Goal: Task Accomplishment & Management: Contribute content

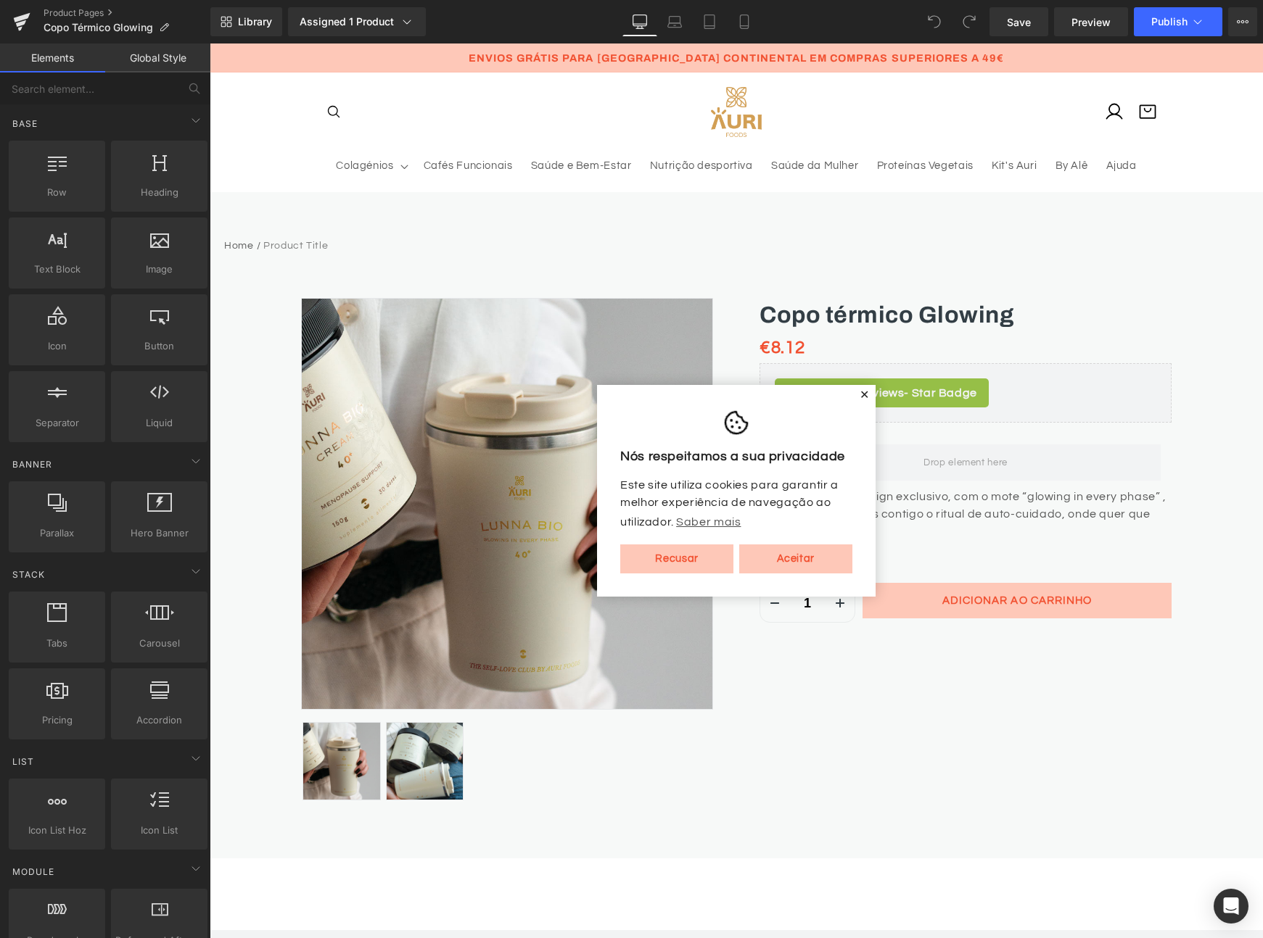
click at [862, 395] on span "✕" at bounding box center [864, 395] width 10 height 9
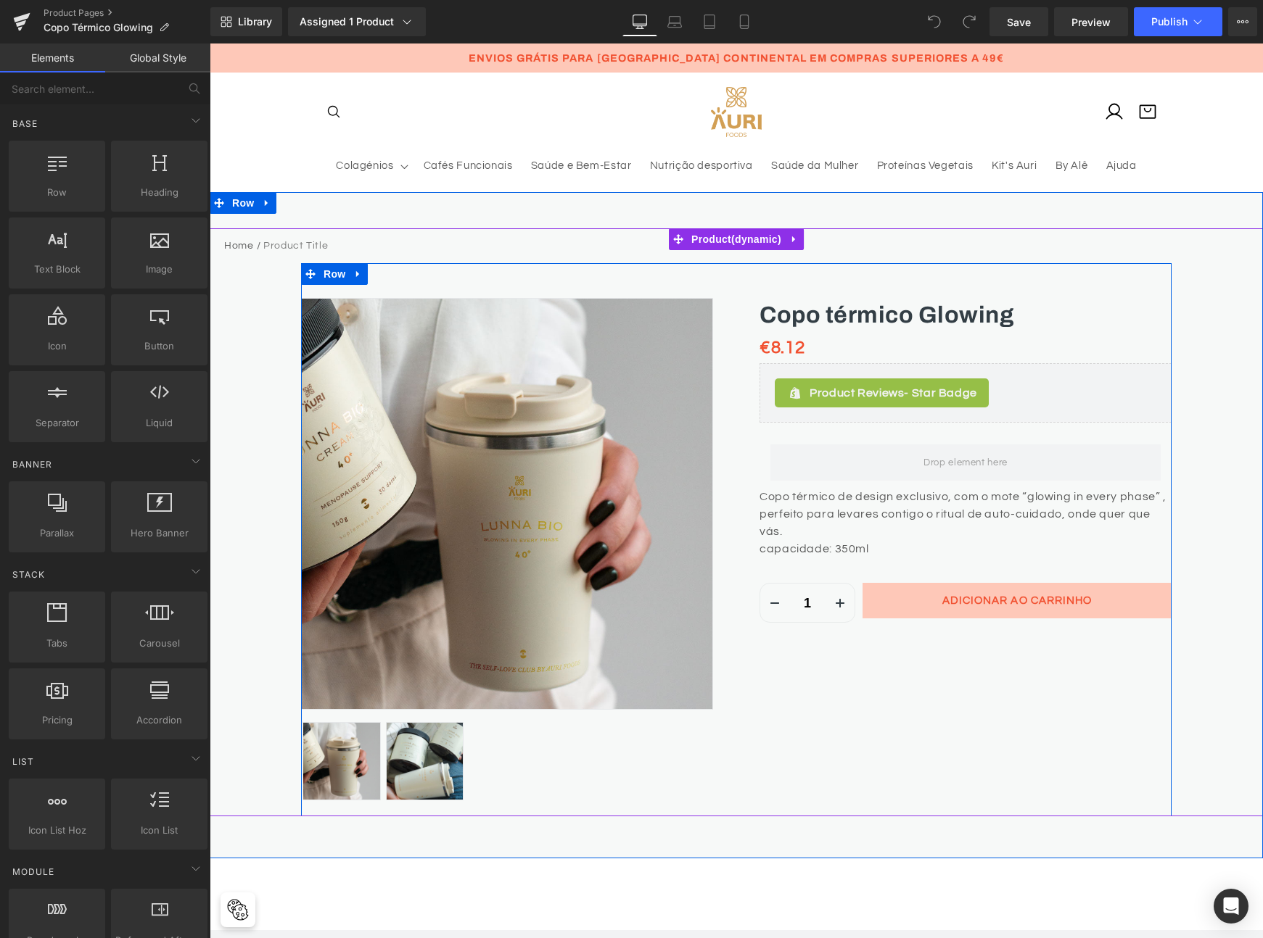
click at [867, 706] on div "Sale Off (P) Image" at bounding box center [736, 539] width 870 height 553
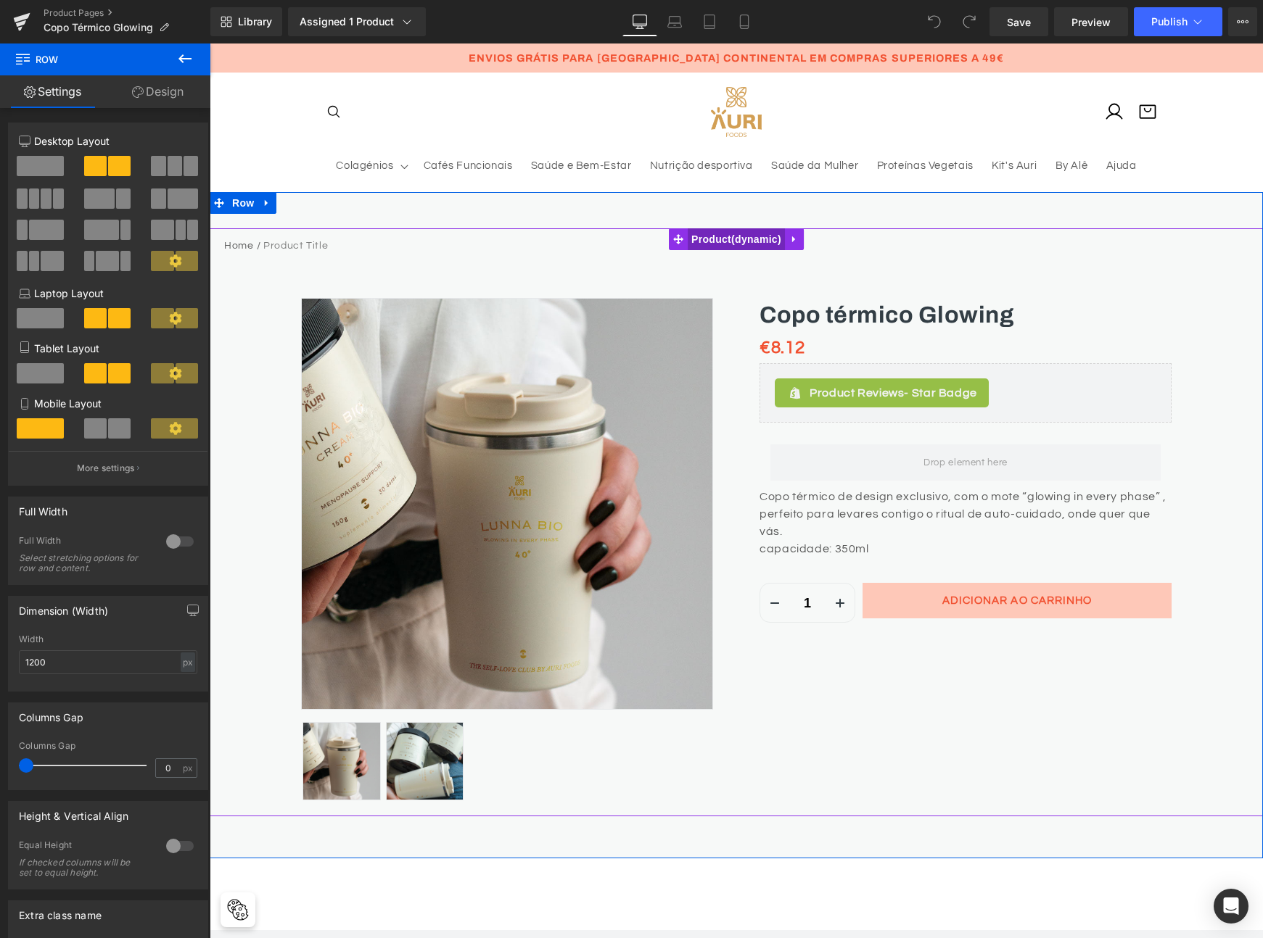
click at [714, 241] on span "Product" at bounding box center [736, 239] width 97 height 22
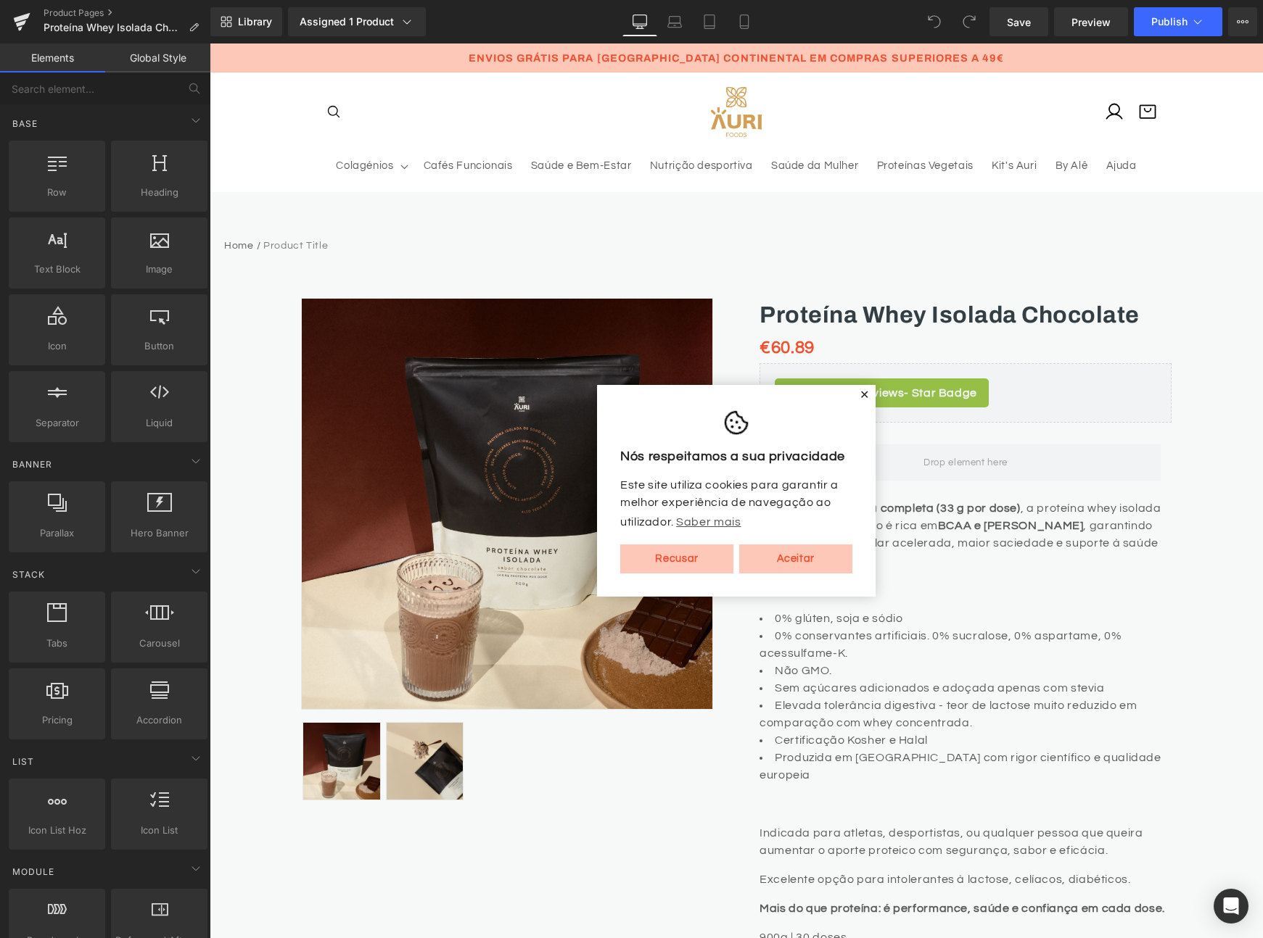
click at [863, 395] on span "✕" at bounding box center [864, 395] width 10 height 9
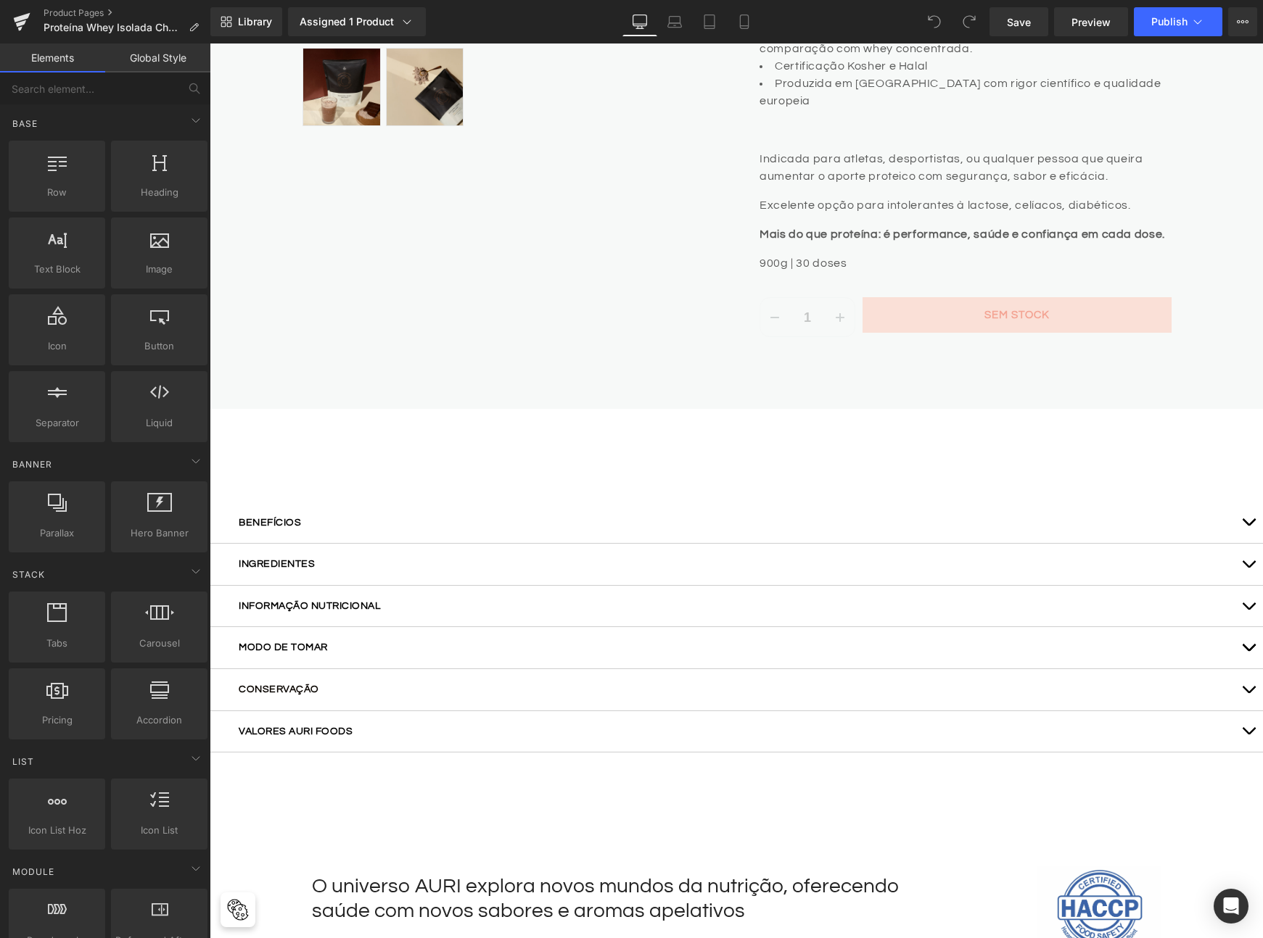
scroll to position [816, 0]
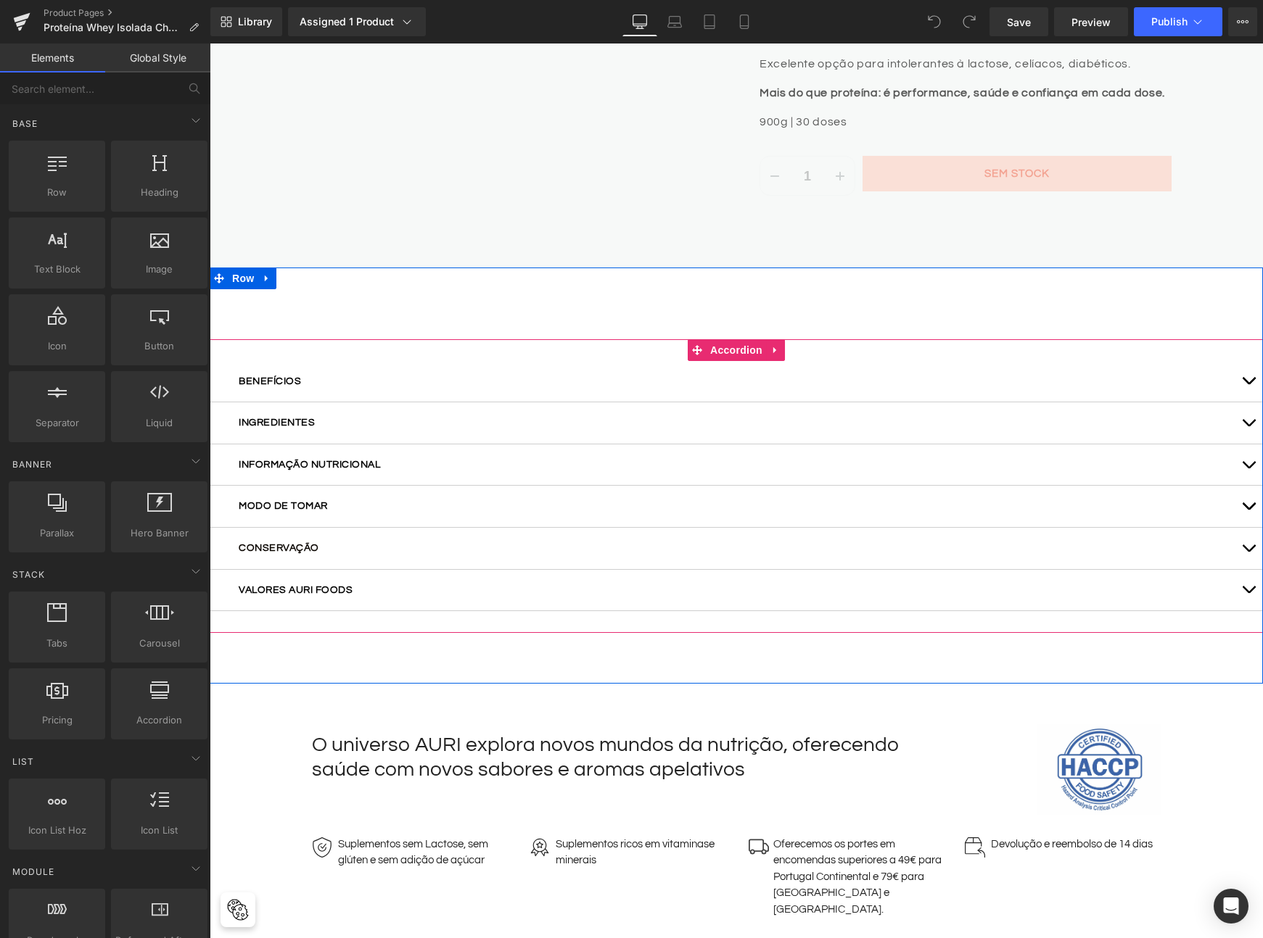
click at [1248, 384] on span "button" at bounding box center [1248, 384] width 0 height 0
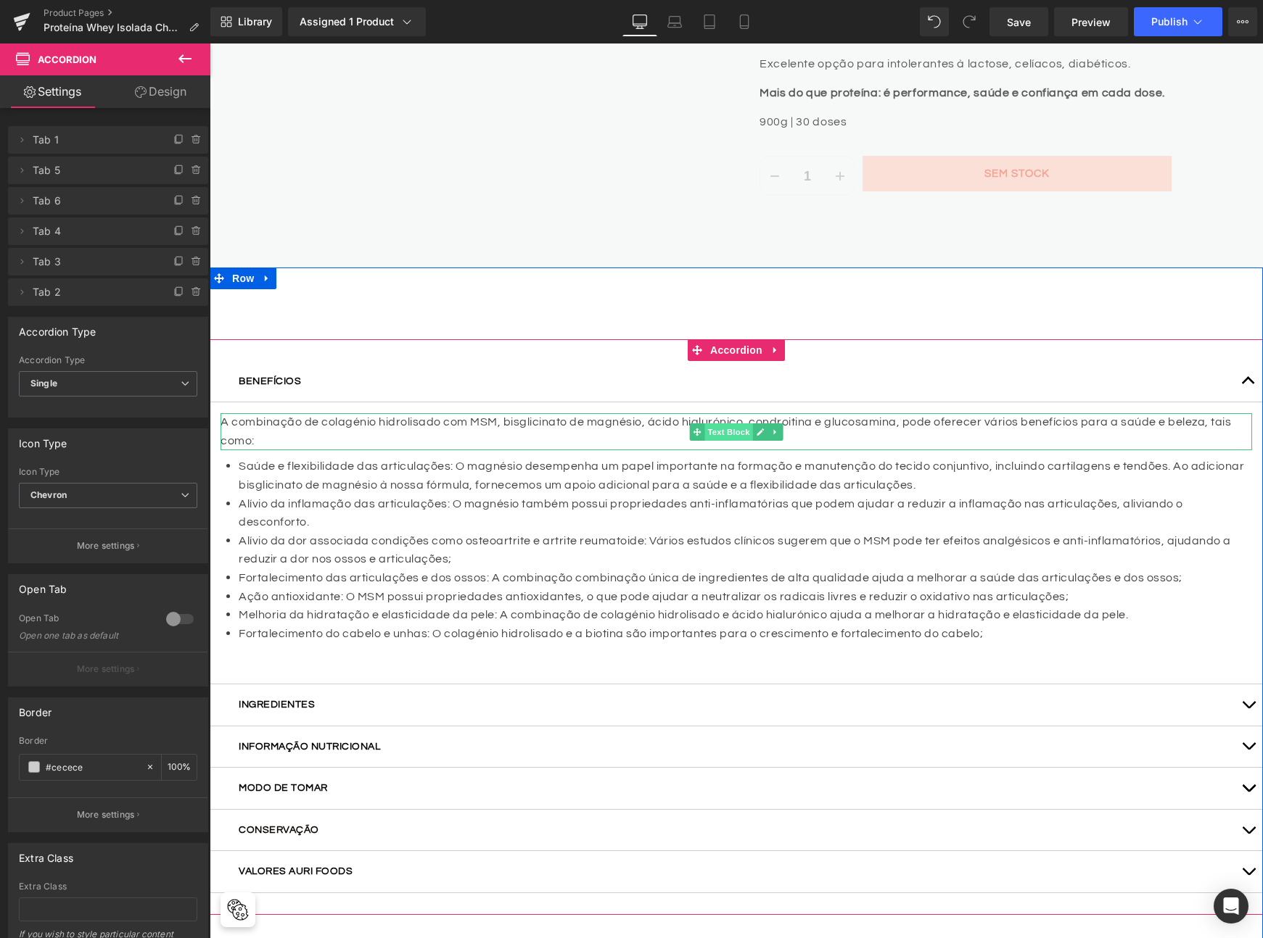
click at [717, 424] on span "Text Block" at bounding box center [728, 432] width 48 height 17
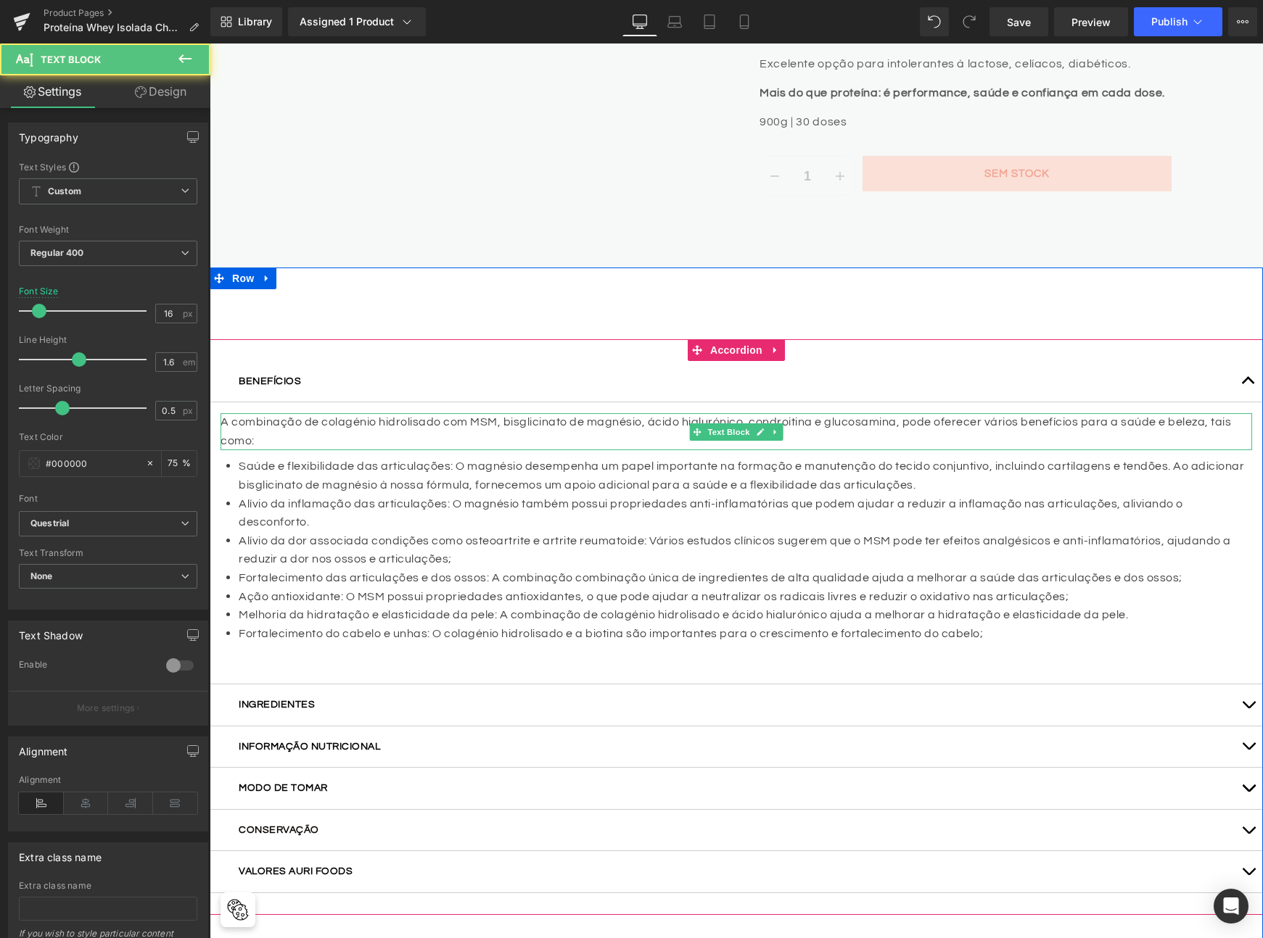
click at [429, 413] on p "A combinação de colagénio hidrolisado com MSM, bisglicinato de magnésio, ácido …" at bounding box center [735, 431] width 1031 height 37
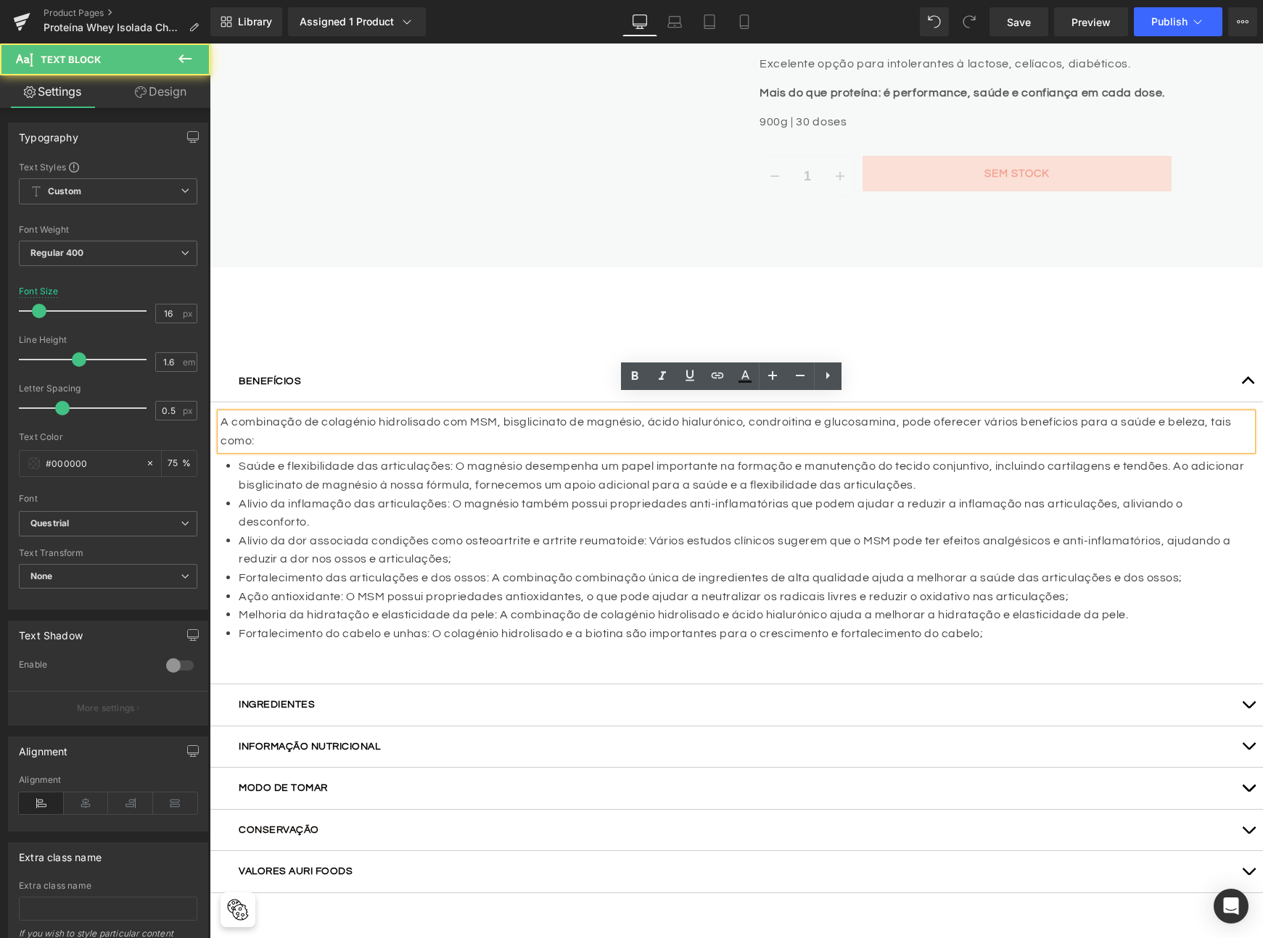
click at [443, 413] on p "A combinação de colagénio hidrolisado com MSM, bisglicinato de magnésio, ácido …" at bounding box center [735, 431] width 1031 height 37
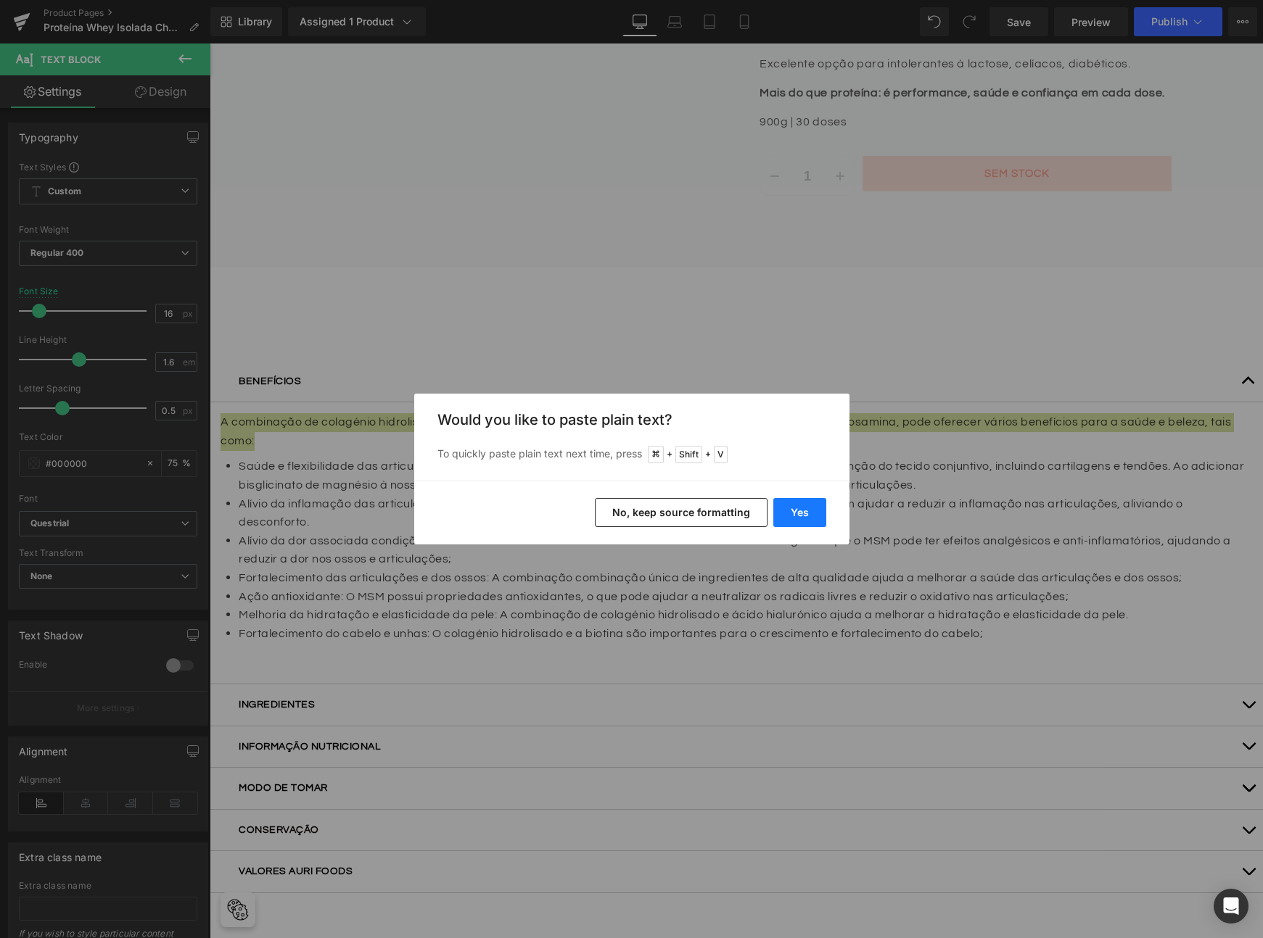
click at [804, 517] on button "Yes" at bounding box center [799, 512] width 53 height 29
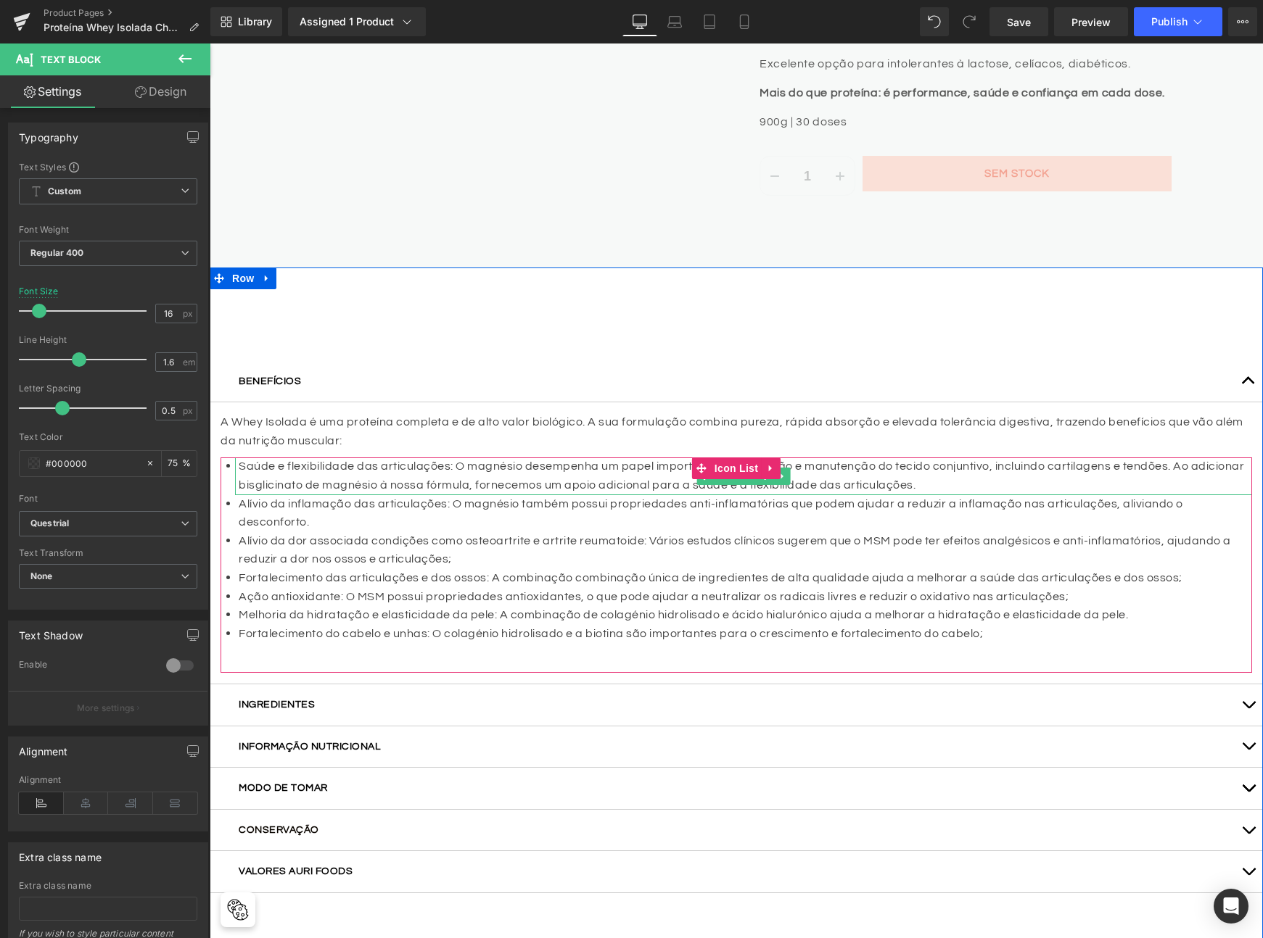
click at [289, 466] on p "Saúde e flexibilidade das articulações: O magnésio desempenha um papel importan…" at bounding box center [745, 476] width 1013 height 37
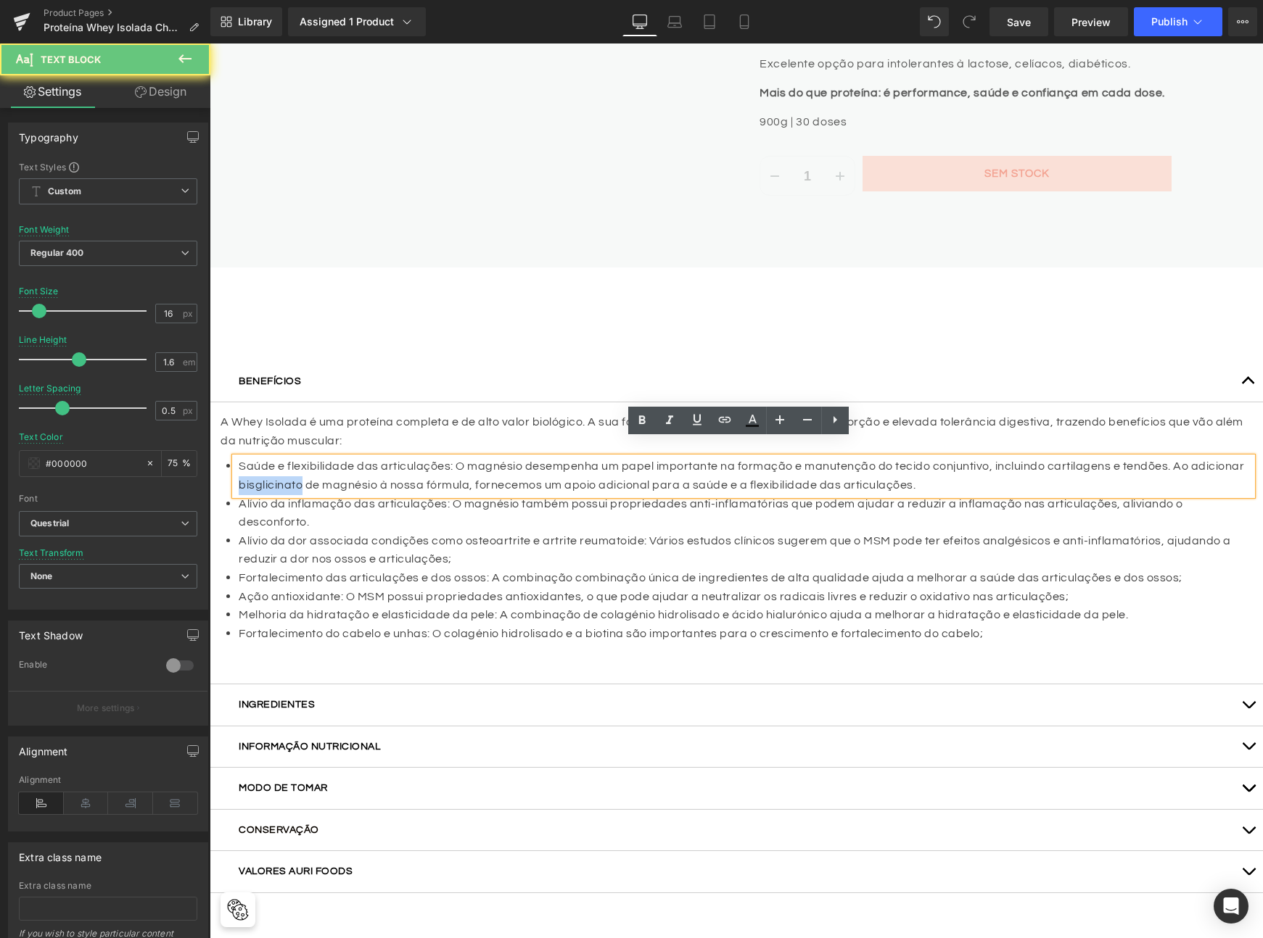
click at [289, 466] on p "Saúde e flexibilidade das articulações: O magnésio desempenha um papel importan…" at bounding box center [745, 476] width 1013 height 37
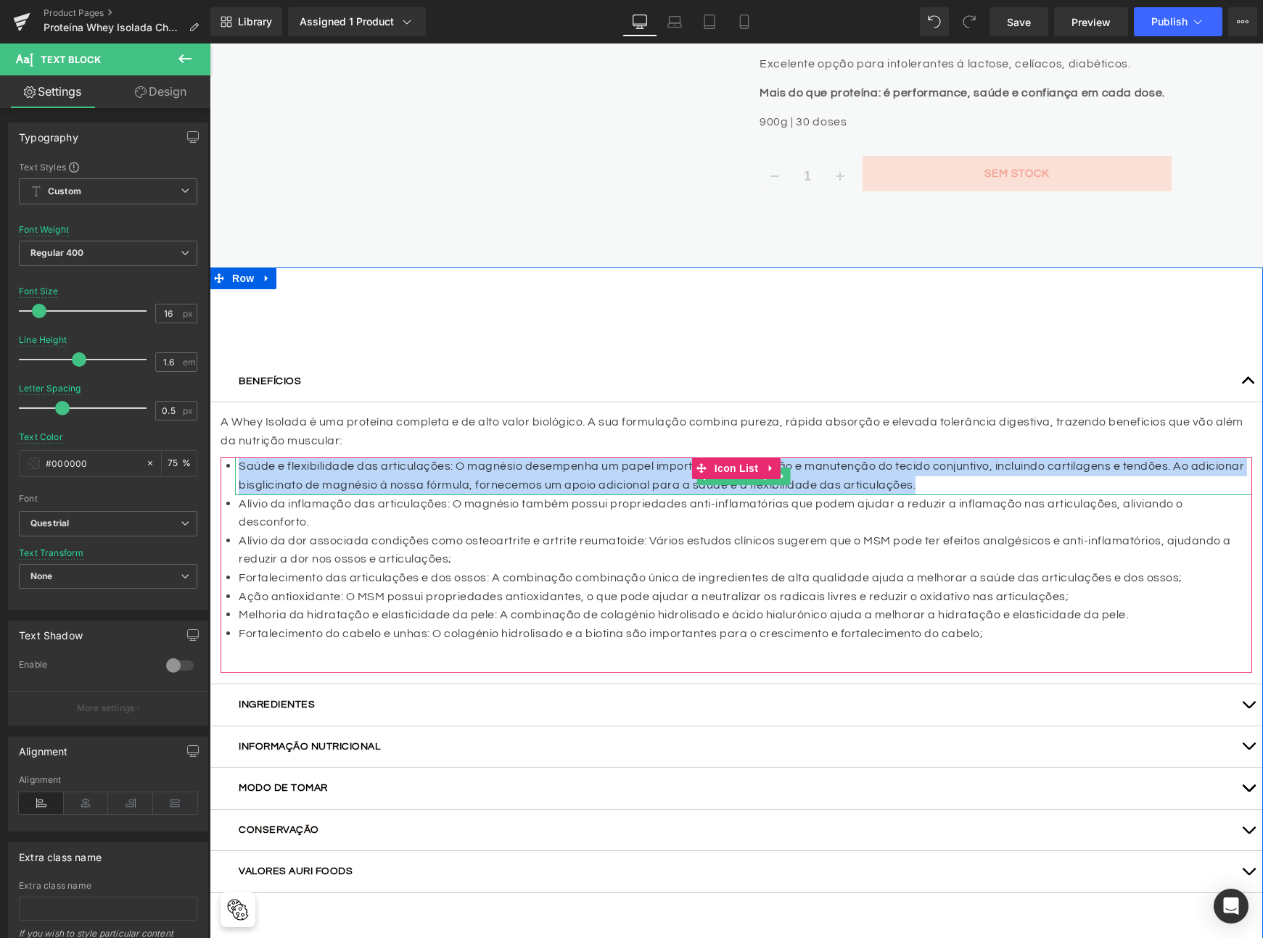
click at [511, 462] on p "Saúde e flexibilidade das articulações: O magnésio desempenha um papel importan…" at bounding box center [745, 476] width 1013 height 37
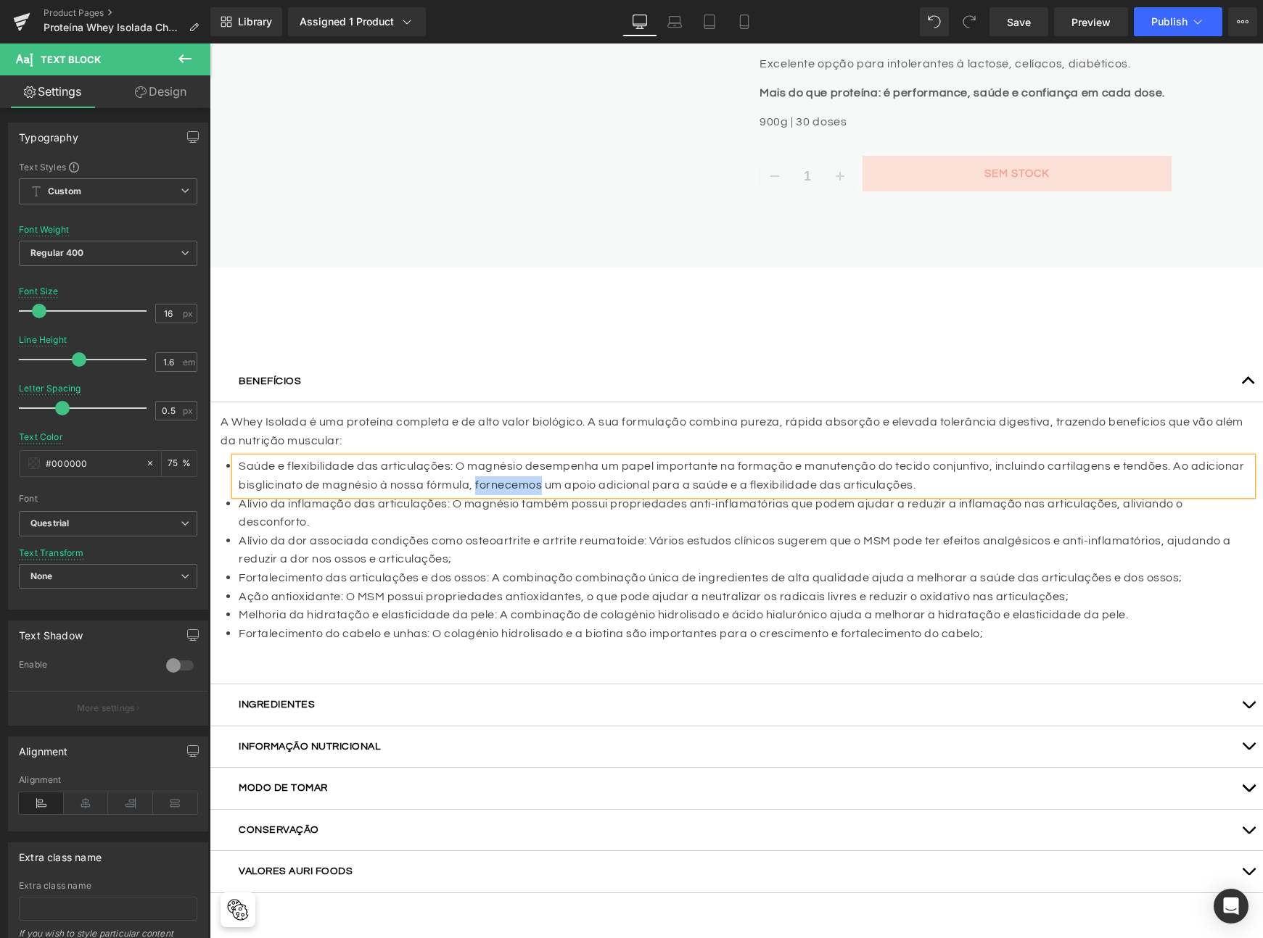
click at [511, 462] on p "Saúde e flexibilidade das articulações: O magnésio desempenha um papel importan…" at bounding box center [745, 476] width 1013 height 37
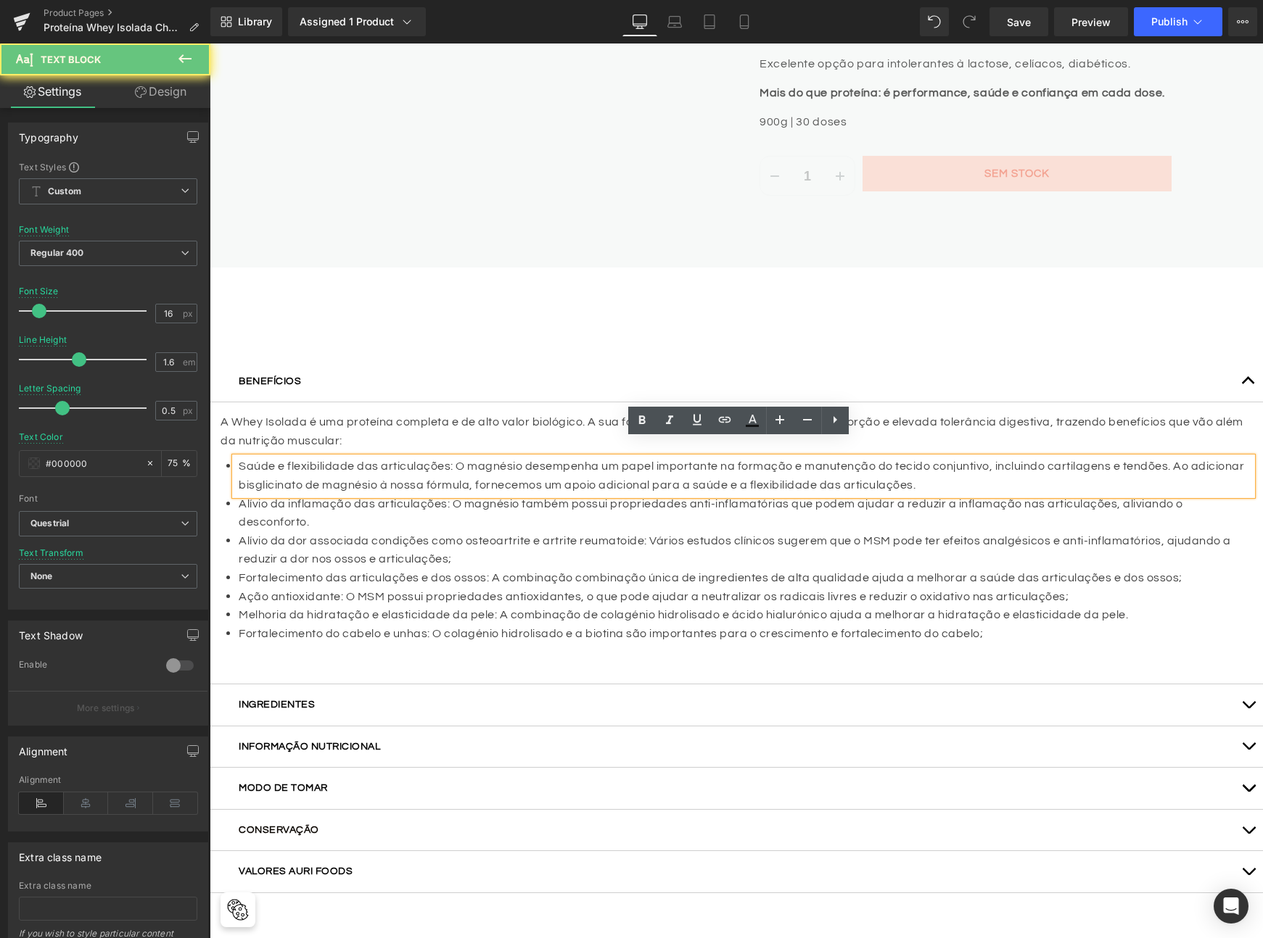
click at [466, 458] on p "Saúde e flexibilidade das articulações: O magnésio desempenha um papel importan…" at bounding box center [745, 476] width 1013 height 37
click at [487, 463] on p "Saúde e flexibilidade das articulações: O magnésio desempenha um papel importan…" at bounding box center [745, 476] width 1013 height 37
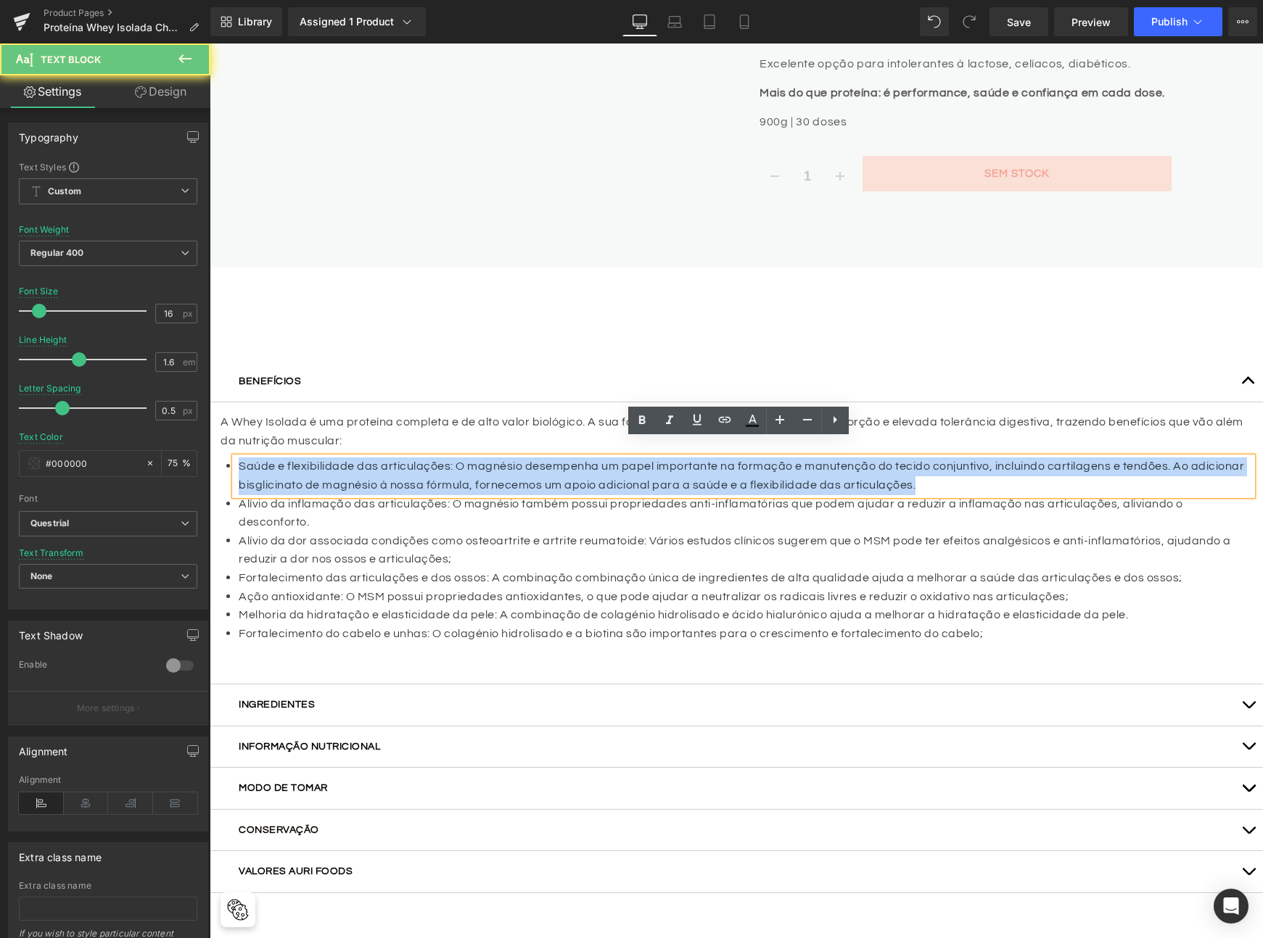
click at [487, 463] on p "Saúde e flexibilidade das articulações: O magnésio desempenha um papel importan…" at bounding box center [745, 476] width 1013 height 37
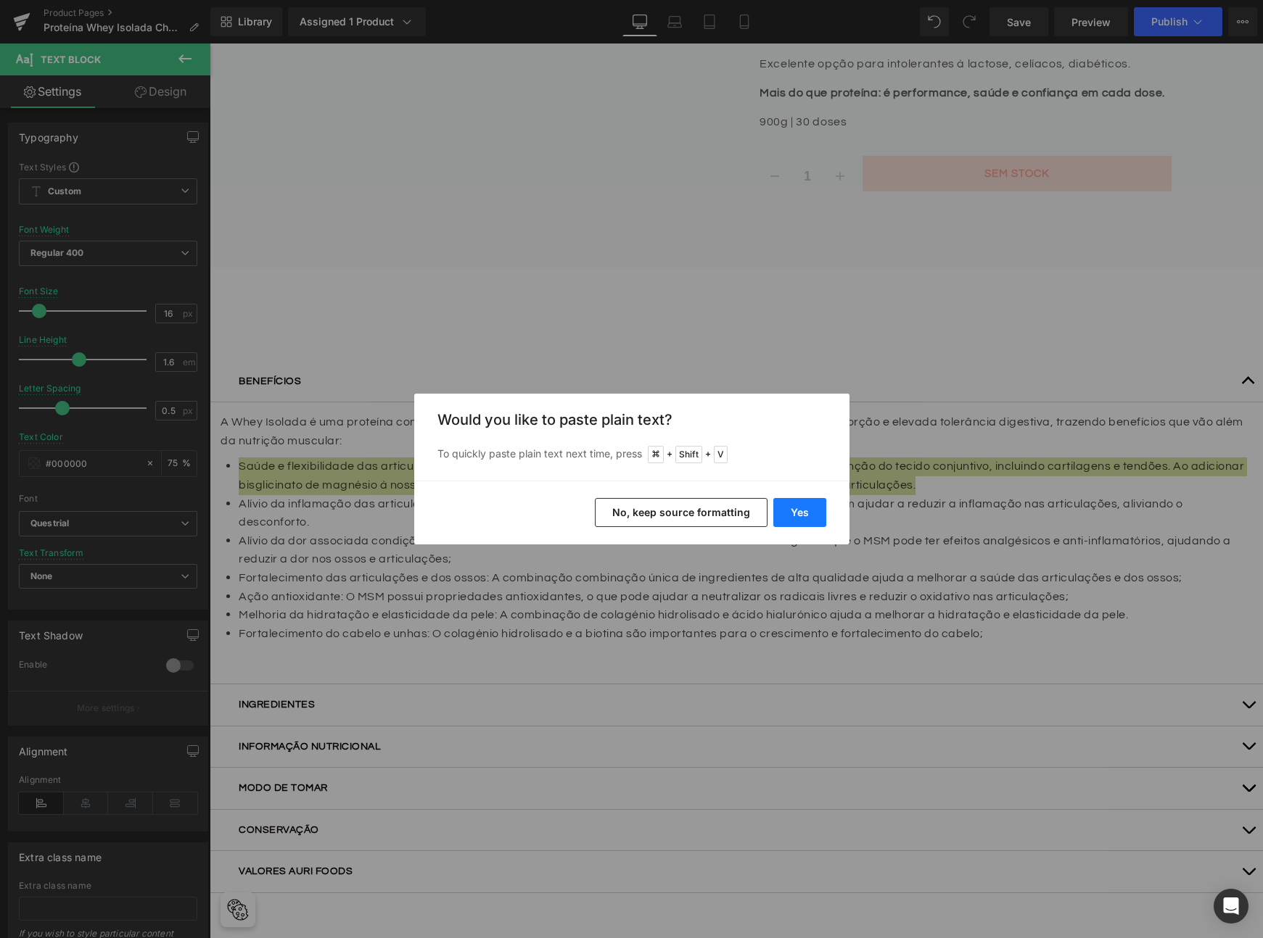
click at [809, 512] on button "Yes" at bounding box center [799, 512] width 53 height 29
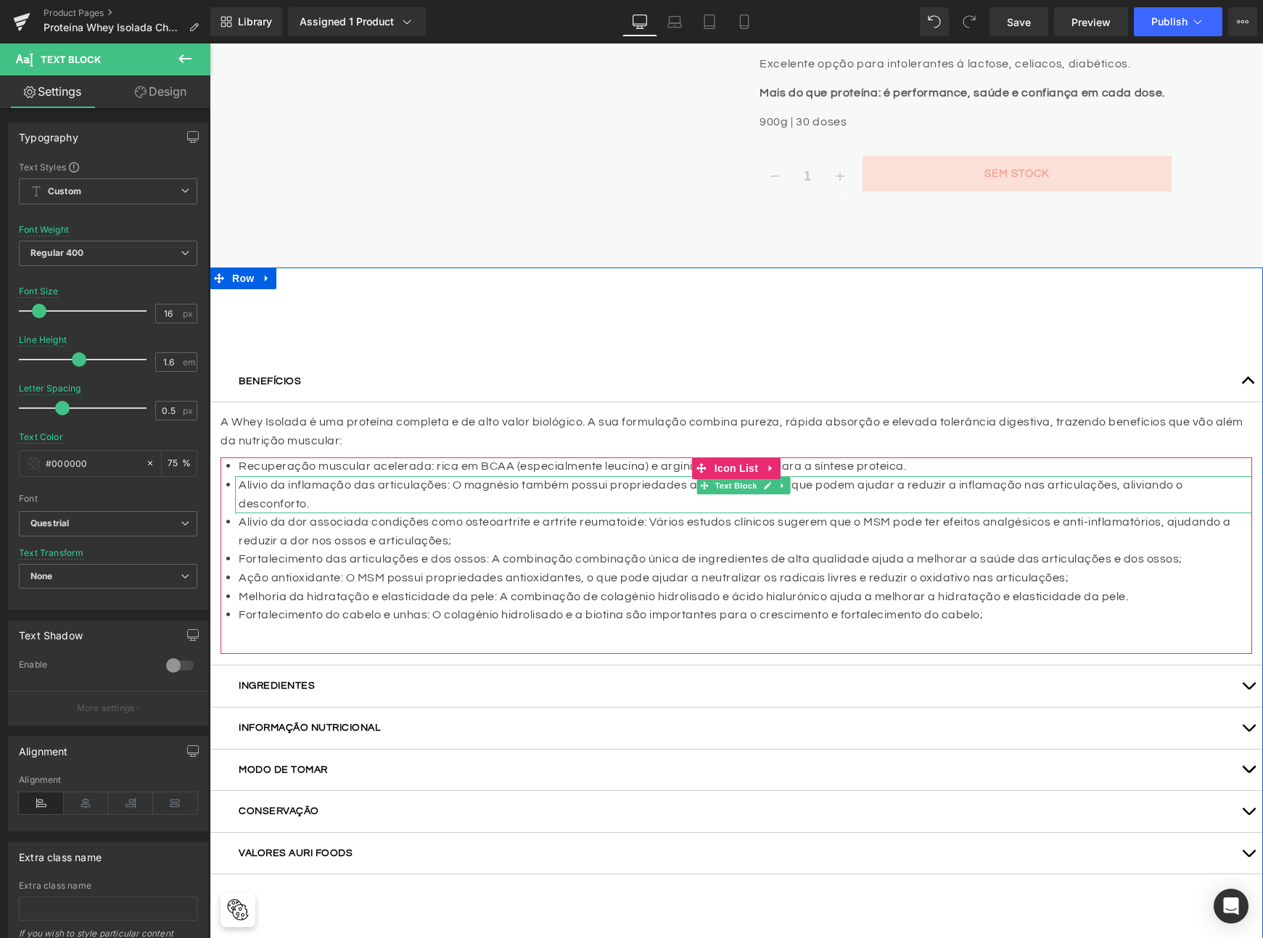
click at [396, 476] on p "Alívio da inflamação das articulações: O magnésio também possui propriedades an…" at bounding box center [745, 494] width 1013 height 37
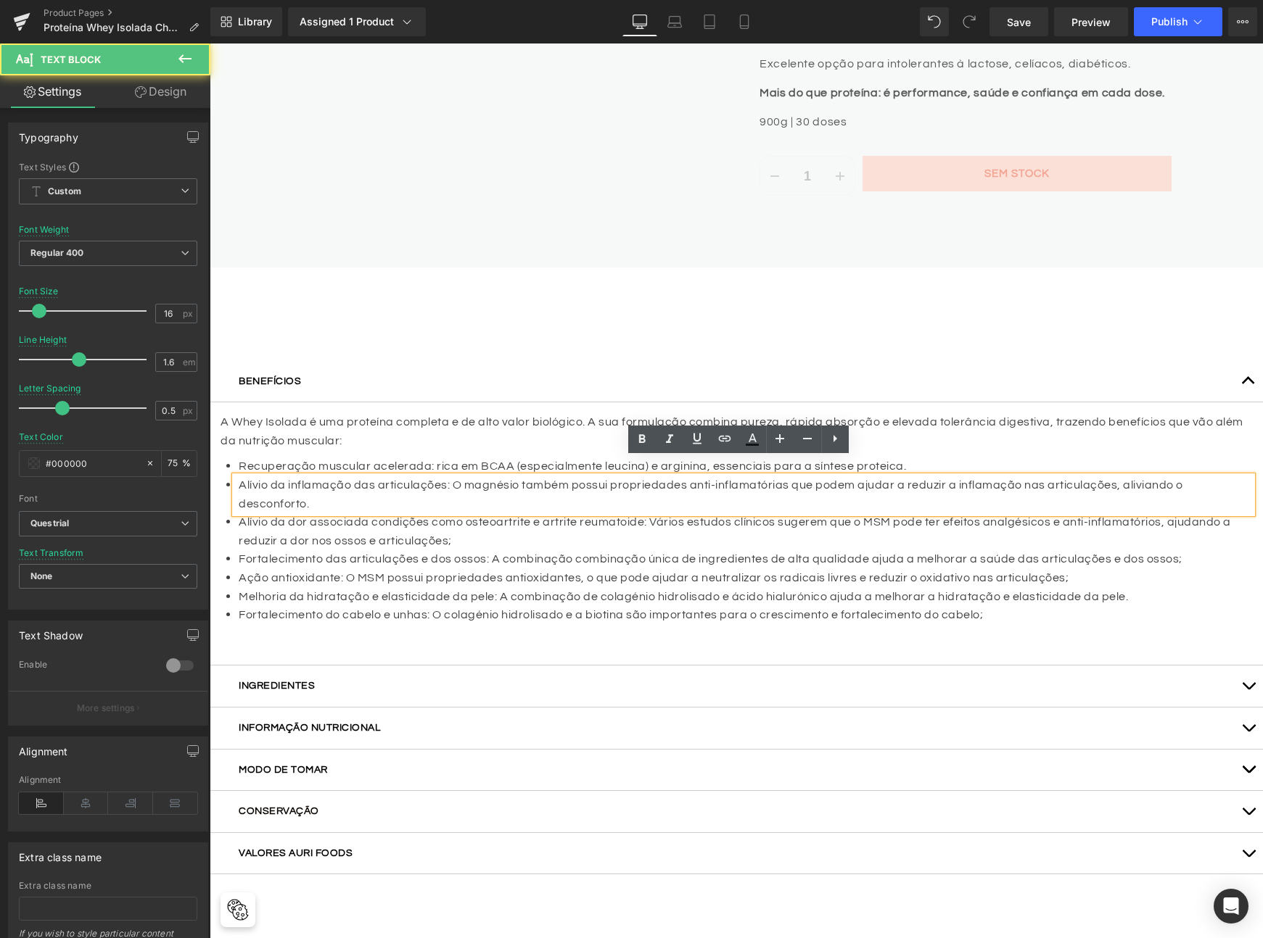
click at [416, 476] on p "Alívio da inflamação das articulações: O magnésio também possui propriedades an…" at bounding box center [745, 494] width 1013 height 37
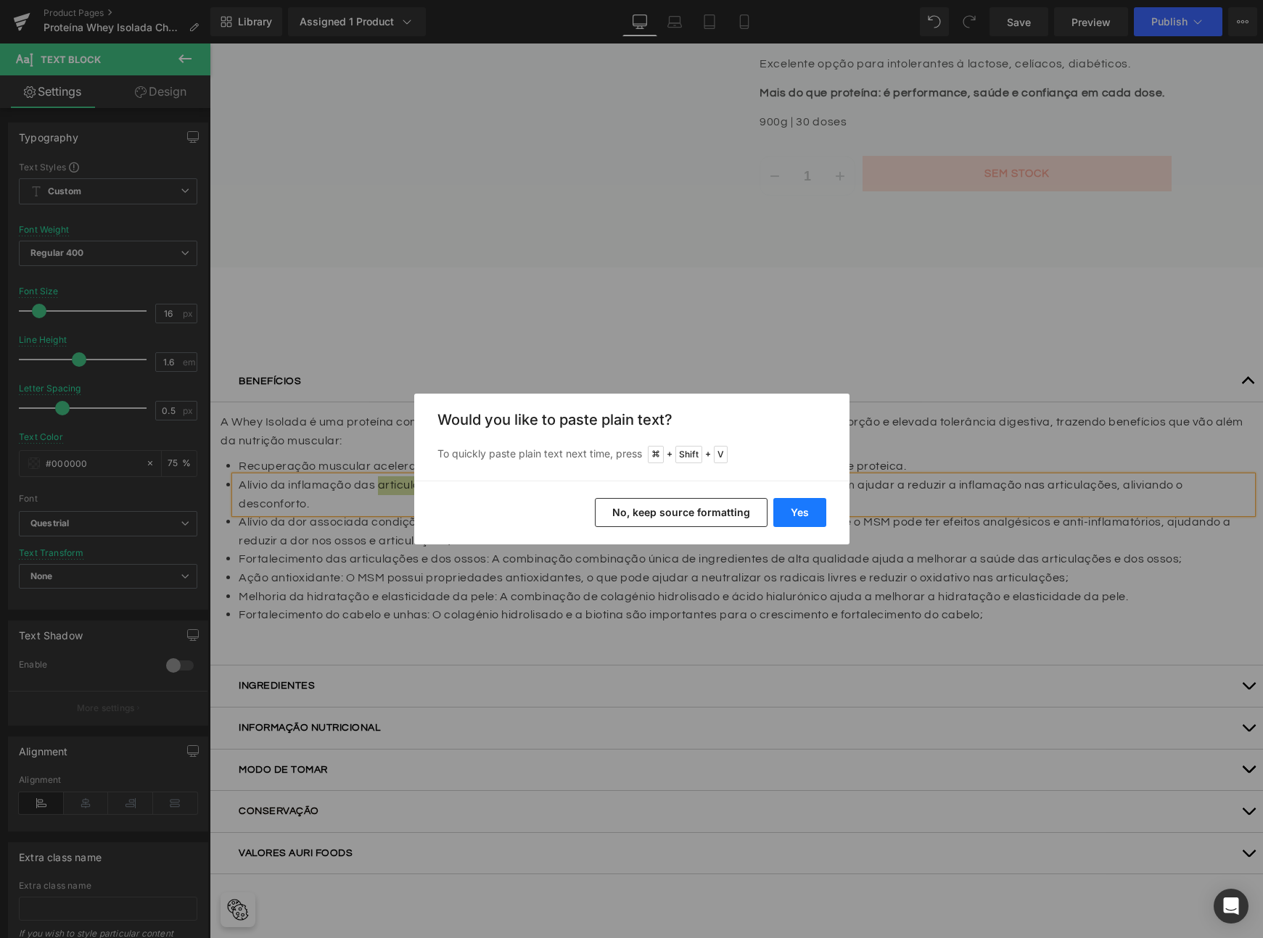
click at [793, 506] on button "Yes" at bounding box center [799, 512] width 53 height 29
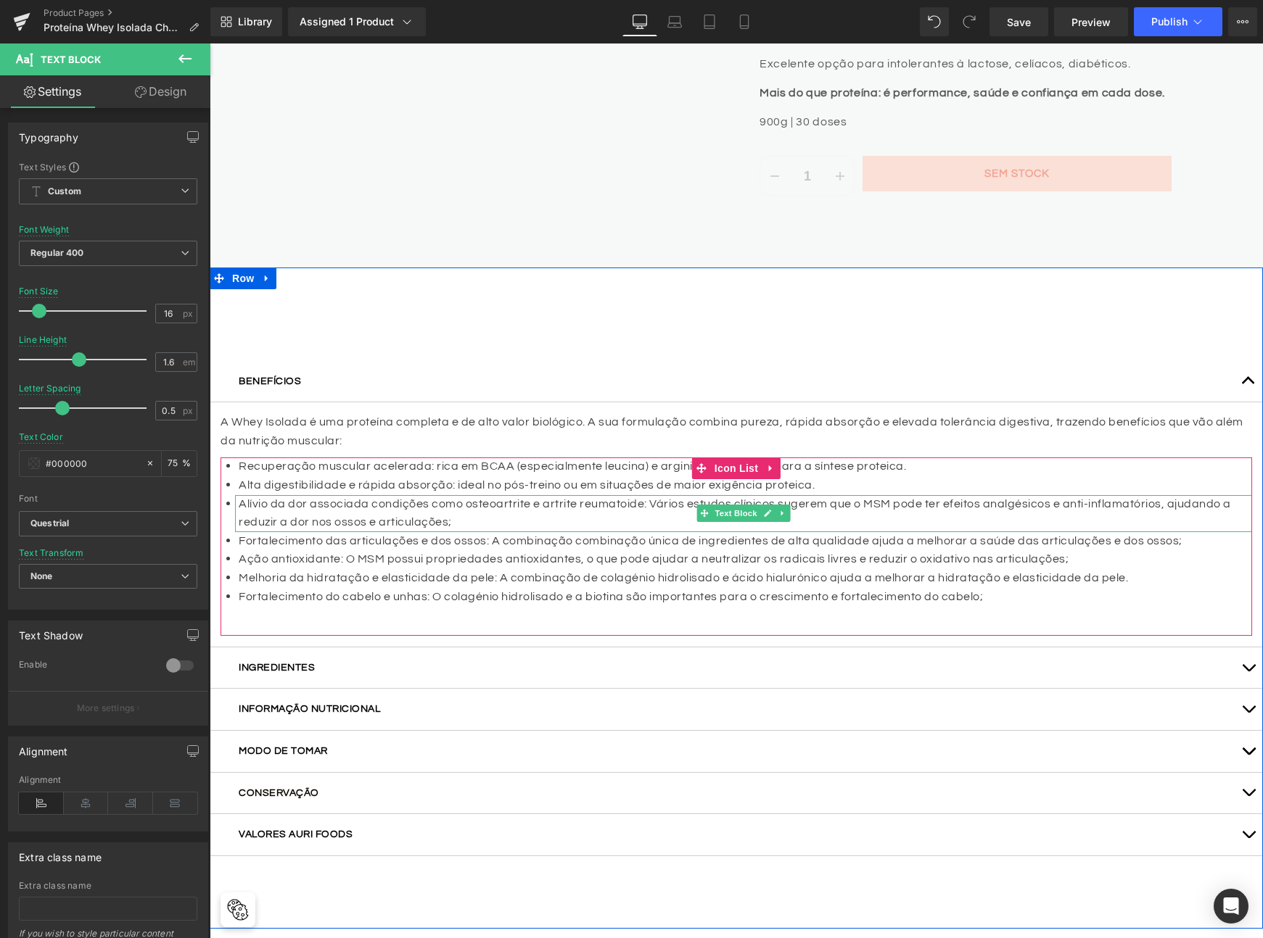
click at [323, 495] on p "Alívio da dor associada condições como osteoartrite e artrite reumatoide: Vário…" at bounding box center [745, 513] width 1013 height 37
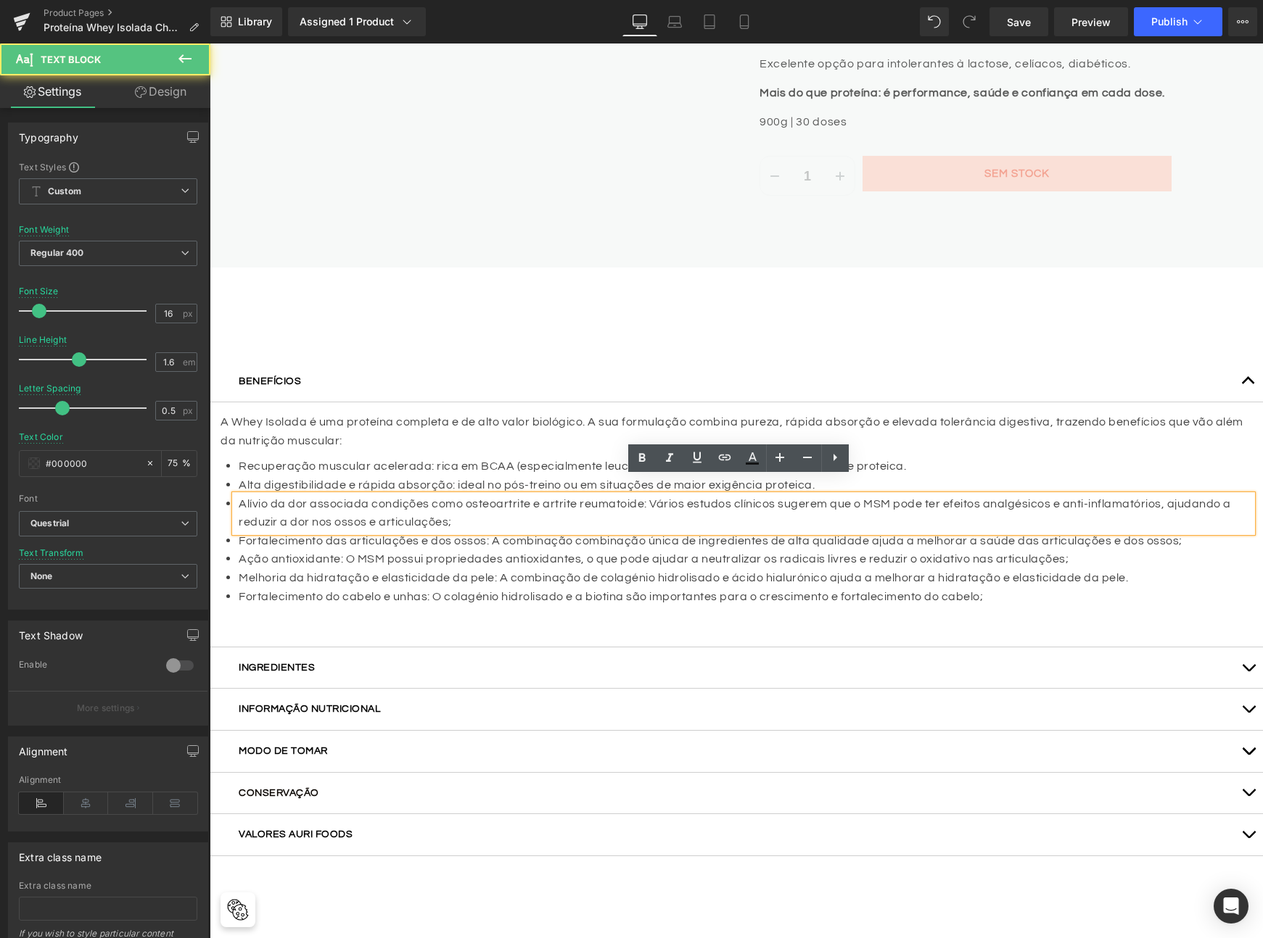
click at [352, 495] on p "Alívio da dor associada condições como osteoartrite e artrite reumatoide: Vário…" at bounding box center [745, 513] width 1013 height 37
click at [358, 495] on p "Alívio da dor associada condições como osteoartrite e artrite reumatoide: Vário…" at bounding box center [745, 513] width 1013 height 37
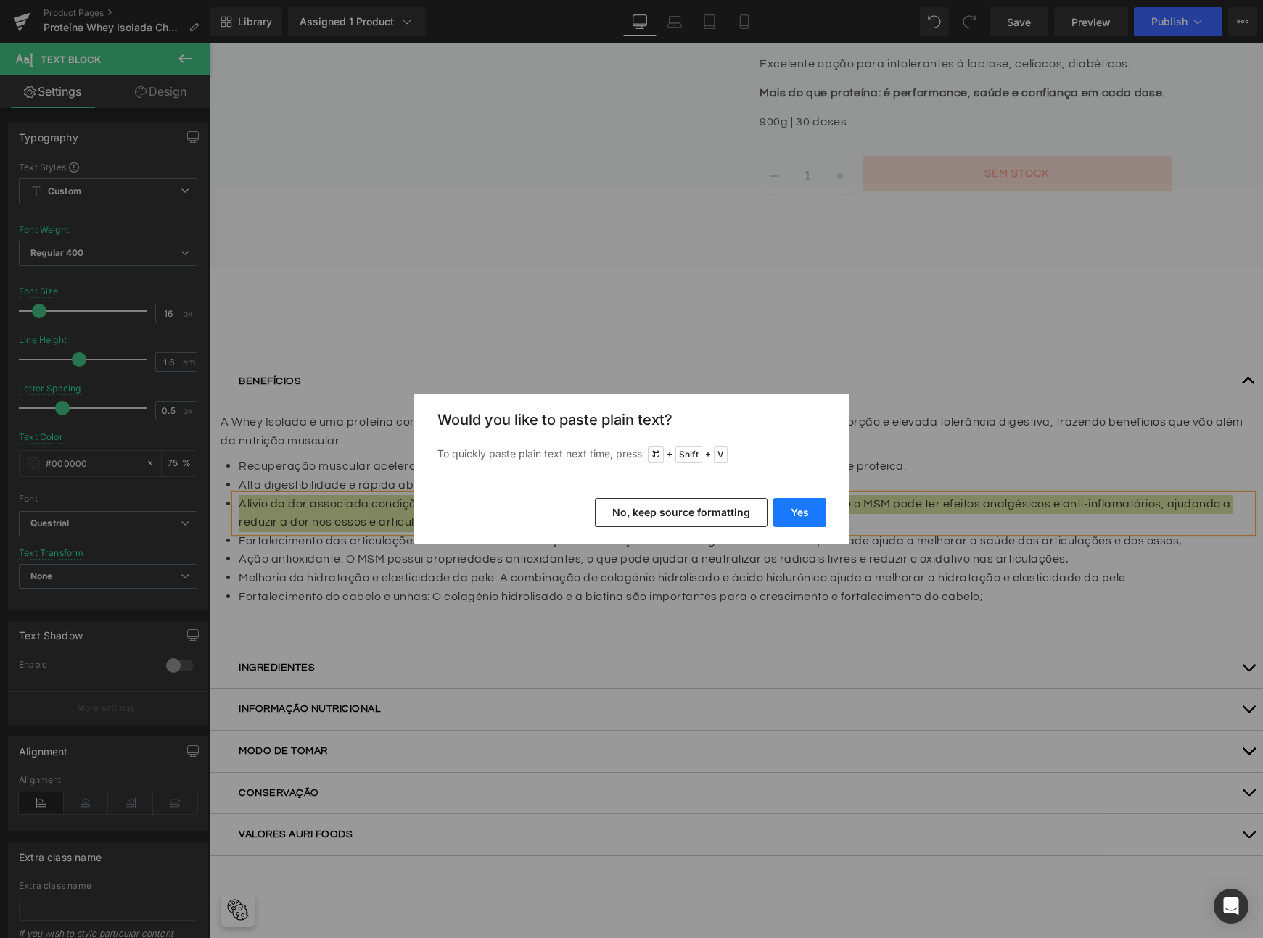
click at [802, 510] on button "Yes" at bounding box center [799, 512] width 53 height 29
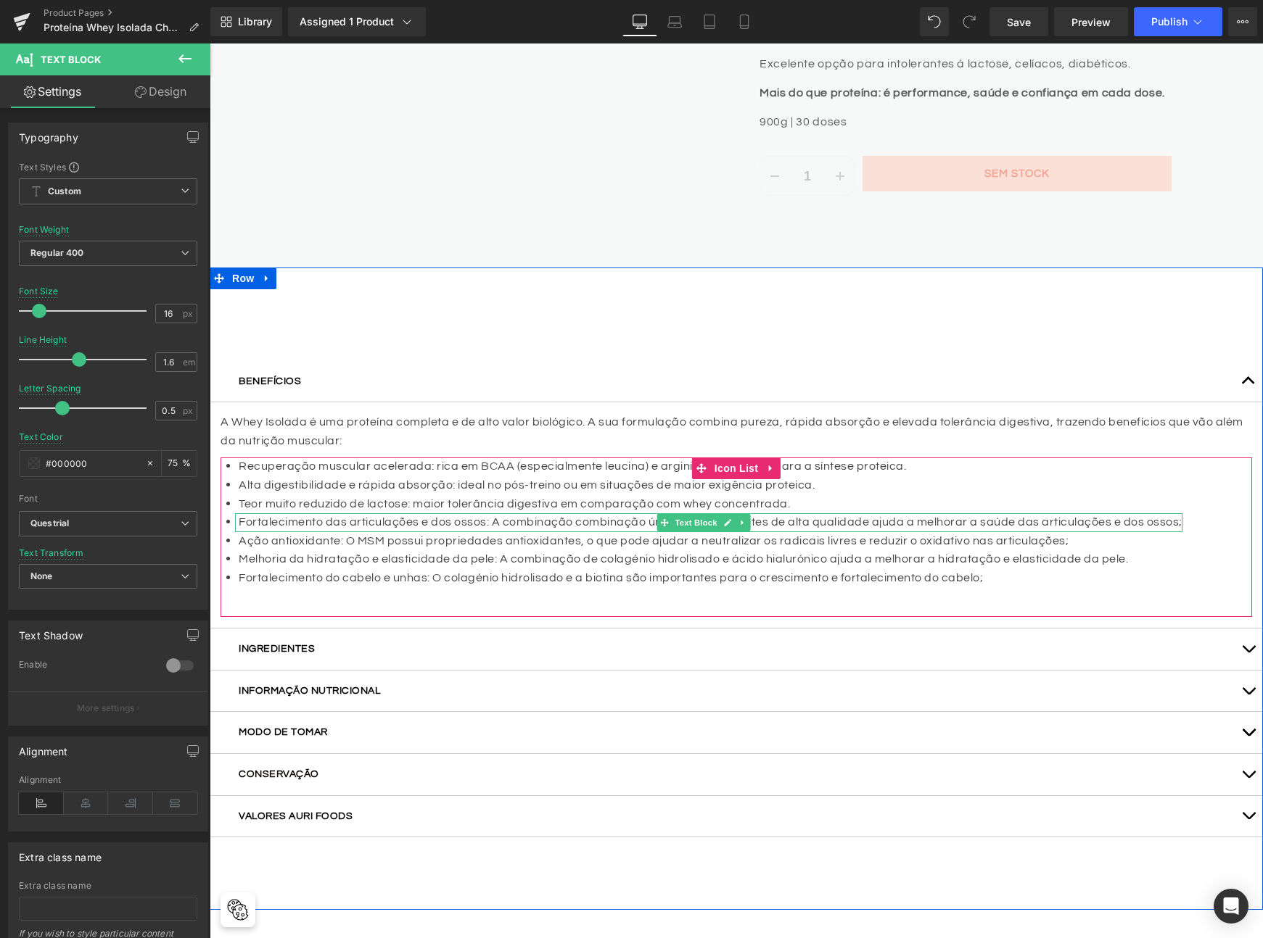
click at [329, 513] on p "Fortalecimento das articulações e dos ossos: A combinação combinação única de i…" at bounding box center [711, 522] width 944 height 19
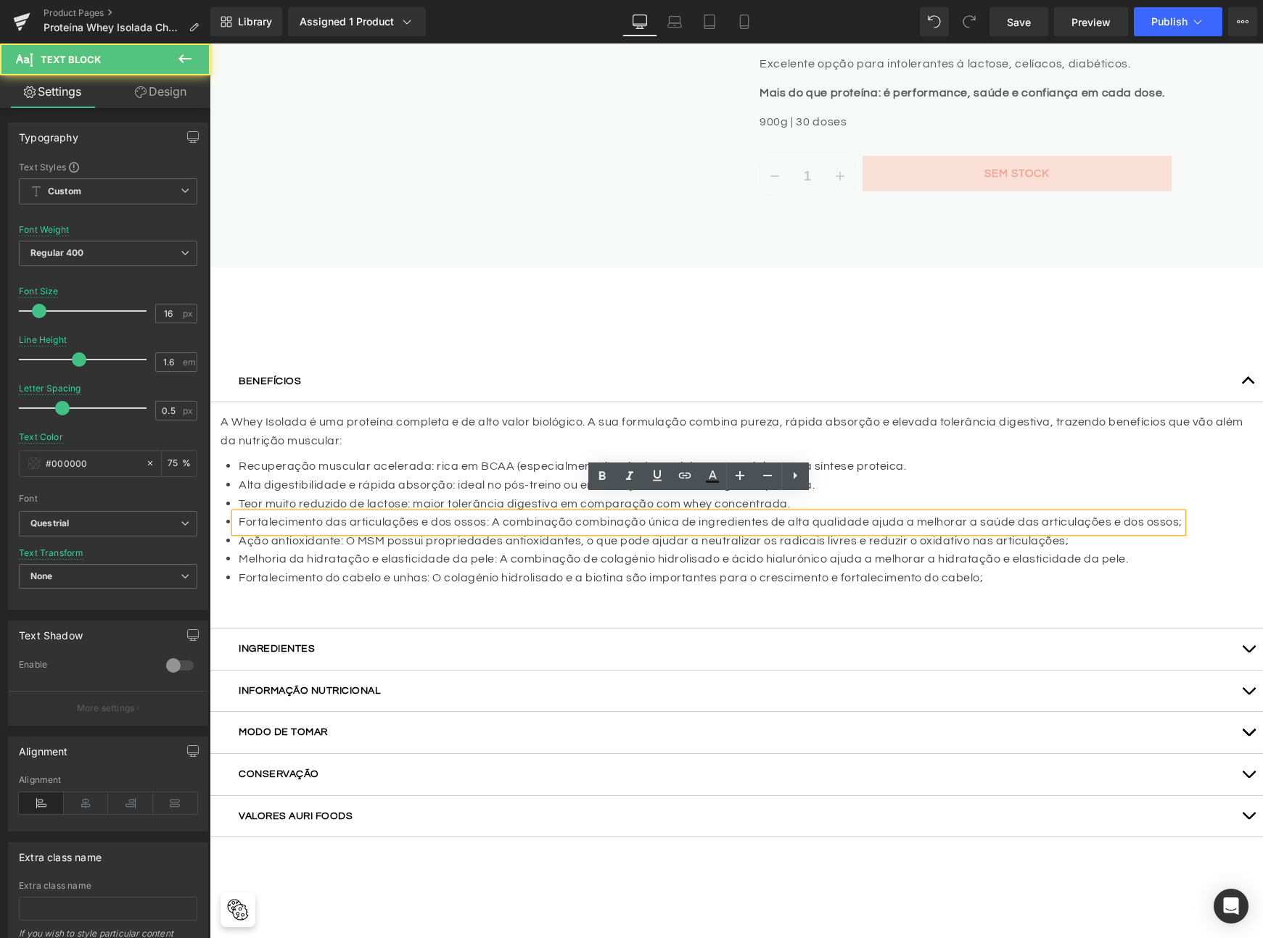
click at [351, 513] on p "Fortalecimento das articulações e dos ossos: A combinação combinação única de i…" at bounding box center [711, 522] width 944 height 19
click at [381, 513] on p "Fortalecimento das articulações e dos ossos: A combinação combinação única de i…" at bounding box center [711, 522] width 944 height 19
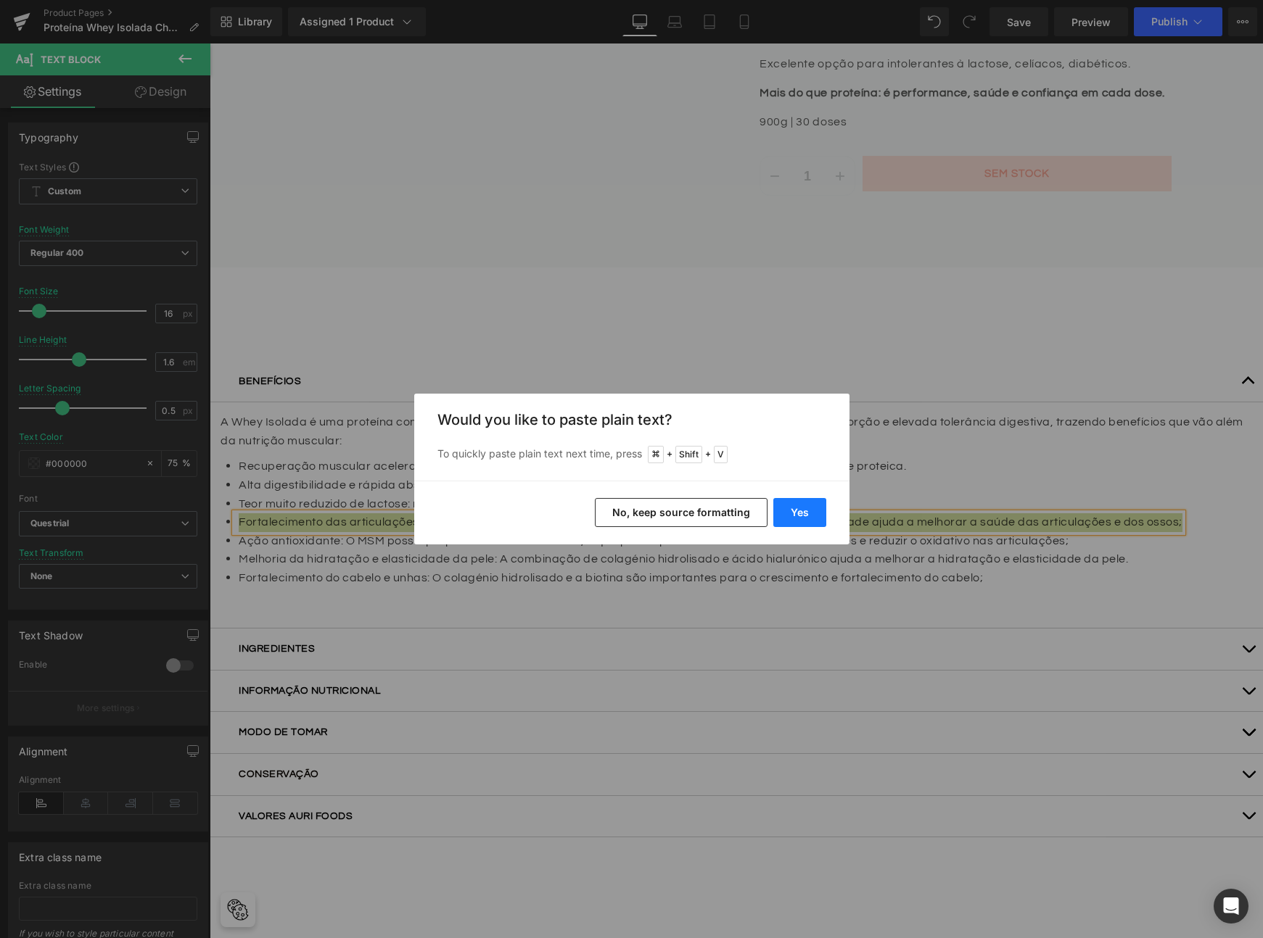
click at [808, 509] on button "Yes" at bounding box center [799, 512] width 53 height 29
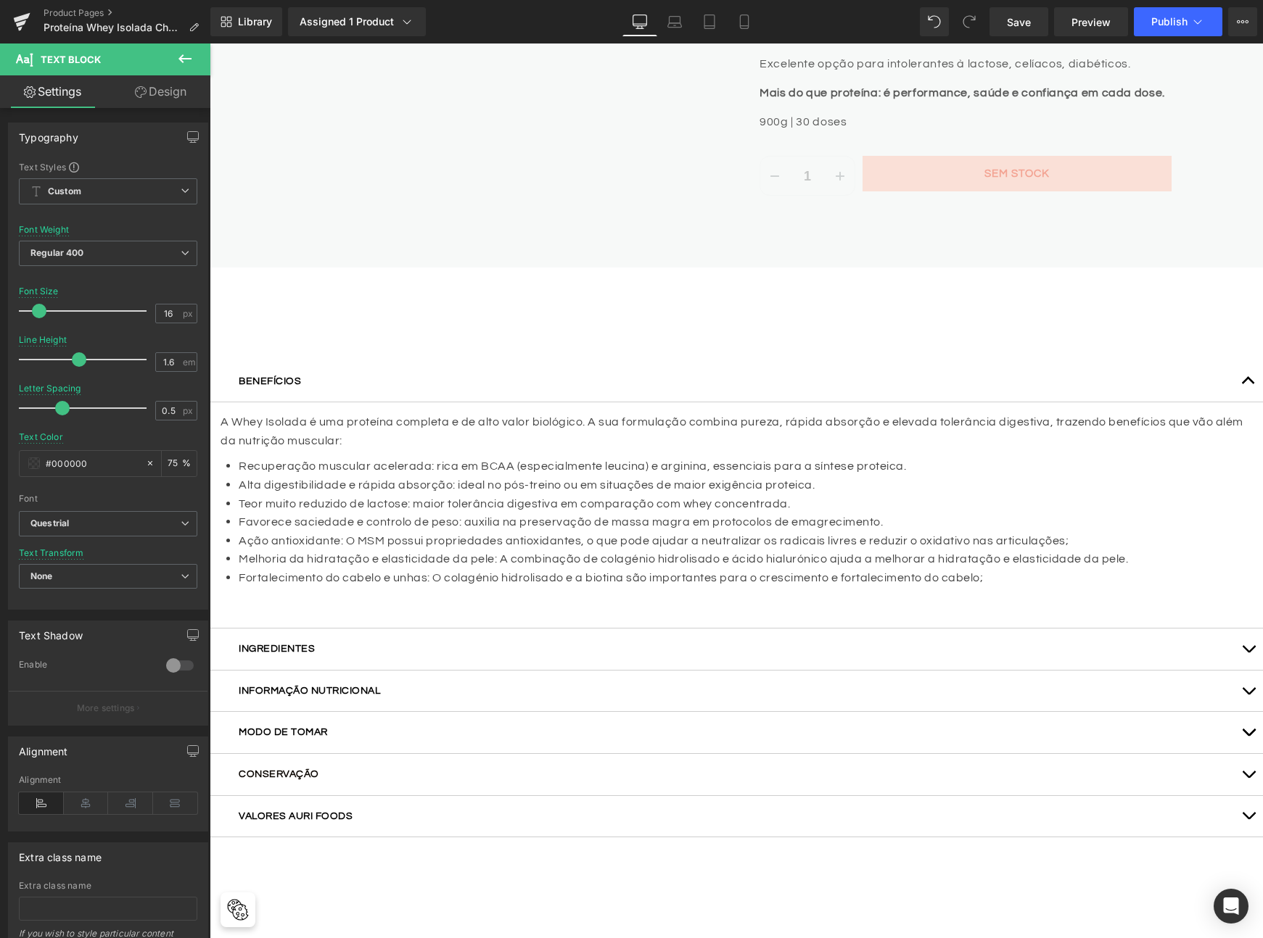
click at [298, 532] on p "Ação antioxidante: O MSM possui propriedades antioxidantes, o que pode ajudar a…" at bounding box center [683, 541] width 889 height 19
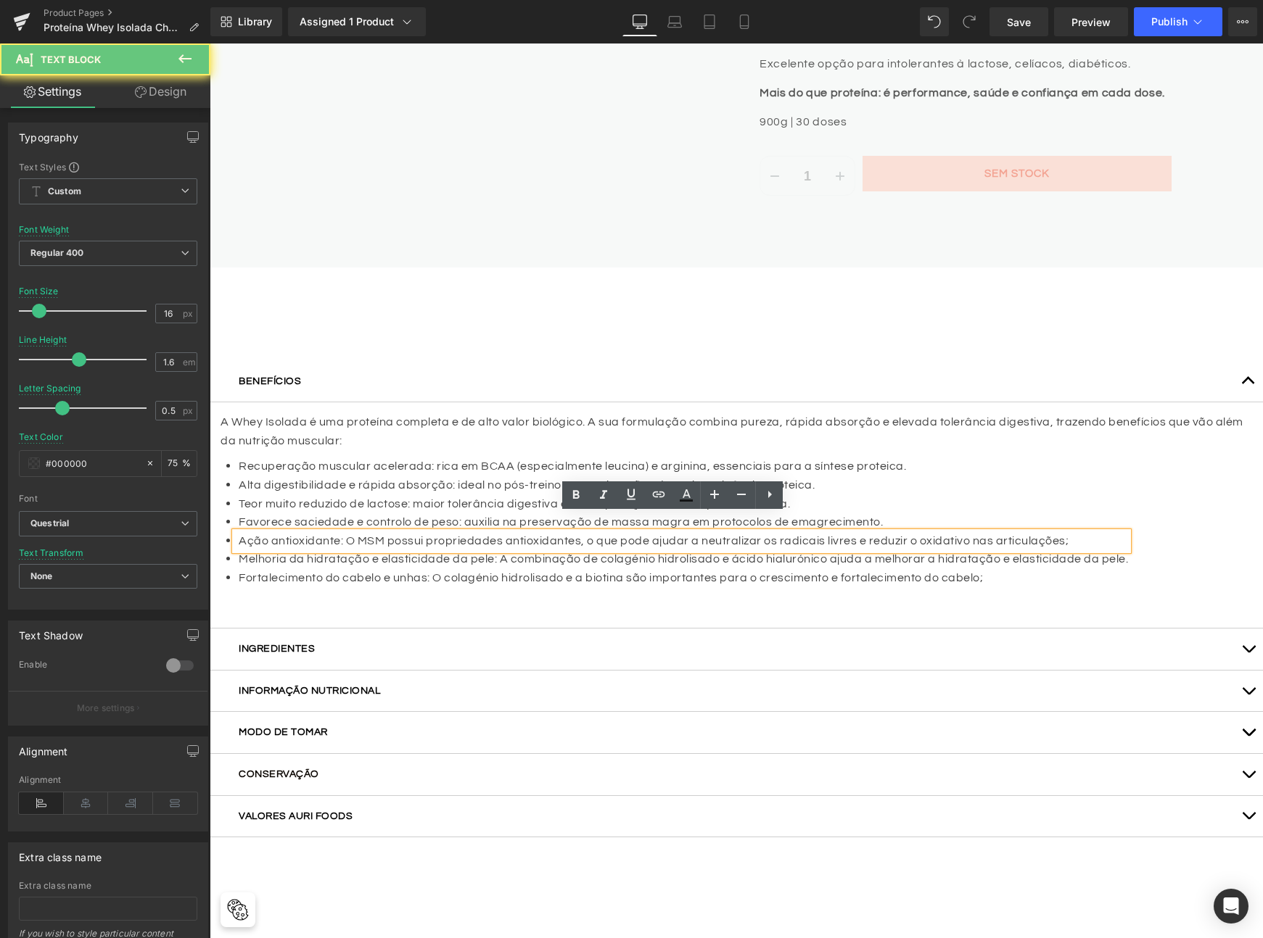
click at [320, 532] on p "Ação antioxidante: O MSM possui propriedades antioxidantes, o que pode ajudar a…" at bounding box center [683, 541] width 889 height 19
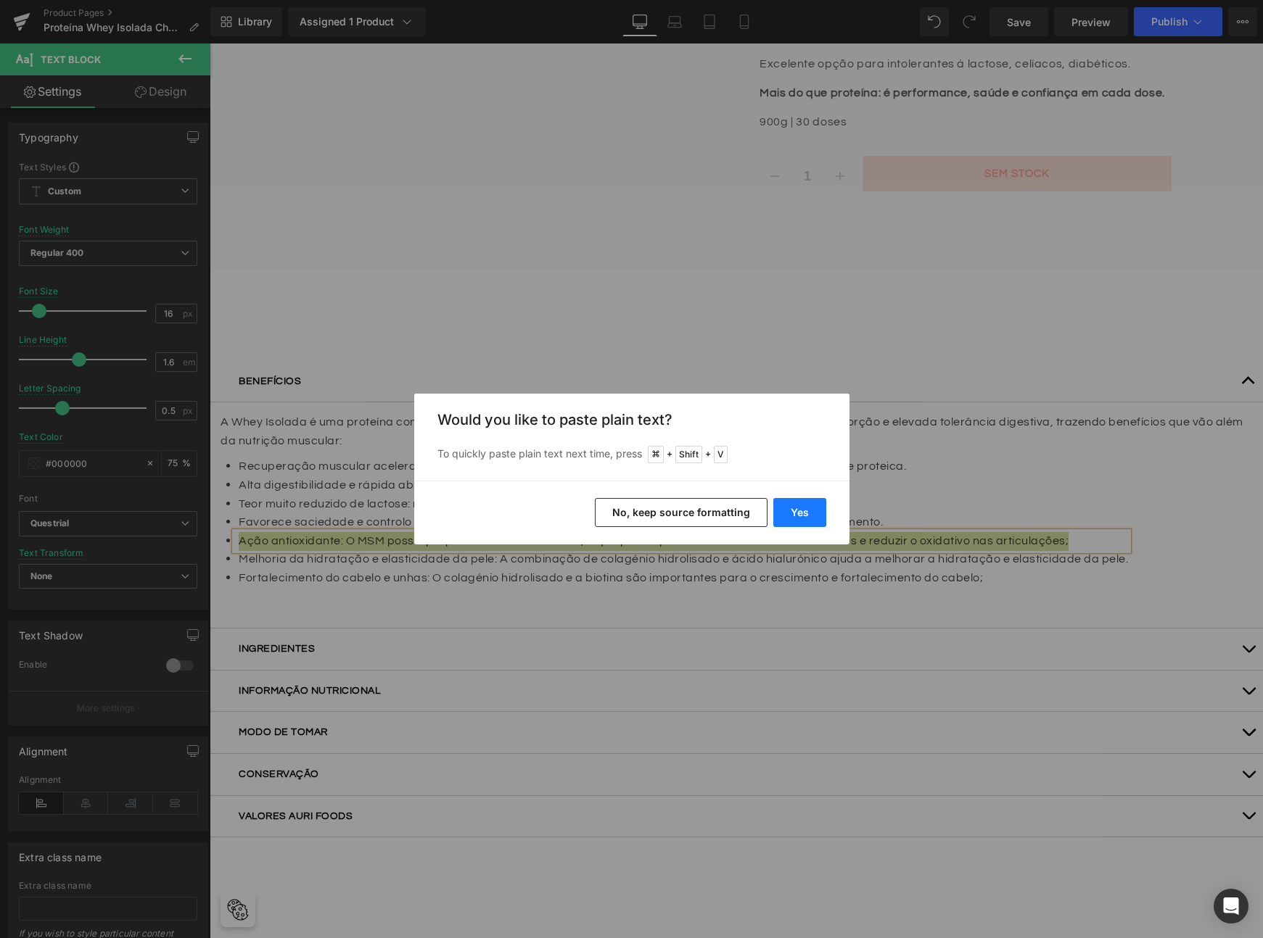
click at [809, 508] on button "Yes" at bounding box center [799, 512] width 53 height 29
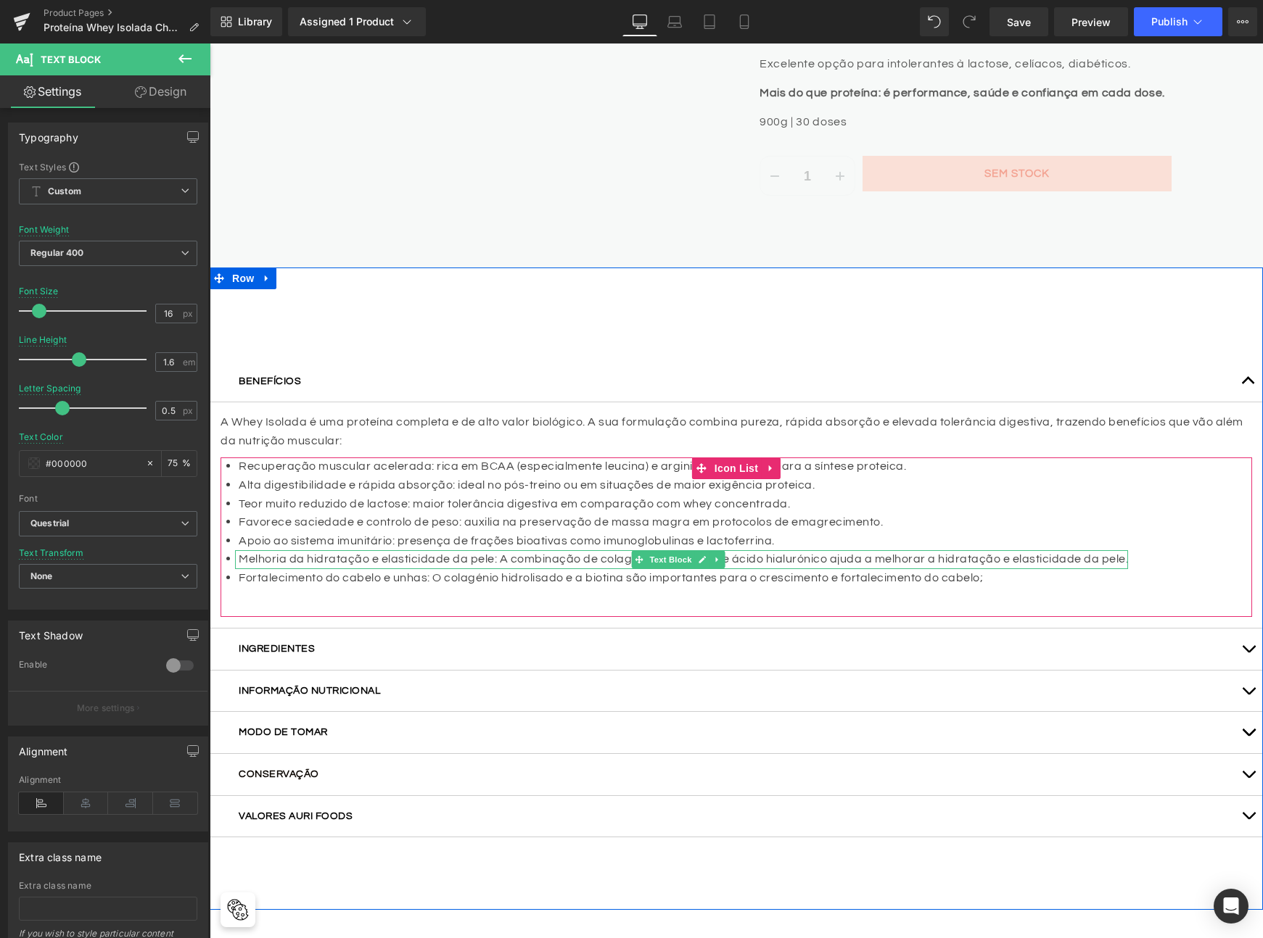
click at [301, 550] on p "Melhoria da hidratação e elasticidade da pele: A combinação de colagénio hidrol…" at bounding box center [683, 559] width 889 height 19
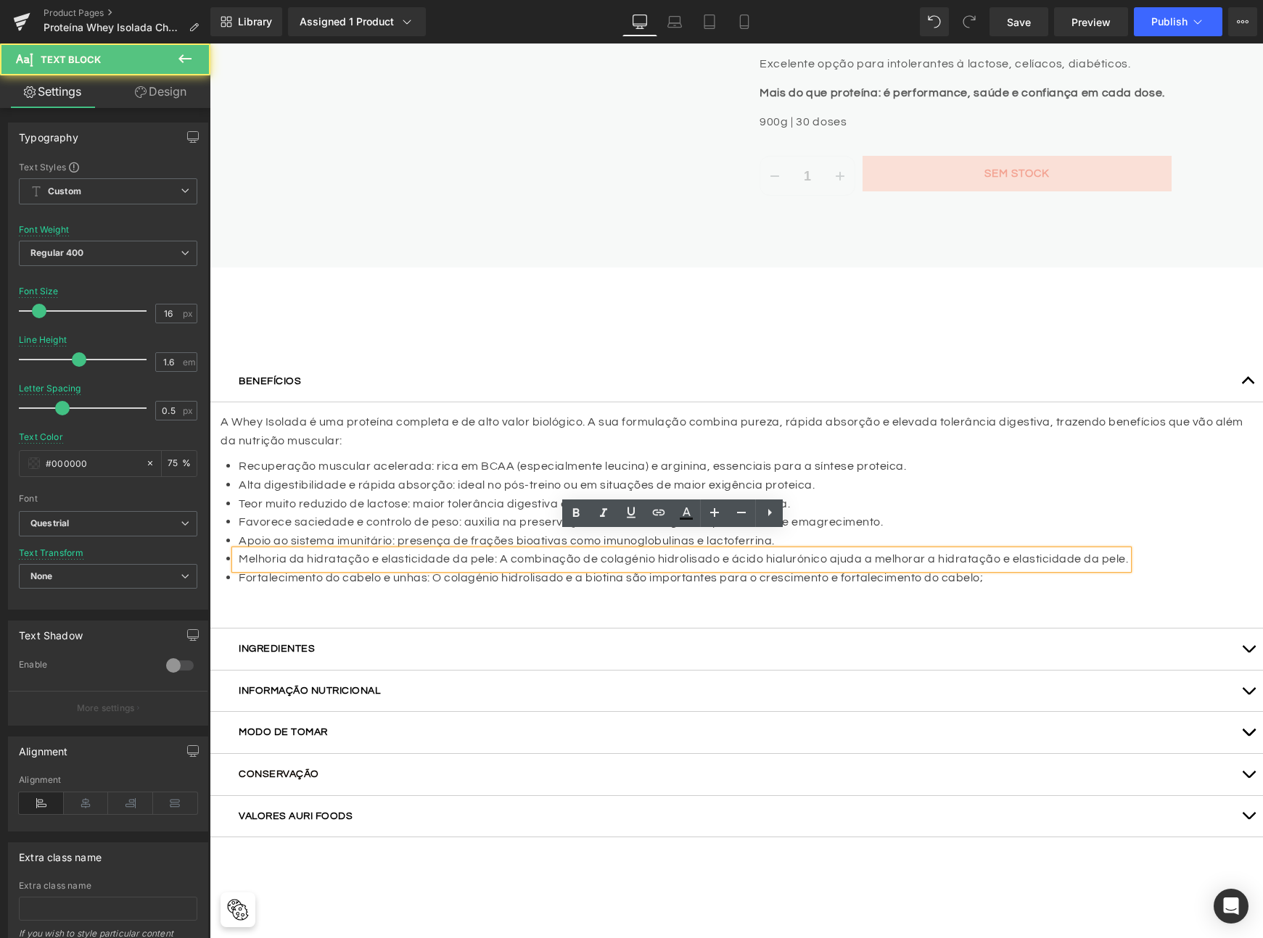
click at [342, 550] on p "Melhoria da hidratação e elasticidade da pele: A combinação de colagénio hidrol…" at bounding box center [683, 559] width 889 height 19
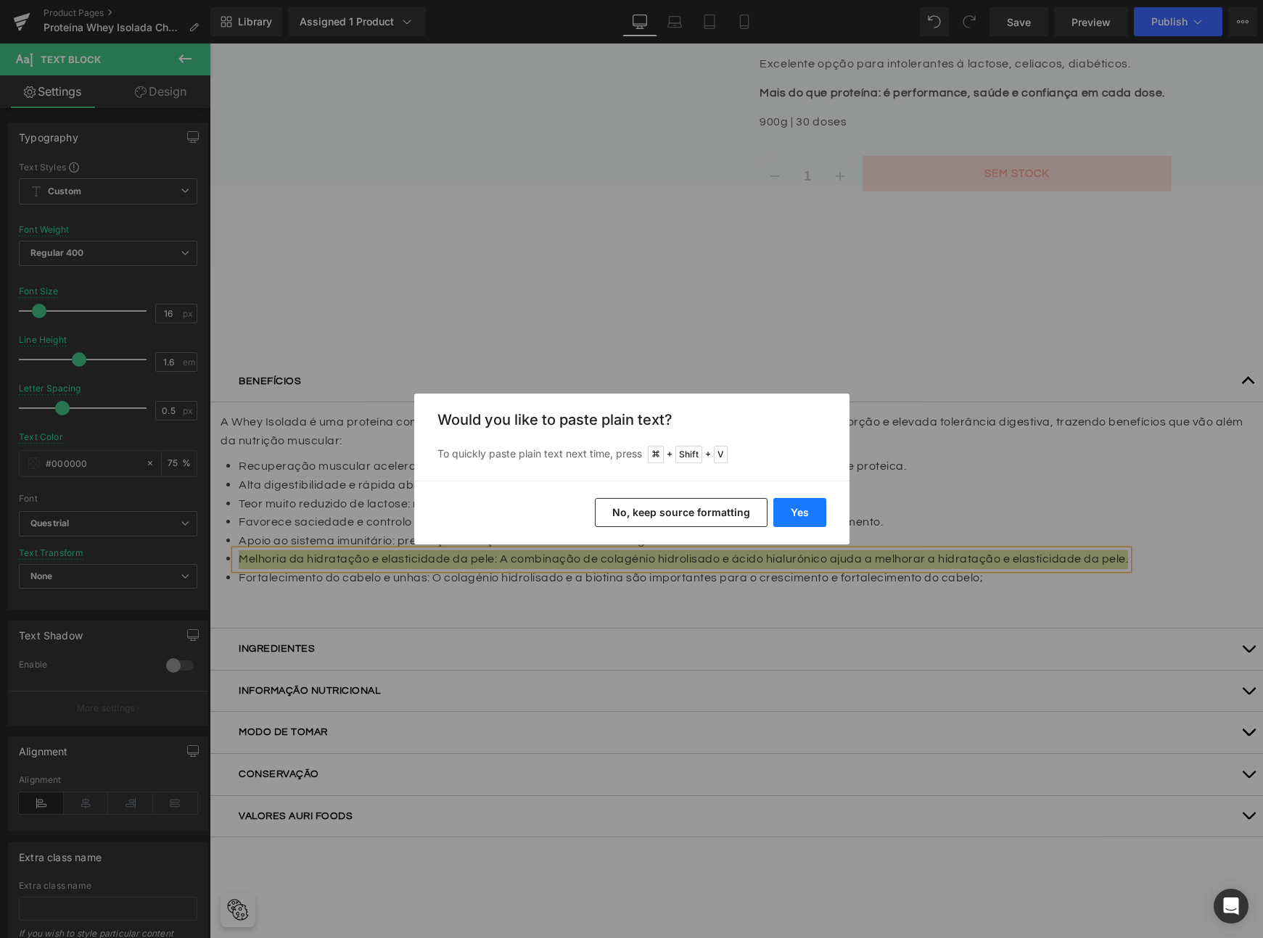
click at [804, 512] on button "Yes" at bounding box center [799, 512] width 53 height 29
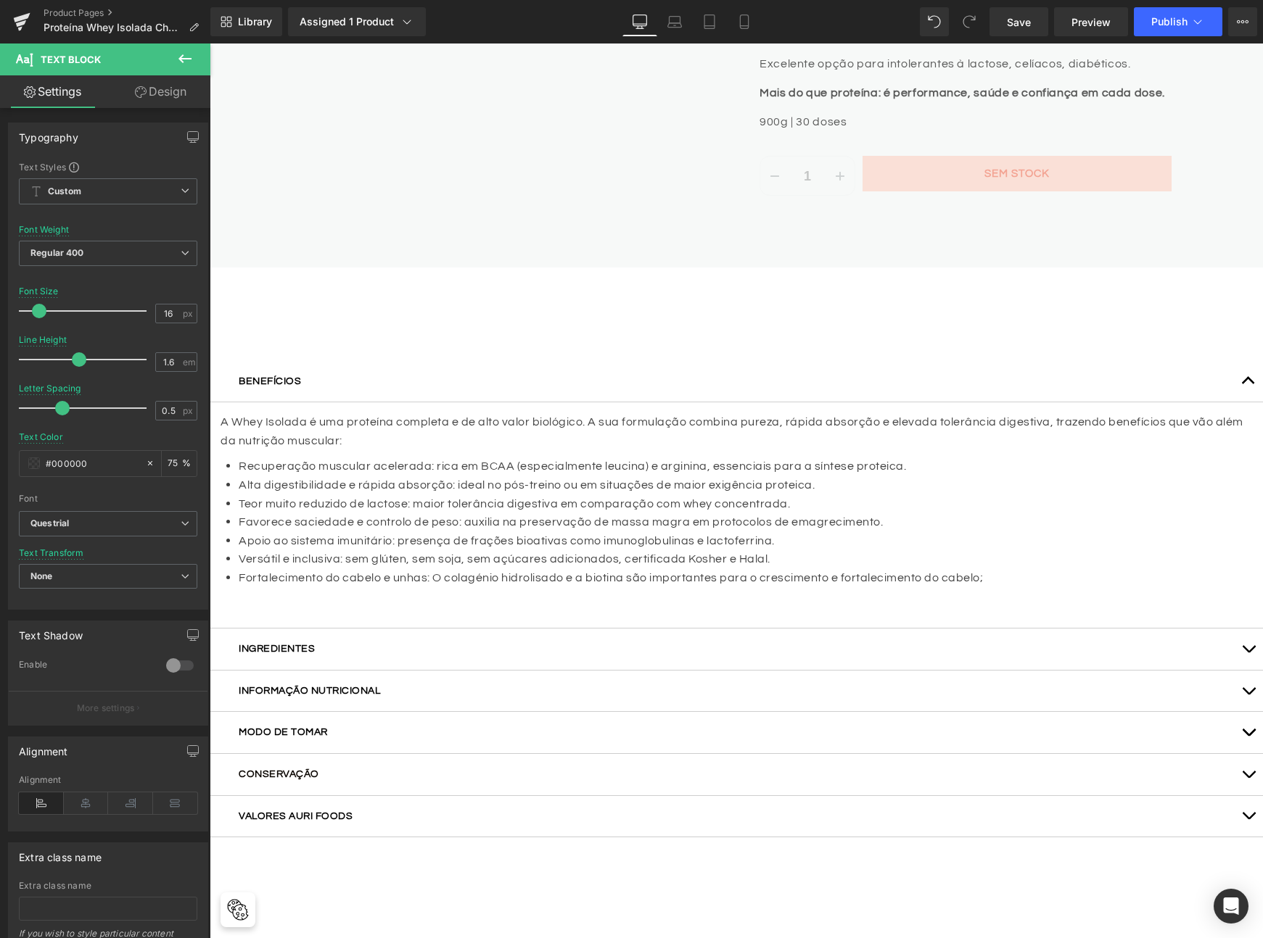
click at [537, 569] on p "Fortalecimento do cabelo e unhas: O colagénio hidrolisado e a biotina são impor…" at bounding box center [611, 578] width 744 height 19
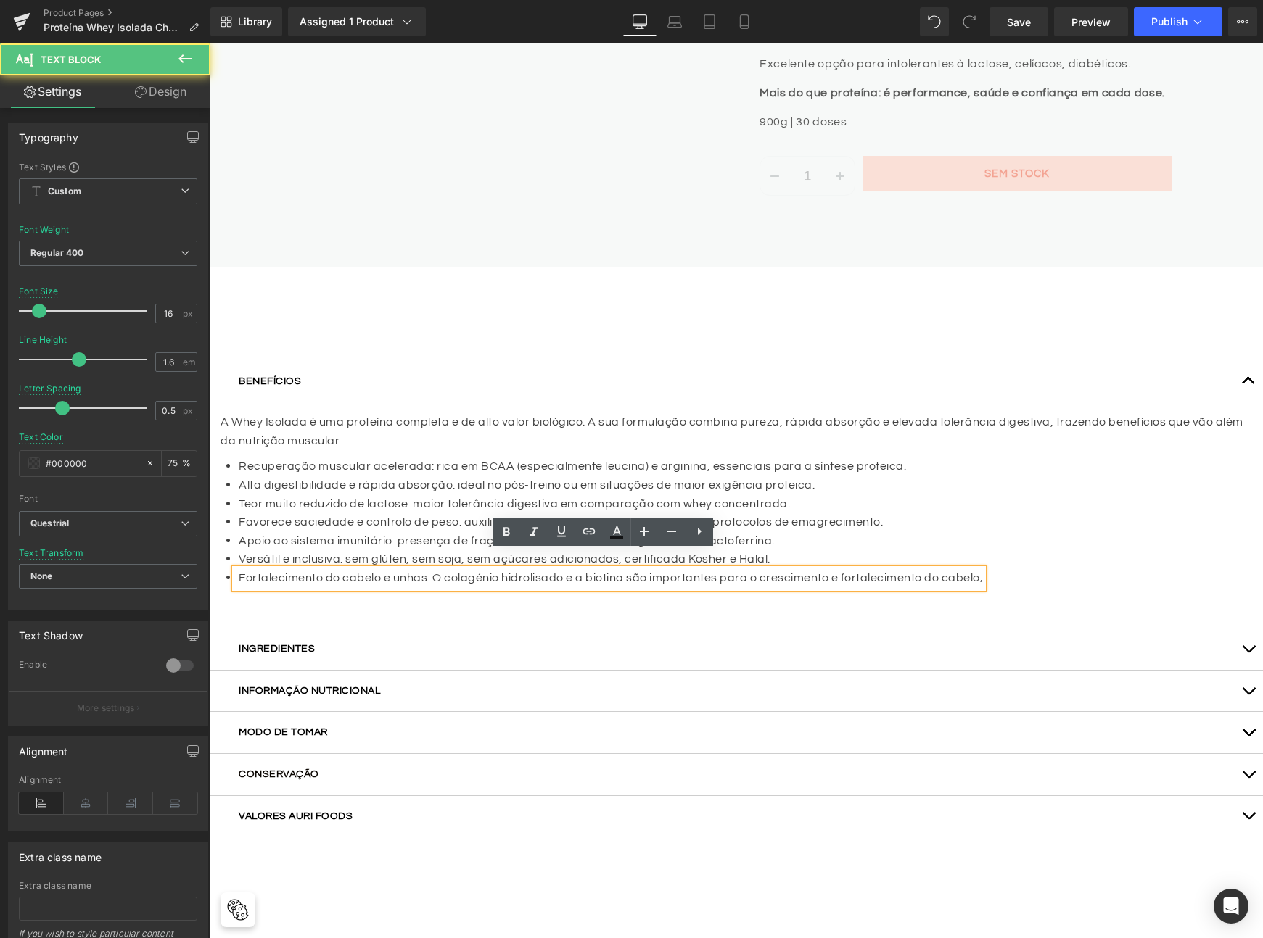
click at [521, 569] on p "Fortalecimento do cabelo e unhas: O colagénio hidrolisado e a biotina são impor…" at bounding box center [611, 578] width 744 height 19
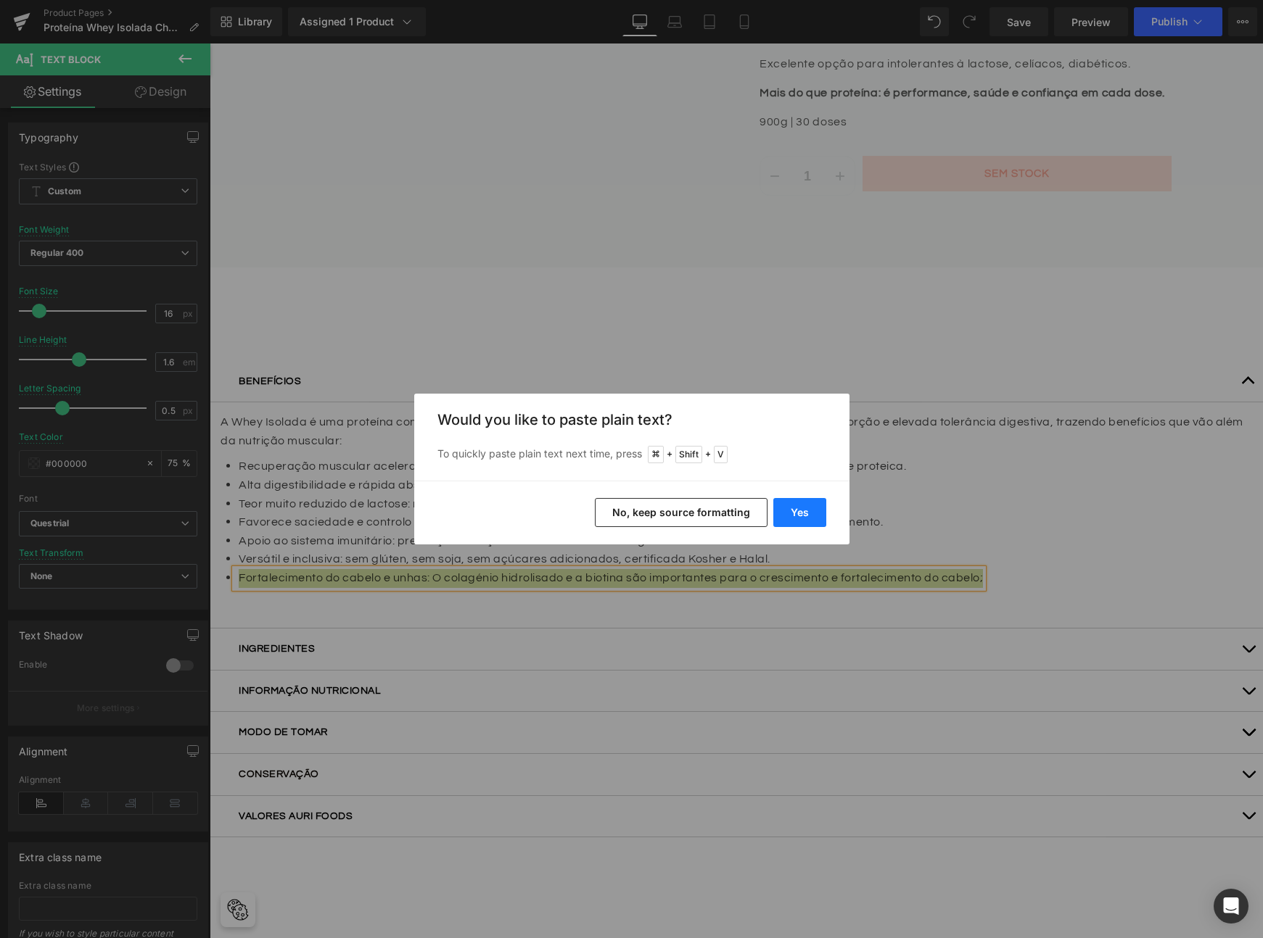
click at [815, 503] on button "Yes" at bounding box center [799, 512] width 53 height 29
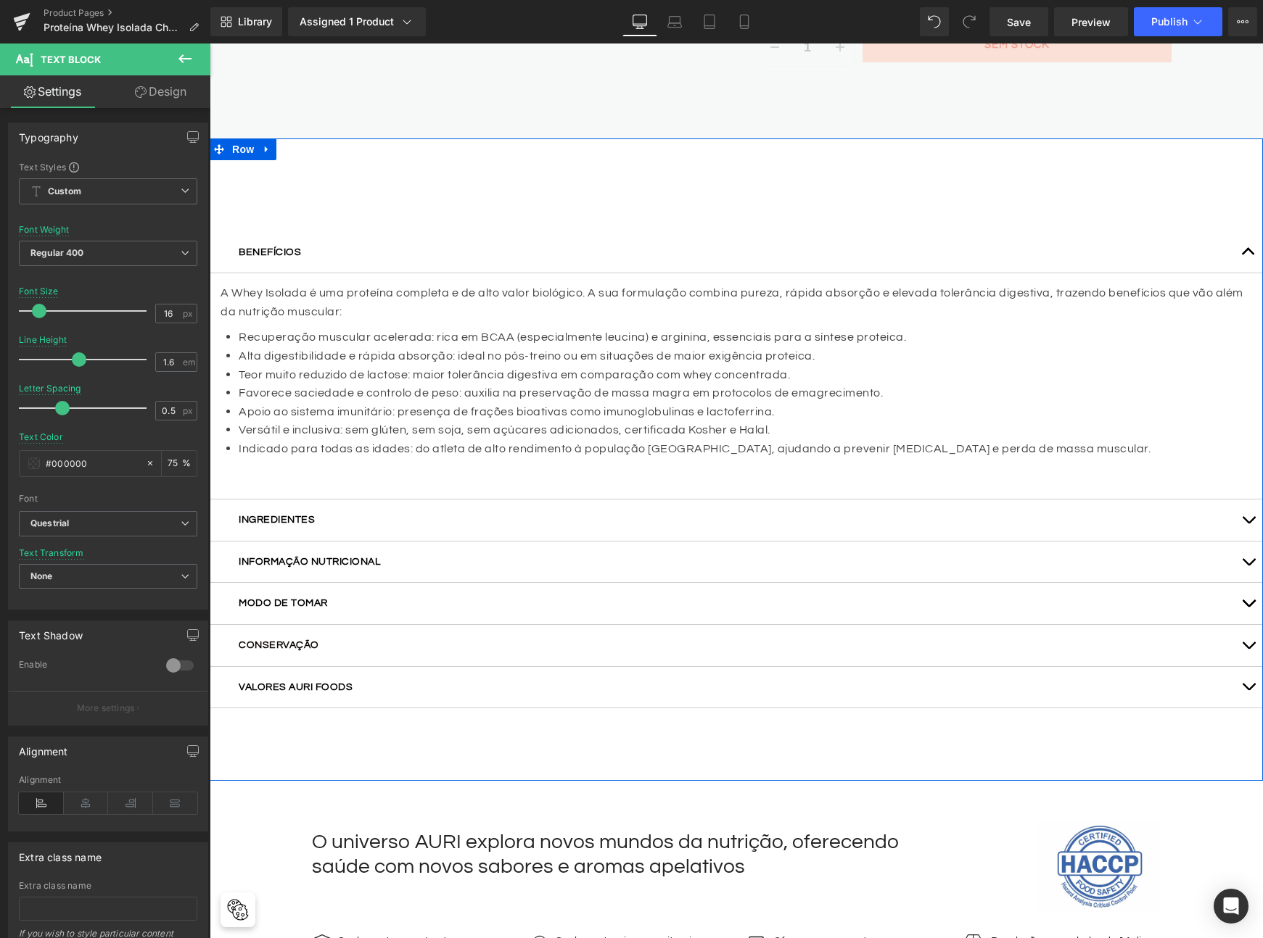
scroll to position [946, 0]
click at [1237, 501] on button "button" at bounding box center [1248, 519] width 29 height 41
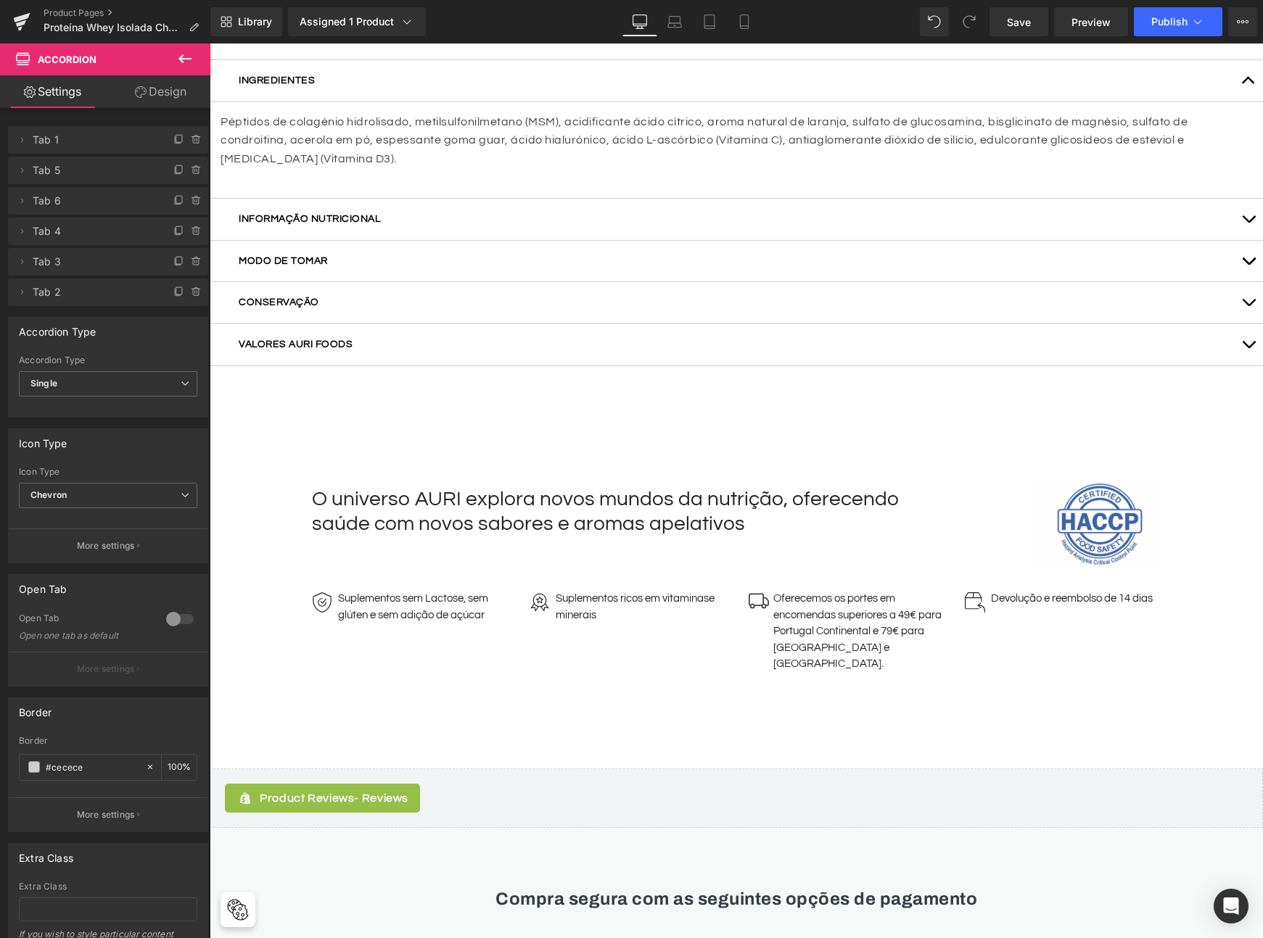
scroll to position [883, 0]
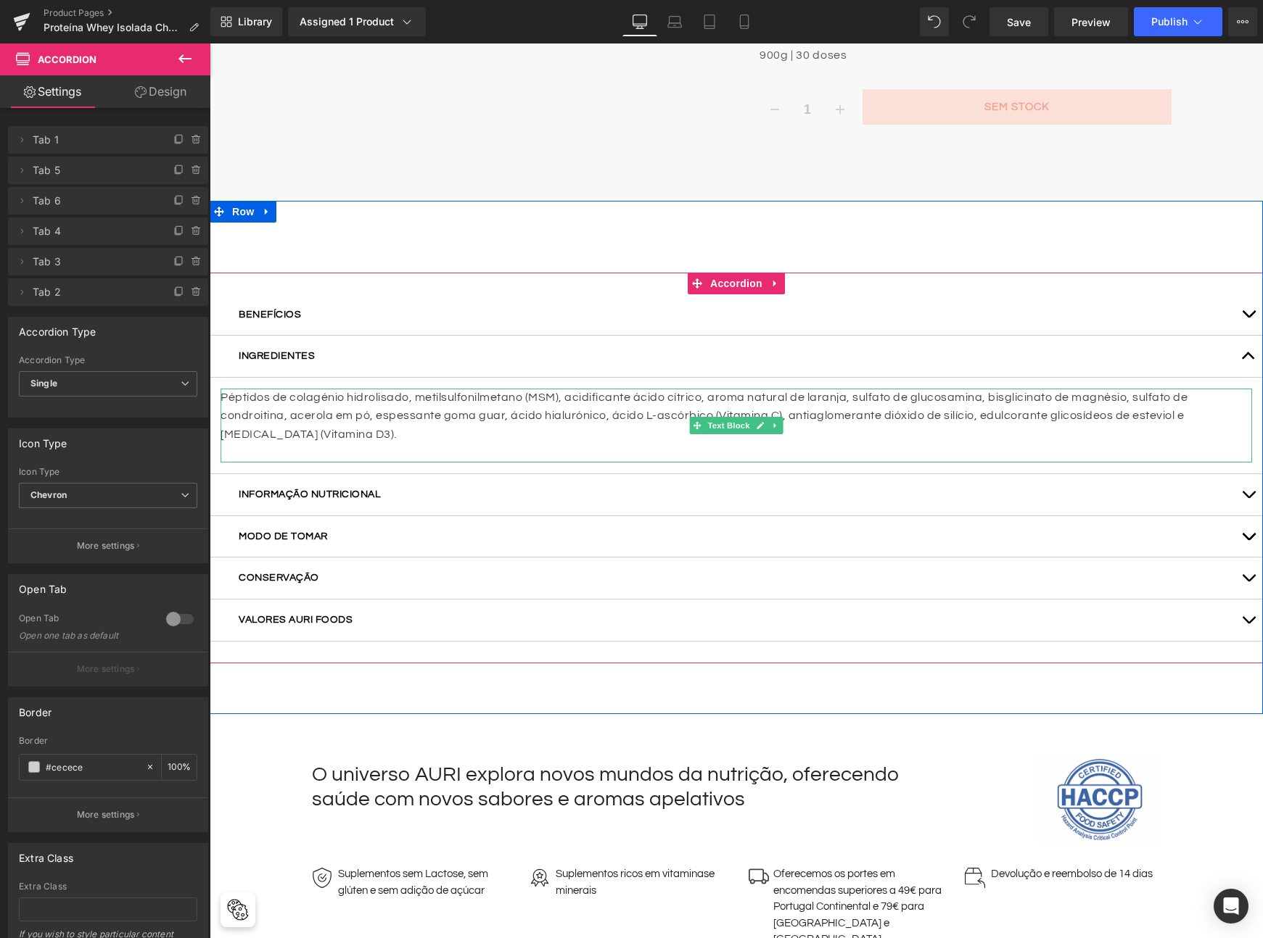
click at [522, 395] on p "Péptidos de colagénio hidrolisado, metilsulfonilmetano (MSM), acidificante ácid…" at bounding box center [735, 417] width 1031 height 56
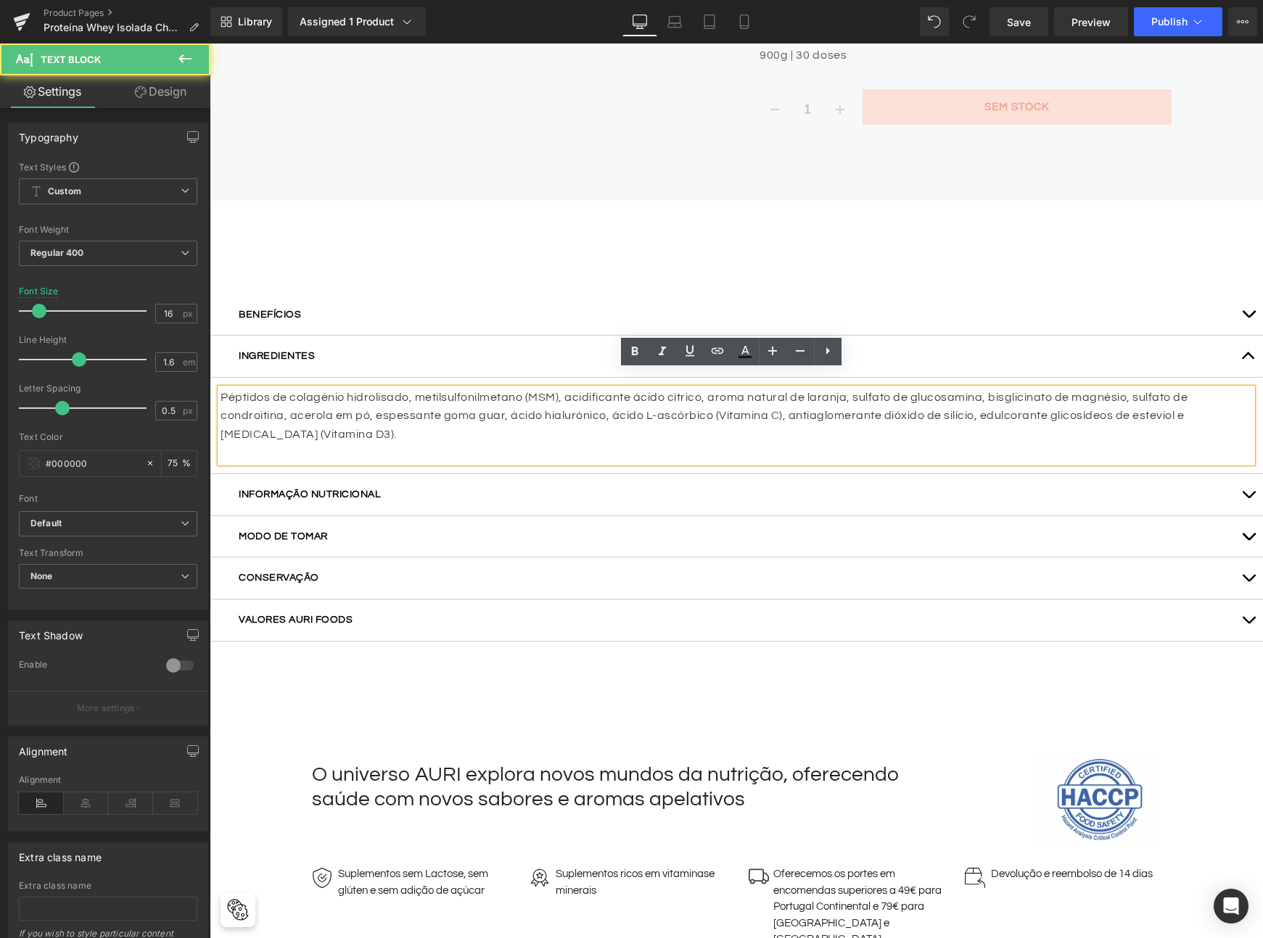
click at [537, 393] on p "Péptidos de colagénio hidrolisado, metilsulfonilmetano (MSM), acidificante ácid…" at bounding box center [735, 417] width 1031 height 56
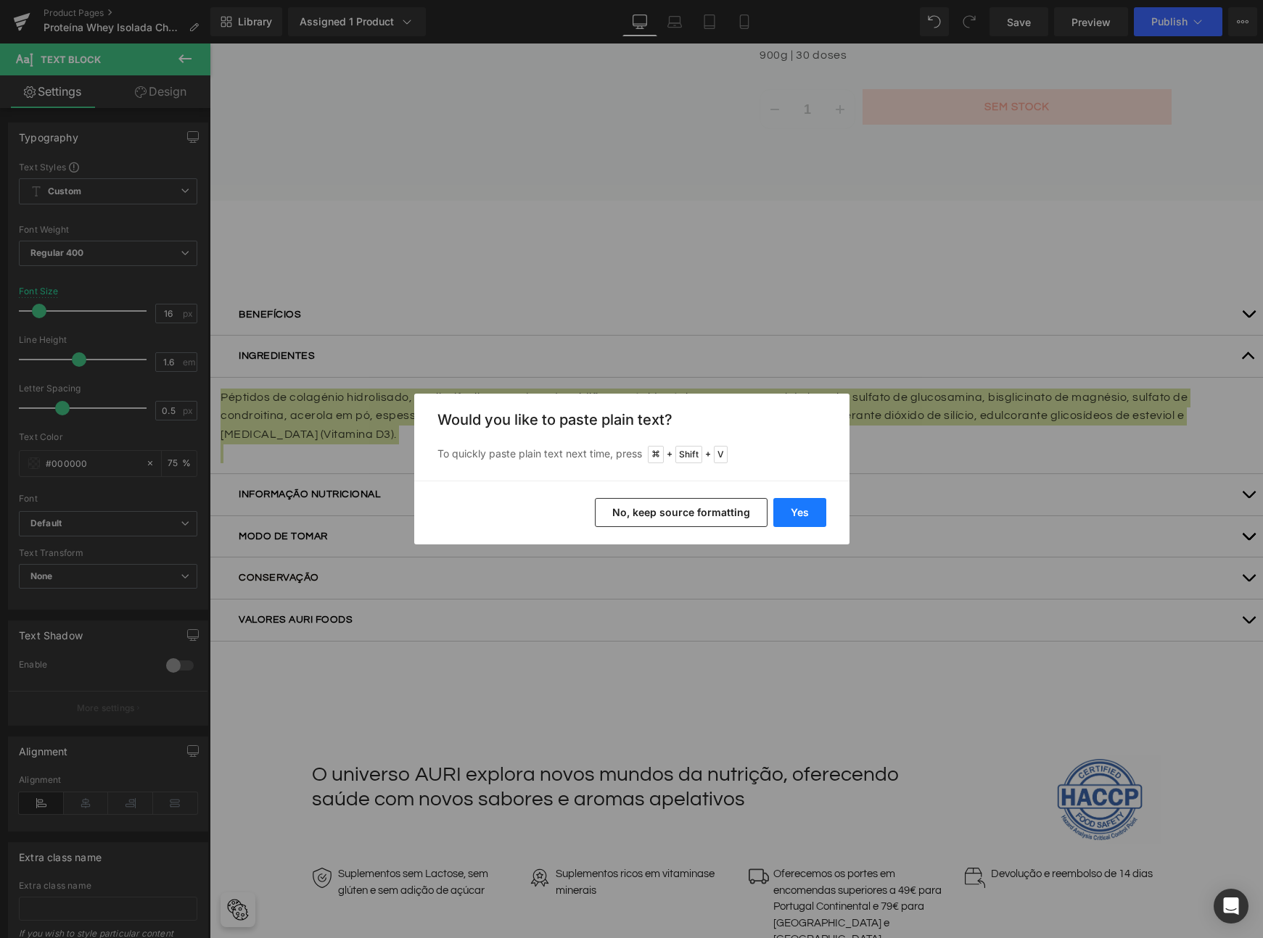
click at [797, 508] on button "Yes" at bounding box center [799, 512] width 53 height 29
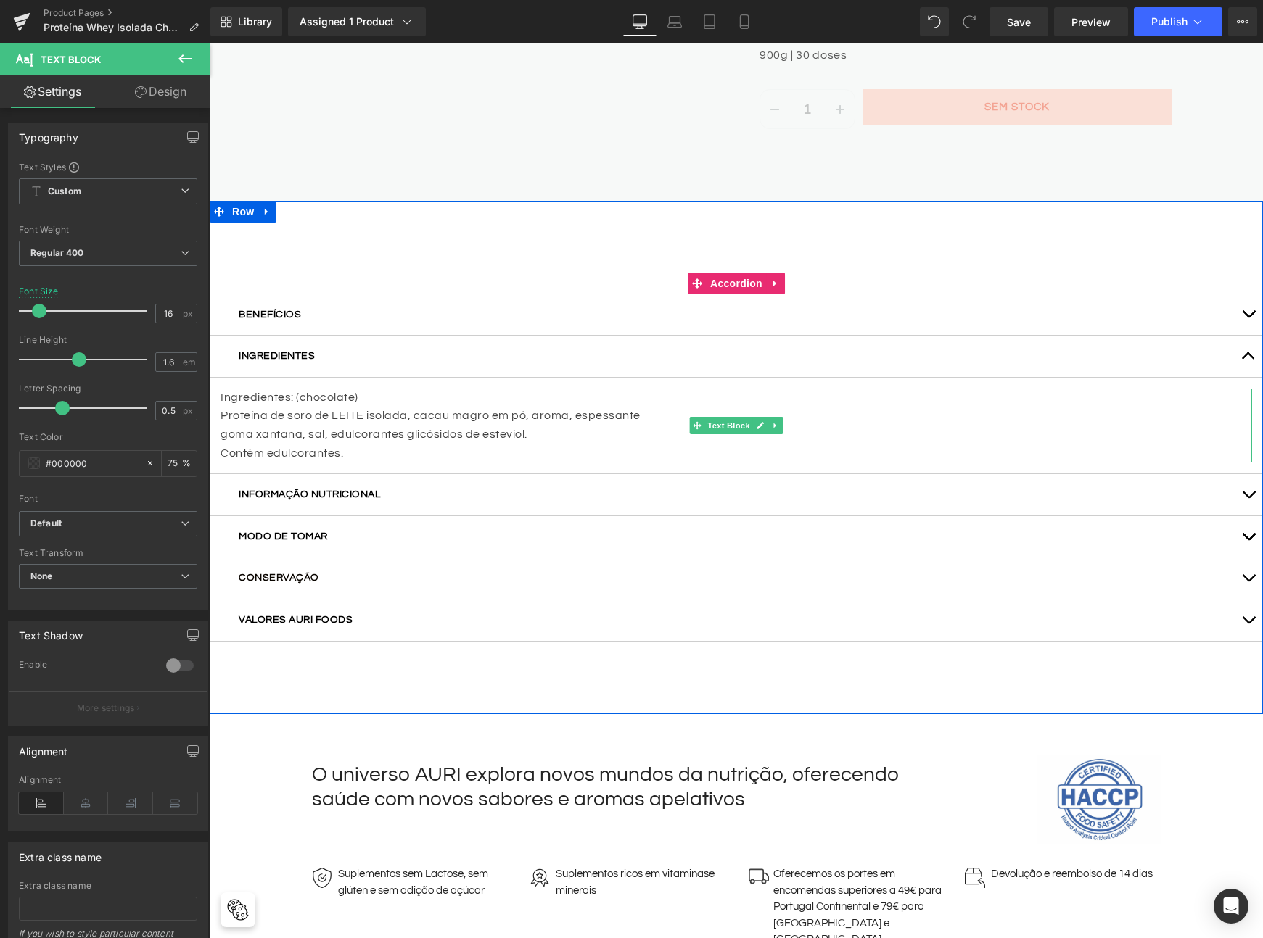
click at [627, 426] on p "goma xantana, sal, edulcorantes glicósidos de esteviol." at bounding box center [735, 435] width 1031 height 19
click at [220, 418] on div at bounding box center [222, 426] width 4 height 74
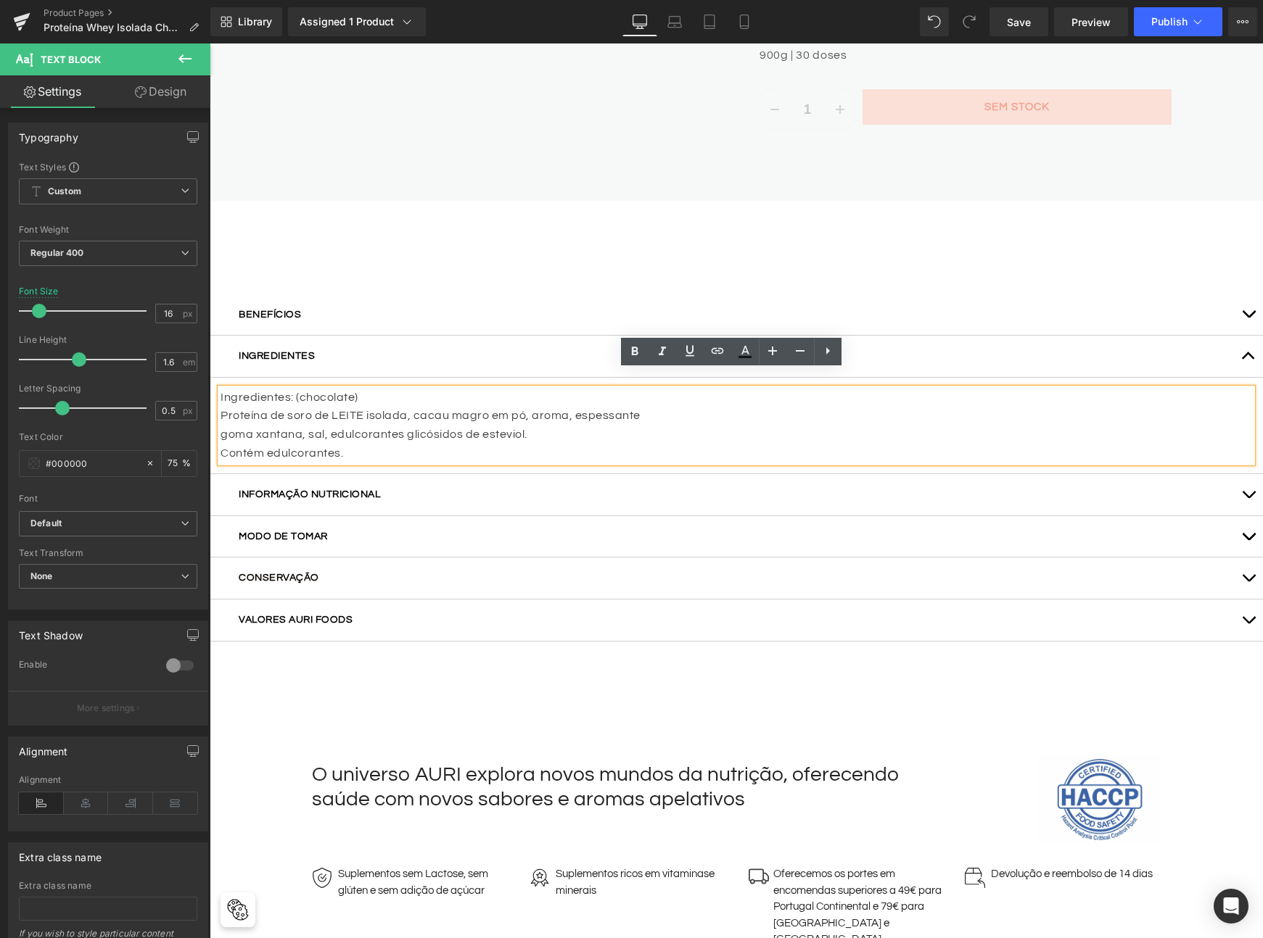
click at [222, 426] on p "goma xantana, sal, edulcorantes glicósidos de esteviol." at bounding box center [735, 435] width 1031 height 19
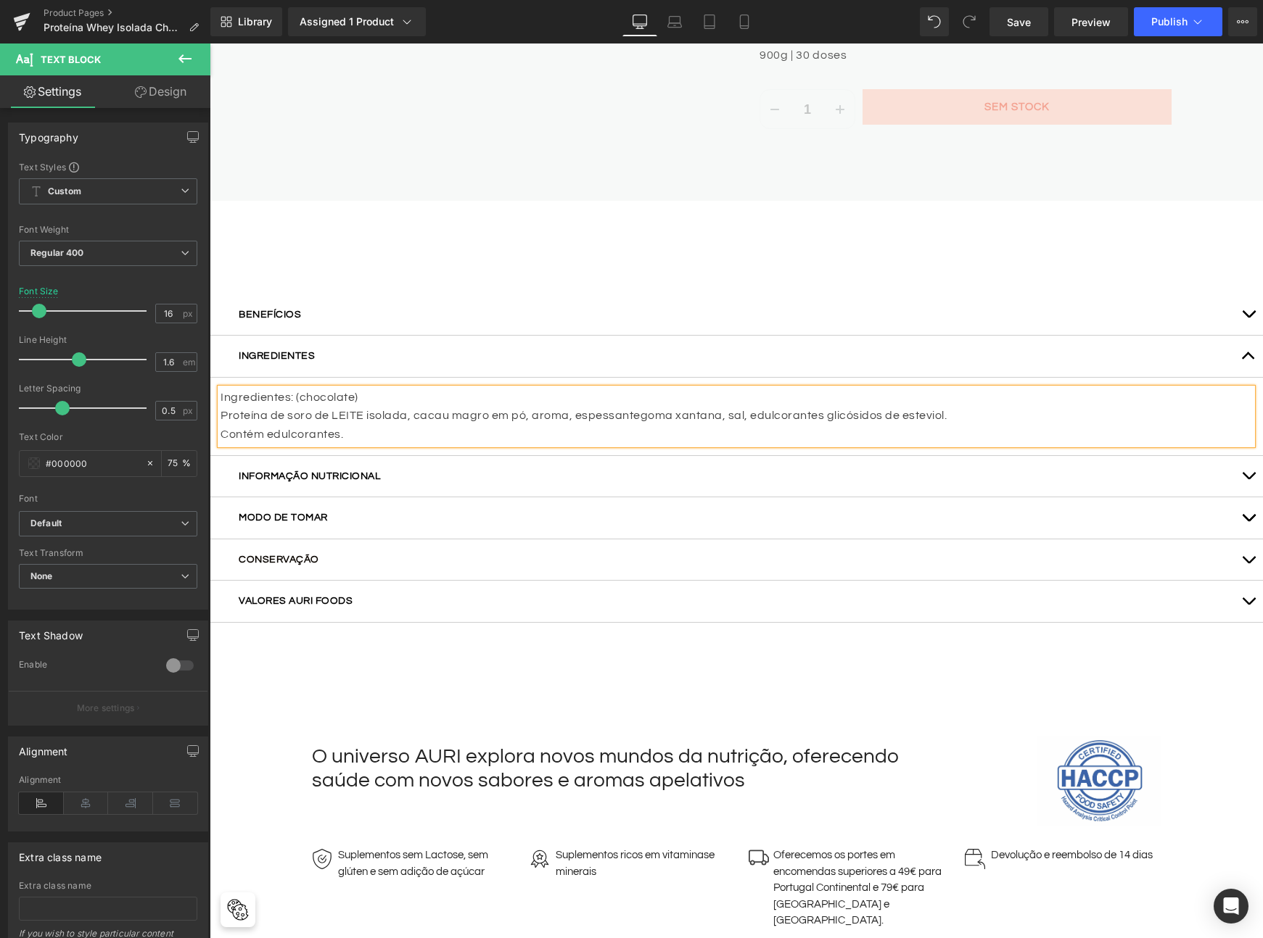
click at [549, 426] on p "Contém edulcorantes." at bounding box center [735, 435] width 1031 height 19
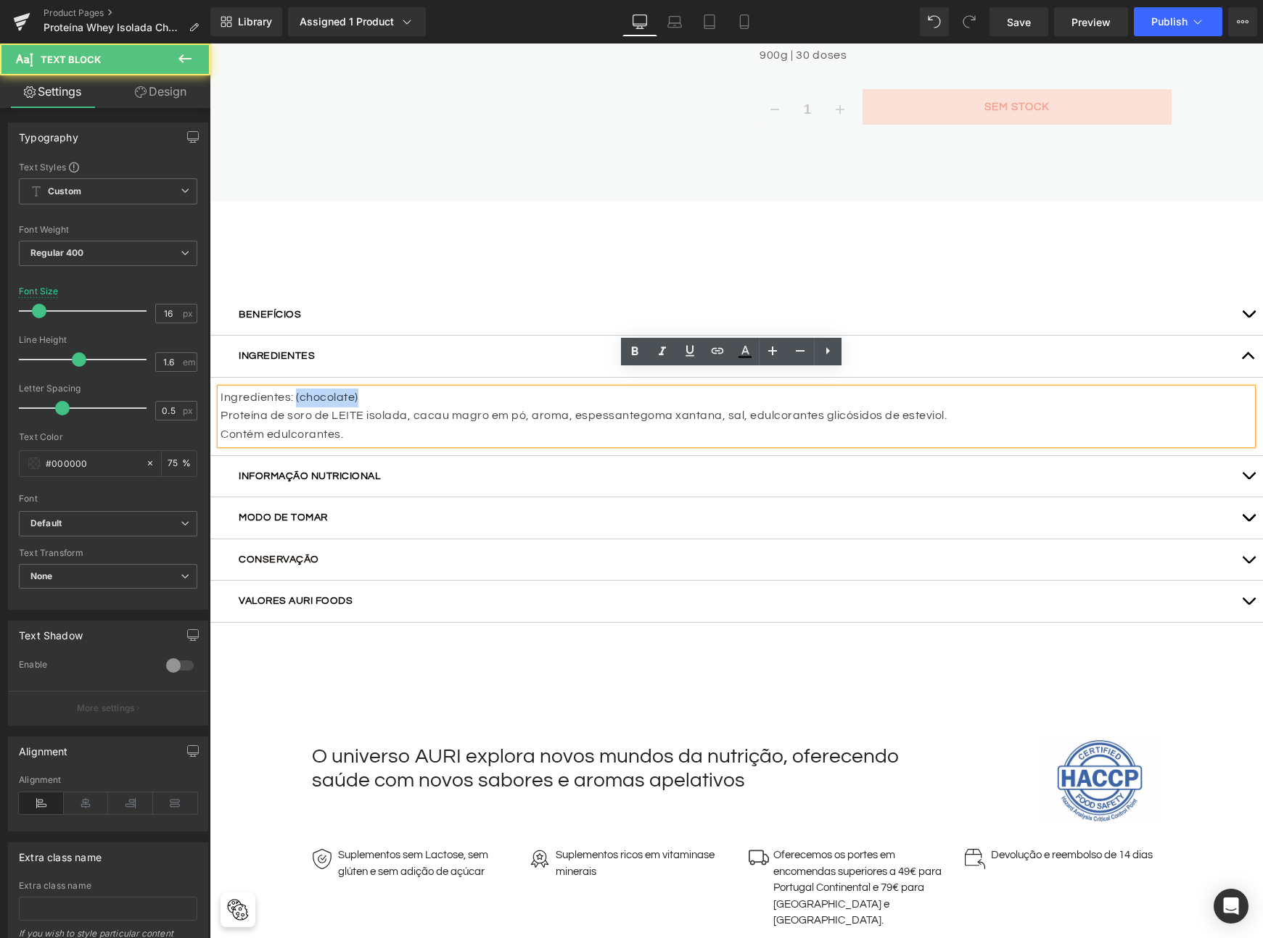
drag, startPoint x: 345, startPoint y: 379, endPoint x: 291, endPoint y: 379, distance: 54.4
click at [291, 389] on p "Ingredientes: (chocolate)" at bounding box center [735, 398] width 1031 height 19
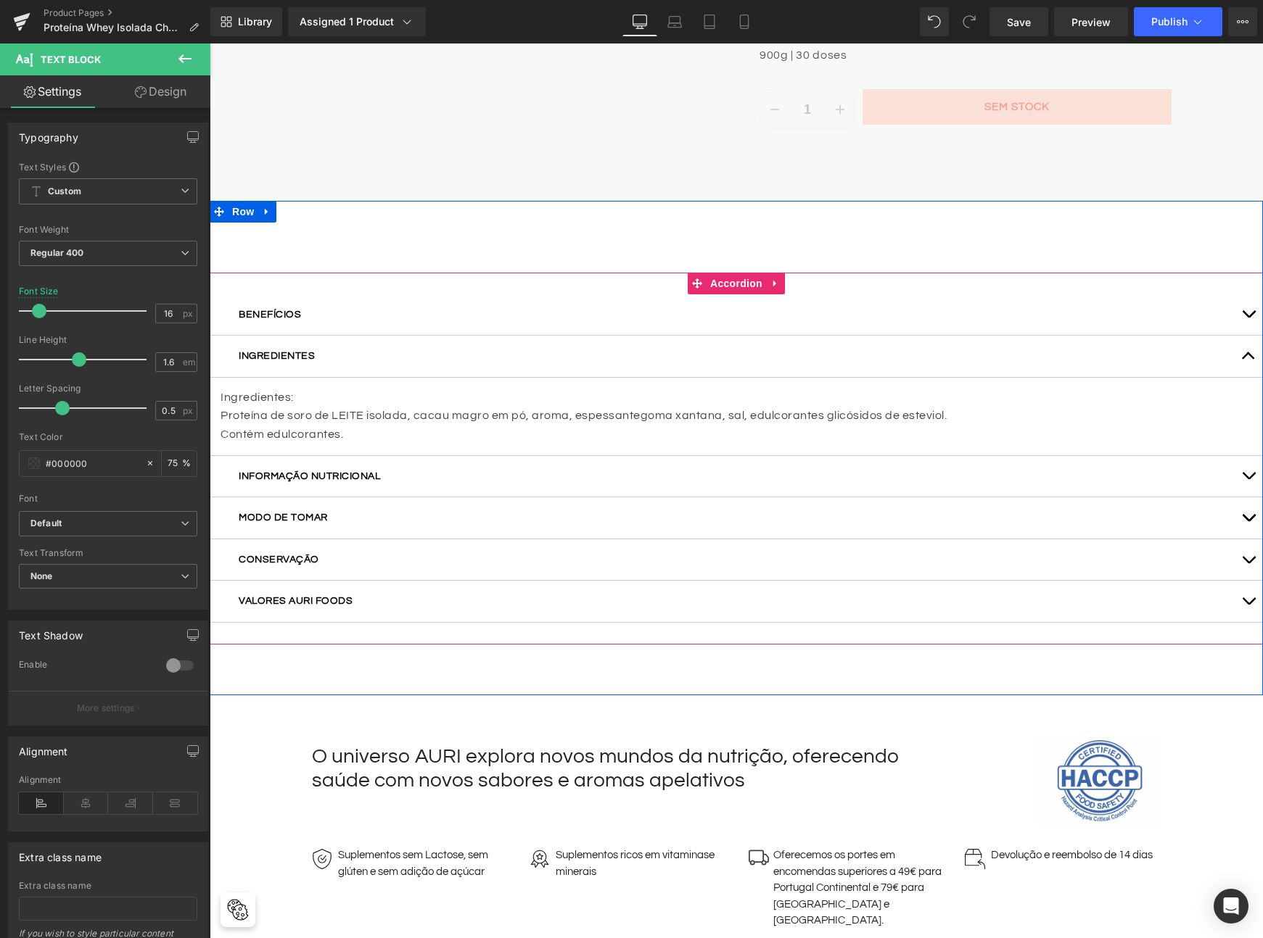
click at [1238, 458] on button "button" at bounding box center [1248, 476] width 29 height 41
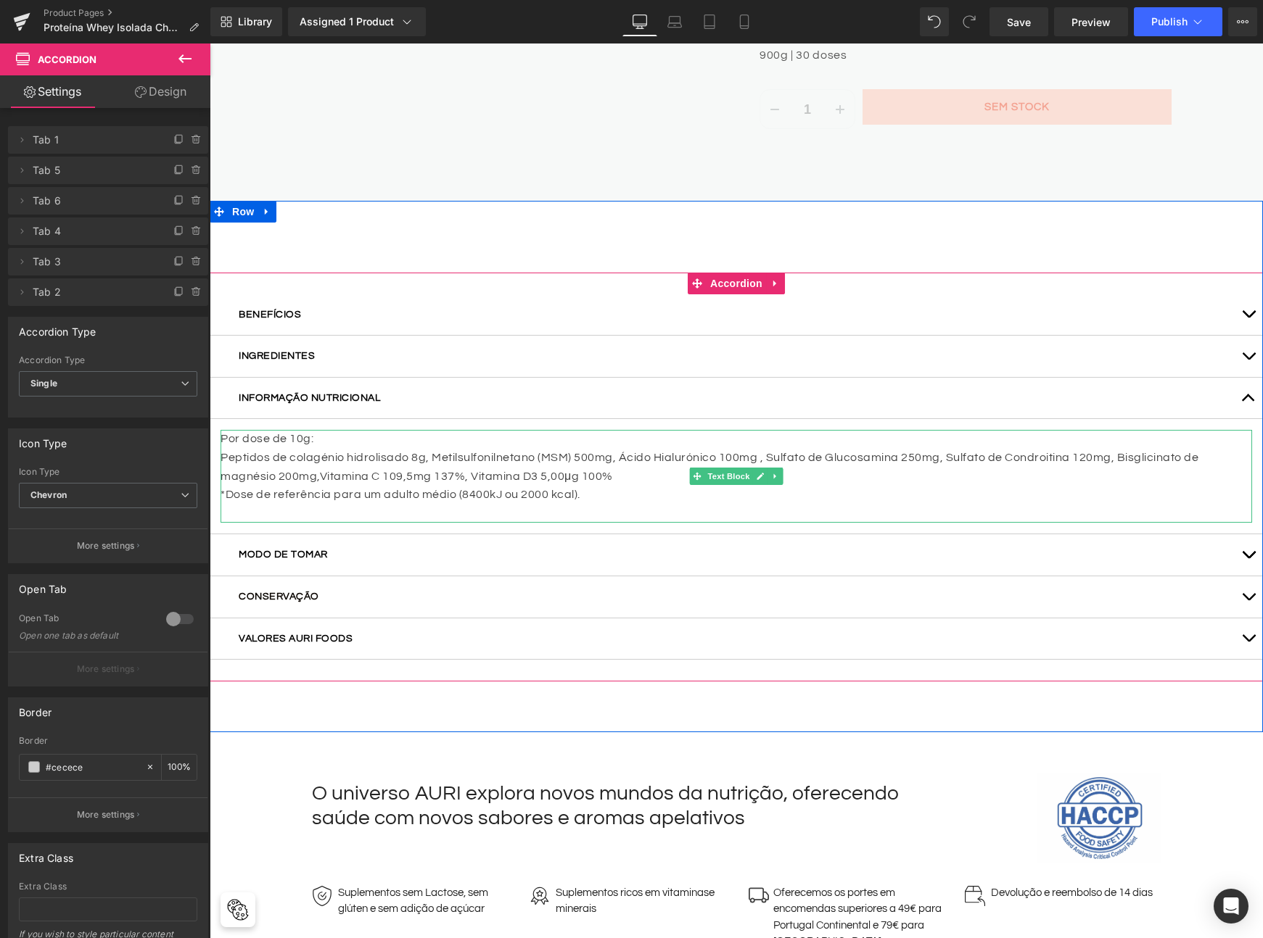
click at [460, 461] on p "Peptidos de colagénio hidrolisado 8g, Metilsulfonilnetano (MSM) 500mg, Ácido Hi…" at bounding box center [735, 467] width 1031 height 37
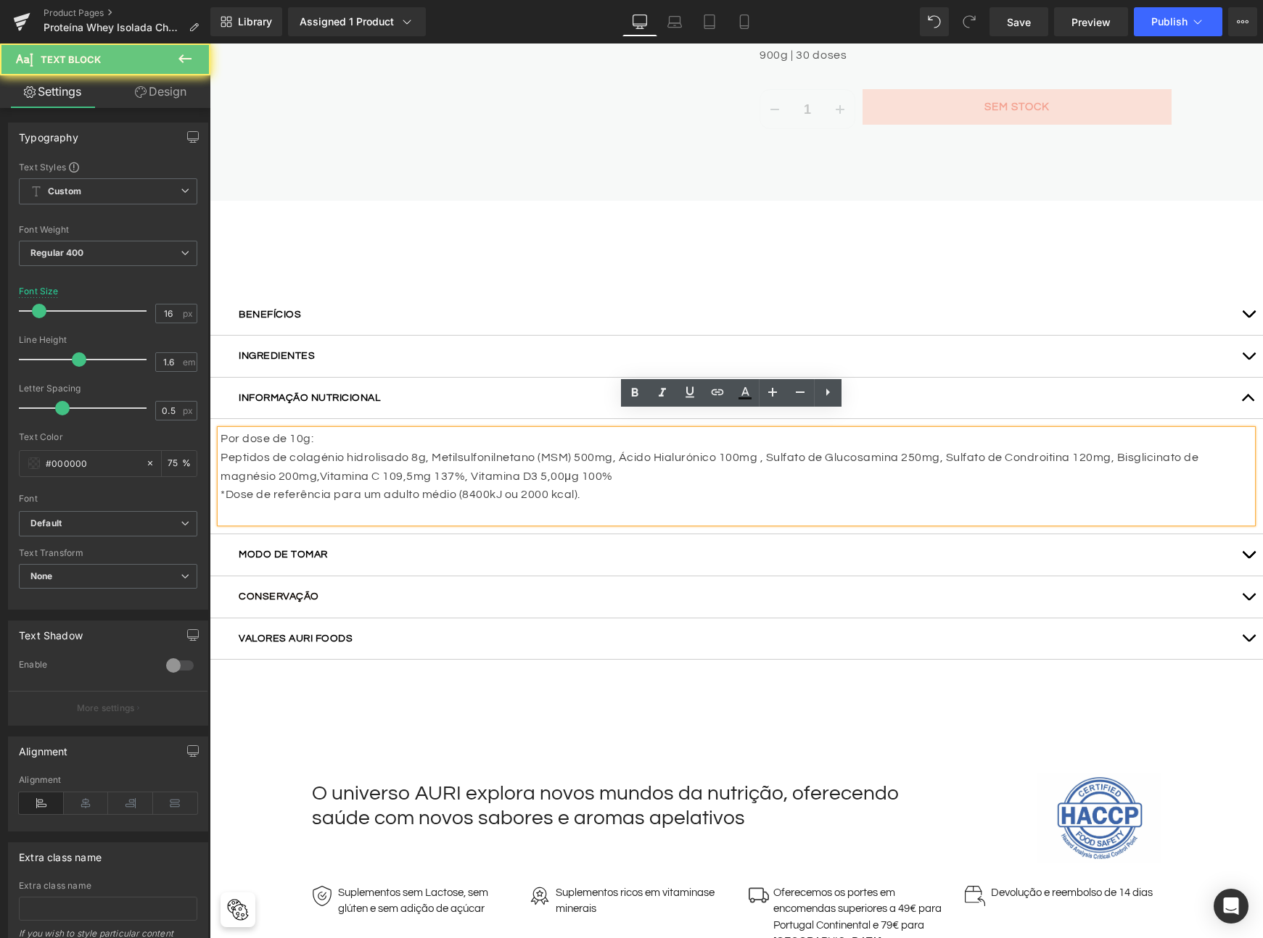
click at [416, 456] on p "Peptidos de colagénio hidrolisado 8g, Metilsulfonilnetano (MSM) 500mg, Ácido Hi…" at bounding box center [735, 467] width 1031 height 37
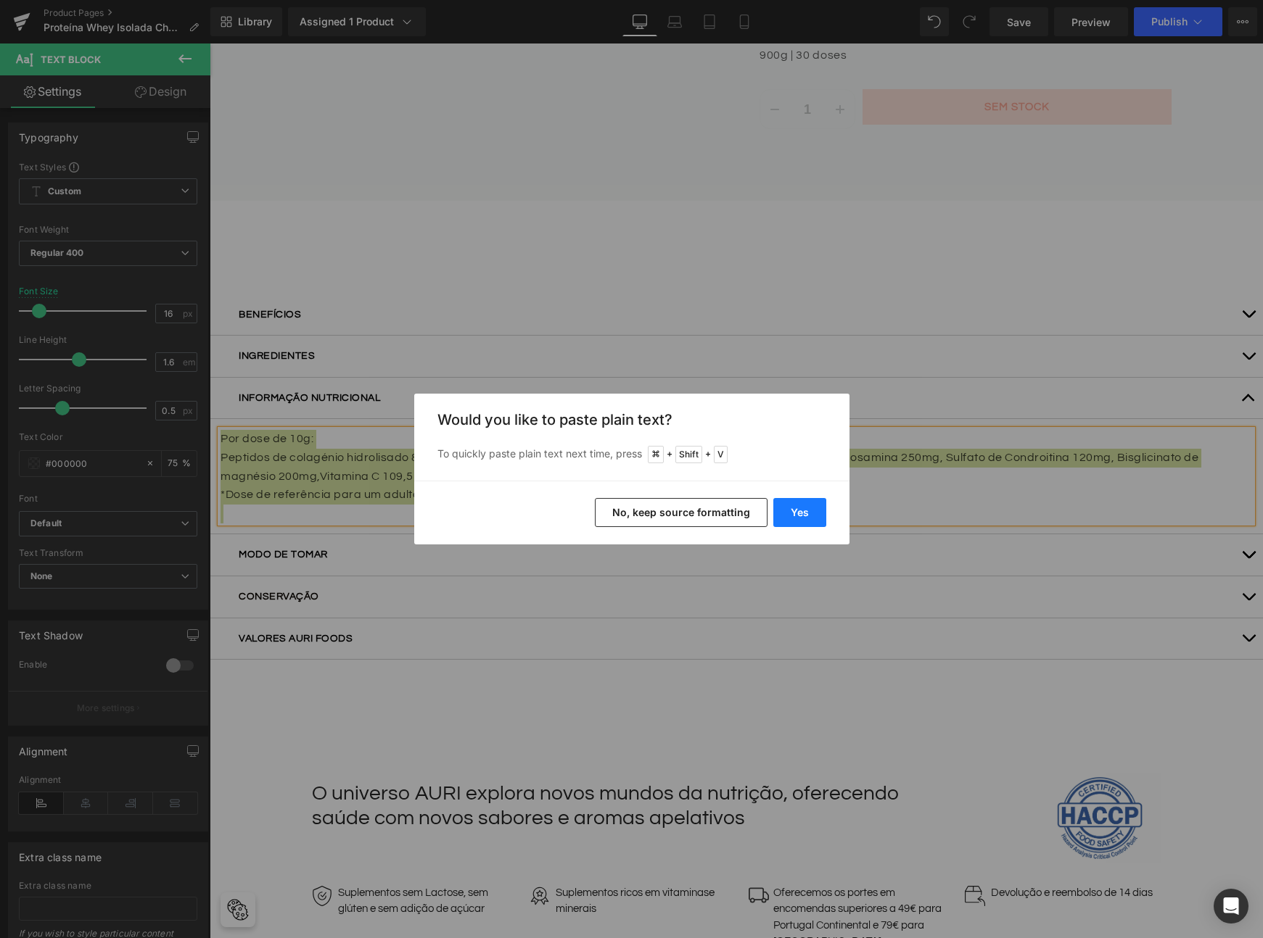
click at [798, 513] on button "Yes" at bounding box center [799, 512] width 53 height 29
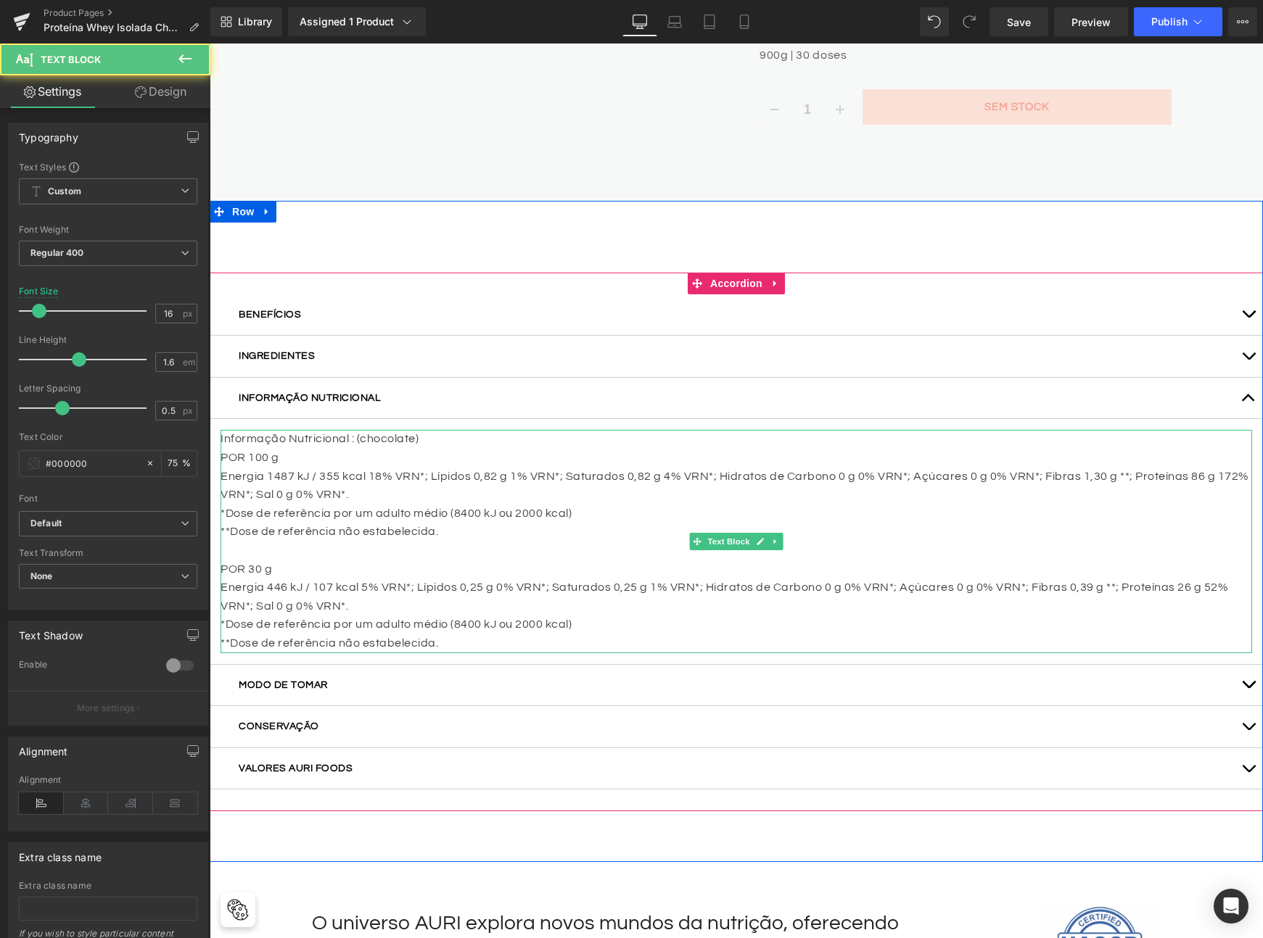
click at [423, 449] on p "POR 100 g" at bounding box center [735, 458] width 1031 height 19
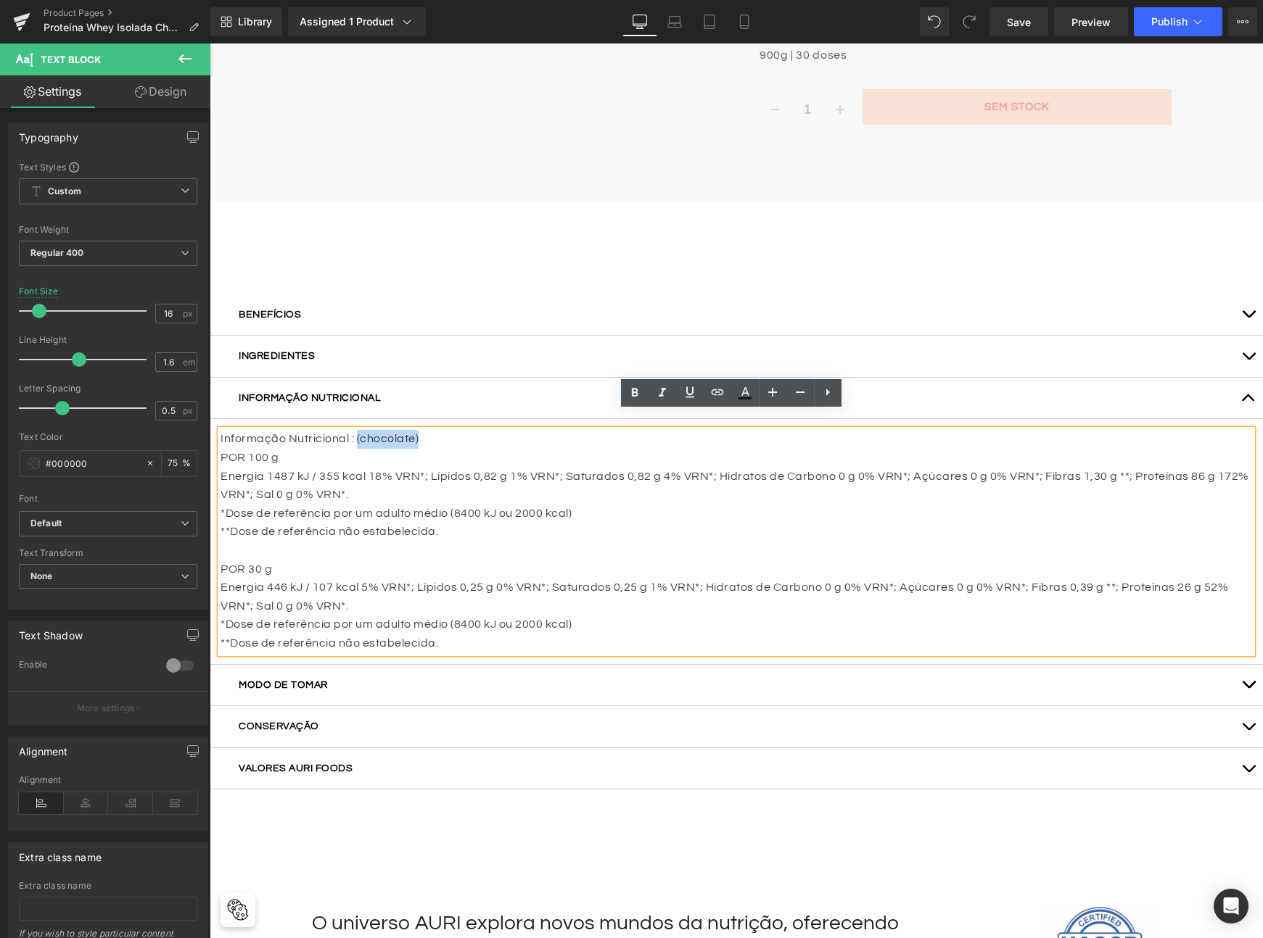
drag, startPoint x: 402, startPoint y: 422, endPoint x: 351, endPoint y: 424, distance: 50.8
click at [351, 430] on p "Informação Nutricional : (chocolate)" at bounding box center [735, 439] width 1031 height 19
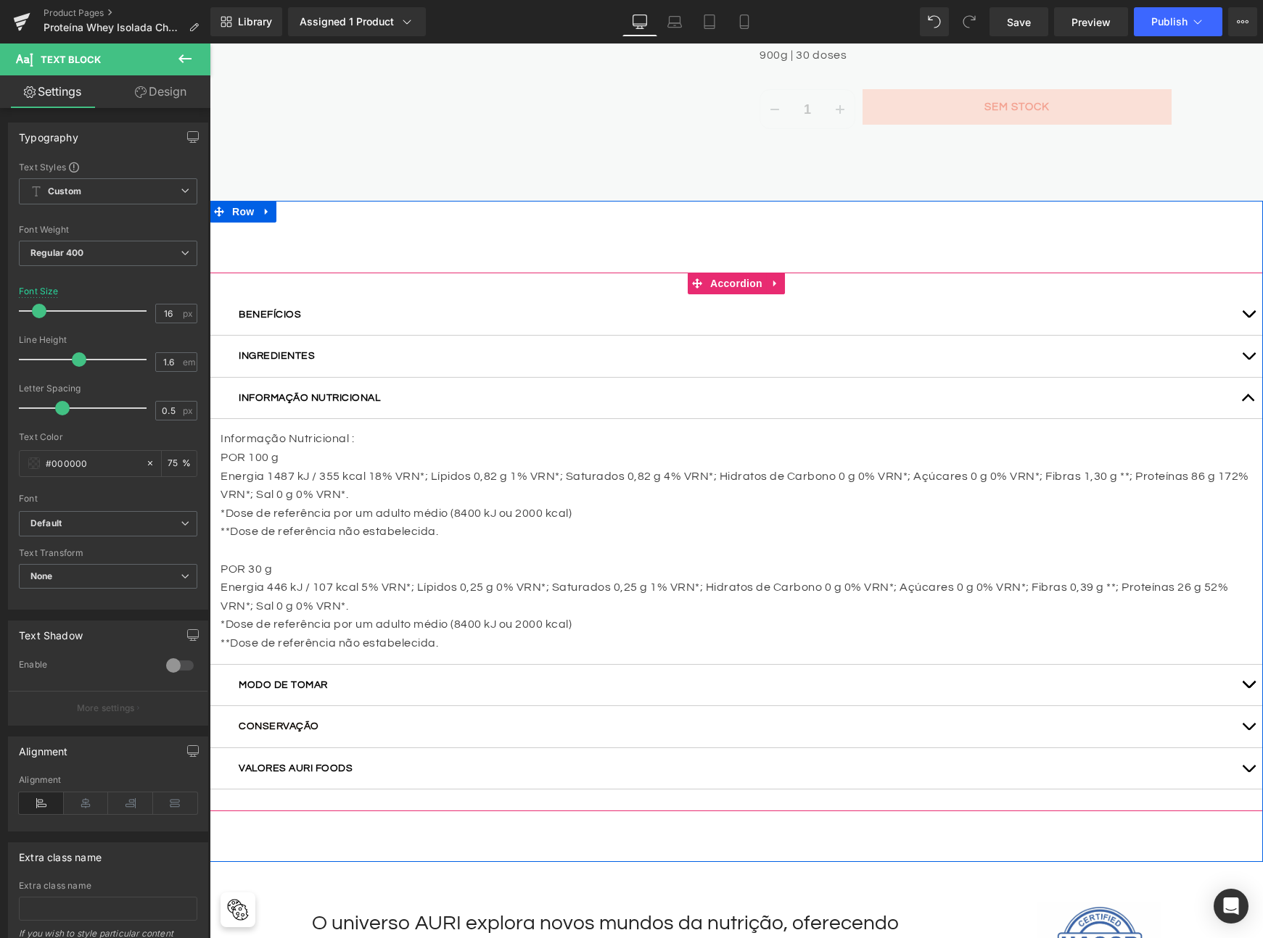
click at [1248, 688] on span "button" at bounding box center [1248, 688] width 0 height 0
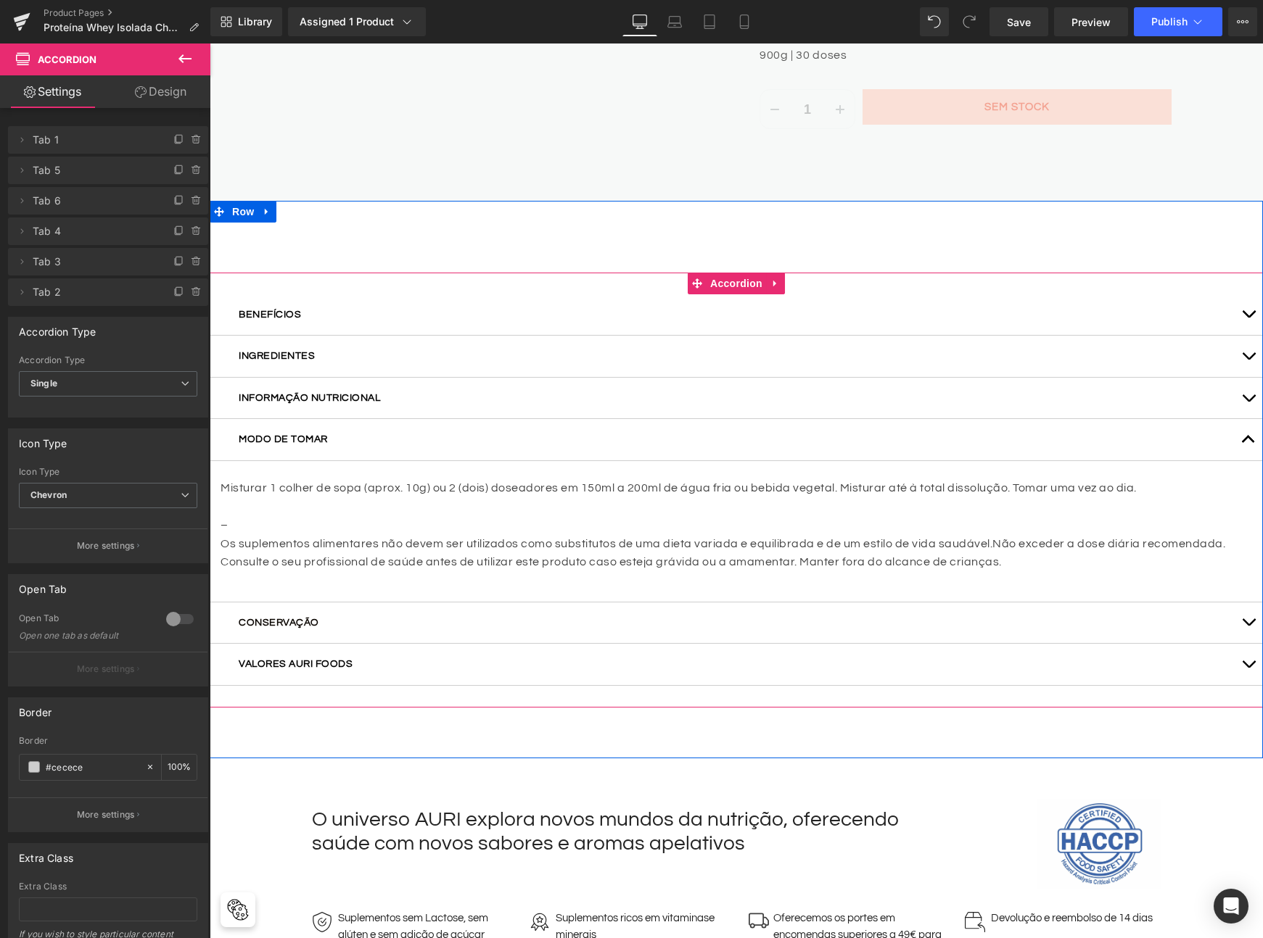
click at [407, 535] on p "Os suplementos alimentares não devem ser utilizados como substitutos de uma die…" at bounding box center [735, 553] width 1031 height 37
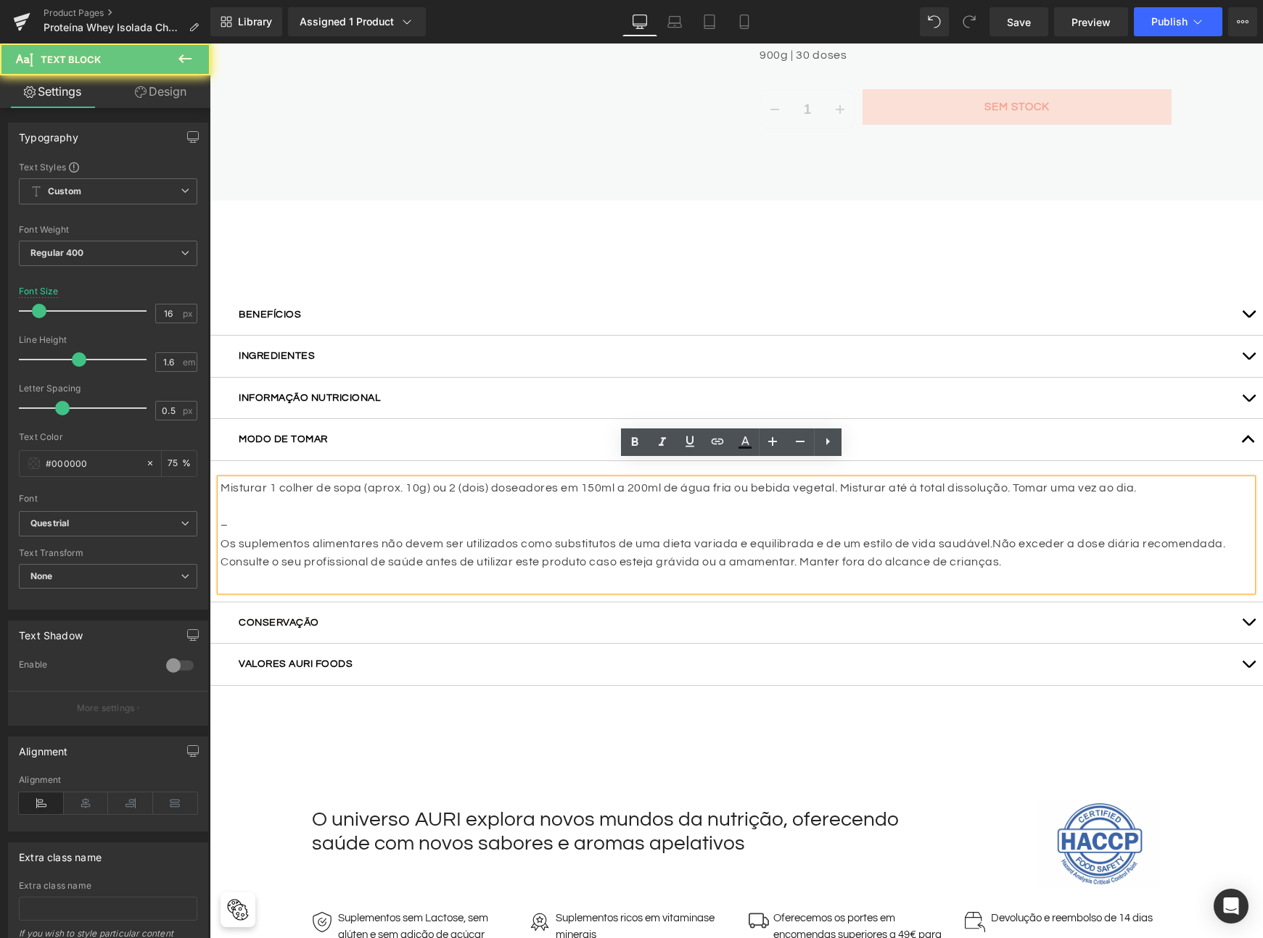
click at [407, 498] on p at bounding box center [735, 507] width 1031 height 19
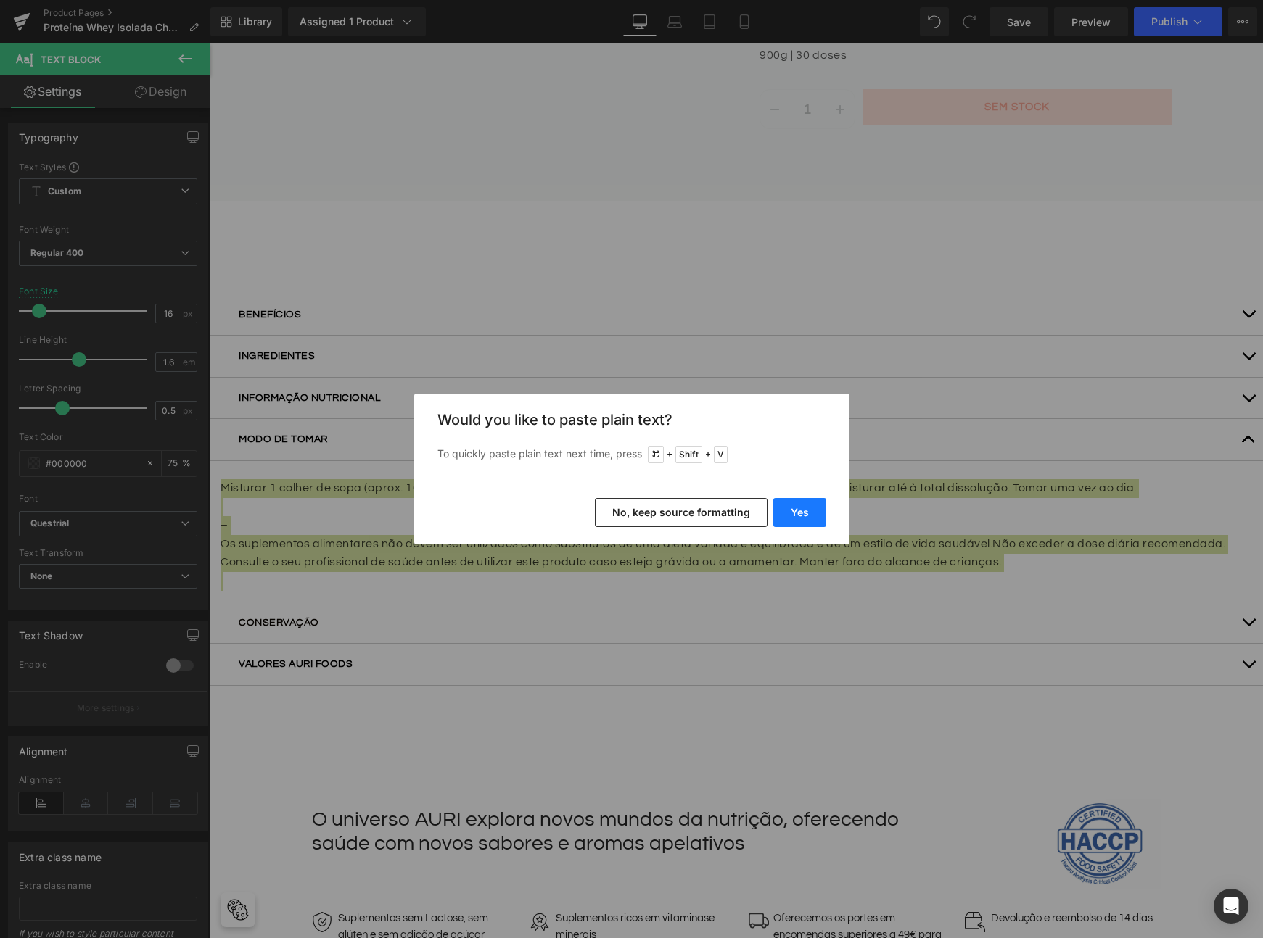
click at [799, 511] on button "Yes" at bounding box center [799, 512] width 53 height 29
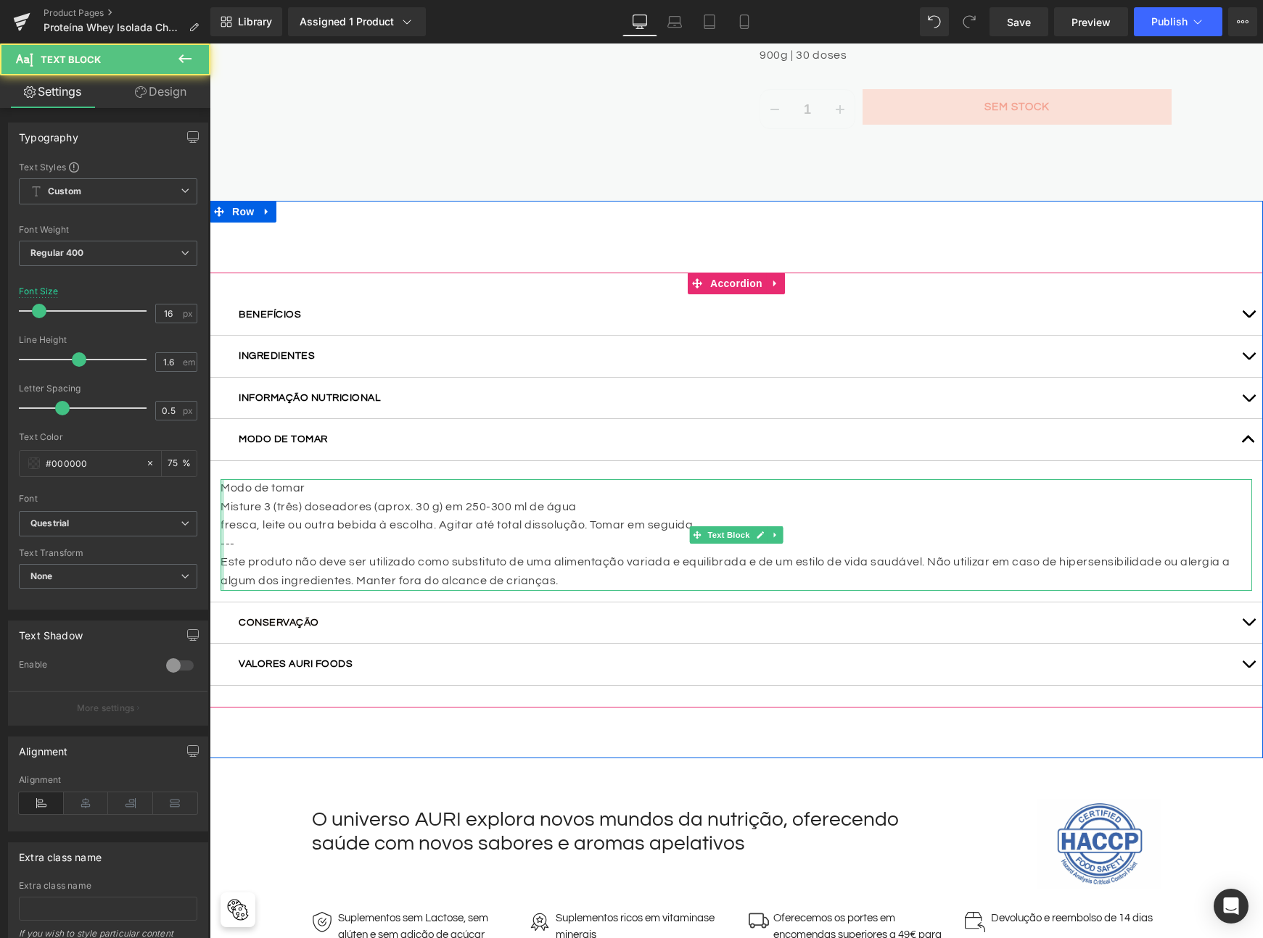
drag, startPoint x: 303, startPoint y: 474, endPoint x: 216, endPoint y: 474, distance: 87.0
click at [220, 479] on div "Modo de tomar Misture 3 (três) doseadores (aprox. 30 g) em 250-300 ml de água f…" at bounding box center [735, 535] width 1031 height 112
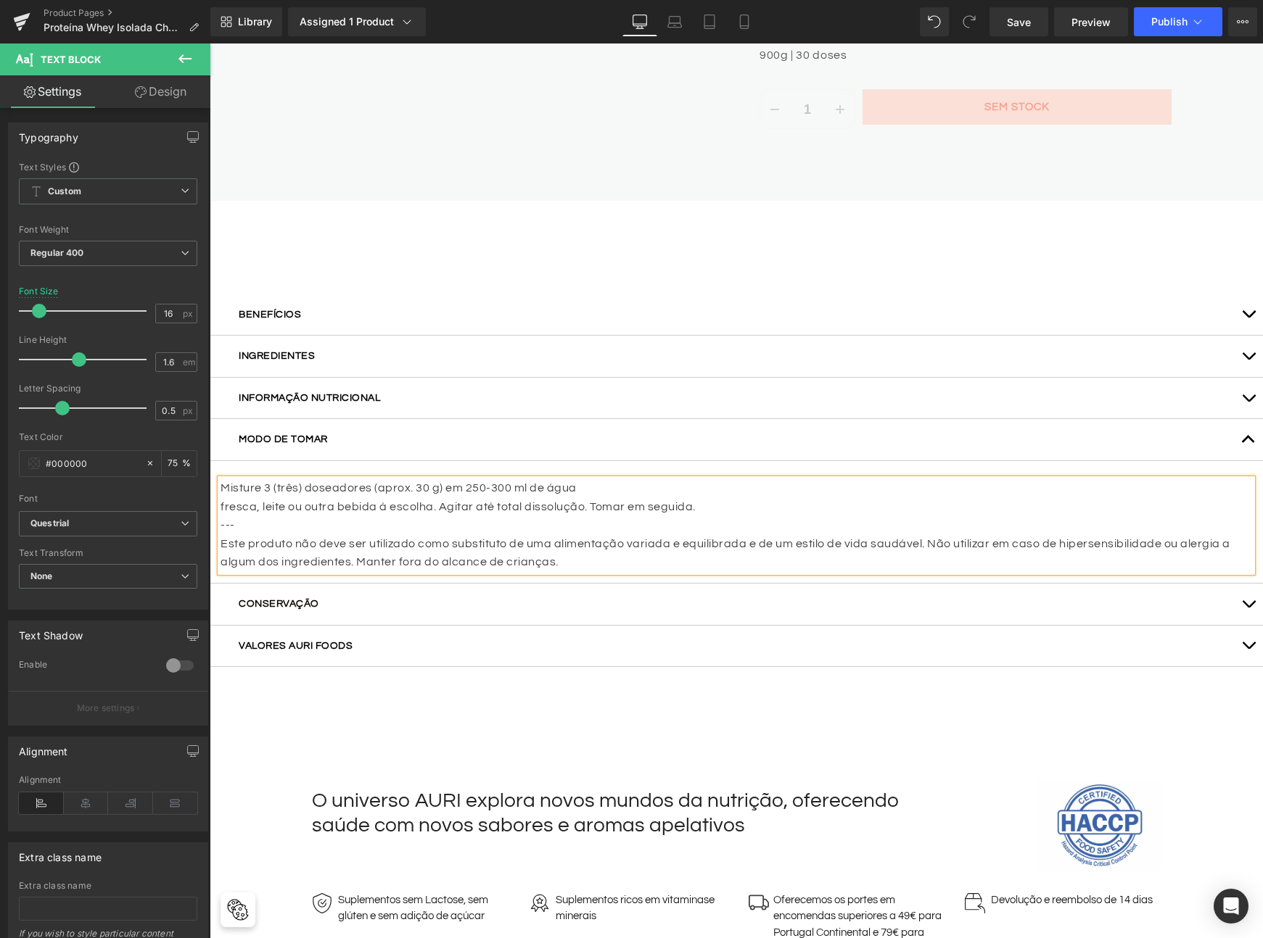
click at [643, 516] on p "---" at bounding box center [735, 525] width 1031 height 19
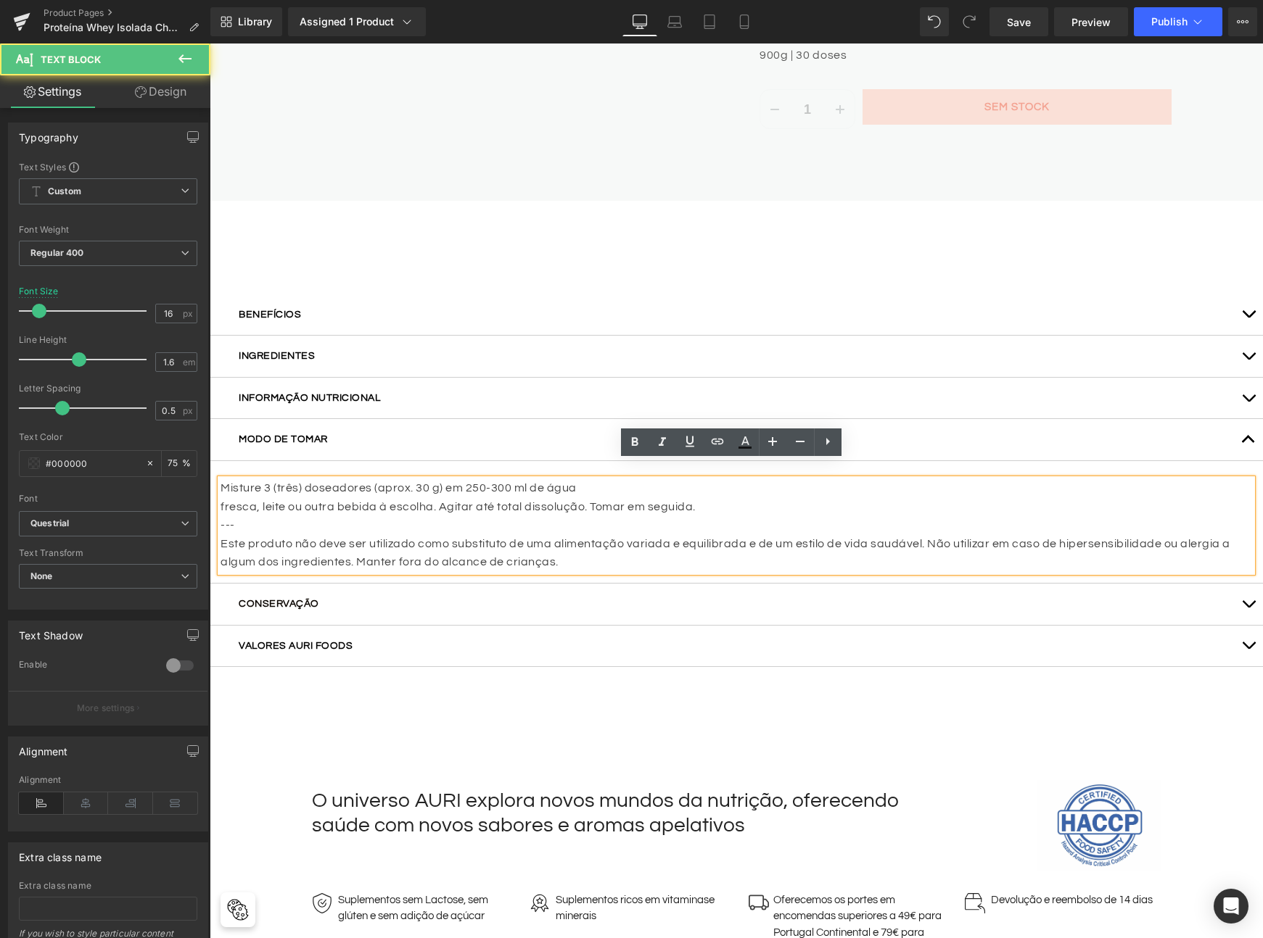
click at [909, 498] on p "fresca, leite ou outra bebida à escolha. Agitar até total dissolução. Tomar em …" at bounding box center [735, 507] width 1031 height 19
click at [651, 711] on div "BENEFÍCIOS Text Block A Whey Isolada é uma proteína completa e de alto valor bi…" at bounding box center [736, 471] width 1053 height 540
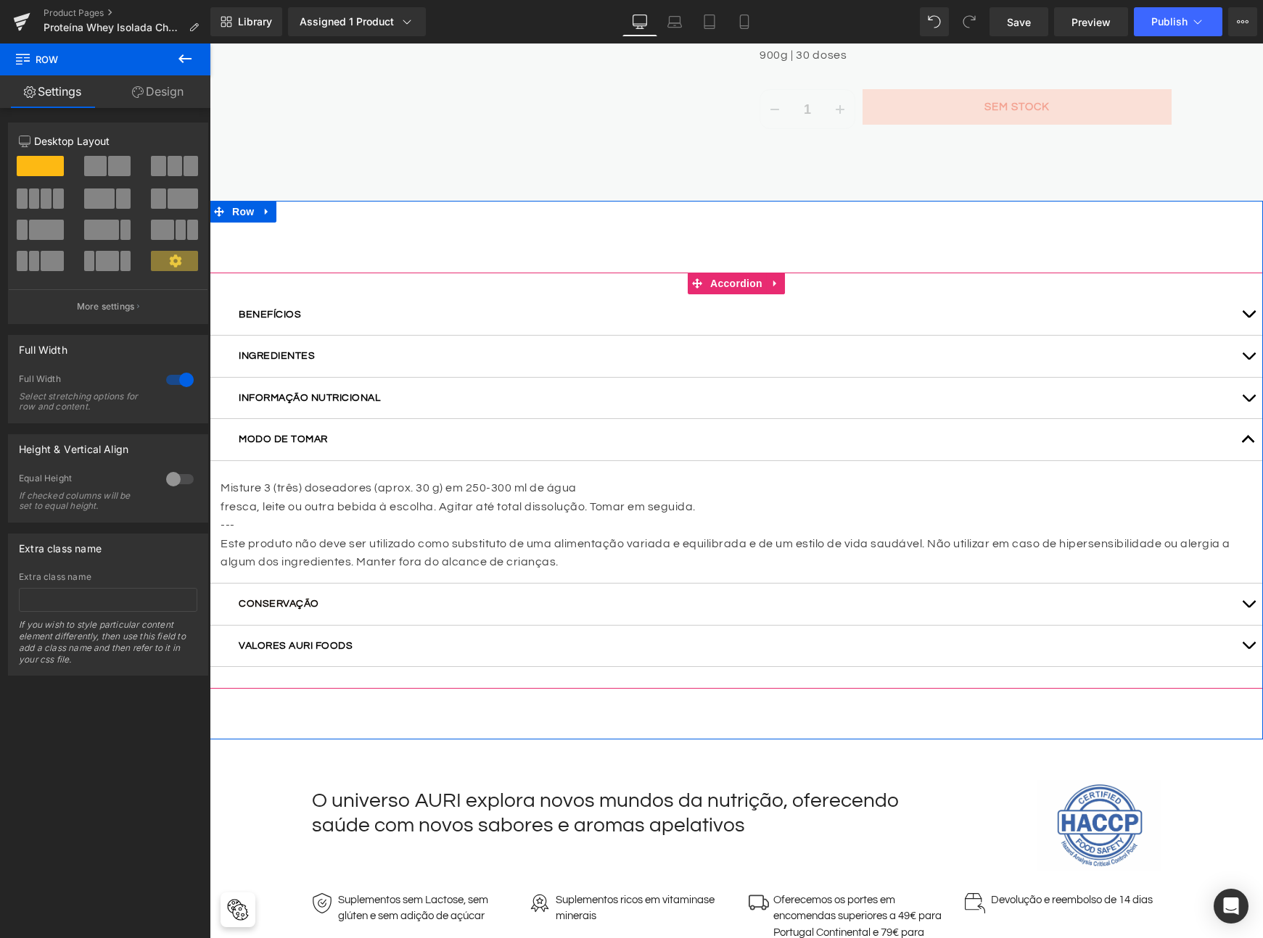
click at [1241, 428] on button "button" at bounding box center [1248, 439] width 29 height 41
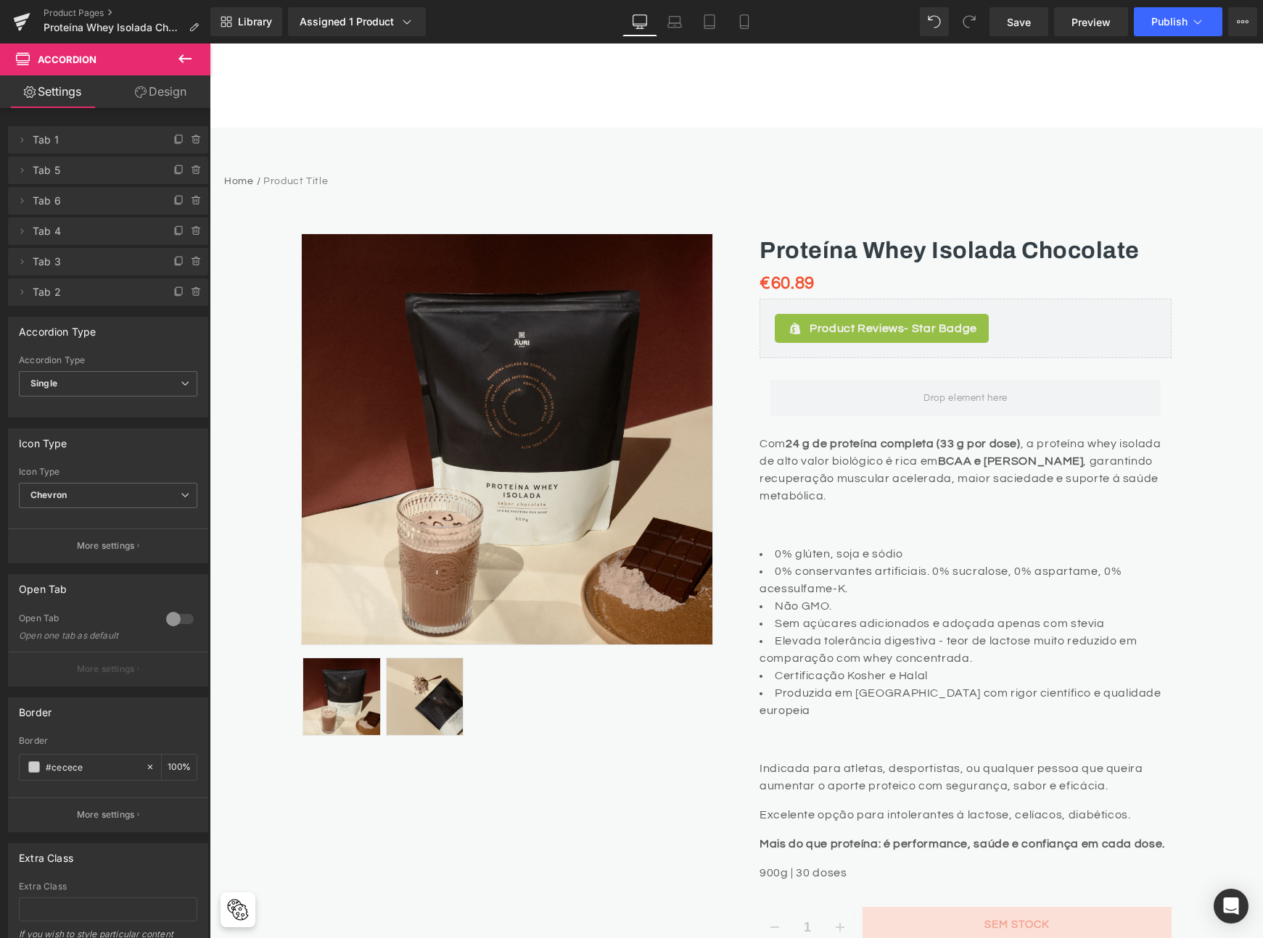
scroll to position [0, 0]
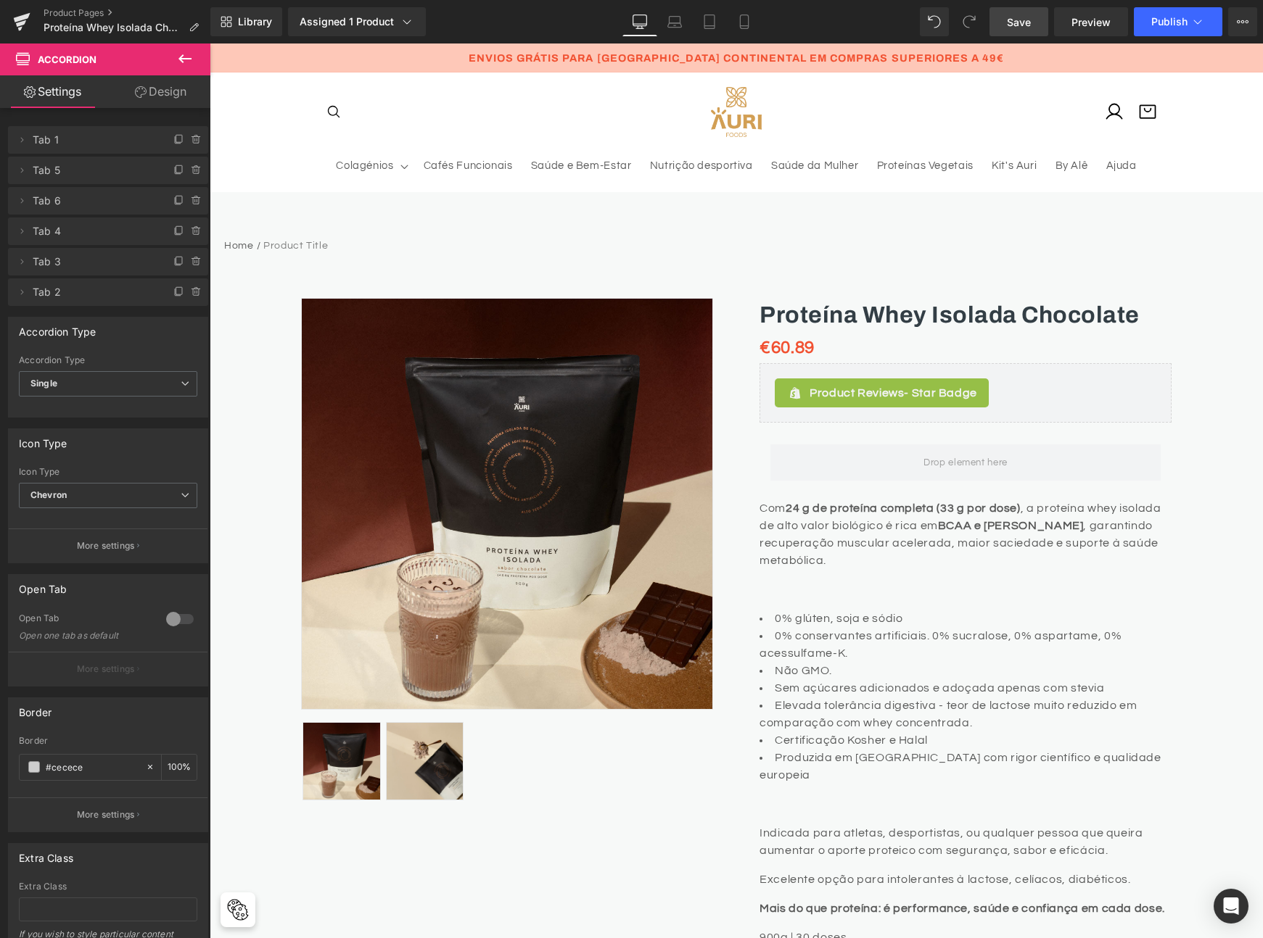
click at [1008, 28] on span "Save" at bounding box center [1019, 22] width 24 height 15
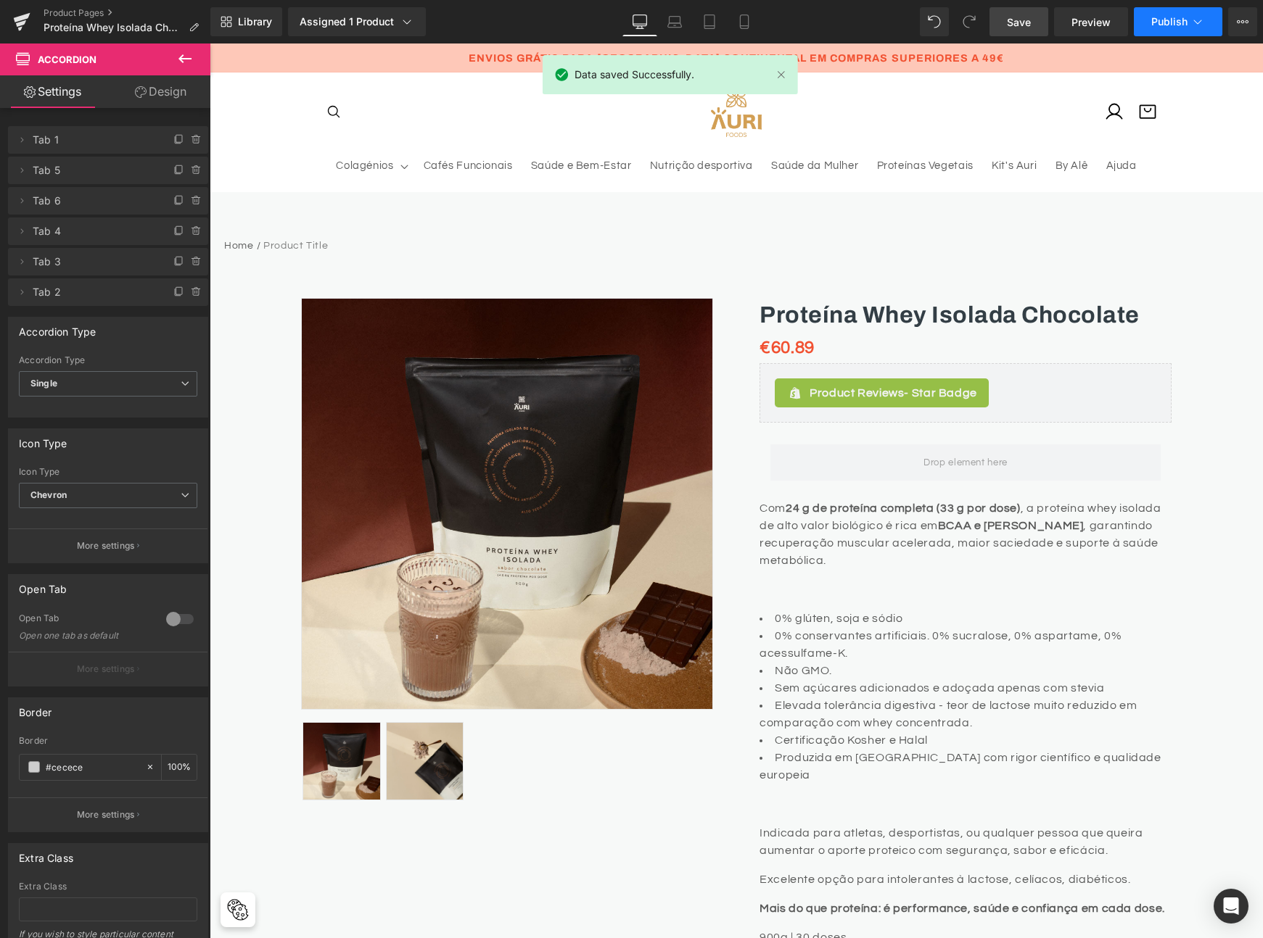
click at [1156, 16] on span "Publish" at bounding box center [1169, 22] width 36 height 12
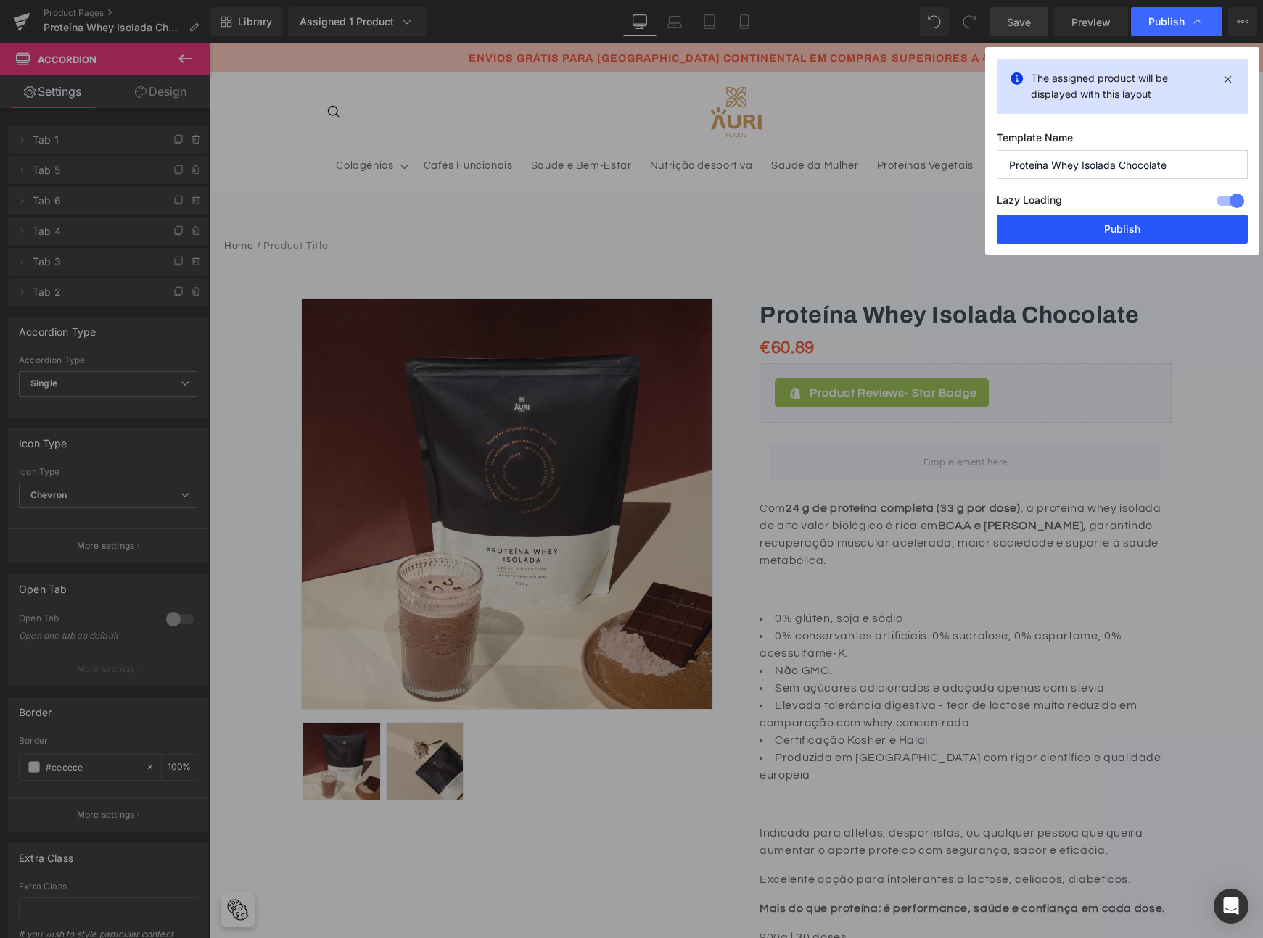
click at [1083, 228] on button "Publish" at bounding box center [1121, 229] width 251 height 29
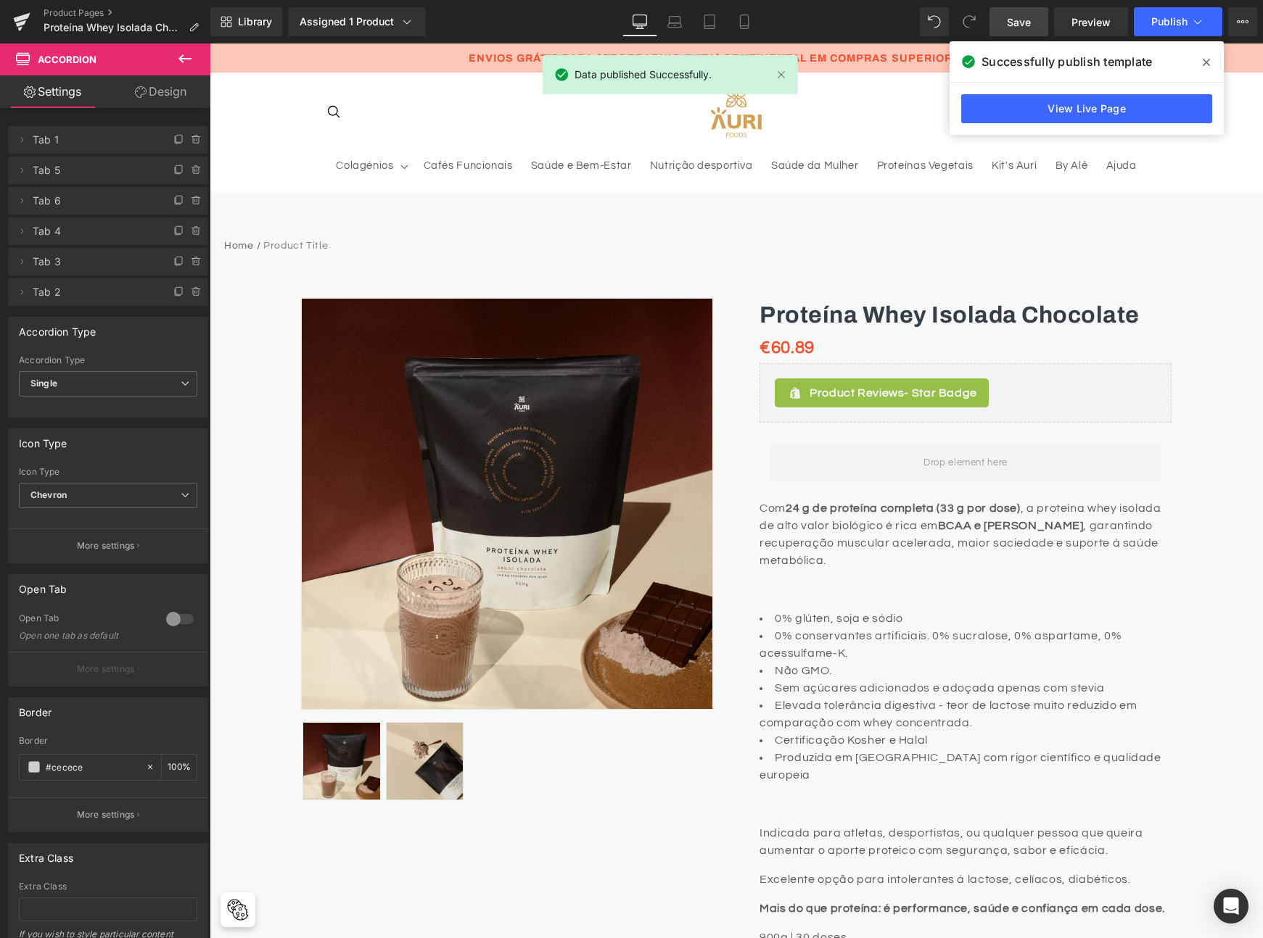
click at [1205, 63] on icon at bounding box center [1205, 62] width 7 height 7
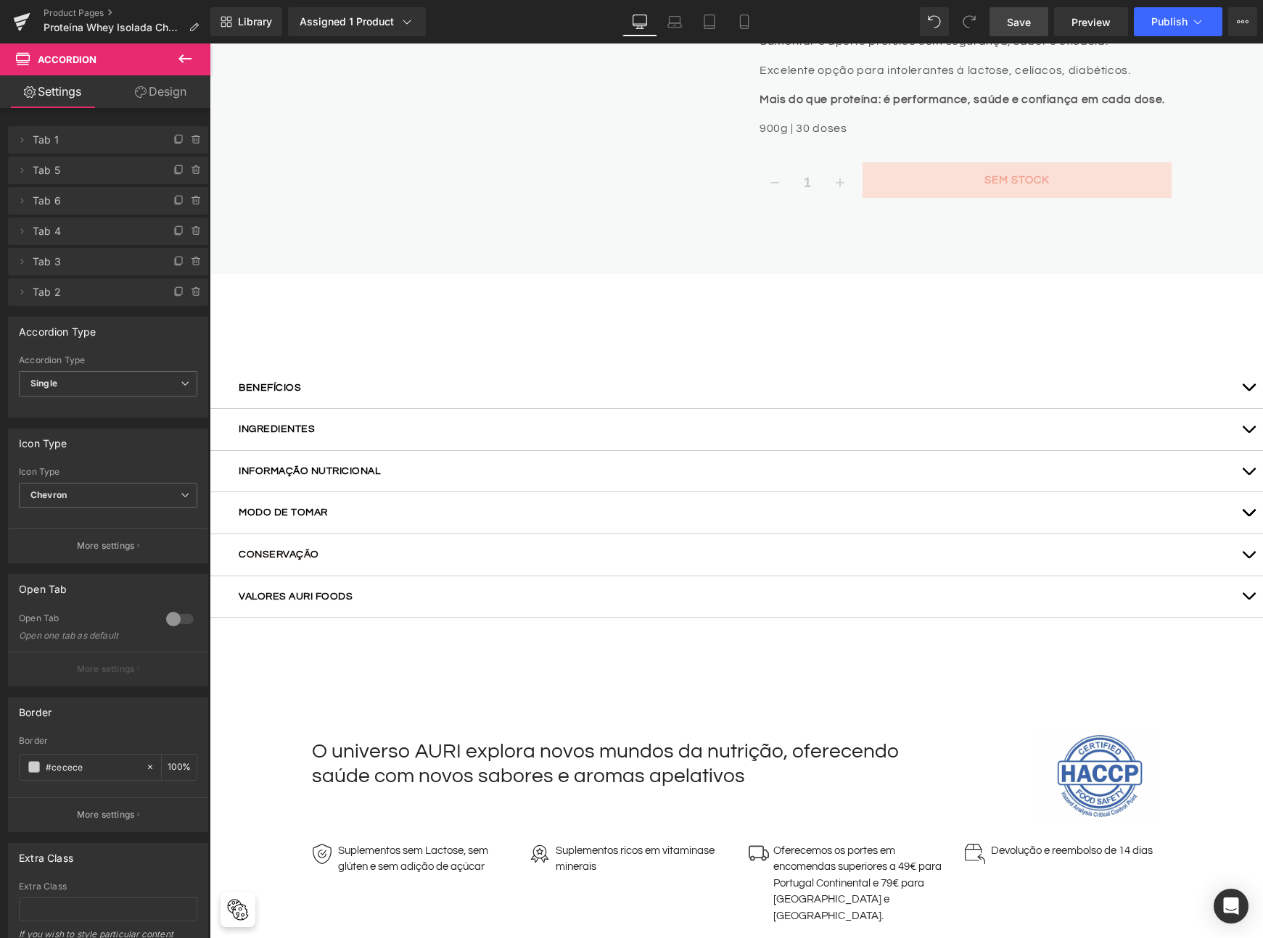
scroll to position [814, 0]
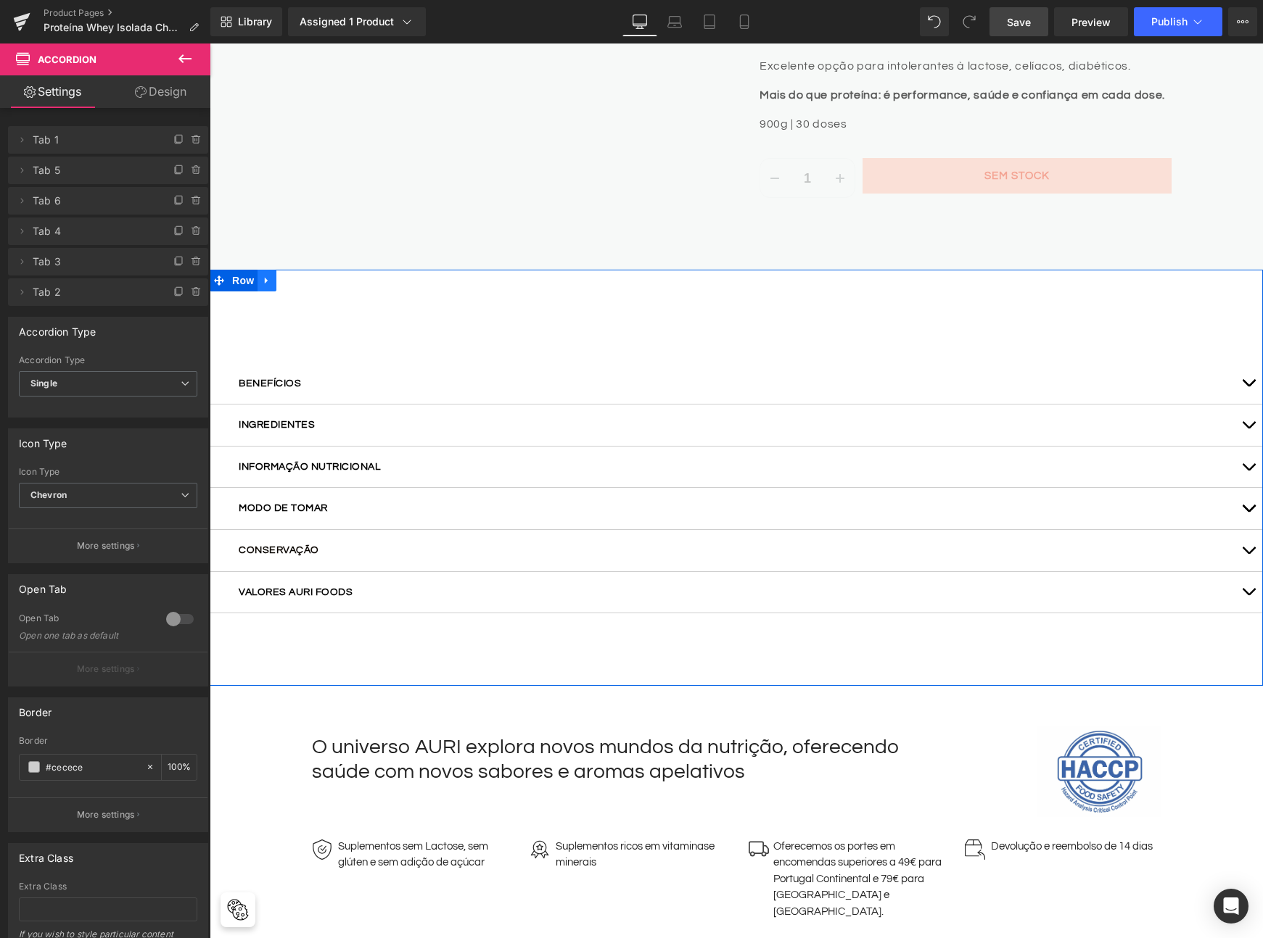
click at [262, 275] on icon at bounding box center [267, 280] width 10 height 11
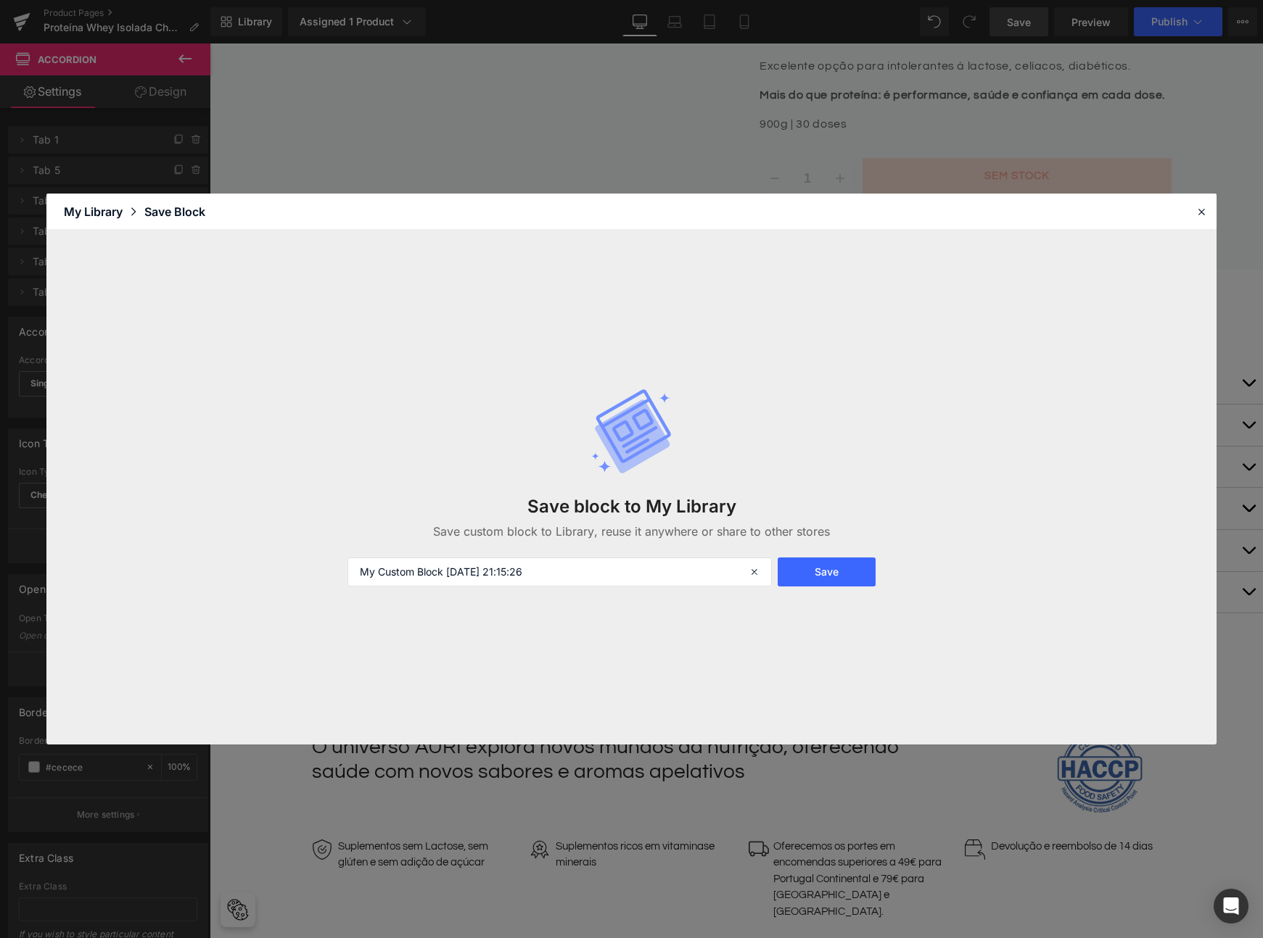
click at [410, 553] on div "Save block to My Library Save custom block to Library, reuse it anywhere or sha…" at bounding box center [631, 487] width 585 height 257
click at [640, 571] on input "My Custom Block 2025-09-25 21:15:26" at bounding box center [559, 572] width 424 height 29
drag, startPoint x: 571, startPoint y: 569, endPoint x: 328, endPoint y: 577, distance: 243.1
click at [328, 577] on div "Save block to My Library Save custom block to Library, reuse it anywhere or sha…" at bounding box center [631, 487] width 1170 height 515
type input "row whey info"
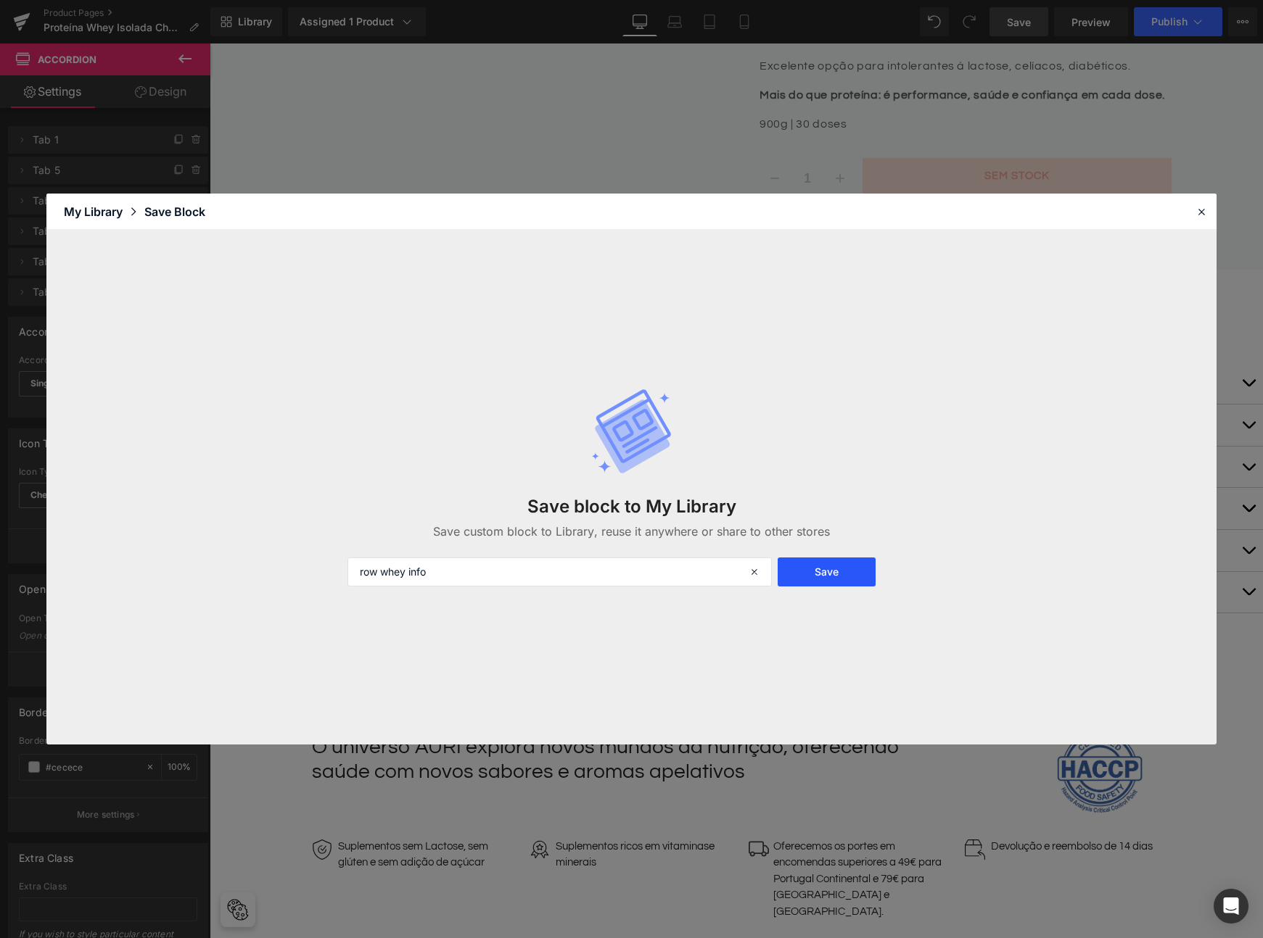
click at [804, 580] on button "Save" at bounding box center [825, 572] width 97 height 29
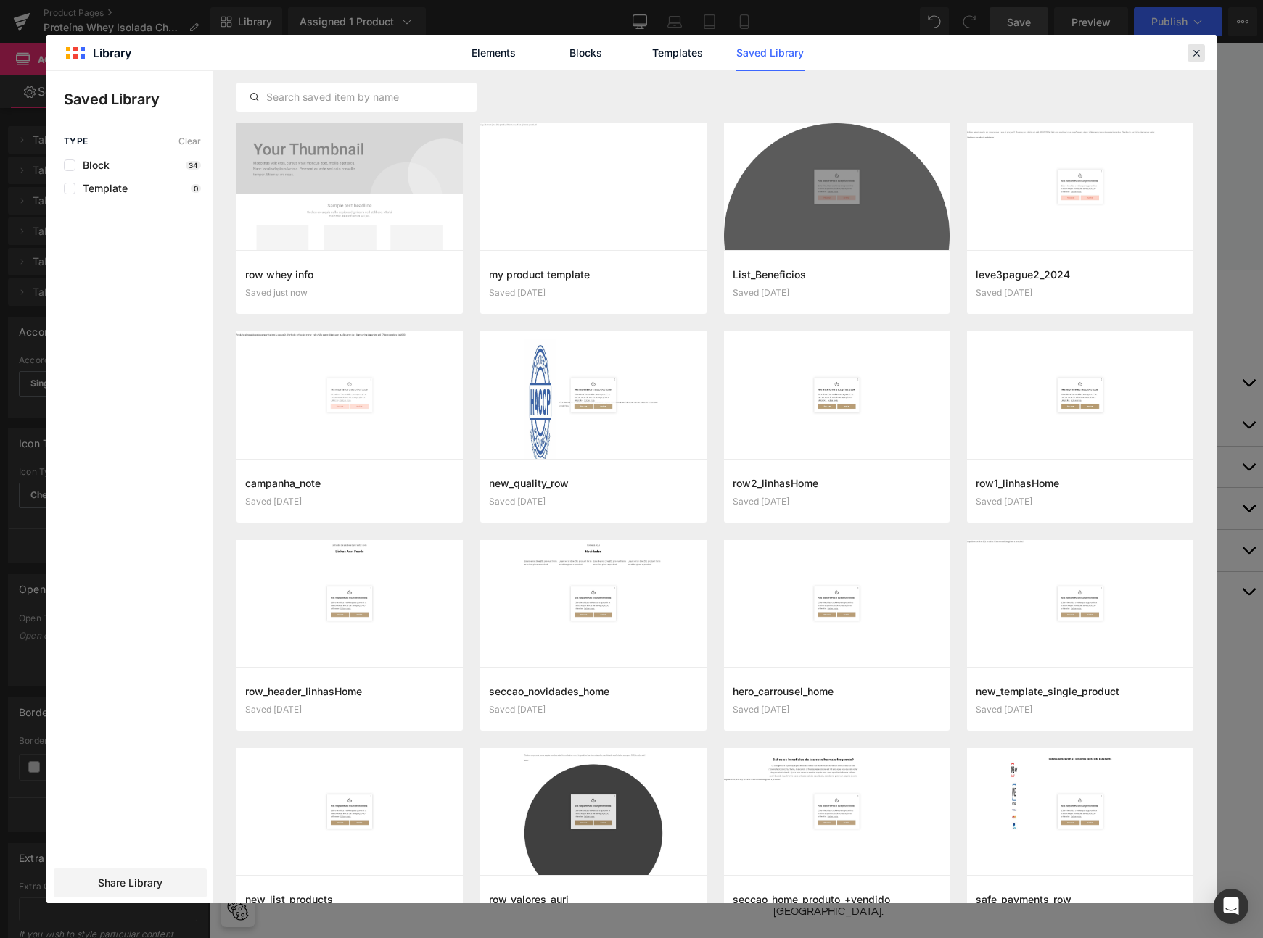
click at [1193, 54] on icon at bounding box center [1195, 52] width 13 height 13
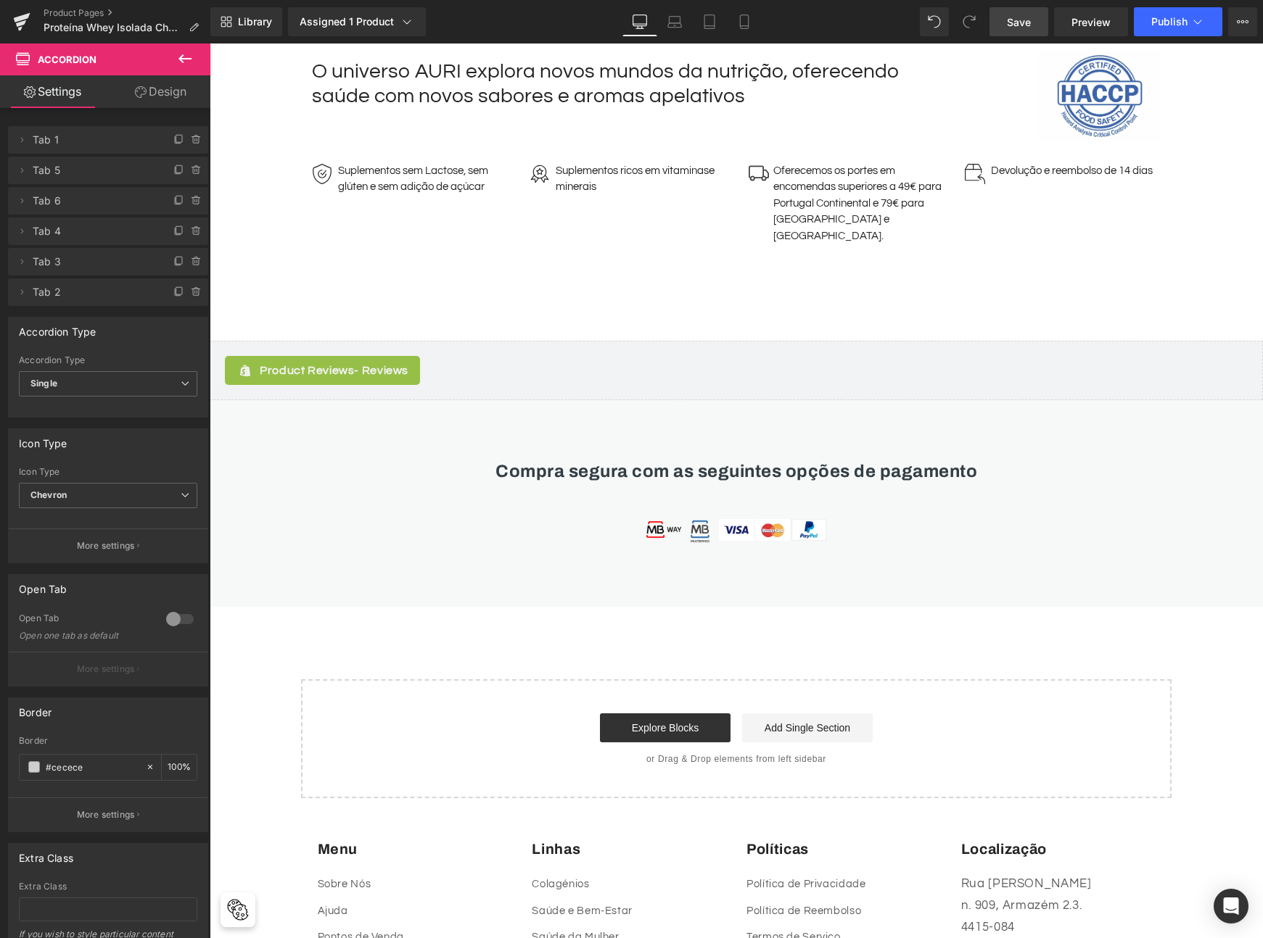
scroll to position [1831, 0]
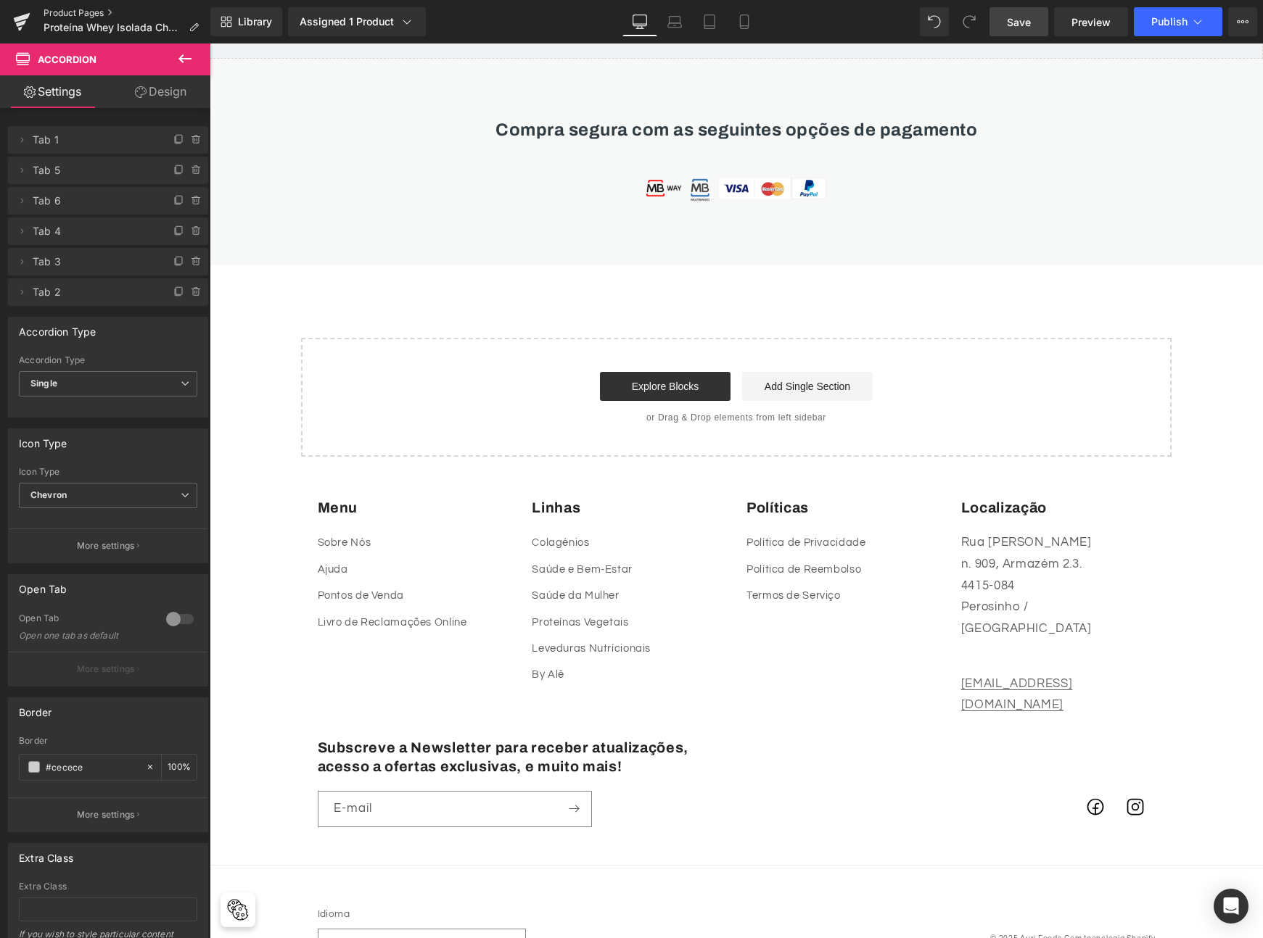
click at [82, 15] on link "Product Pages" at bounding box center [127, 13] width 167 height 12
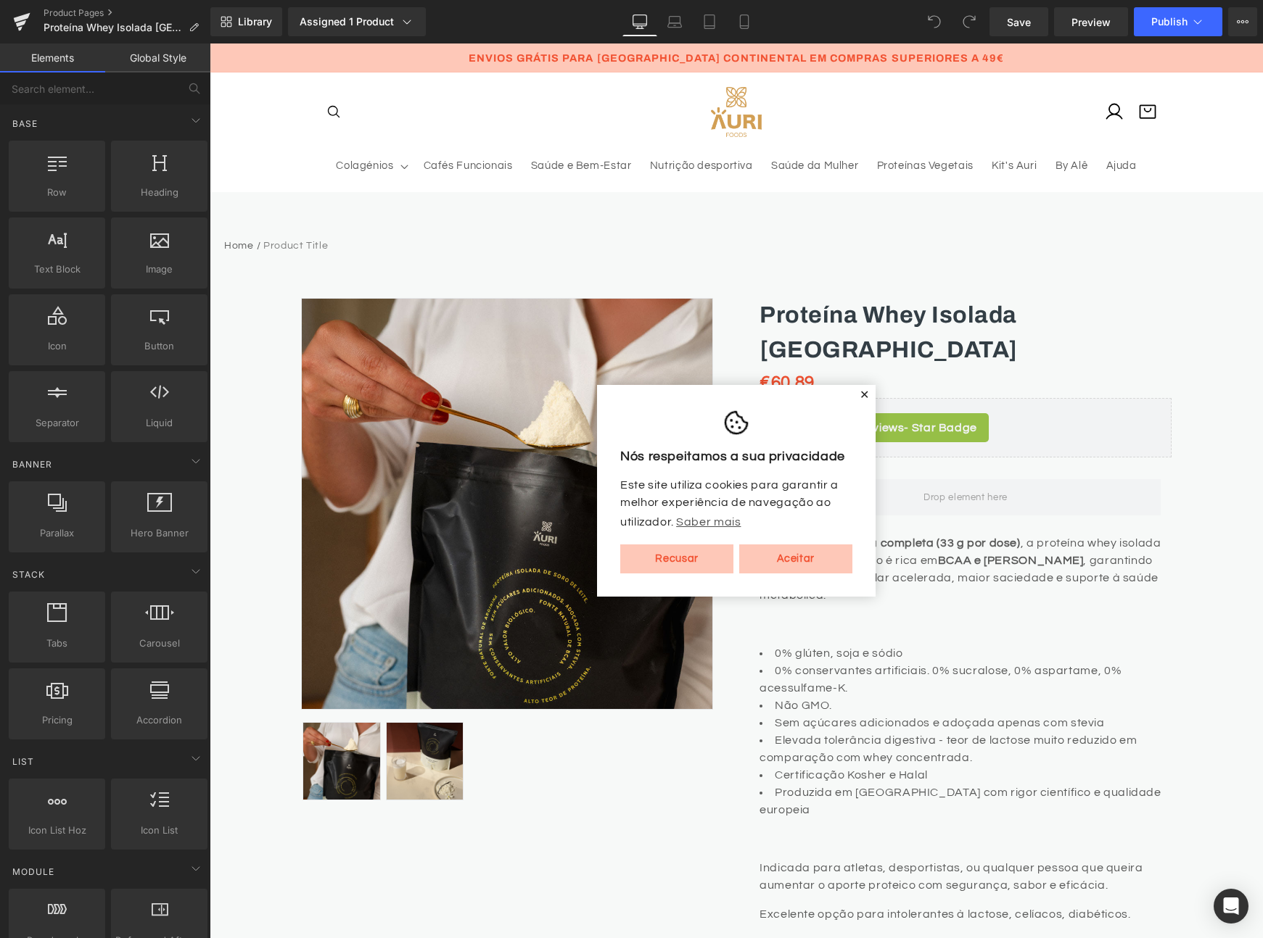
click at [859, 396] on span "✕" at bounding box center [864, 395] width 10 height 9
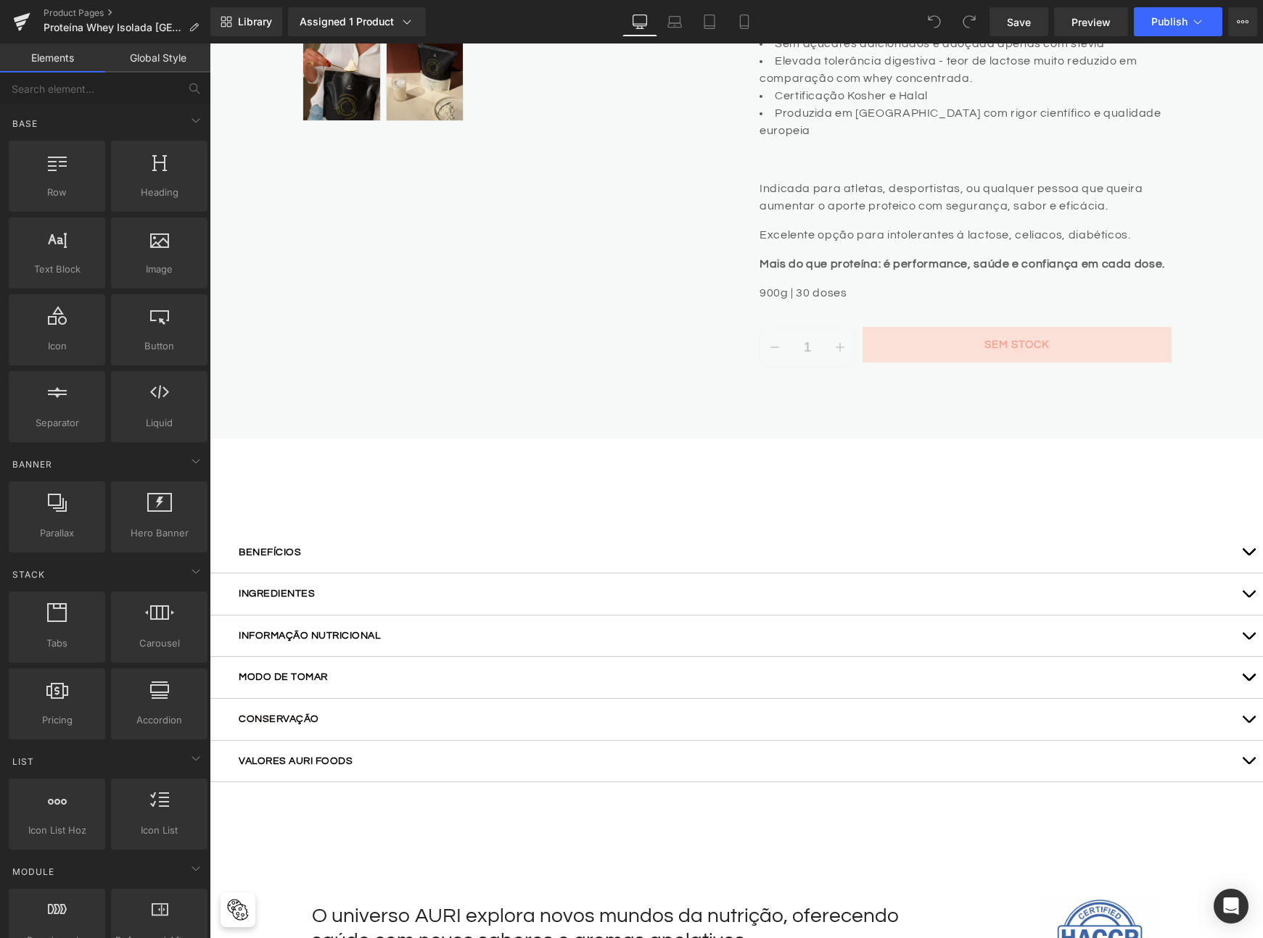
scroll to position [680, 0]
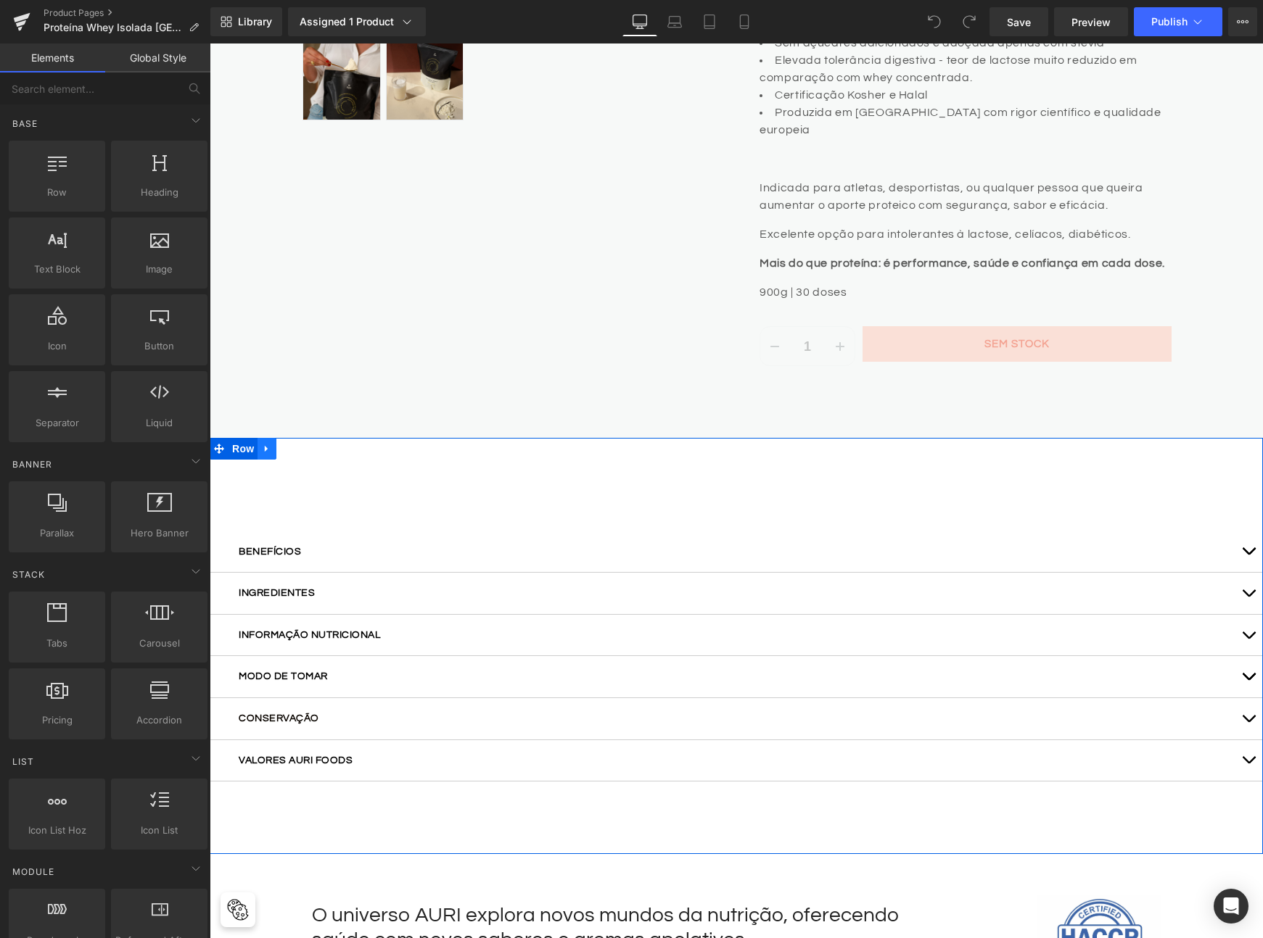
click at [265, 445] on icon at bounding box center [266, 448] width 3 height 7
click at [300, 444] on icon at bounding box center [305, 449] width 10 height 10
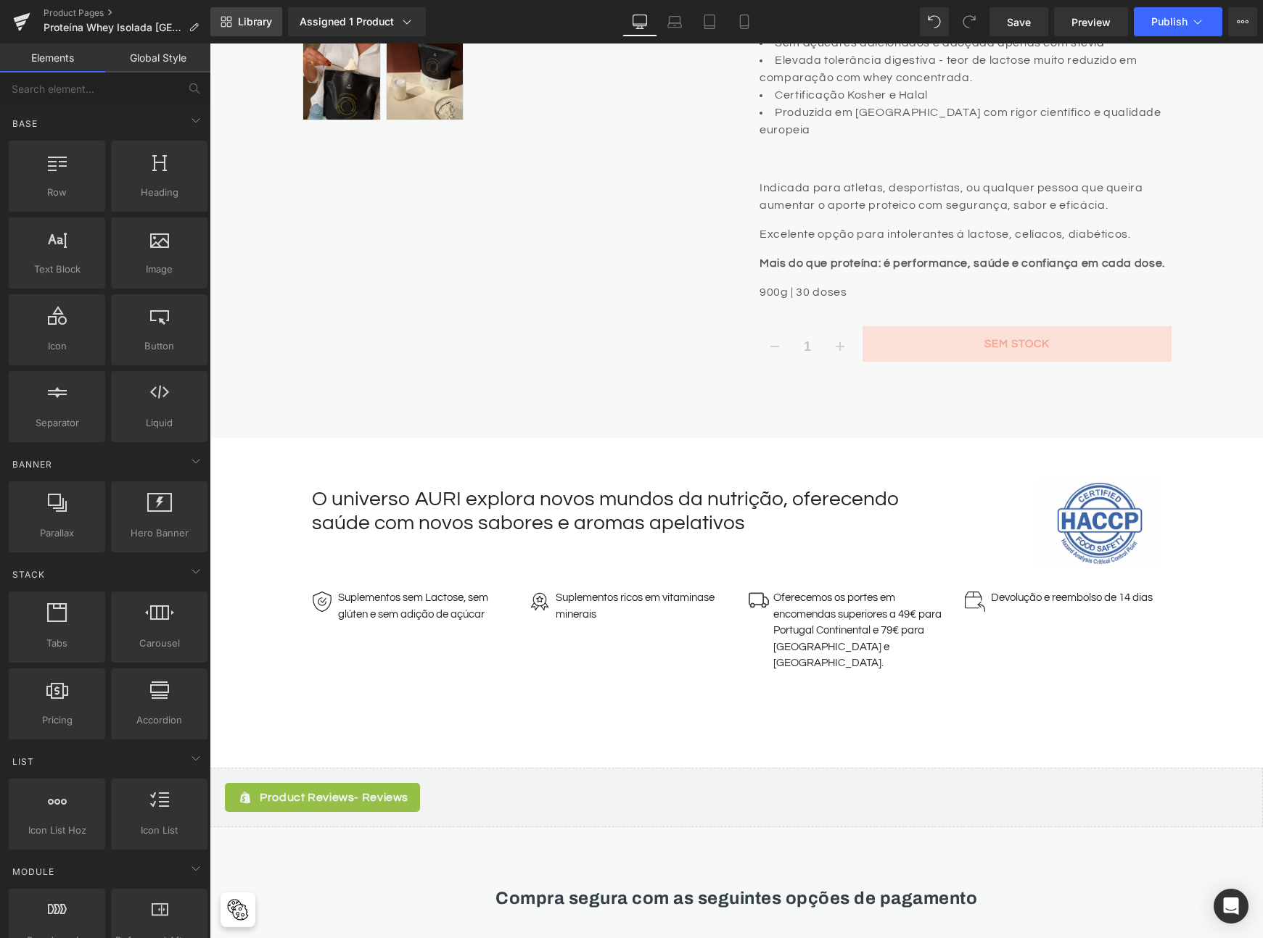
click at [254, 26] on span "Library" at bounding box center [255, 21] width 34 height 13
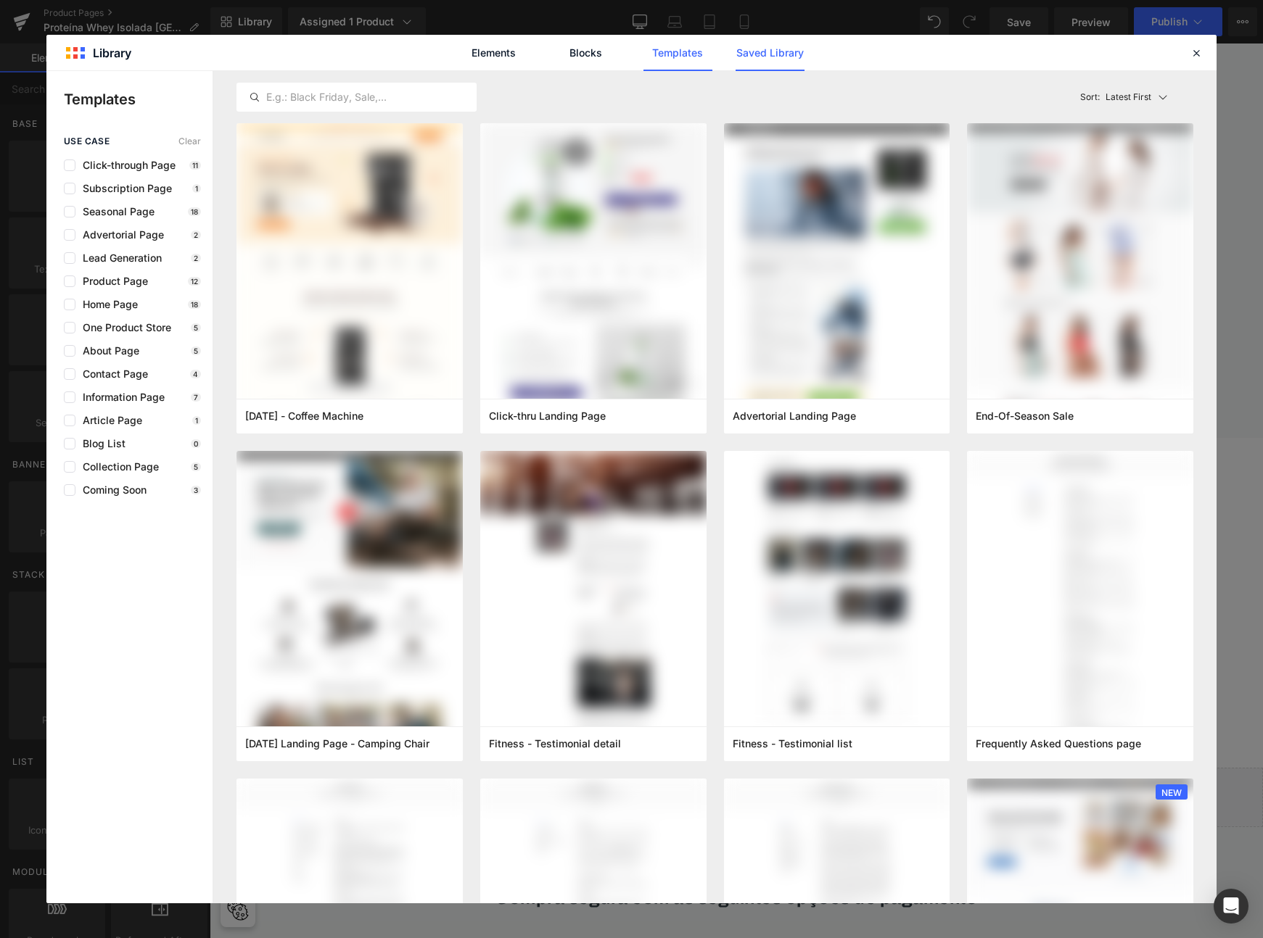
click at [790, 54] on link "Saved Library" at bounding box center [769, 53] width 69 height 36
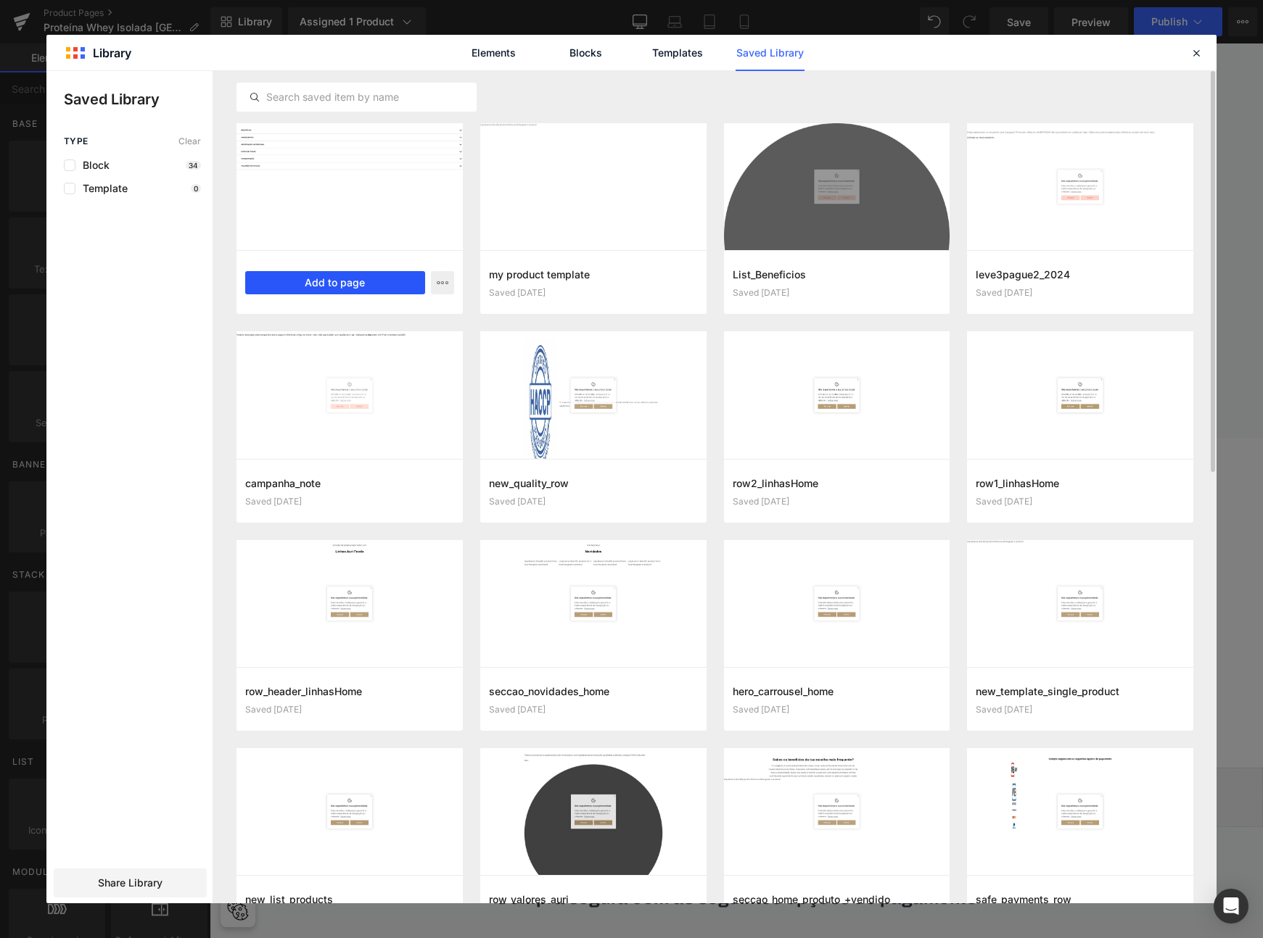
click at [292, 285] on button "Add to page" at bounding box center [335, 282] width 180 height 23
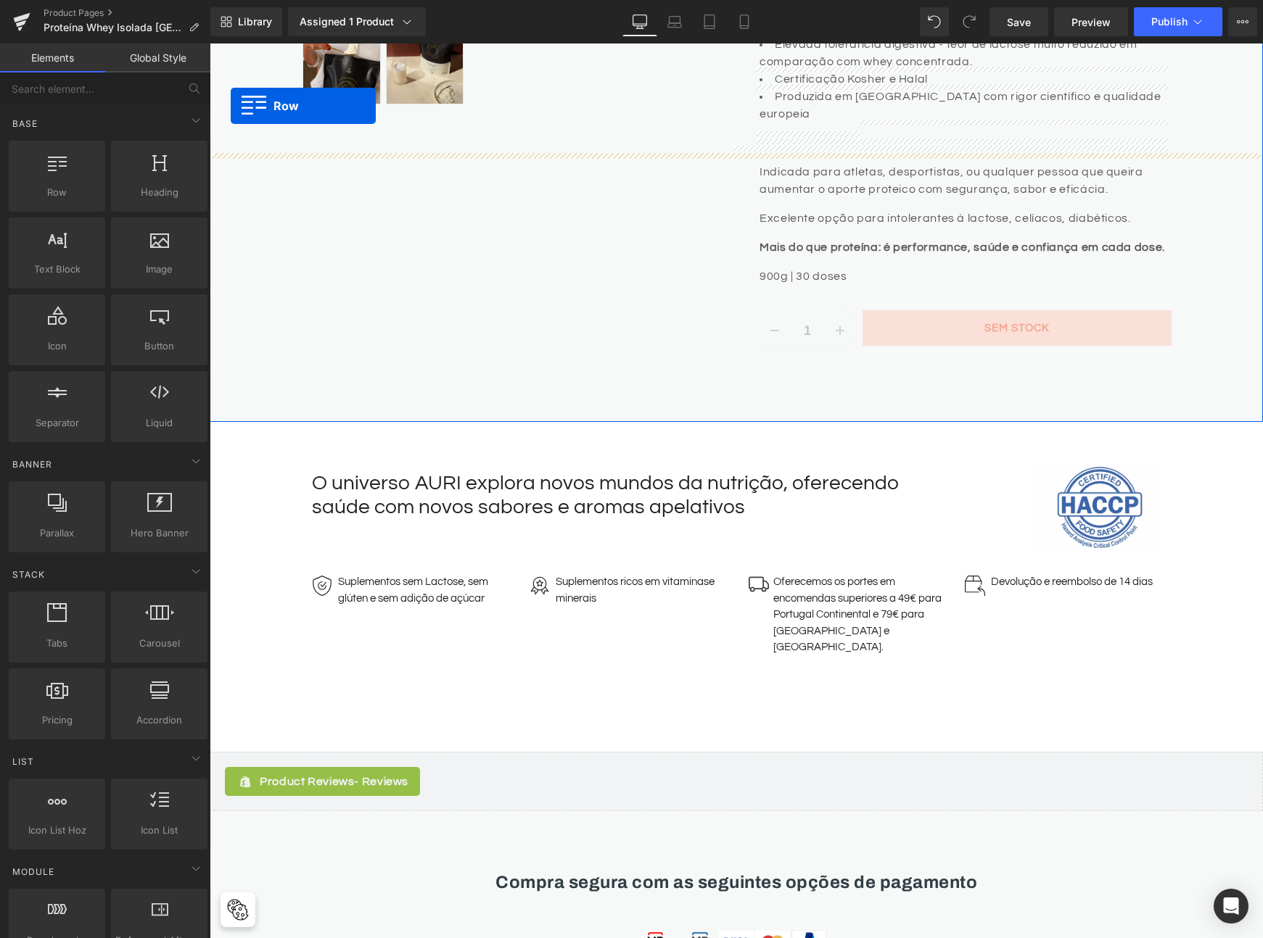
scroll to position [609, 0]
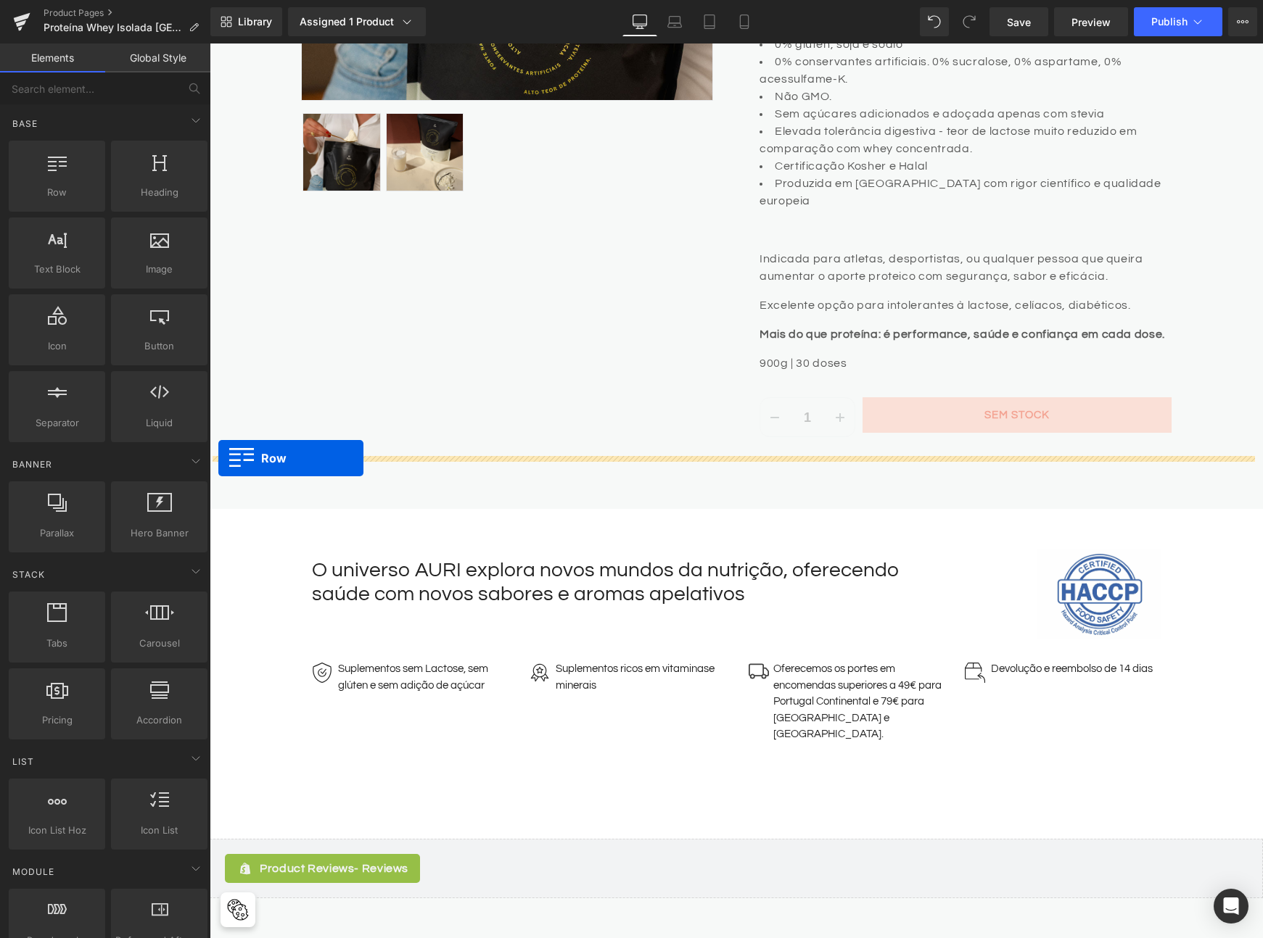
drag, startPoint x: 218, startPoint y: 174, endPoint x: 218, endPoint y: 458, distance: 284.3
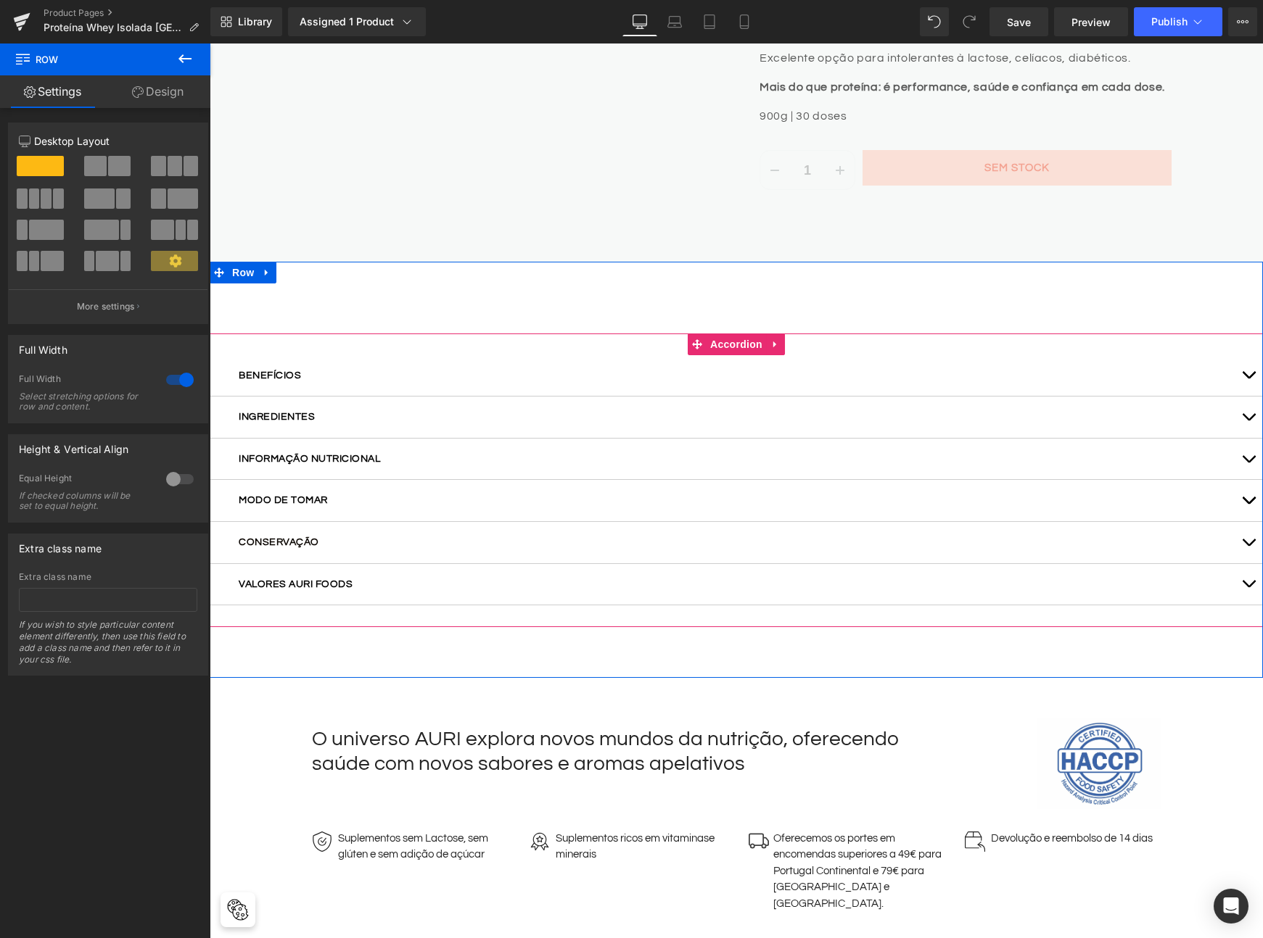
scroll to position [855, 0]
click at [1248, 380] on span "button" at bounding box center [1248, 380] width 0 height 0
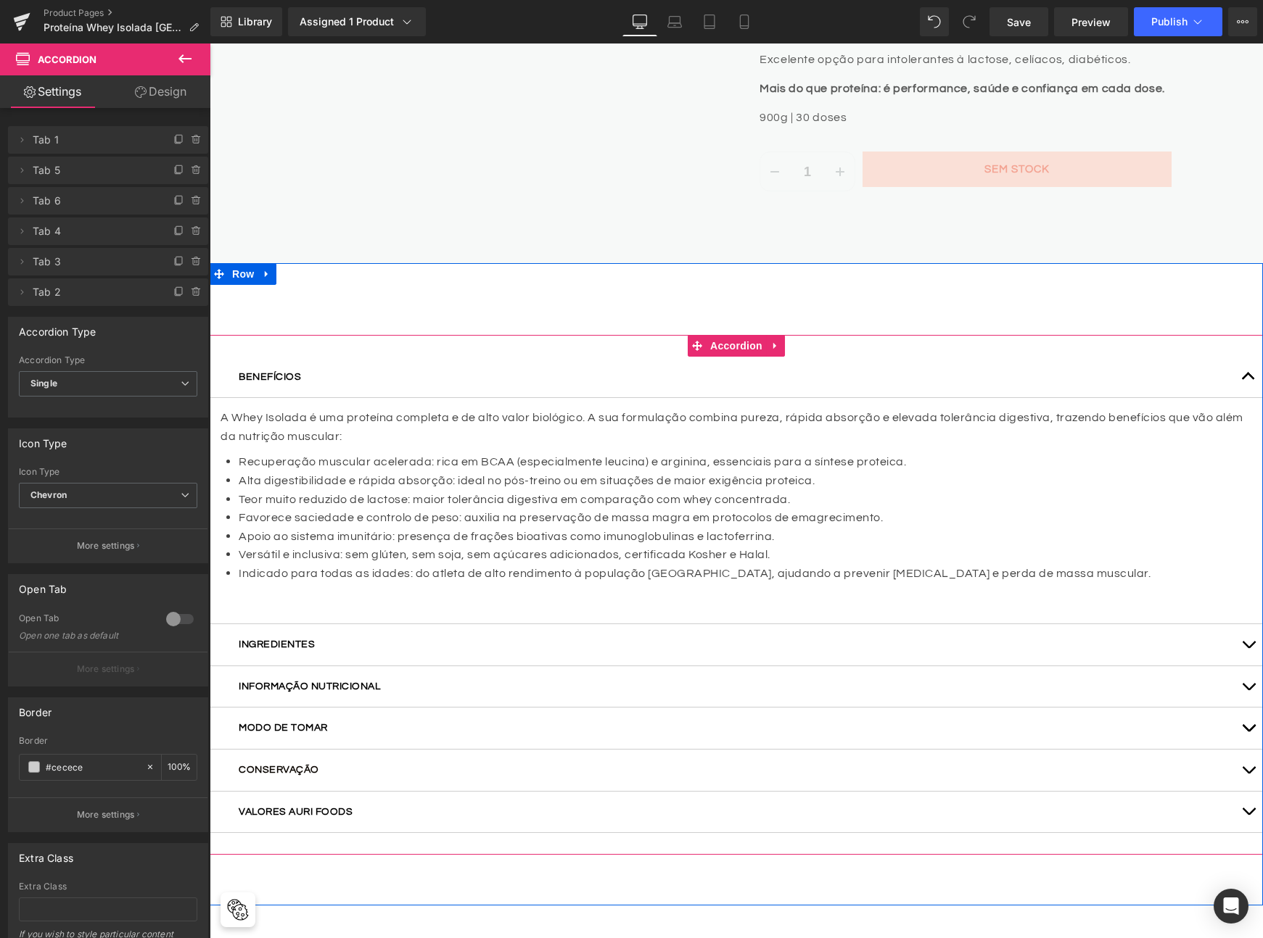
click at [1241, 357] on button "button" at bounding box center [1248, 377] width 29 height 41
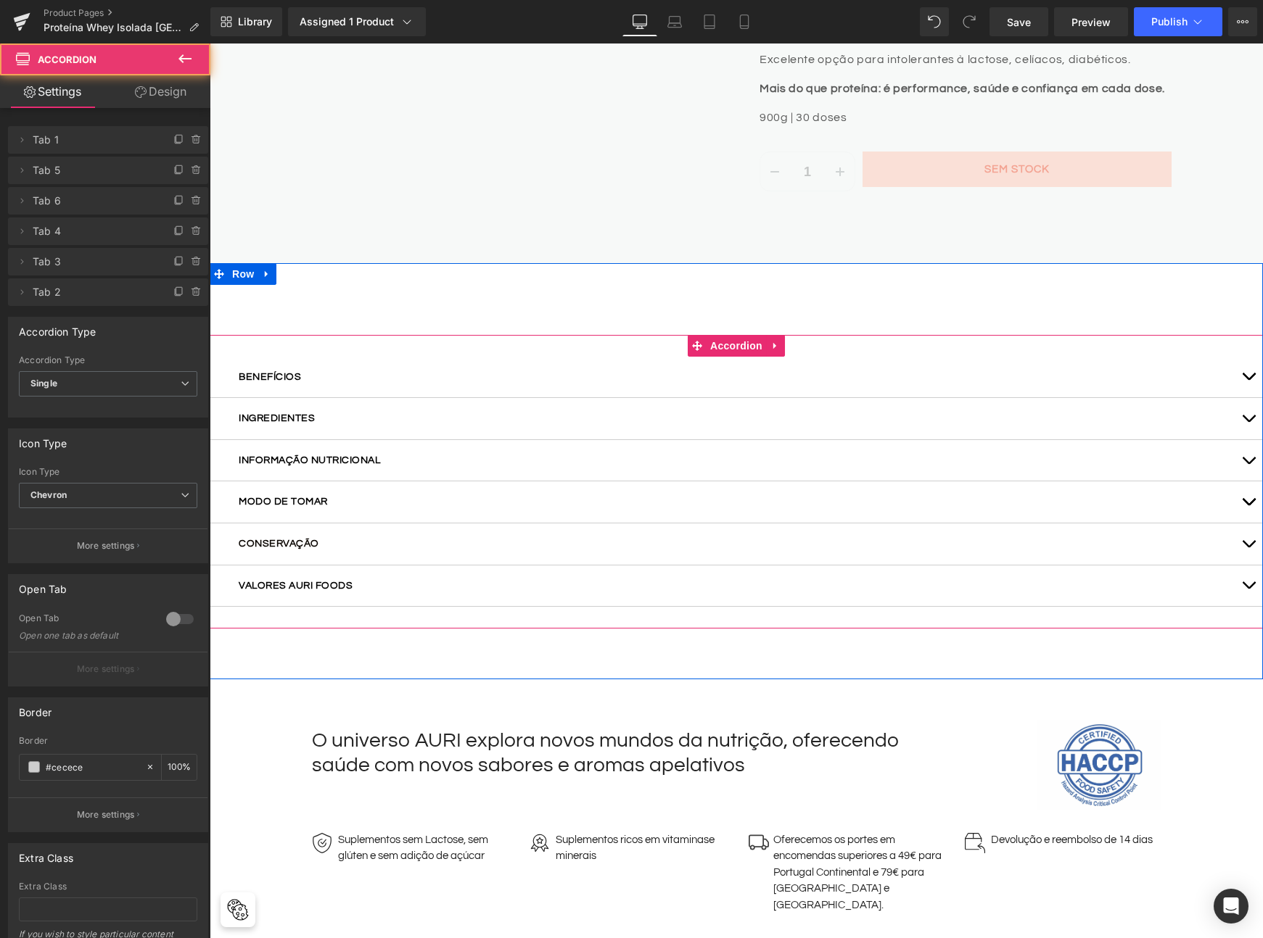
click at [1248, 422] on span "button" at bounding box center [1248, 422] width 0 height 0
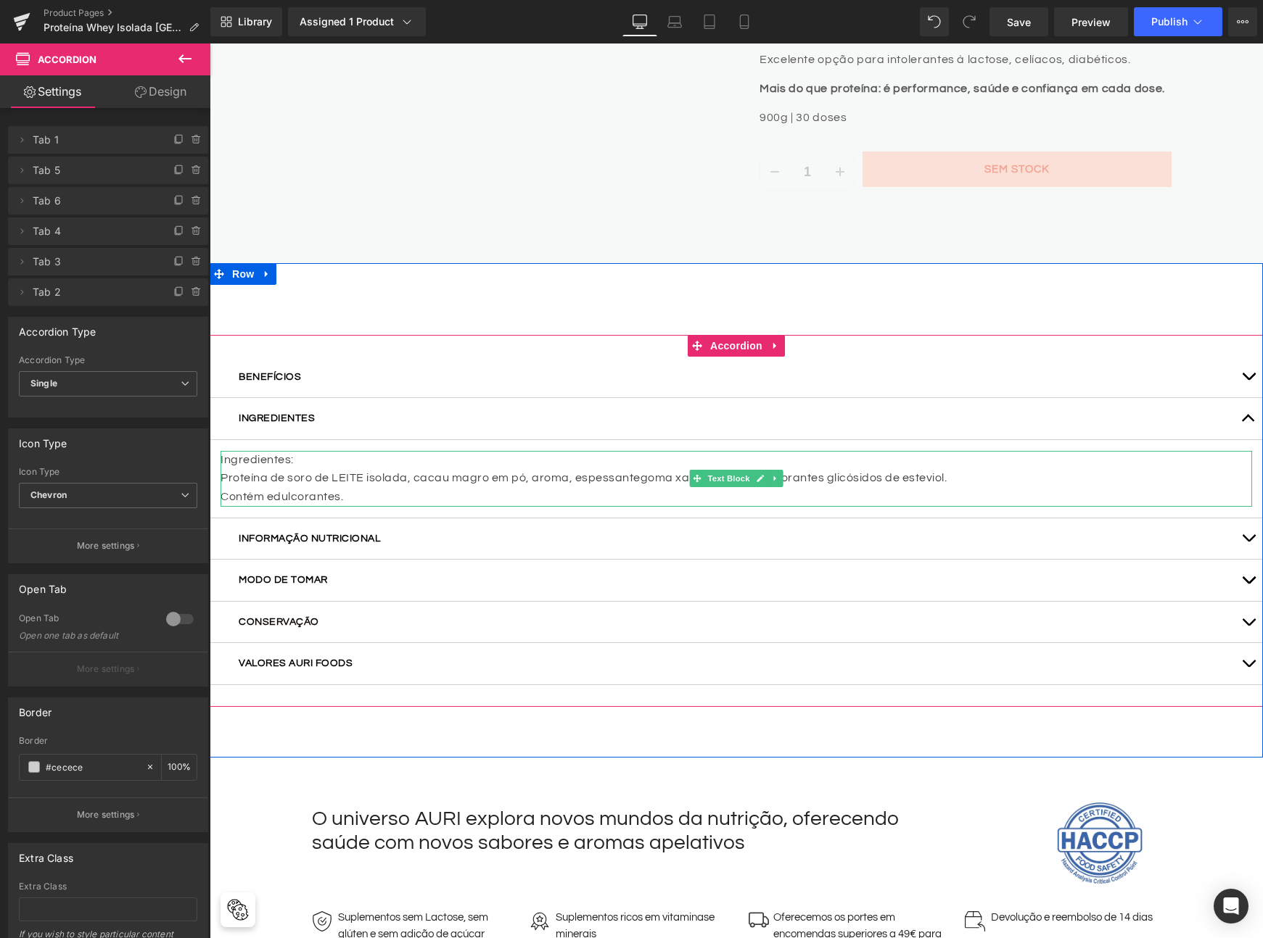
click at [308, 469] on p "Proteína de soro de LEITE isolada, cacau magro em pó, aroma, espessante goma xa…" at bounding box center [735, 478] width 1031 height 19
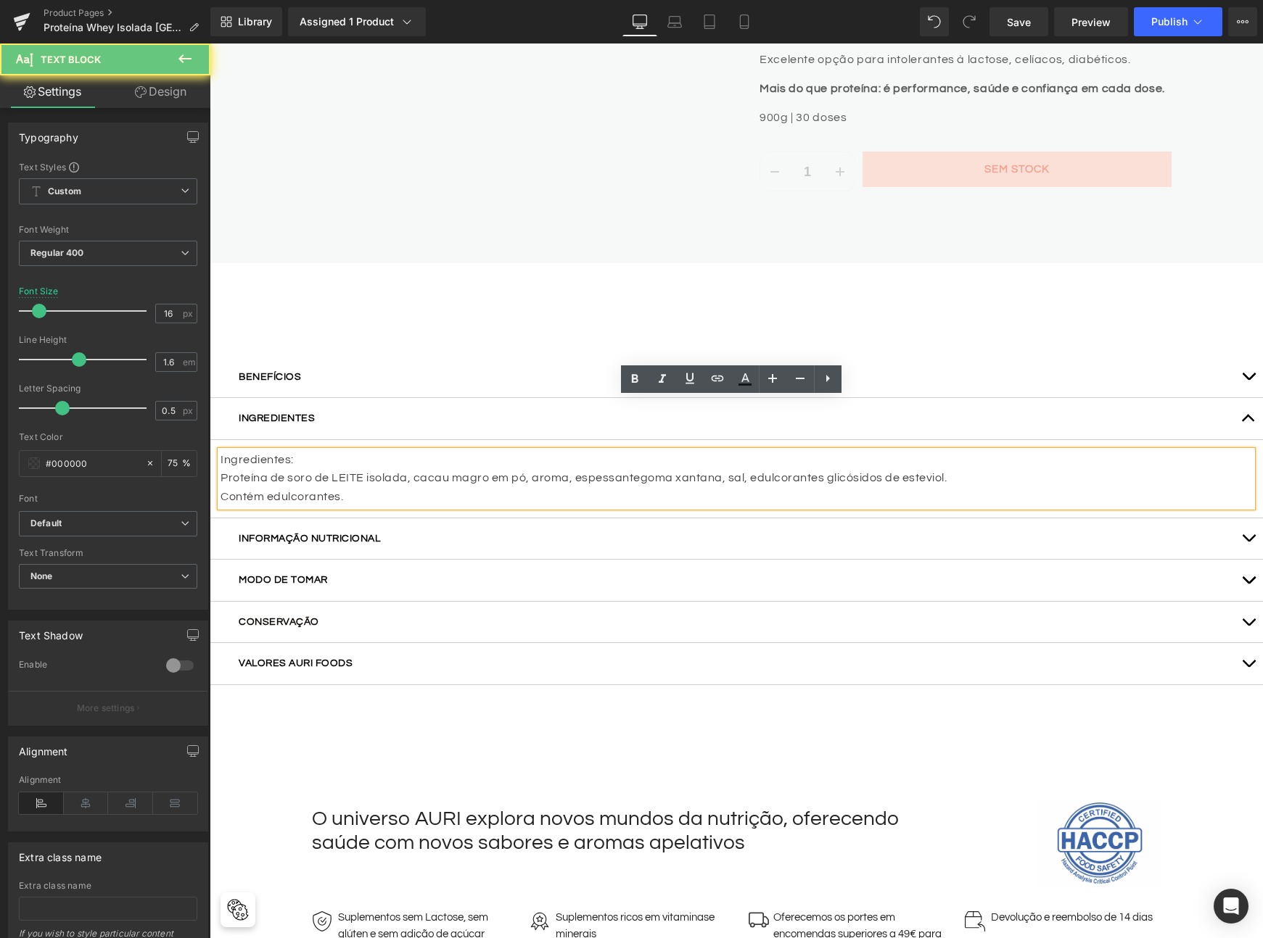
click at [323, 469] on p "Proteína de soro de LEITE isolada, cacau magro em pó, aroma, espessante goma xa…" at bounding box center [735, 478] width 1031 height 19
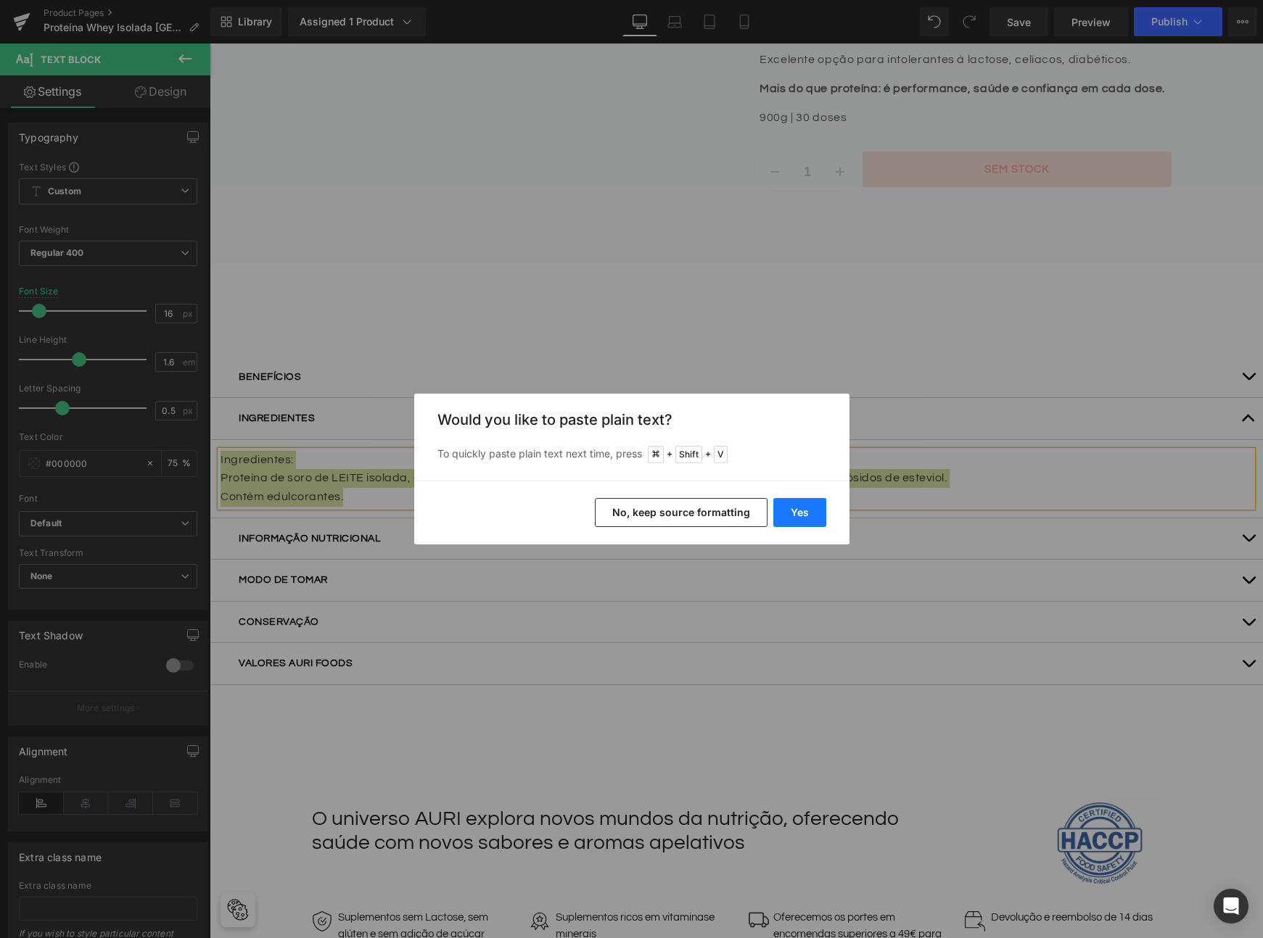
click at [808, 507] on button "Yes" at bounding box center [799, 512] width 53 height 29
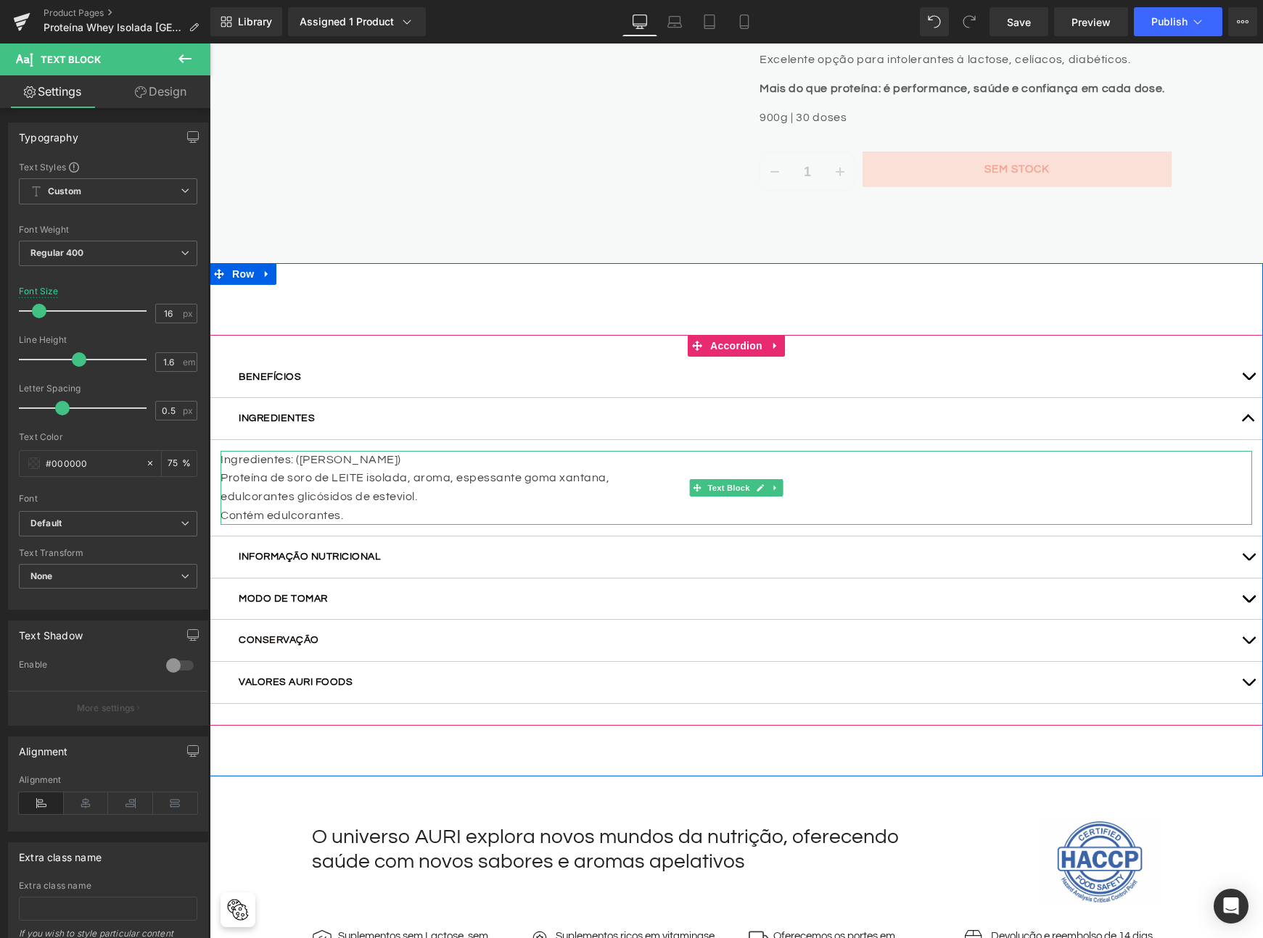
click at [224, 488] on p "edulcorantes glicósidos de esteviol." at bounding box center [735, 497] width 1031 height 19
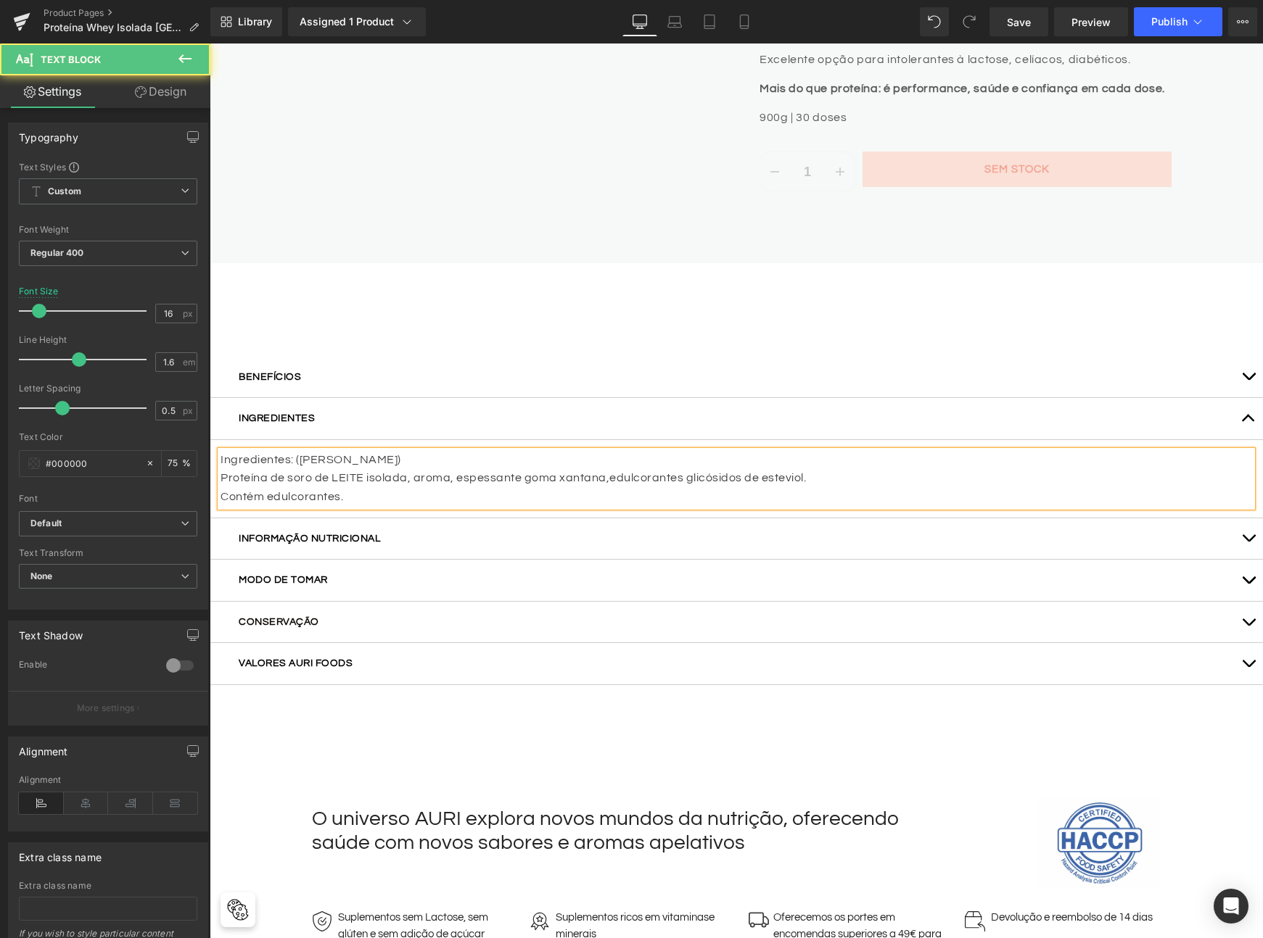
click at [376, 469] on p "Proteína de soro de LEITE isolada, aroma, espessante goma xantana, edulcorantes…" at bounding box center [735, 478] width 1031 height 19
click at [347, 451] on p "Ingredientes: (baunilha)" at bounding box center [735, 460] width 1031 height 19
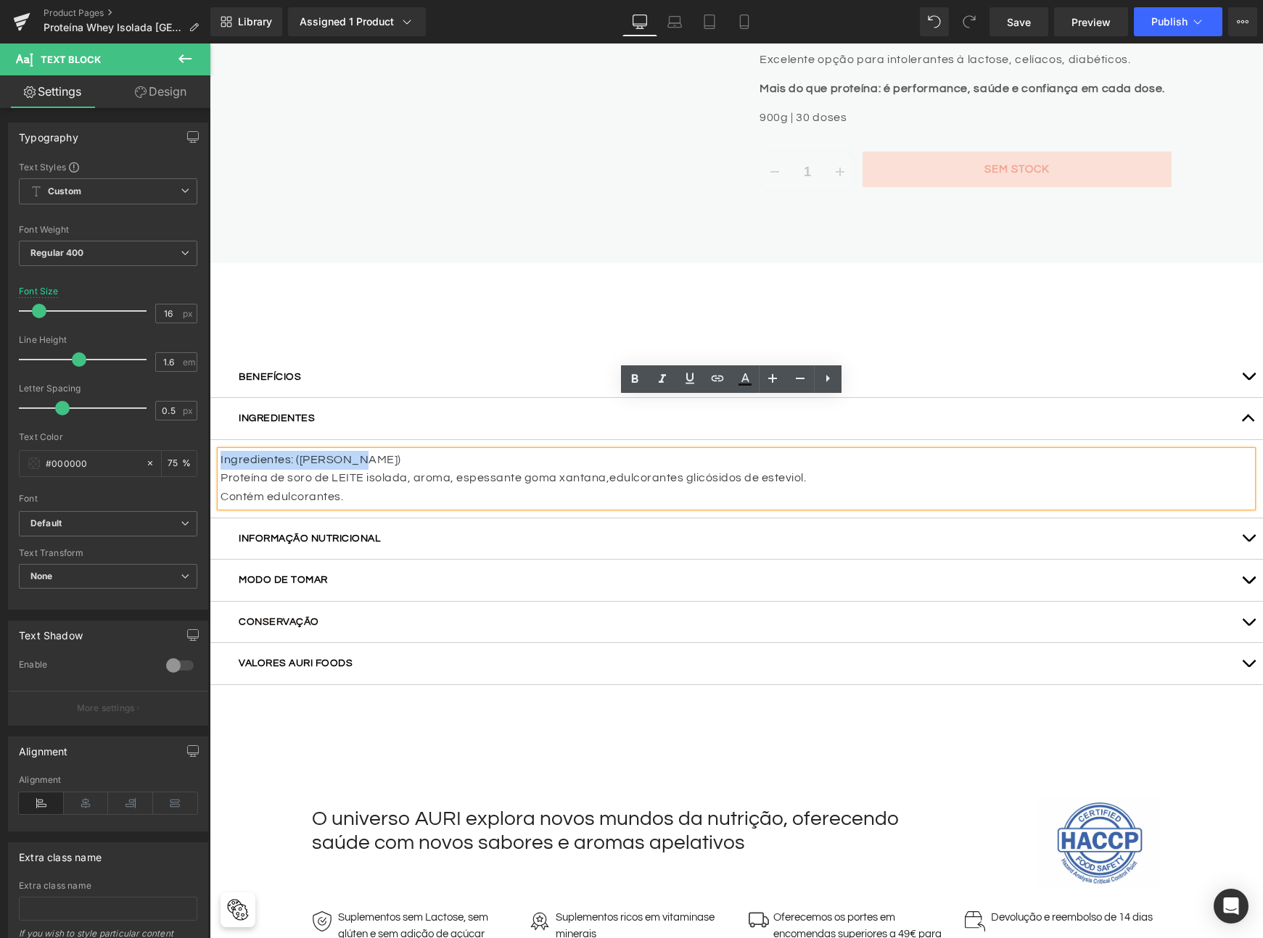
drag, startPoint x: 353, startPoint y: 405, endPoint x: 215, endPoint y: 406, distance: 137.8
click at [220, 451] on p "Ingredientes: (baunilha)" at bounding box center [735, 460] width 1031 height 19
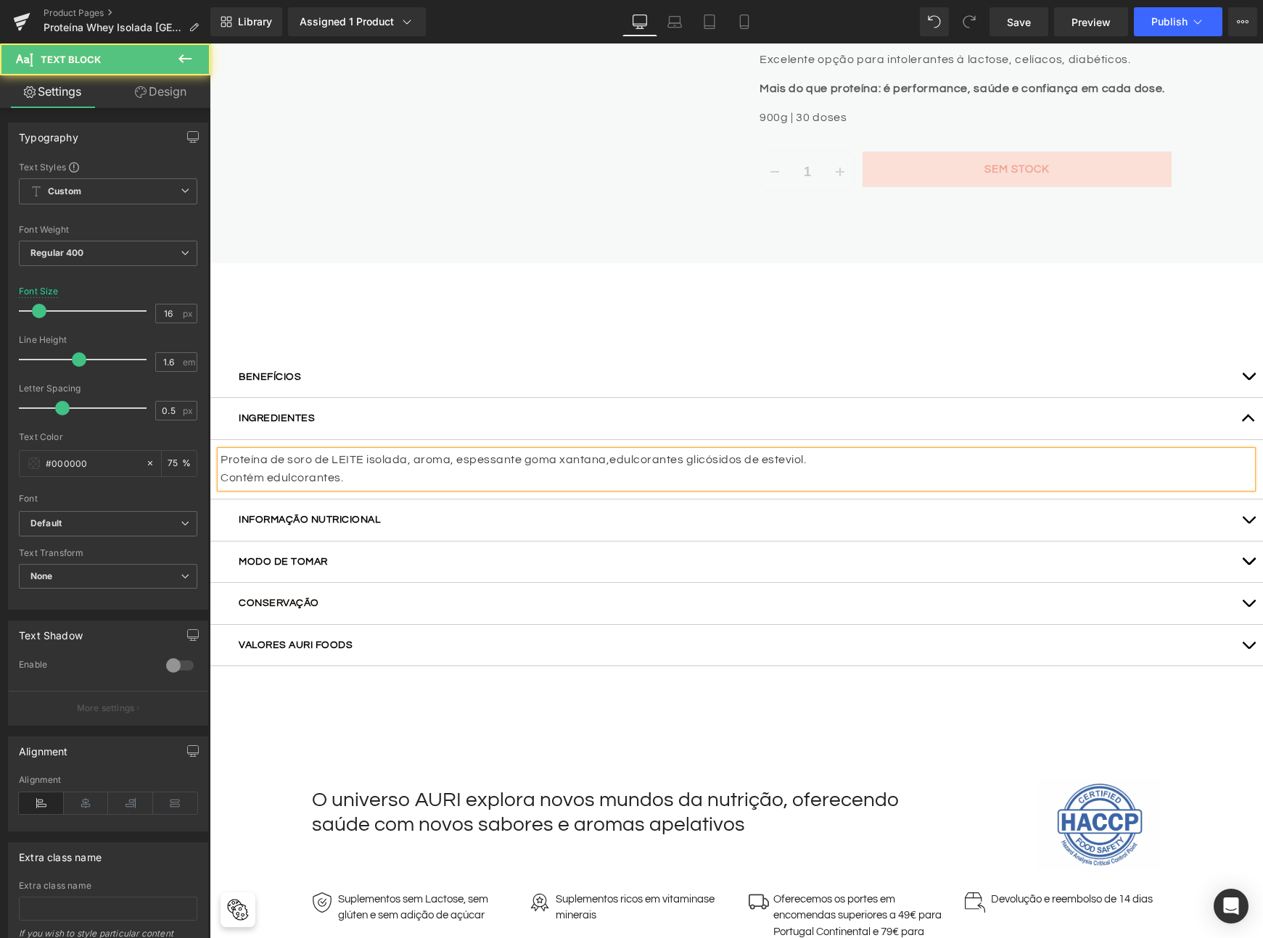
click at [439, 469] on p "Contém edulcorantes." at bounding box center [735, 478] width 1031 height 19
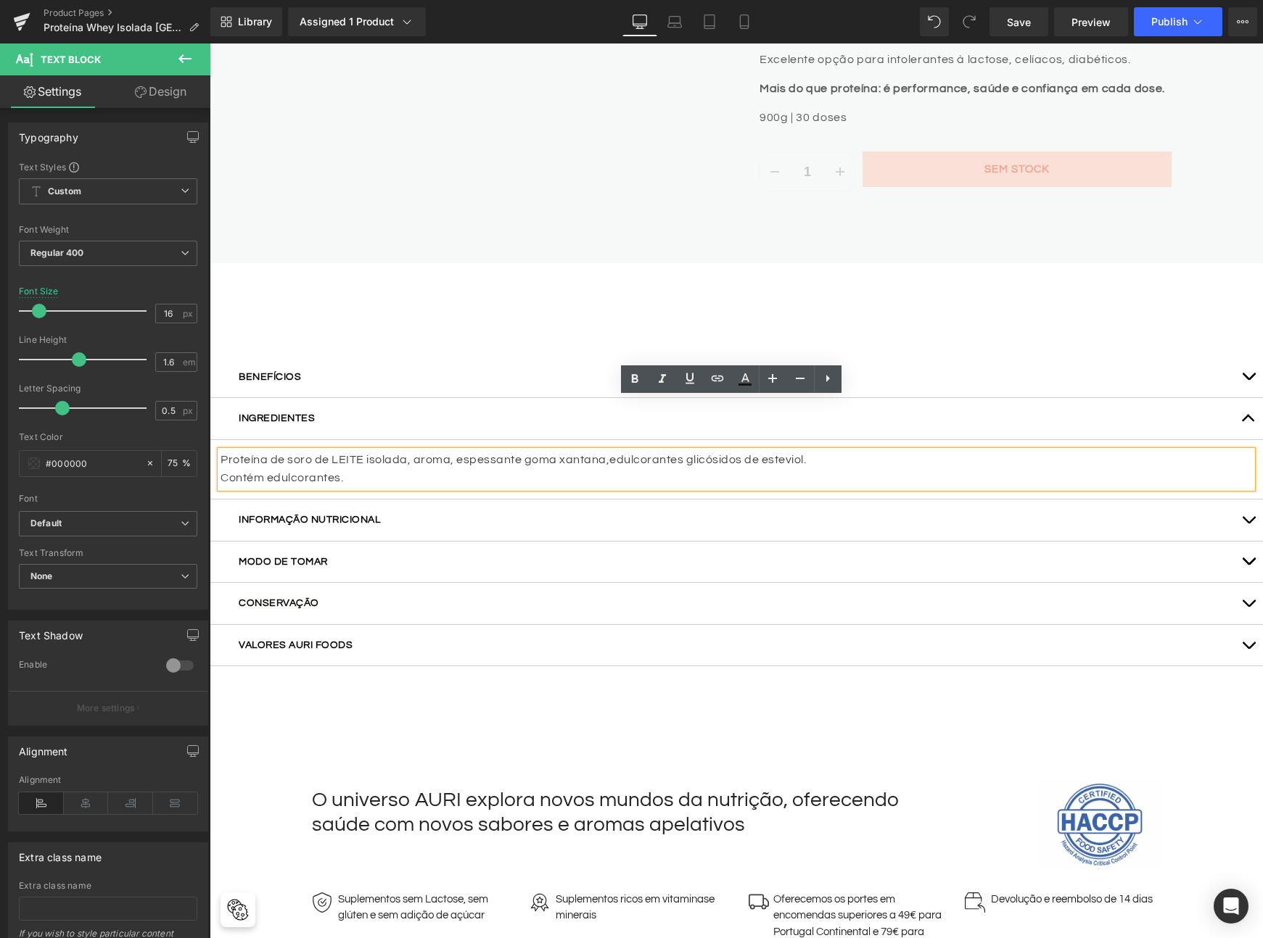
click at [1248, 524] on span "button" at bounding box center [1248, 524] width 0 height 0
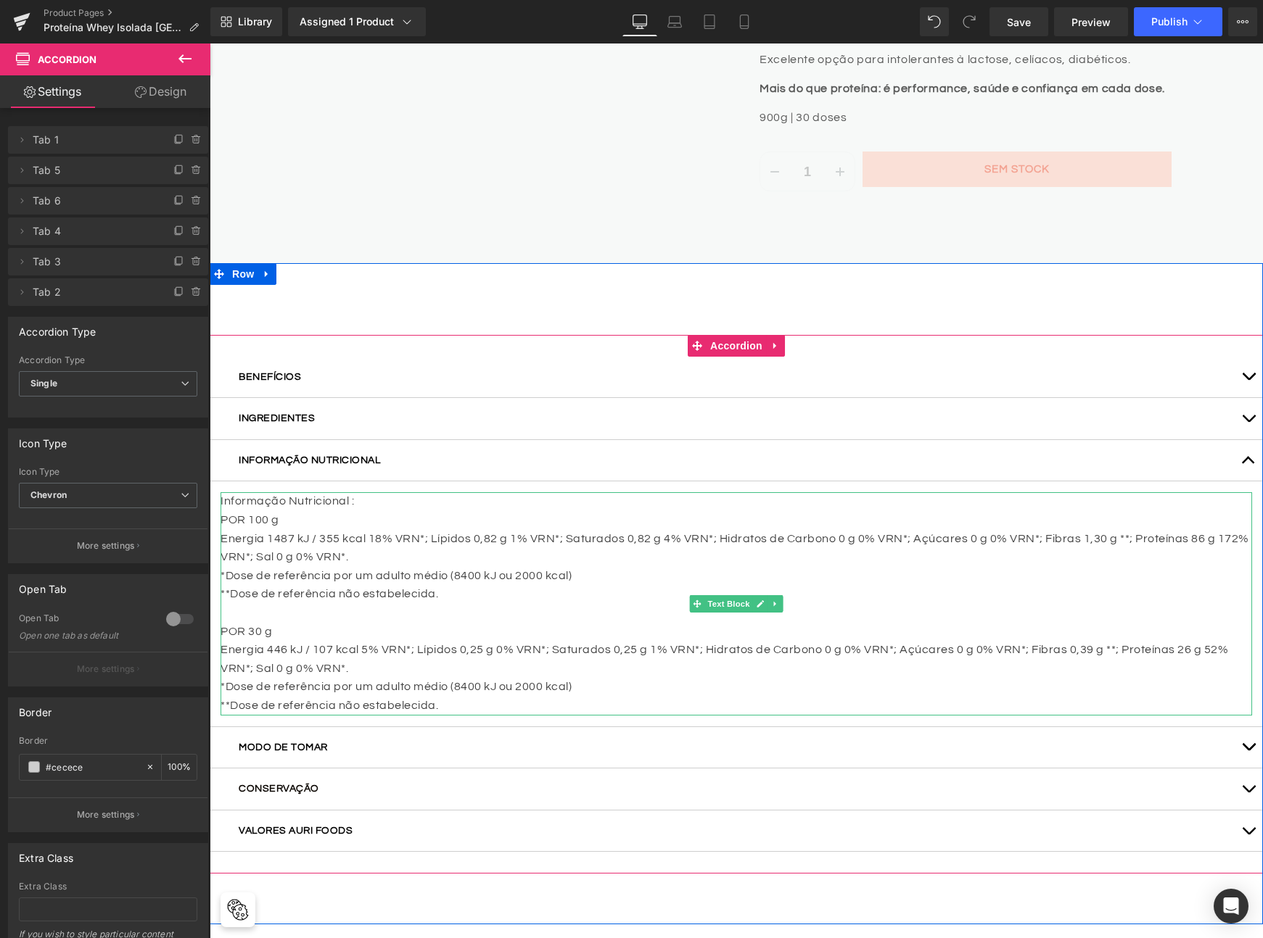
click at [332, 567] on p "*Dose de referência por um adulto médio (8400 kJ ou 2000 kcal)" at bounding box center [735, 576] width 1031 height 19
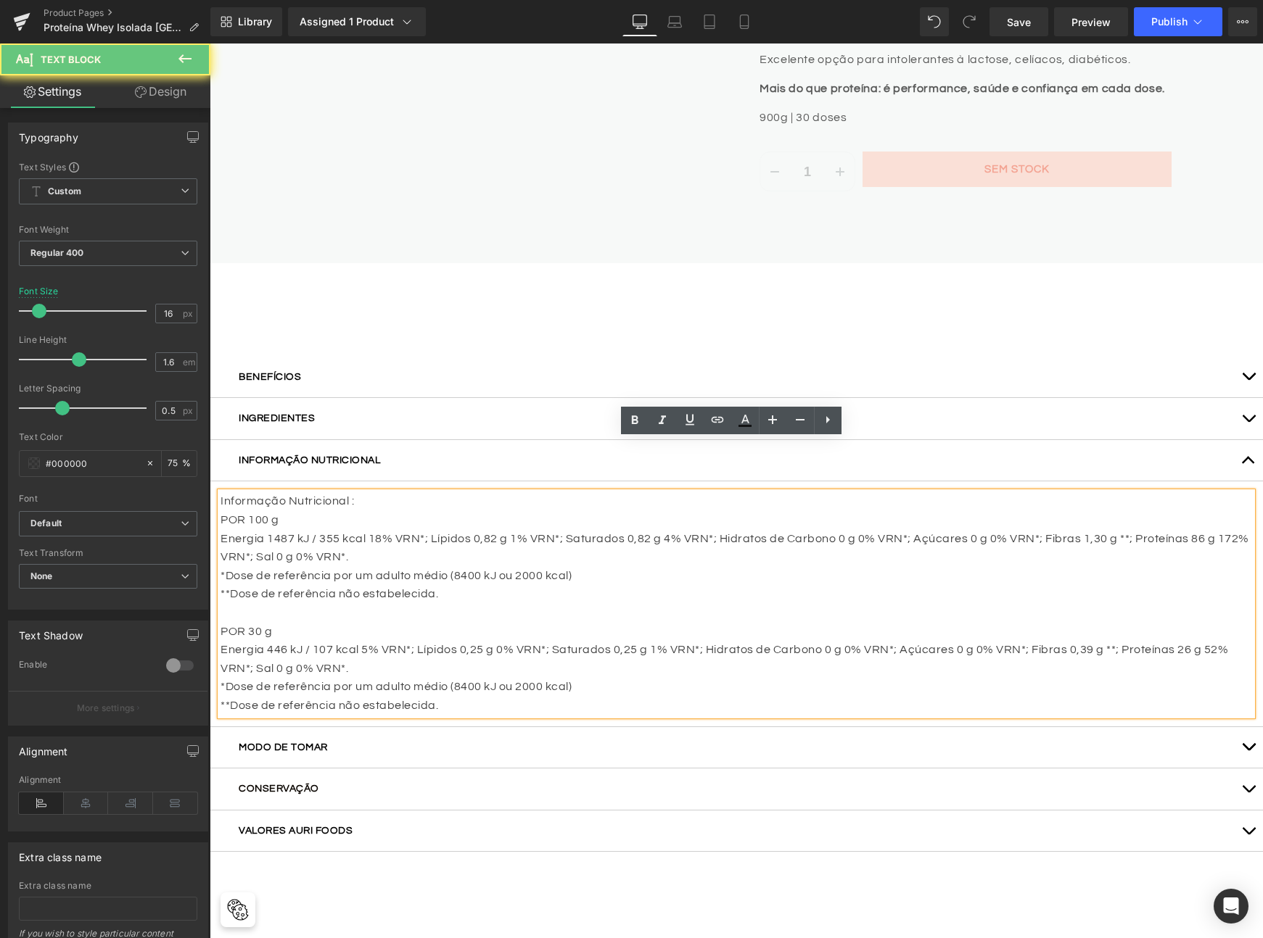
click at [365, 567] on p "*Dose de referência por um adulto médio (8400 kJ ou 2000 kcal)" at bounding box center [735, 576] width 1031 height 19
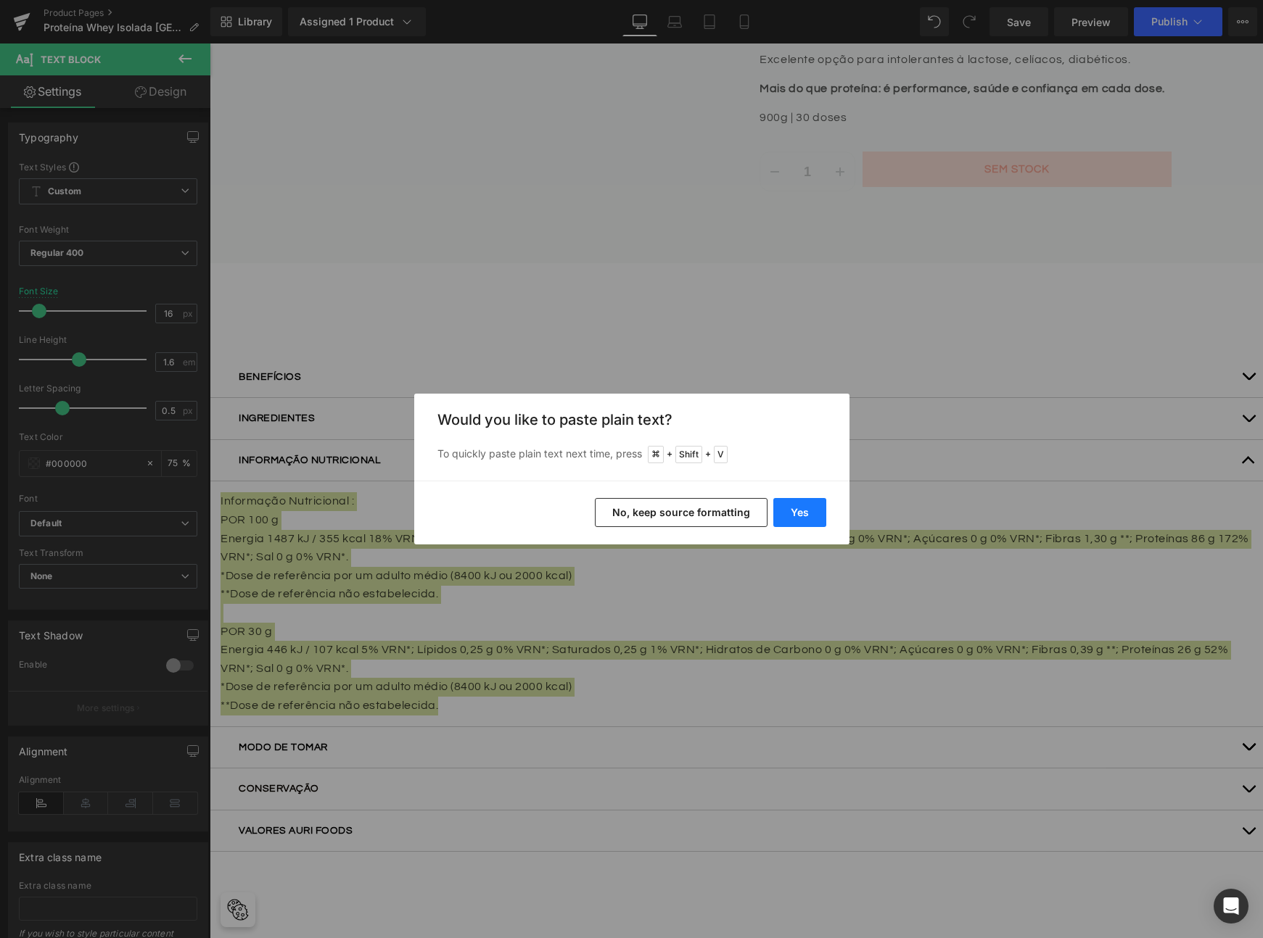
click at [793, 506] on button "Yes" at bounding box center [799, 512] width 53 height 29
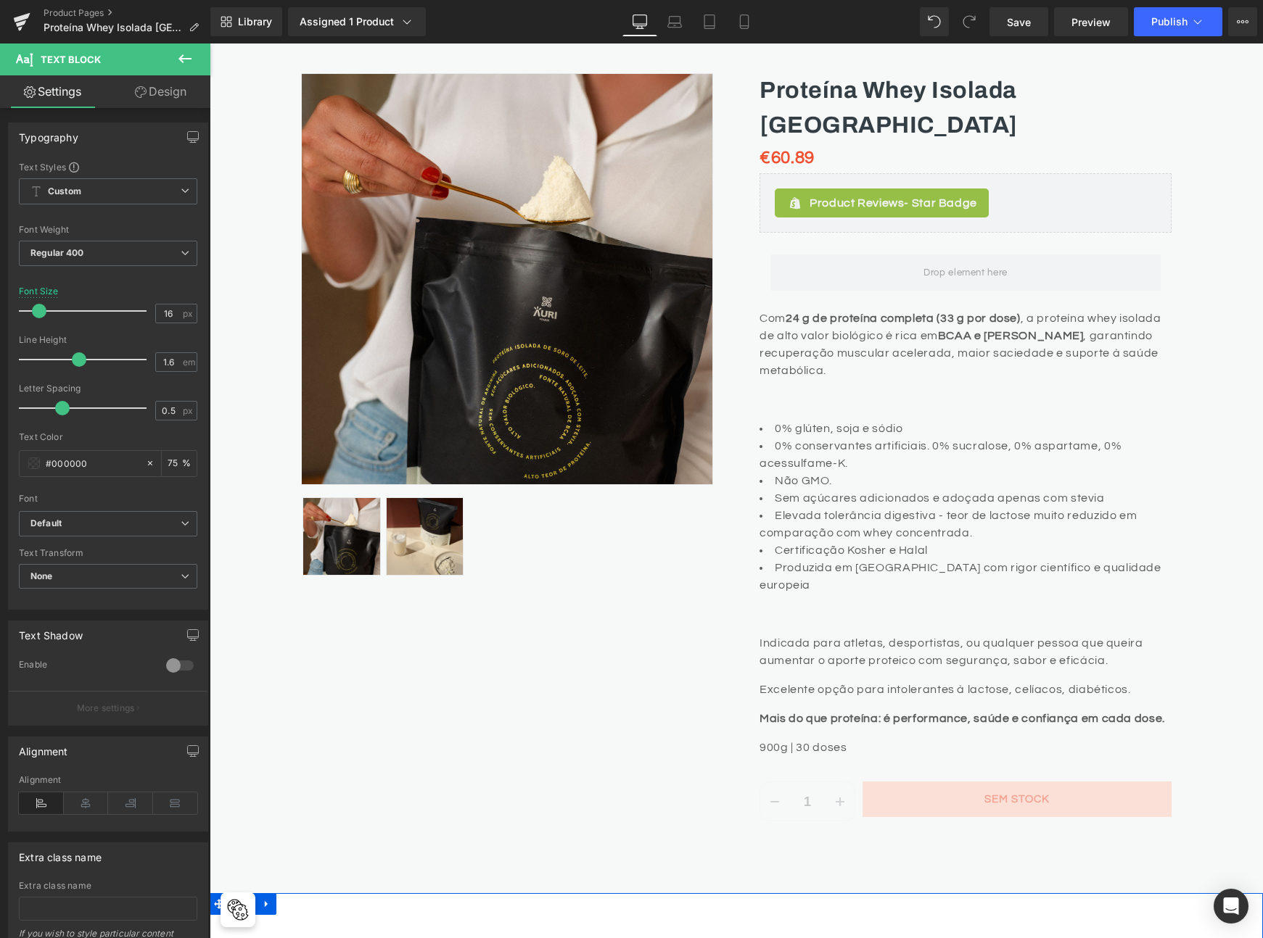
scroll to position [222, 0]
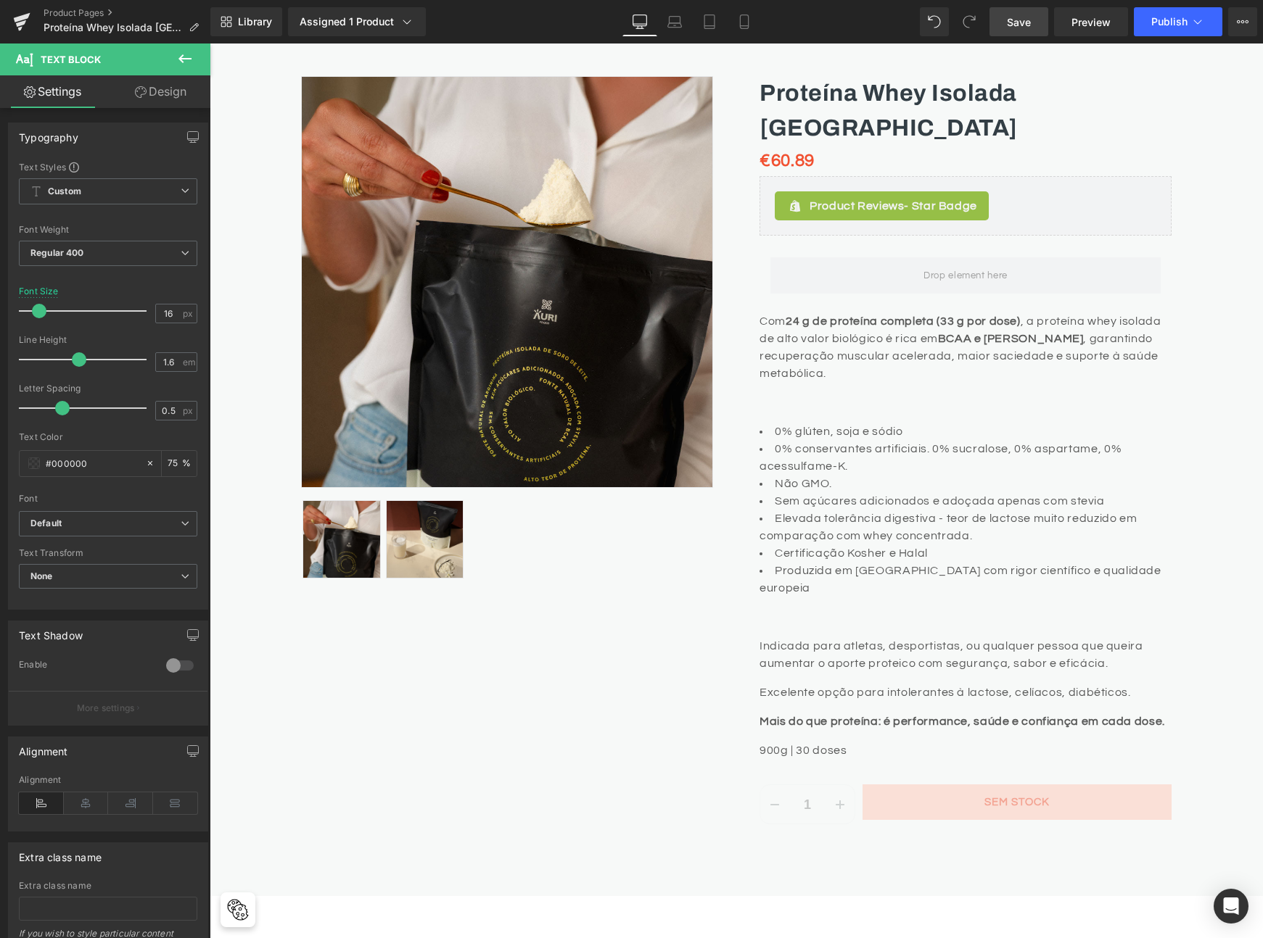
click at [1006, 22] on link "Save" at bounding box center [1018, 21] width 59 height 29
click at [1163, 21] on span "Publish" at bounding box center [1169, 22] width 36 height 12
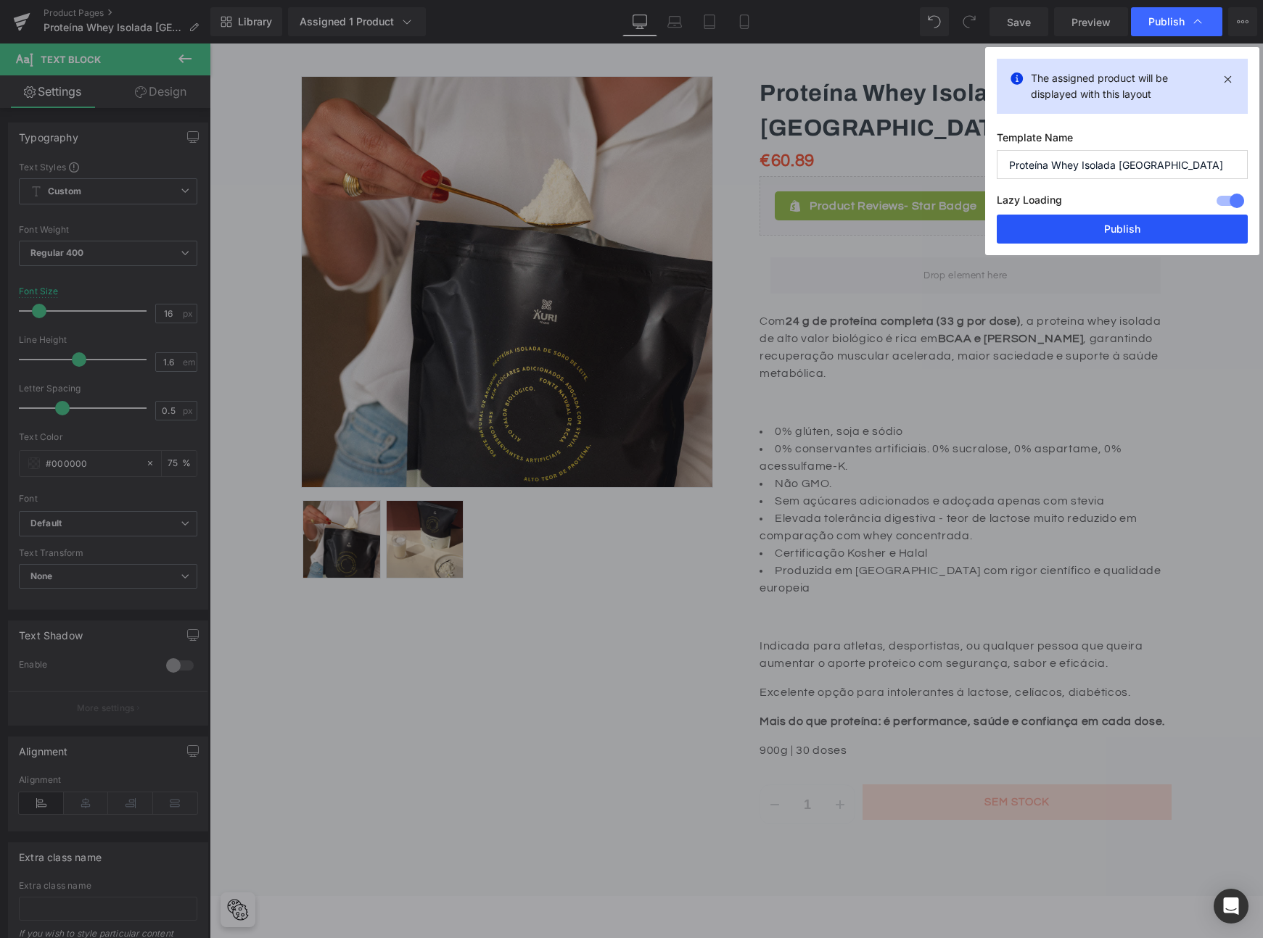
click at [1094, 227] on button "Publish" at bounding box center [1121, 229] width 251 height 29
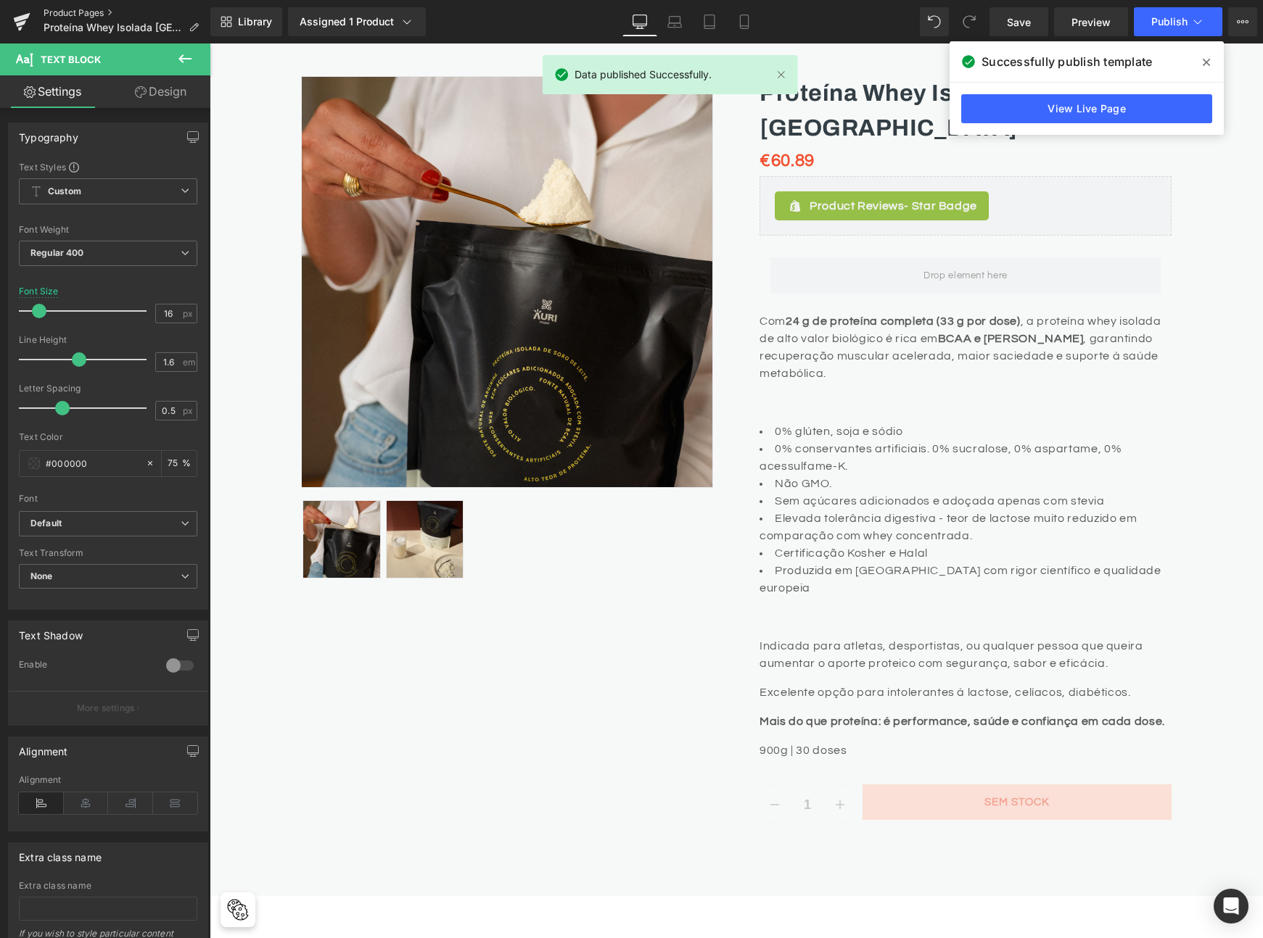
click at [94, 12] on link "Product Pages" at bounding box center [127, 13] width 167 height 12
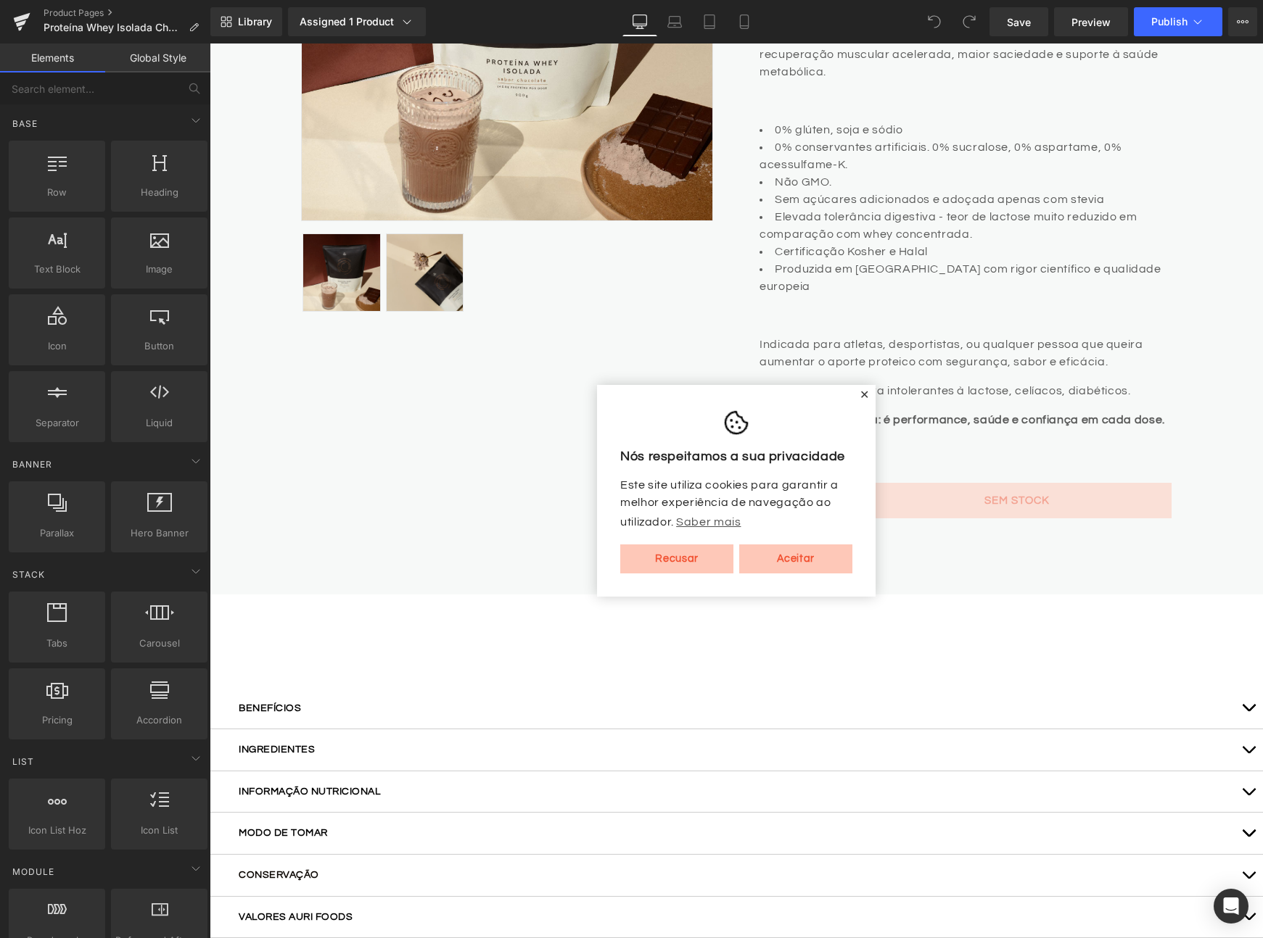
scroll to position [780, 0]
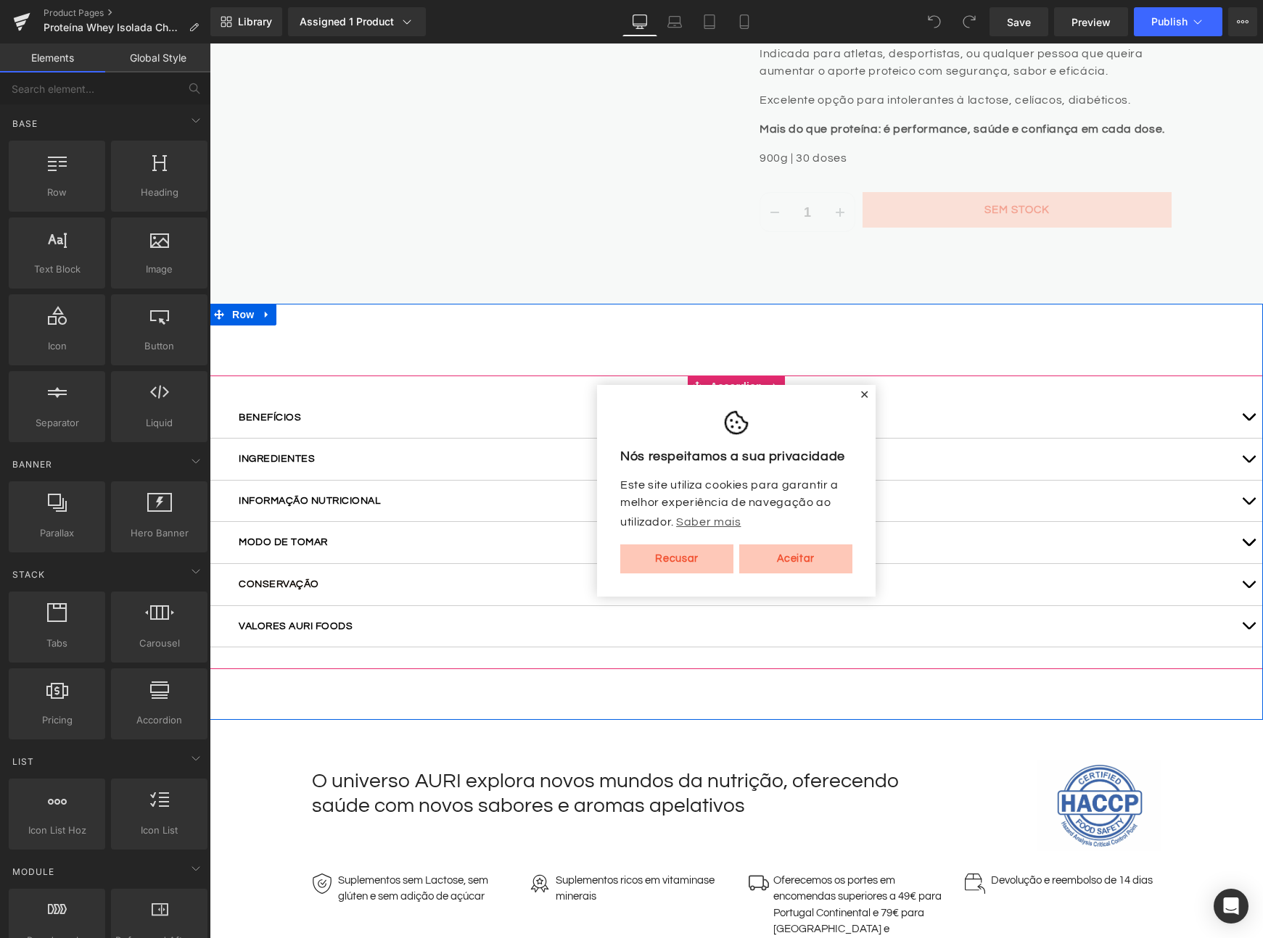
click at [1234, 442] on button "button" at bounding box center [1248, 459] width 29 height 41
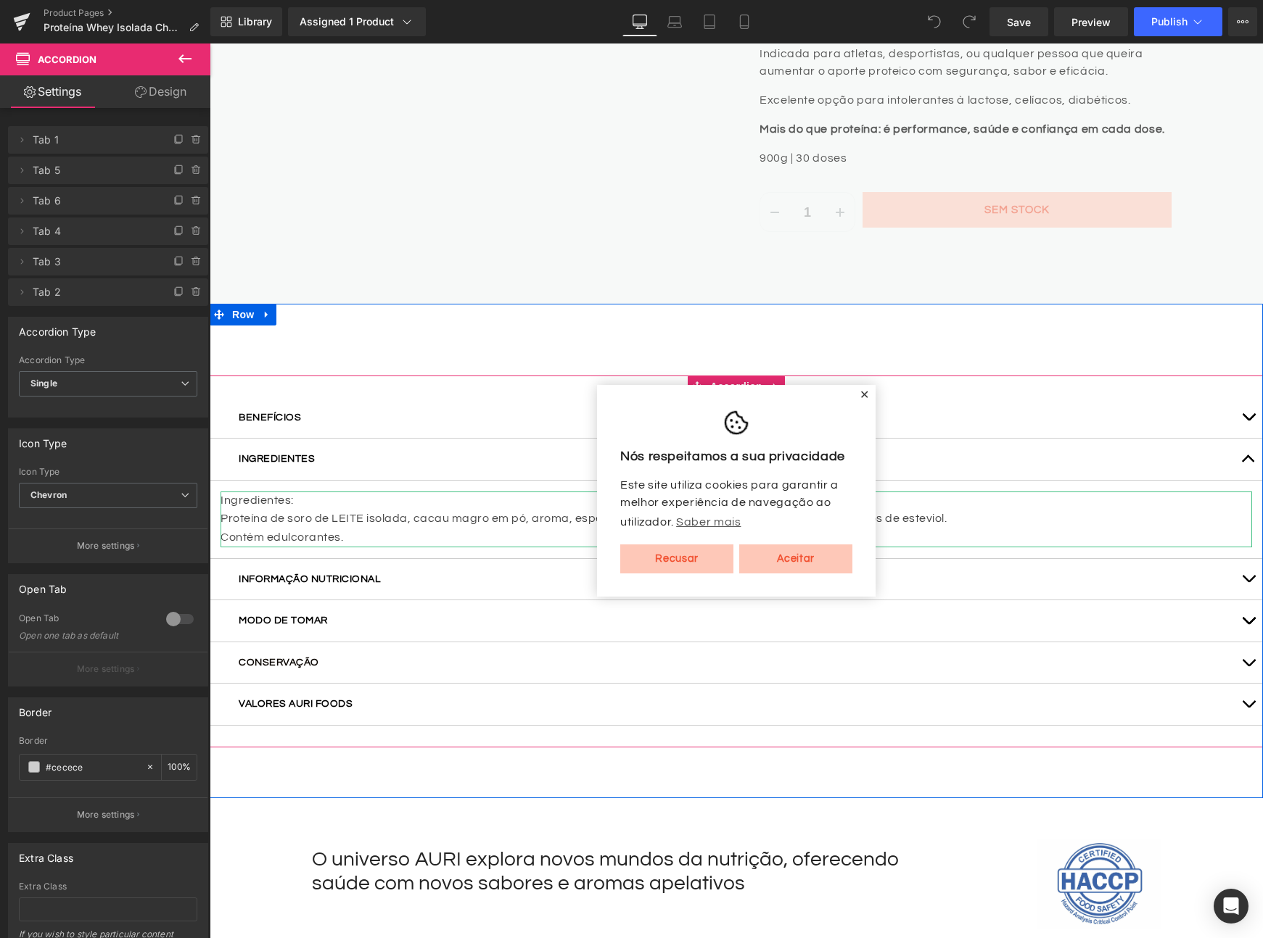
click at [301, 492] on p "Ingredientes:" at bounding box center [735, 501] width 1031 height 19
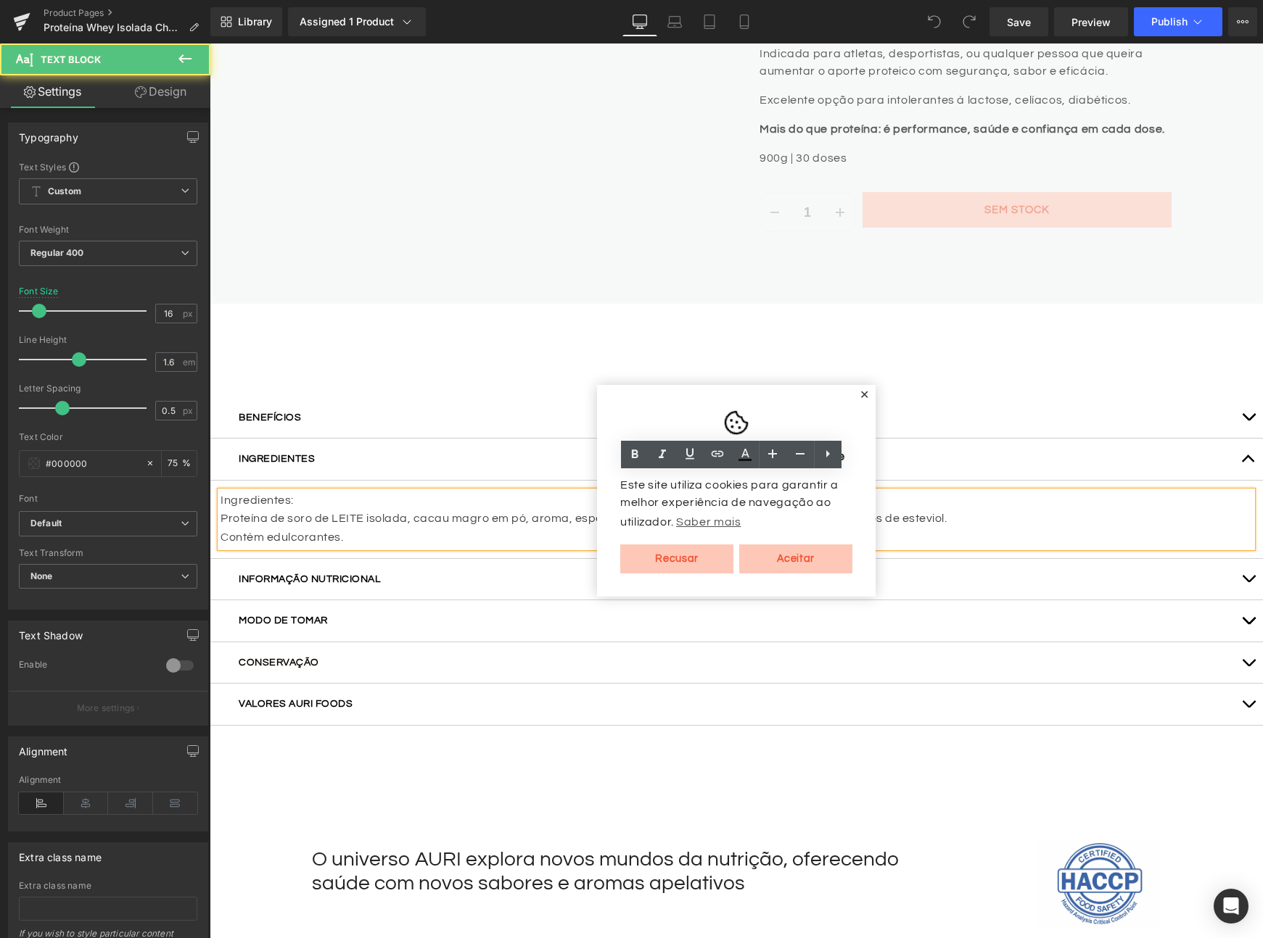
click at [289, 492] on p "Ingredientes:" at bounding box center [735, 501] width 1031 height 19
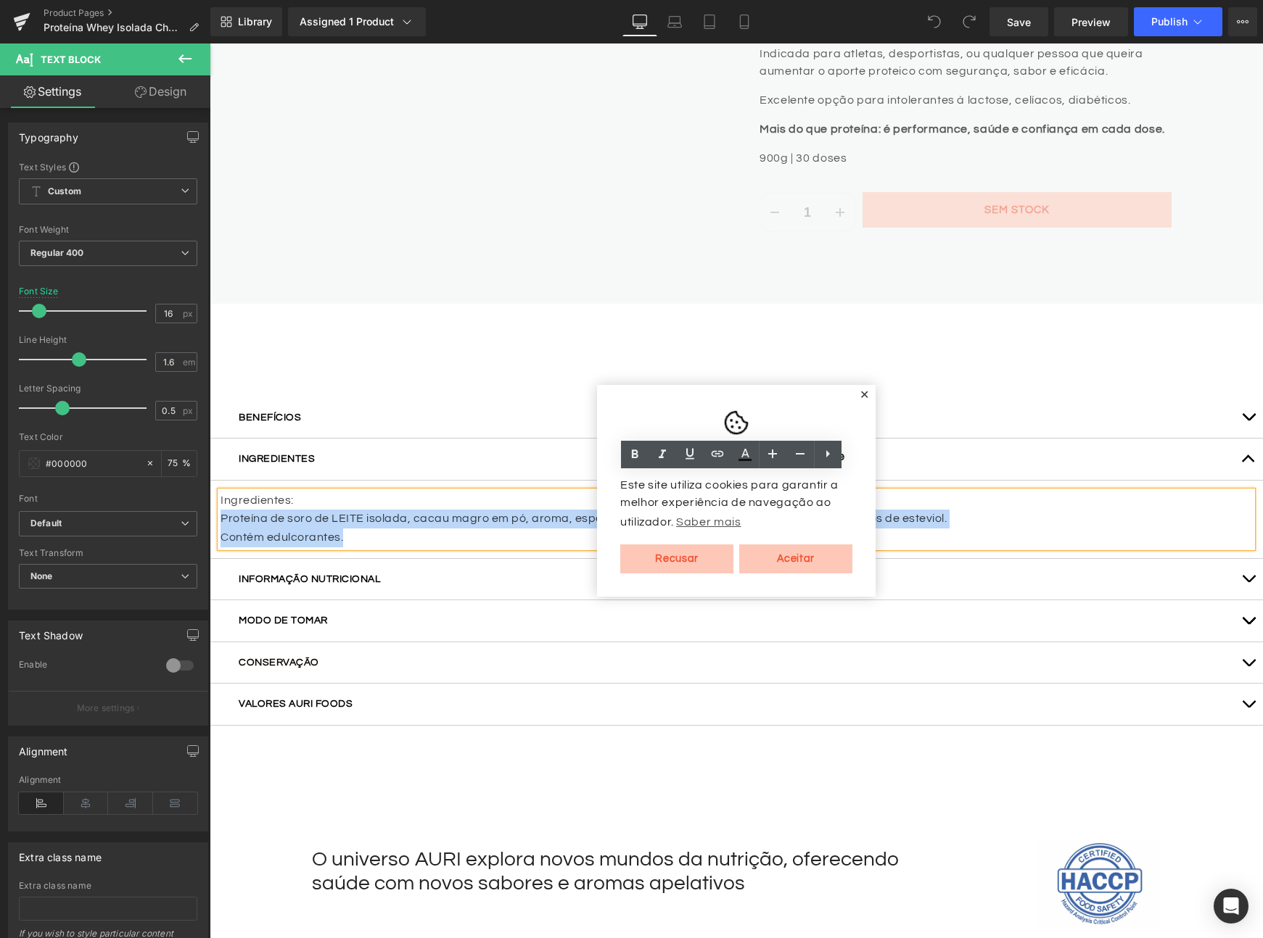
drag, startPoint x: 301, startPoint y: 483, endPoint x: 214, endPoint y: 485, distance: 87.1
click at [220, 492] on p "Ingredientes:" at bounding box center [735, 501] width 1031 height 19
click at [240, 492] on p "Ingredientes:" at bounding box center [735, 501] width 1031 height 19
drag, startPoint x: 300, startPoint y: 484, endPoint x: 210, endPoint y: 484, distance: 89.2
click at [220, 492] on div "Ingredientes: Proteína de soro de LEITE isolada, cacau magro em pó, aroma, espe…" at bounding box center [735, 520] width 1031 height 56
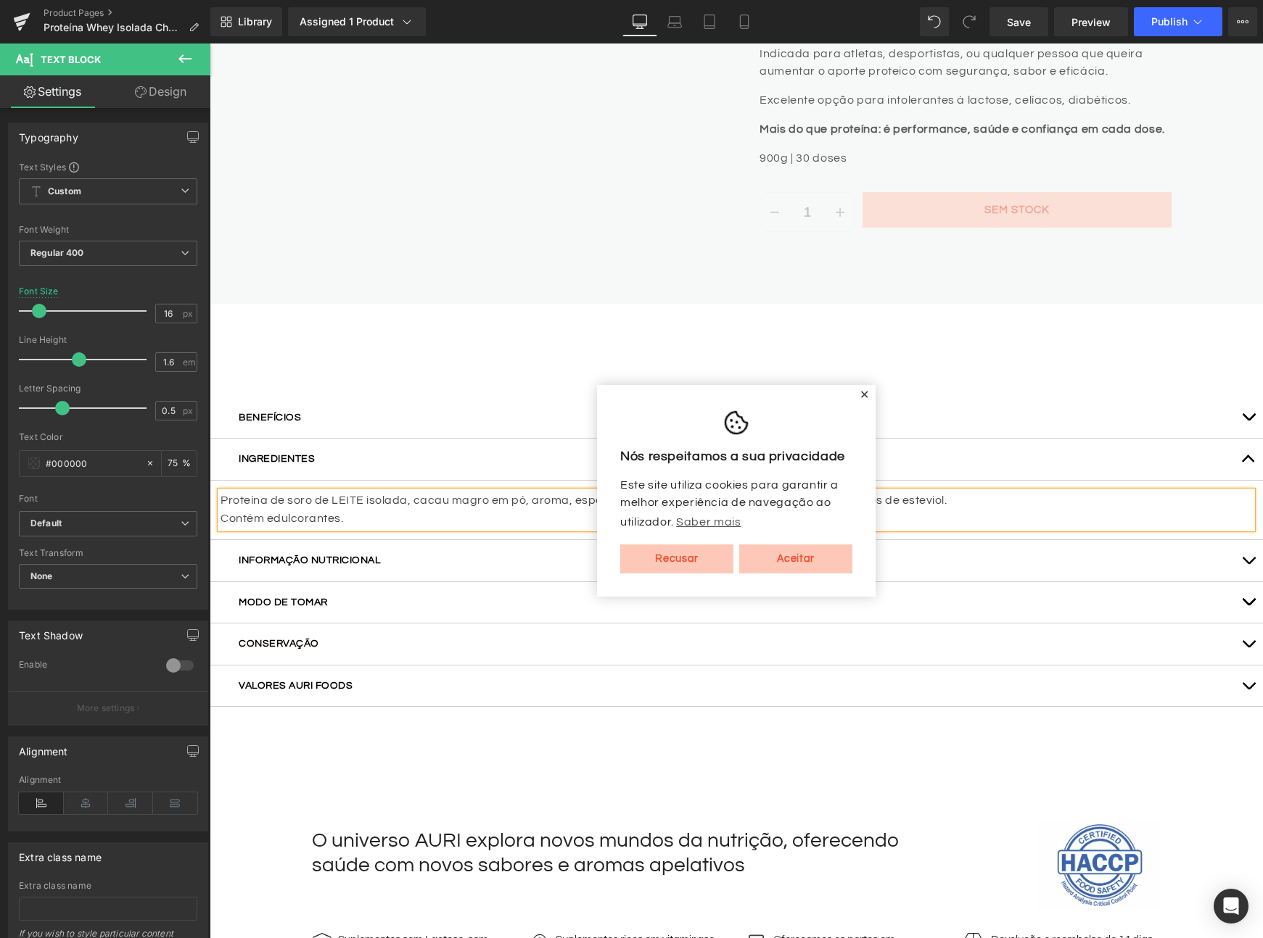
click at [210, 44] on div at bounding box center [210, 44] width 0 height 0
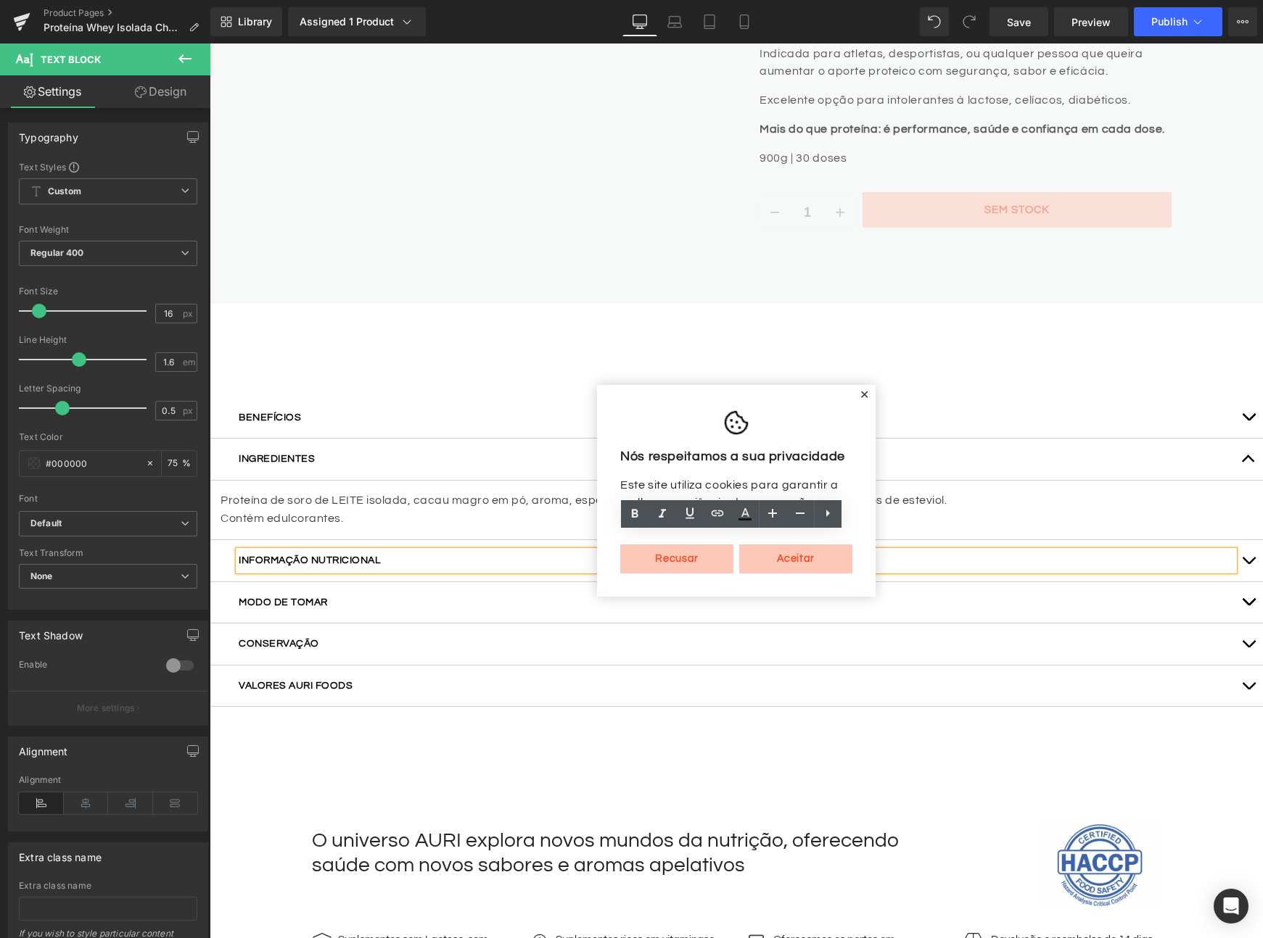
click at [1248, 564] on span "button" at bounding box center [1248, 564] width 0 height 0
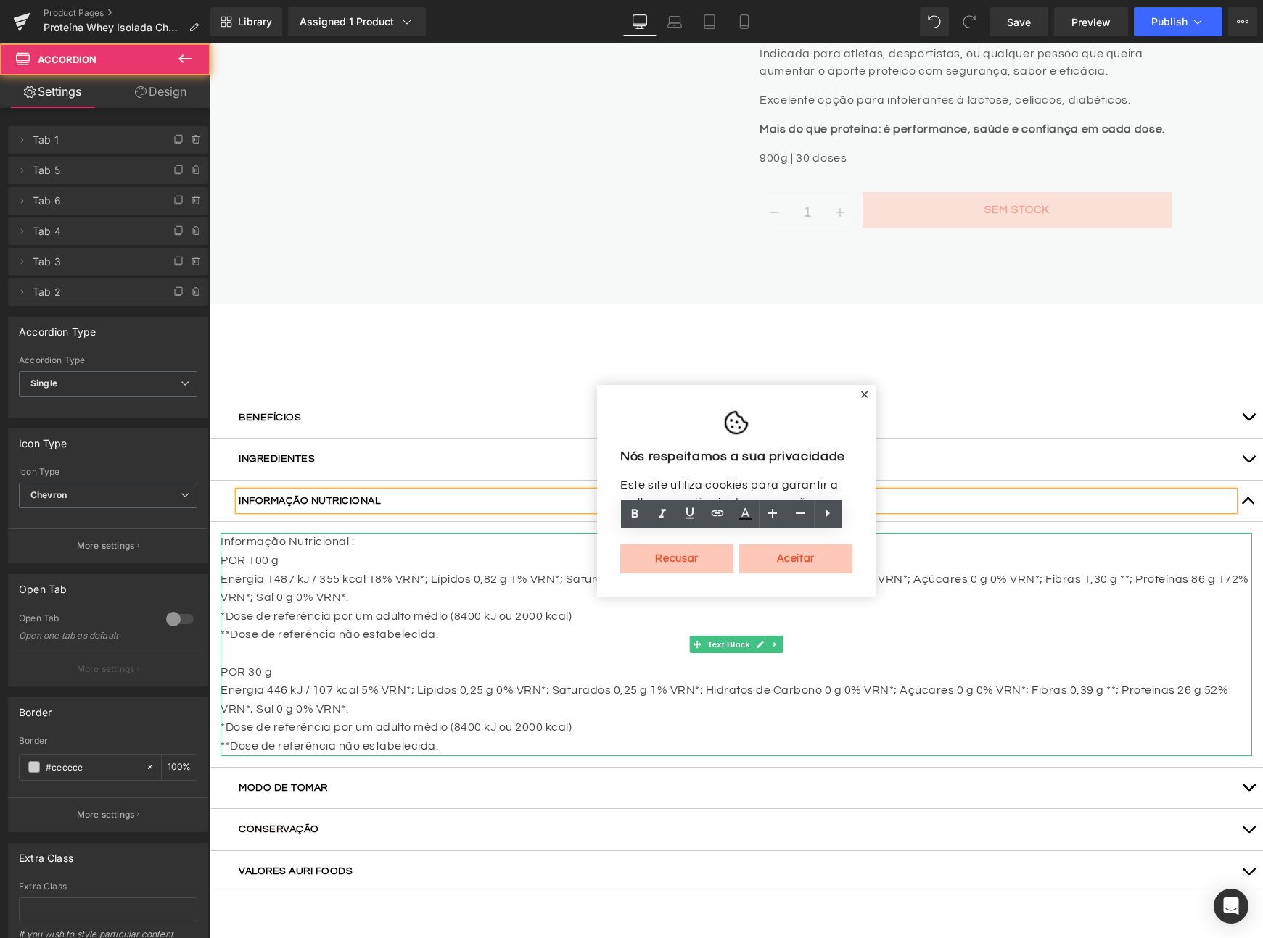
click at [304, 552] on p "POR 100 g" at bounding box center [735, 561] width 1031 height 19
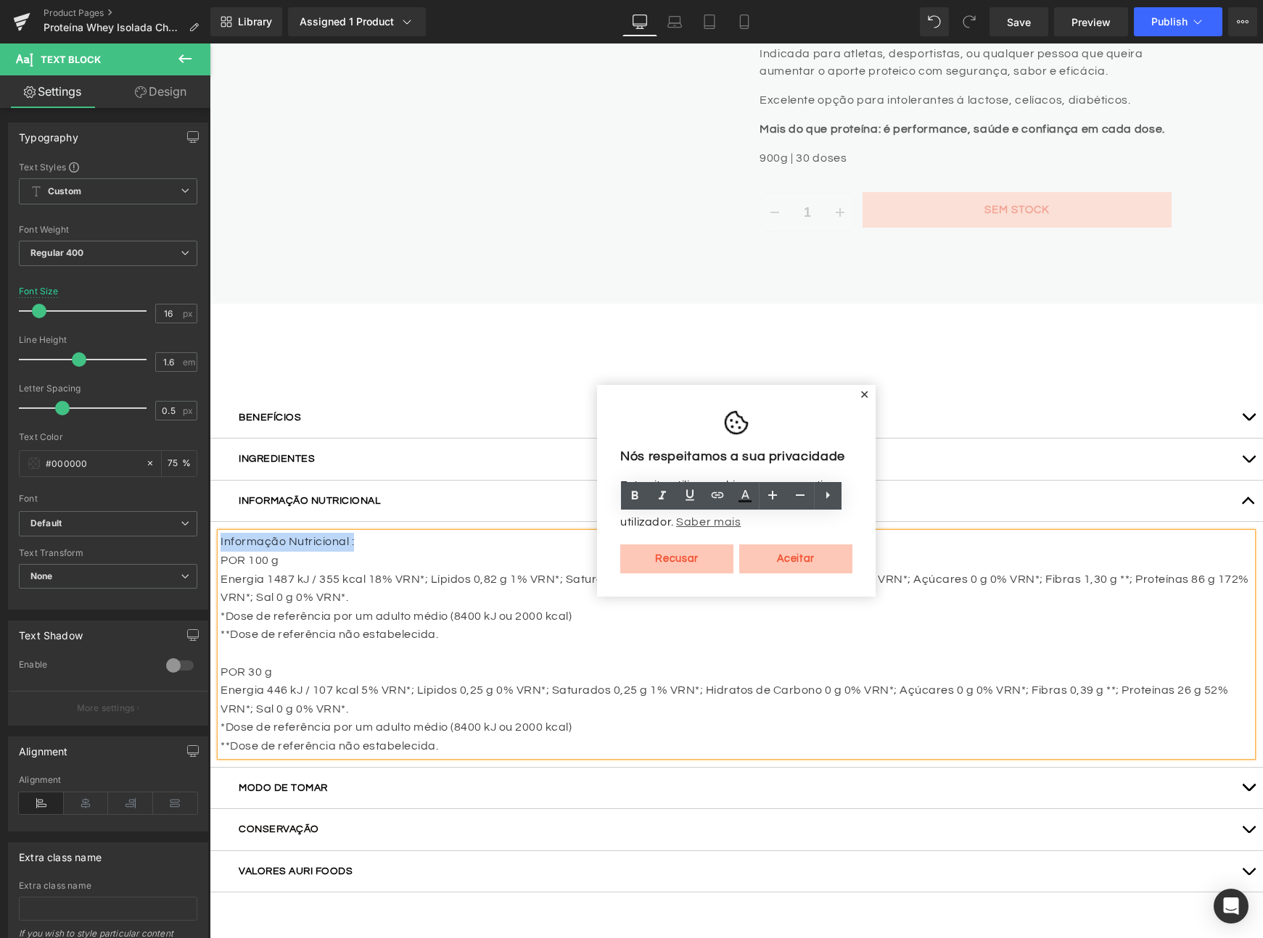
drag, startPoint x: 358, startPoint y: 527, endPoint x: 216, endPoint y: 521, distance: 142.3
click at [220, 533] on p "Informação Nutricional :" at bounding box center [735, 542] width 1031 height 19
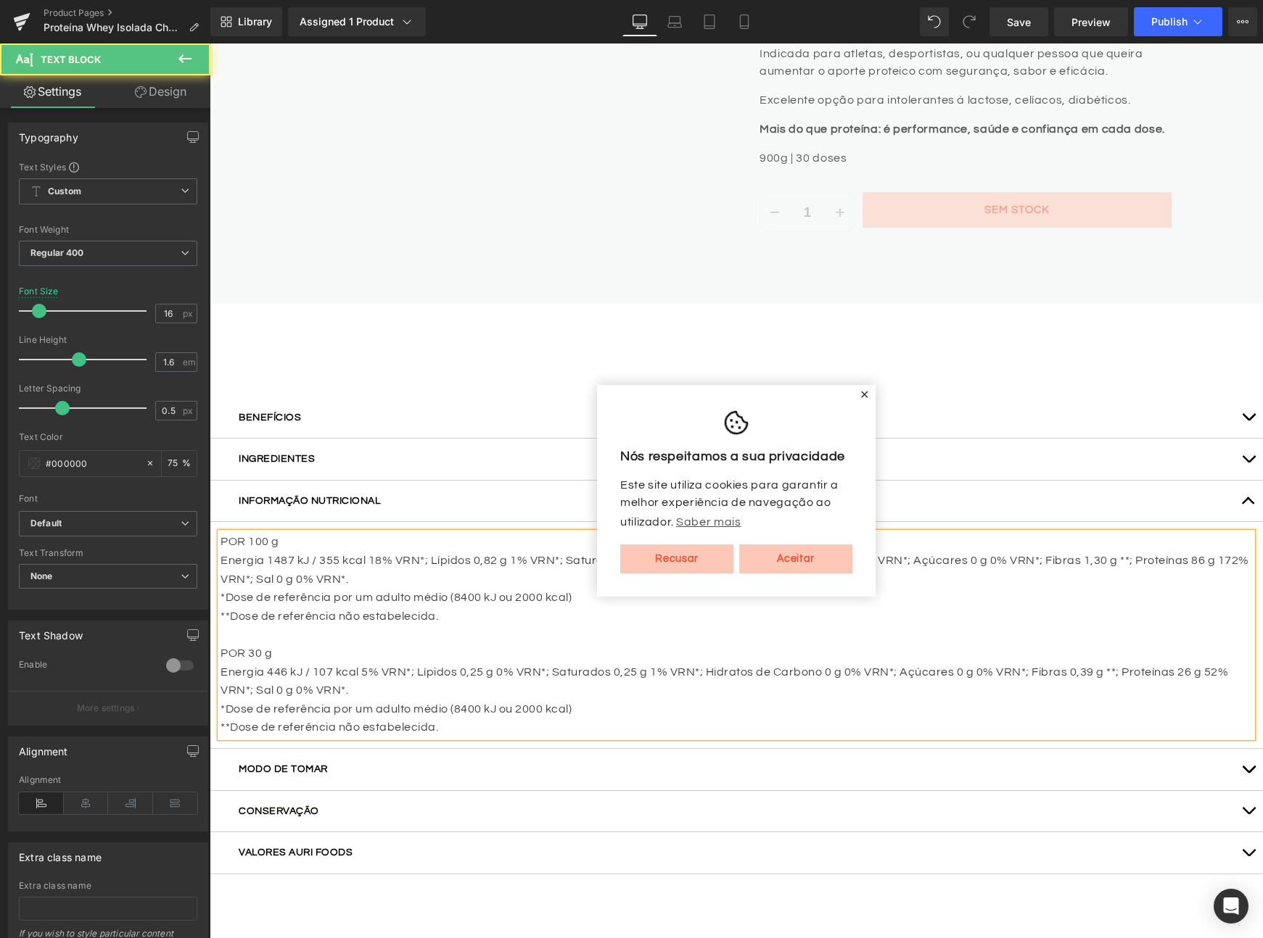
click at [550, 626] on p at bounding box center [735, 635] width 1031 height 19
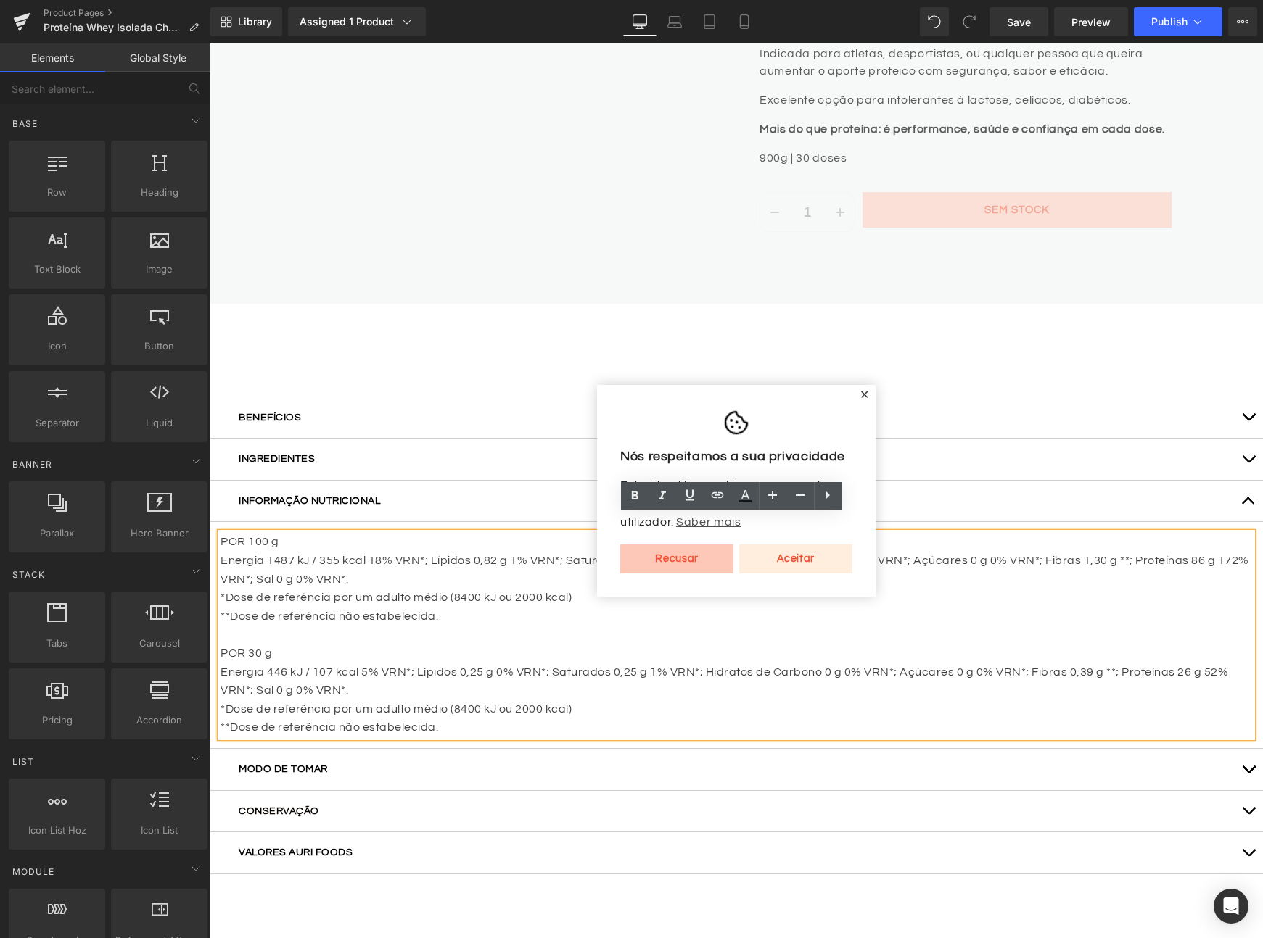
click at [800, 561] on link "Aceitar" at bounding box center [795, 559] width 113 height 29
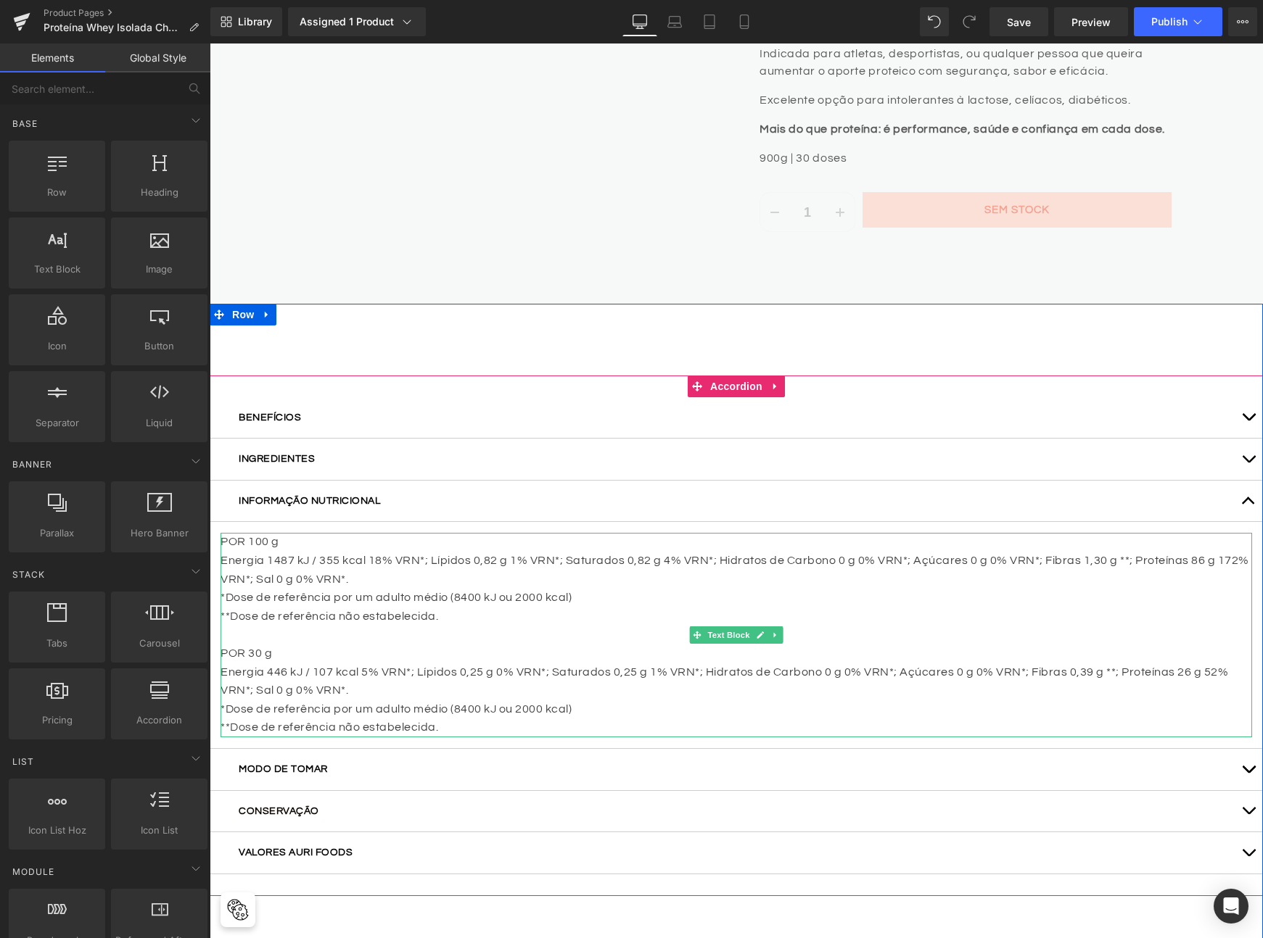
click at [624, 589] on p "*Dose de referência por um adulto médio (8400 kJ ou 2000 kcal)" at bounding box center [735, 598] width 1031 height 19
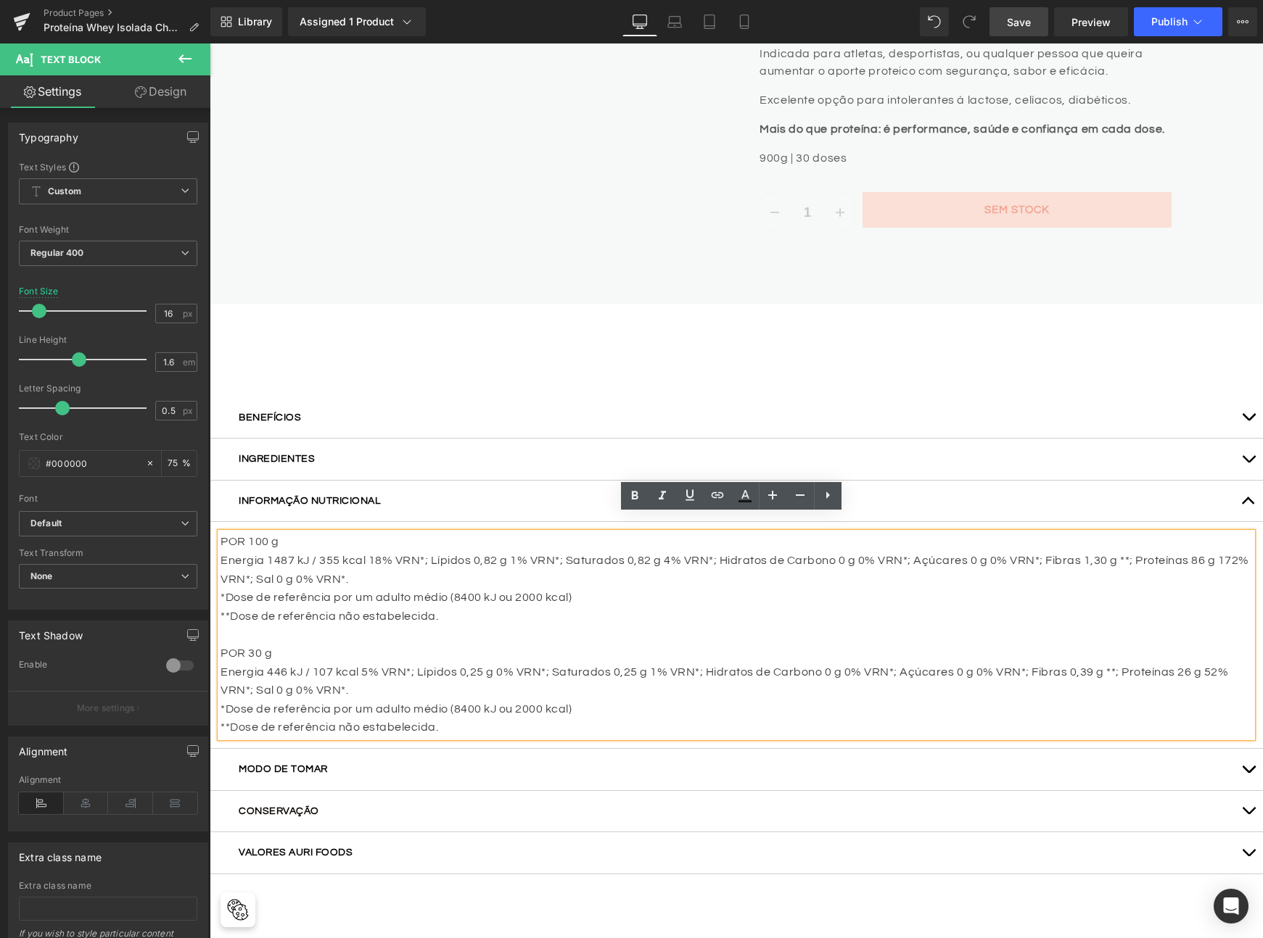
click at [999, 27] on link "Save" at bounding box center [1018, 21] width 59 height 29
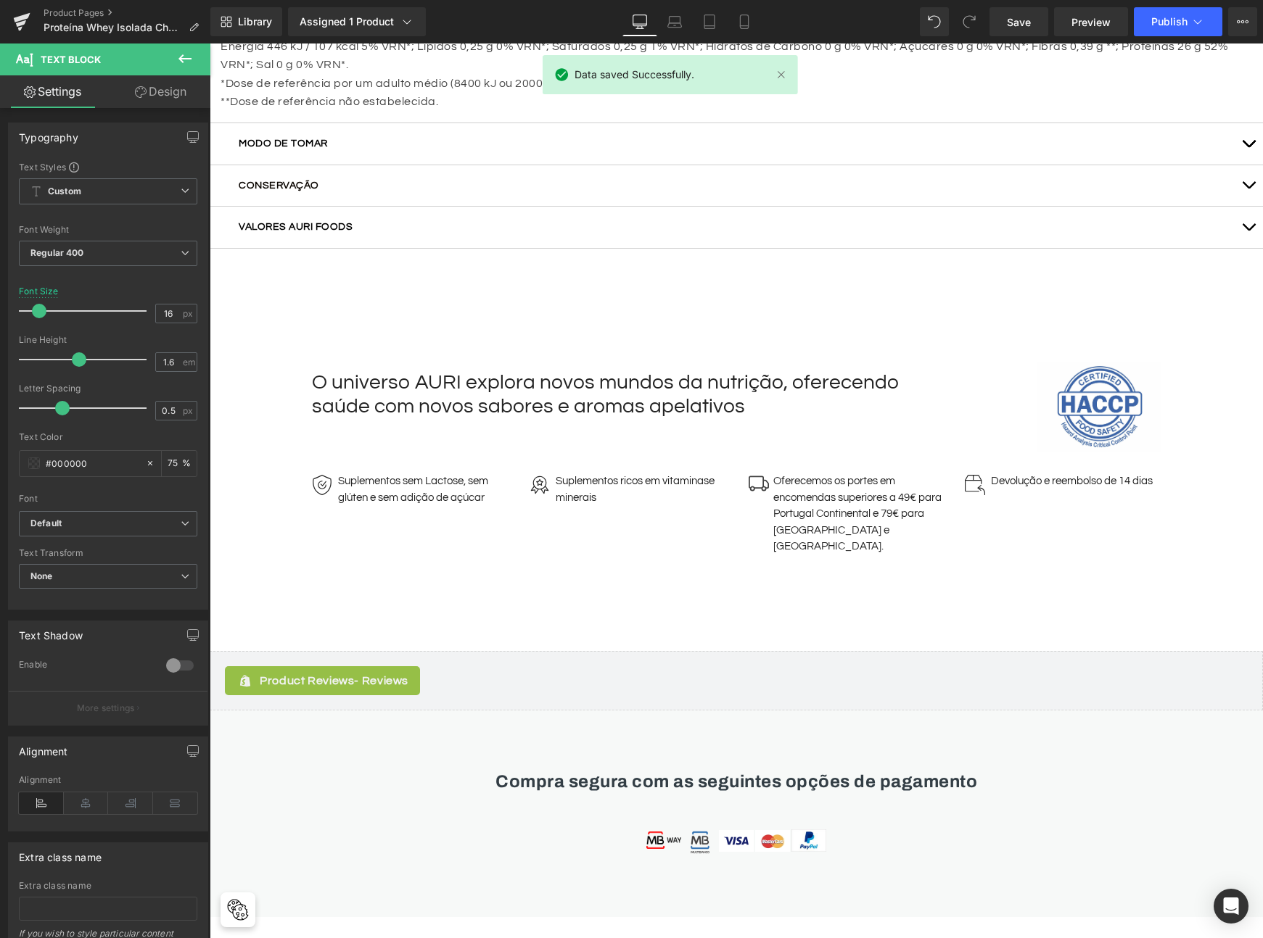
scroll to position [0, 0]
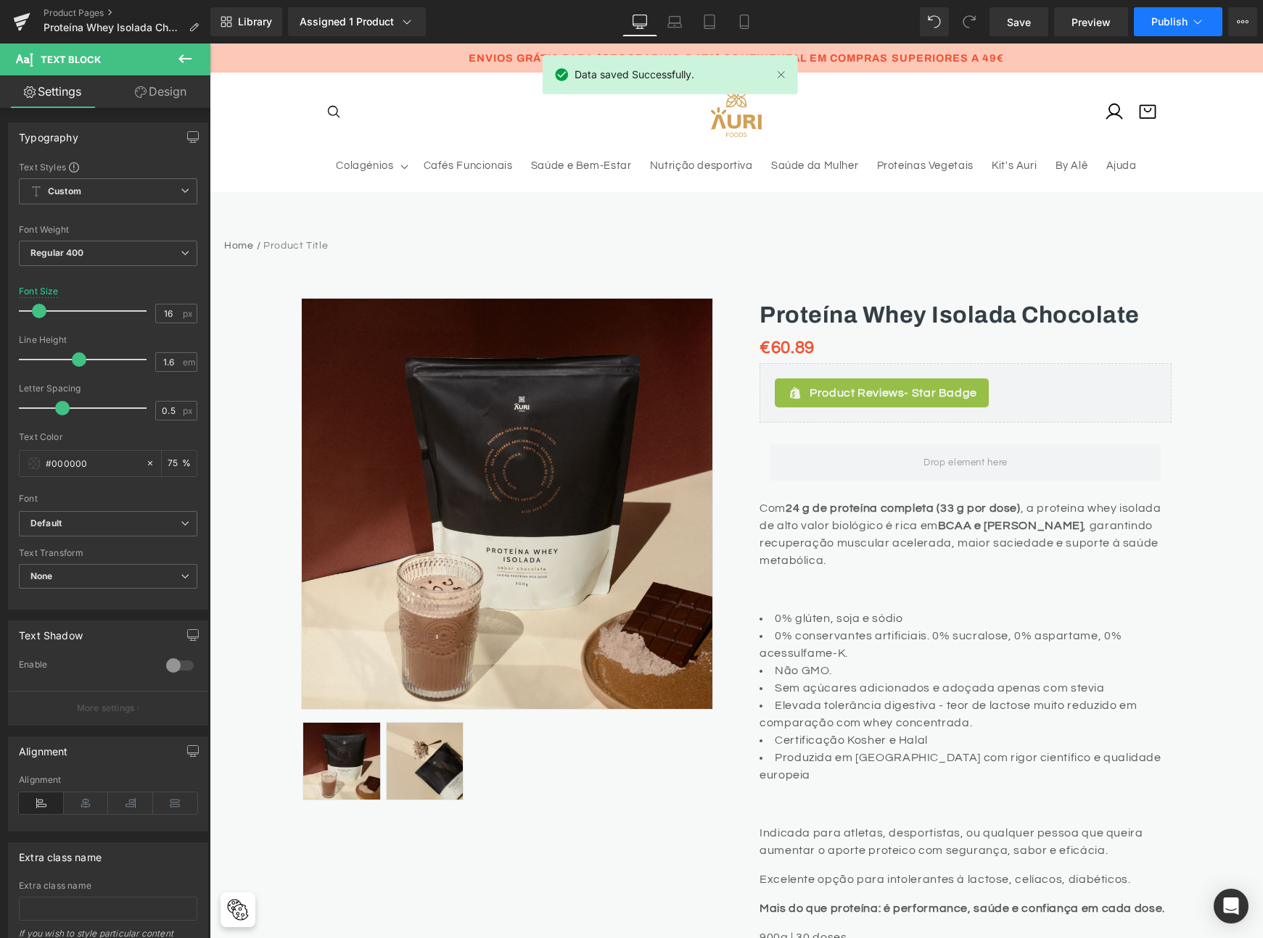
click at [1152, 29] on button "Publish" at bounding box center [1178, 21] width 88 height 29
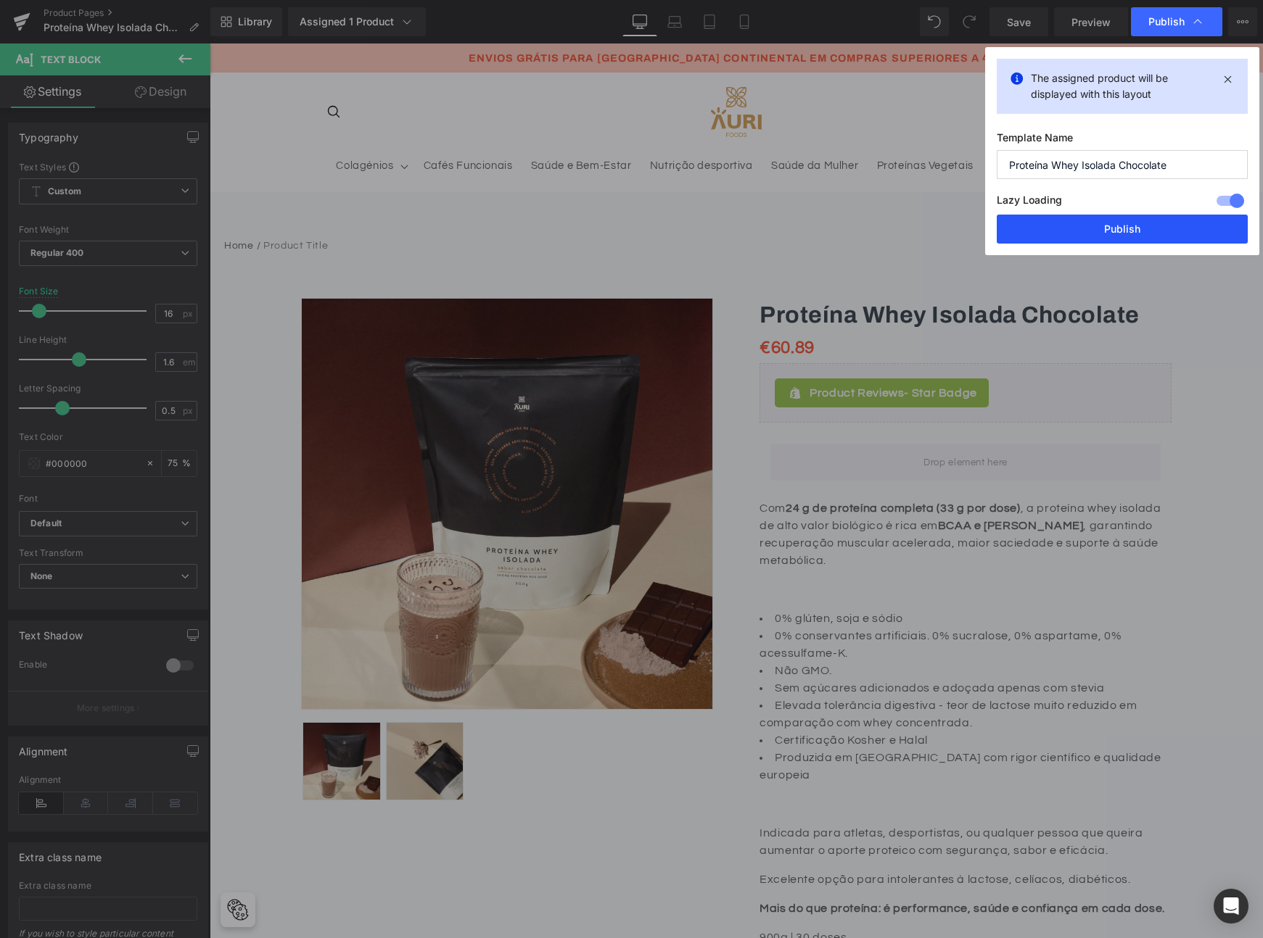
click at [1047, 228] on button "Publish" at bounding box center [1121, 229] width 251 height 29
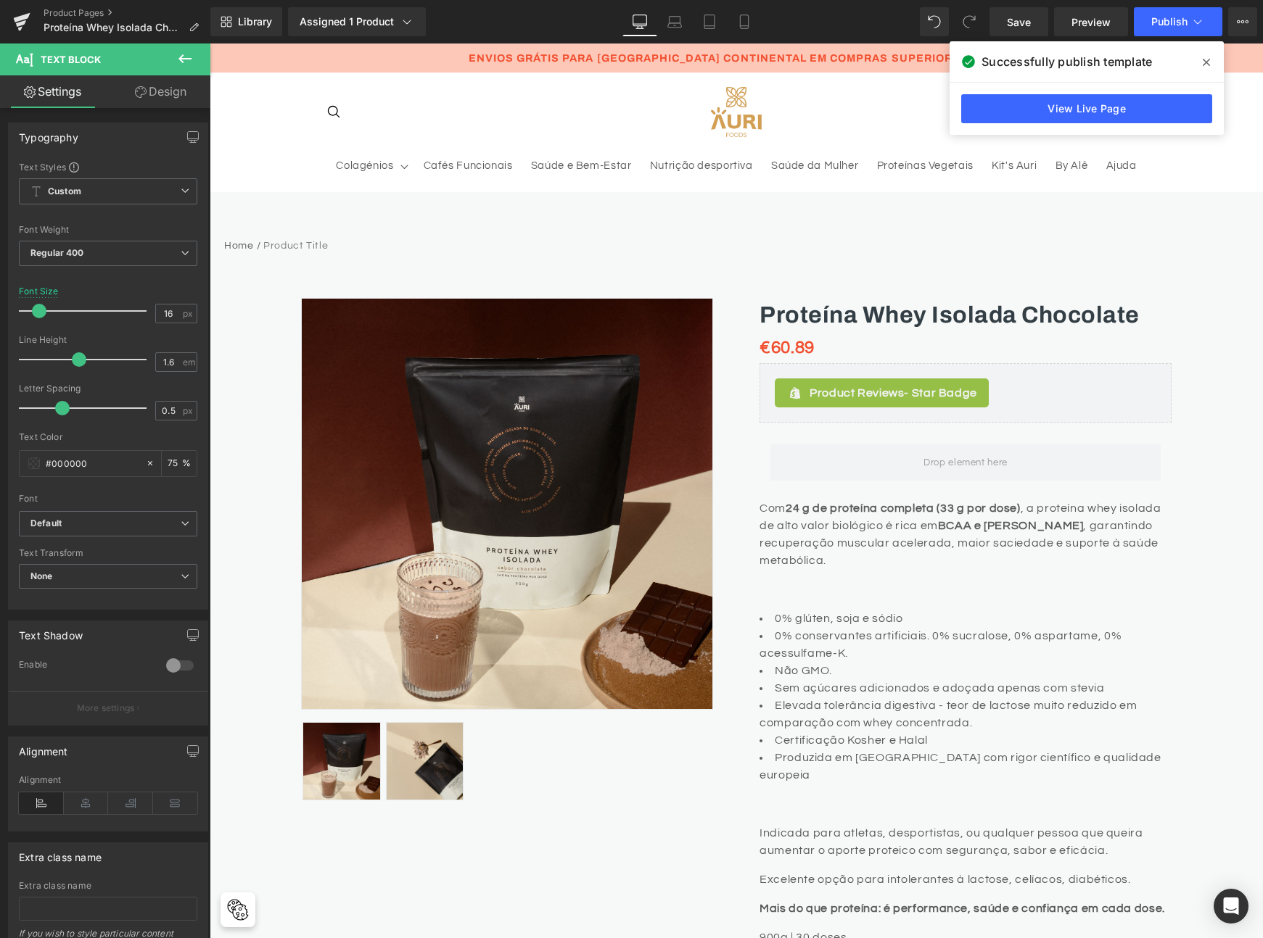
click at [1202, 61] on icon at bounding box center [1205, 63] width 7 height 12
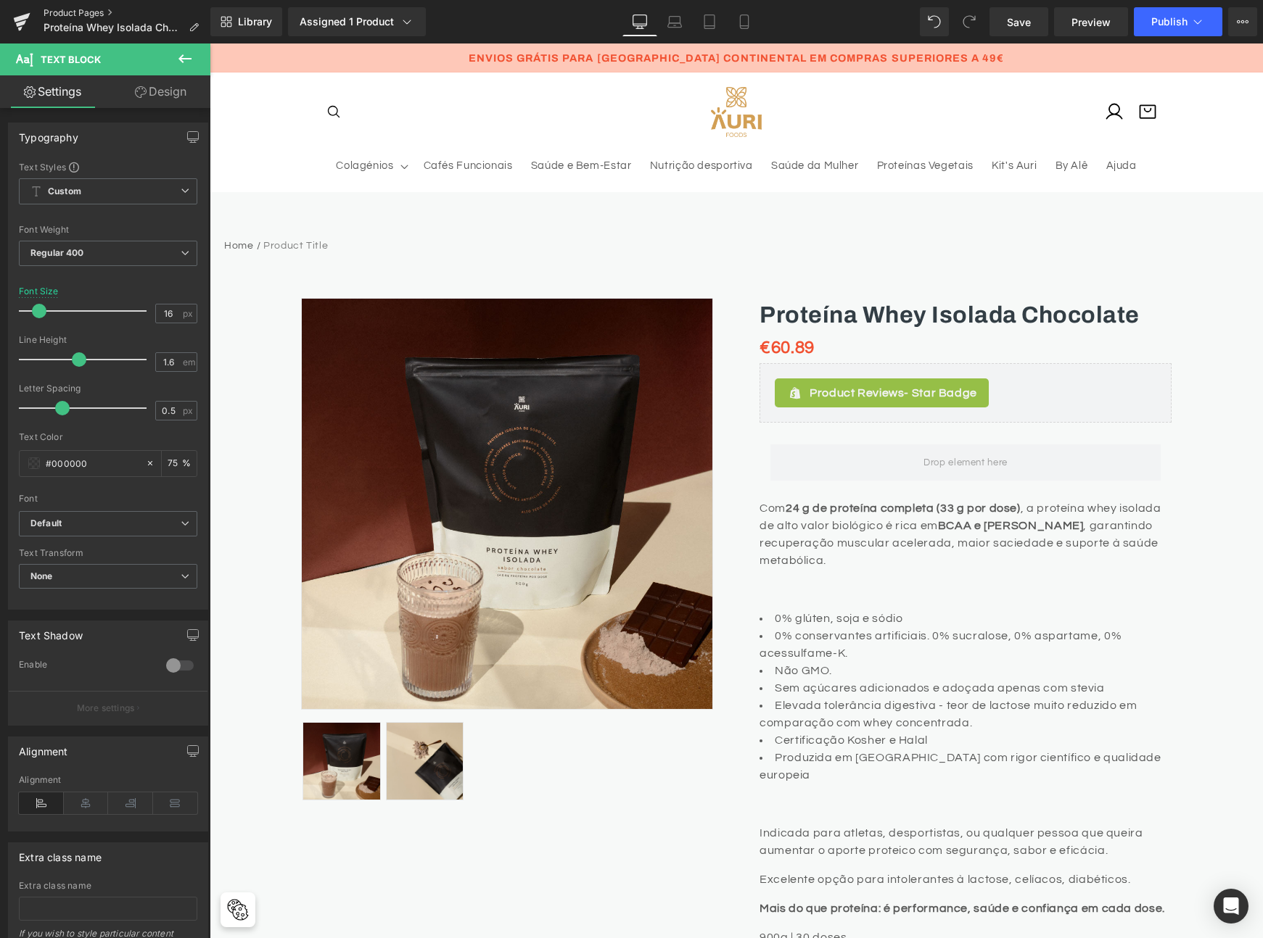
click at [77, 9] on link "Product Pages" at bounding box center [127, 13] width 167 height 12
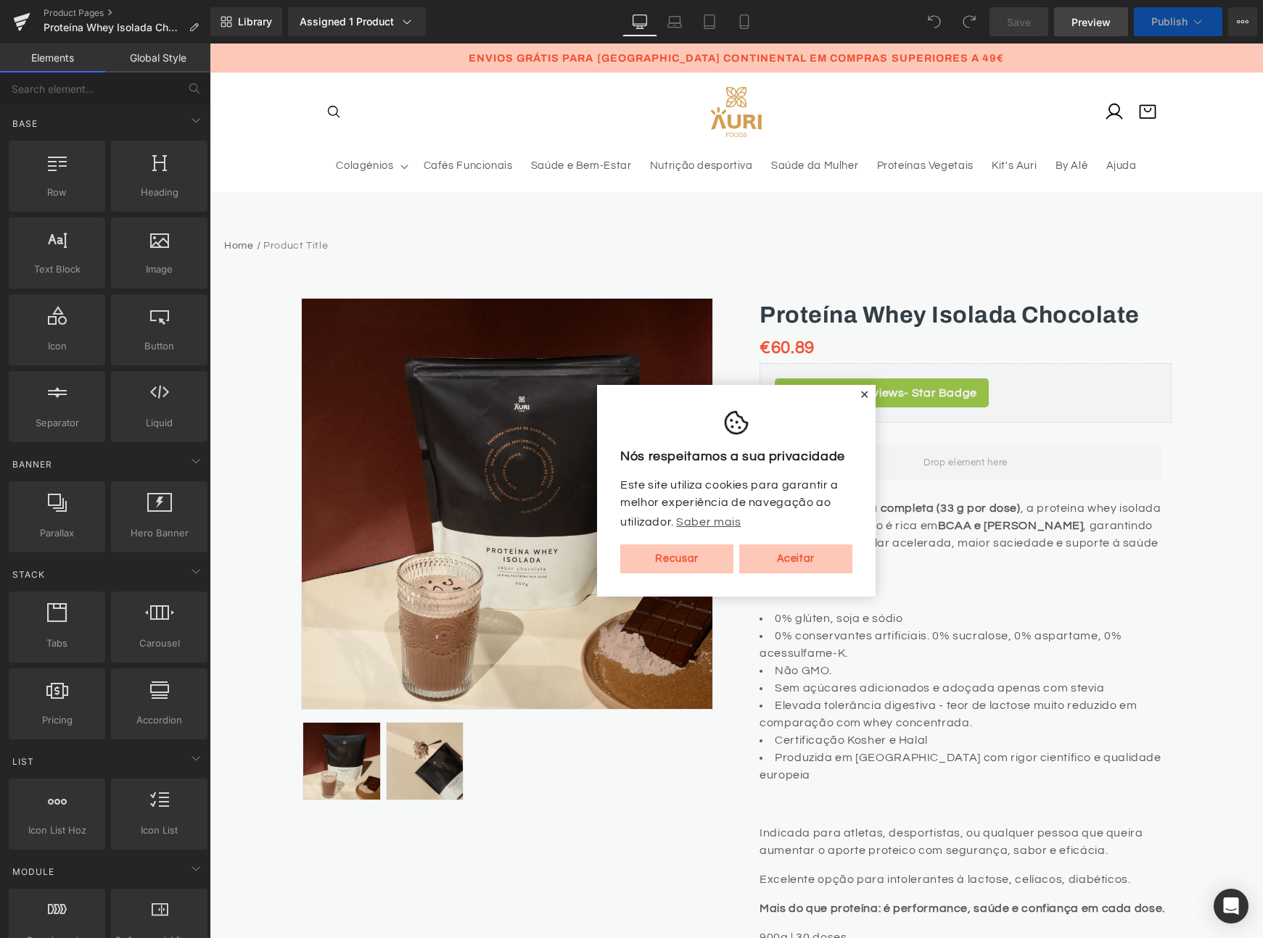
click at [1074, 17] on span "Preview" at bounding box center [1090, 22] width 39 height 15
click at [206, 99] on button at bounding box center [194, 89] width 32 height 32
click at [261, 95] on sticky-header "Colagénios Colagénios Verisol® Hidrolisado Todos" at bounding box center [736, 130] width 1053 height 115
click at [86, 14] on link "Product Pages" at bounding box center [127, 13] width 167 height 12
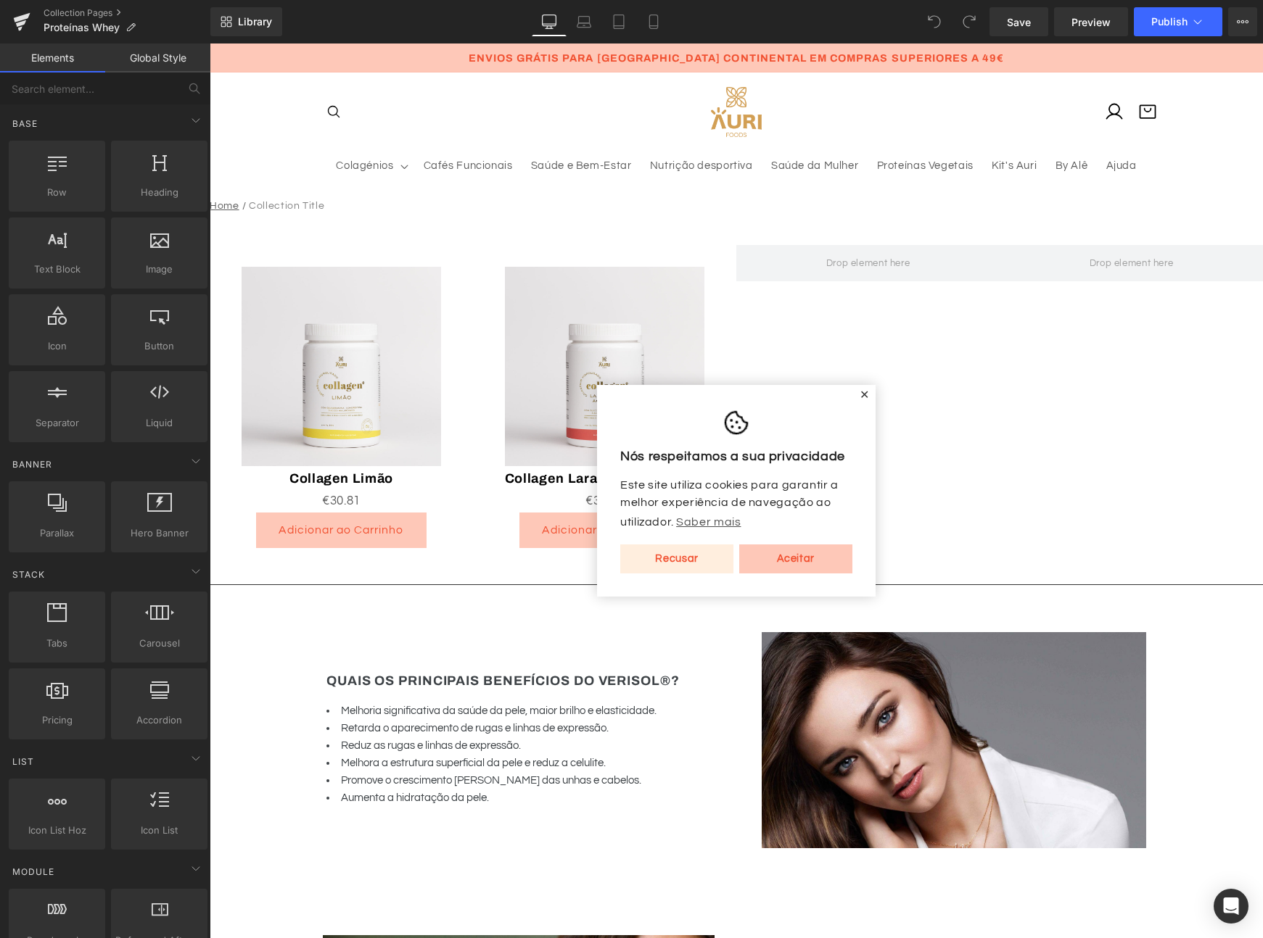
click at [683, 562] on link "Recusar" at bounding box center [676, 559] width 113 height 29
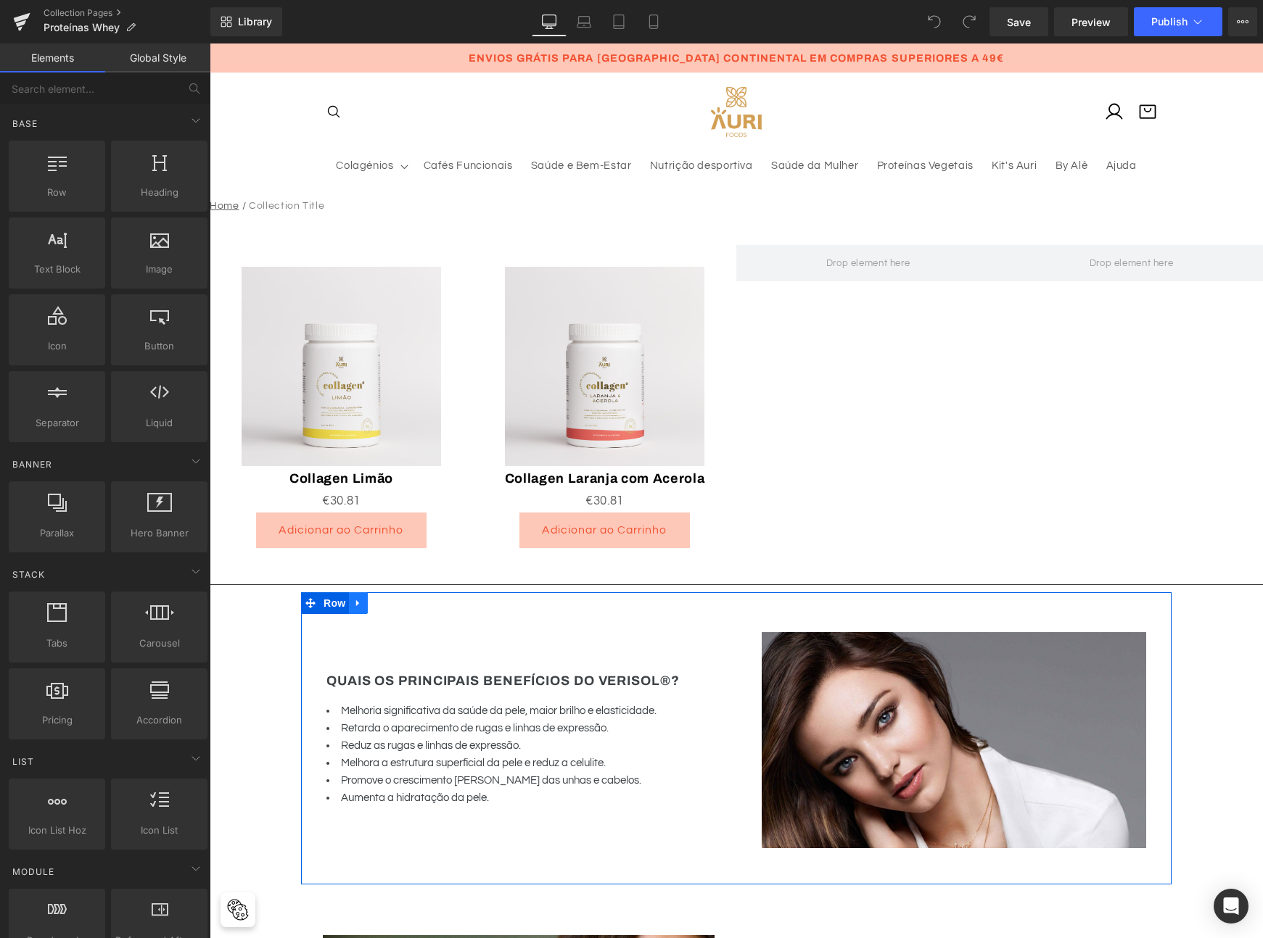
click at [355, 597] on link at bounding box center [358, 604] width 19 height 22
click at [395, 603] on icon at bounding box center [396, 603] width 10 height 10
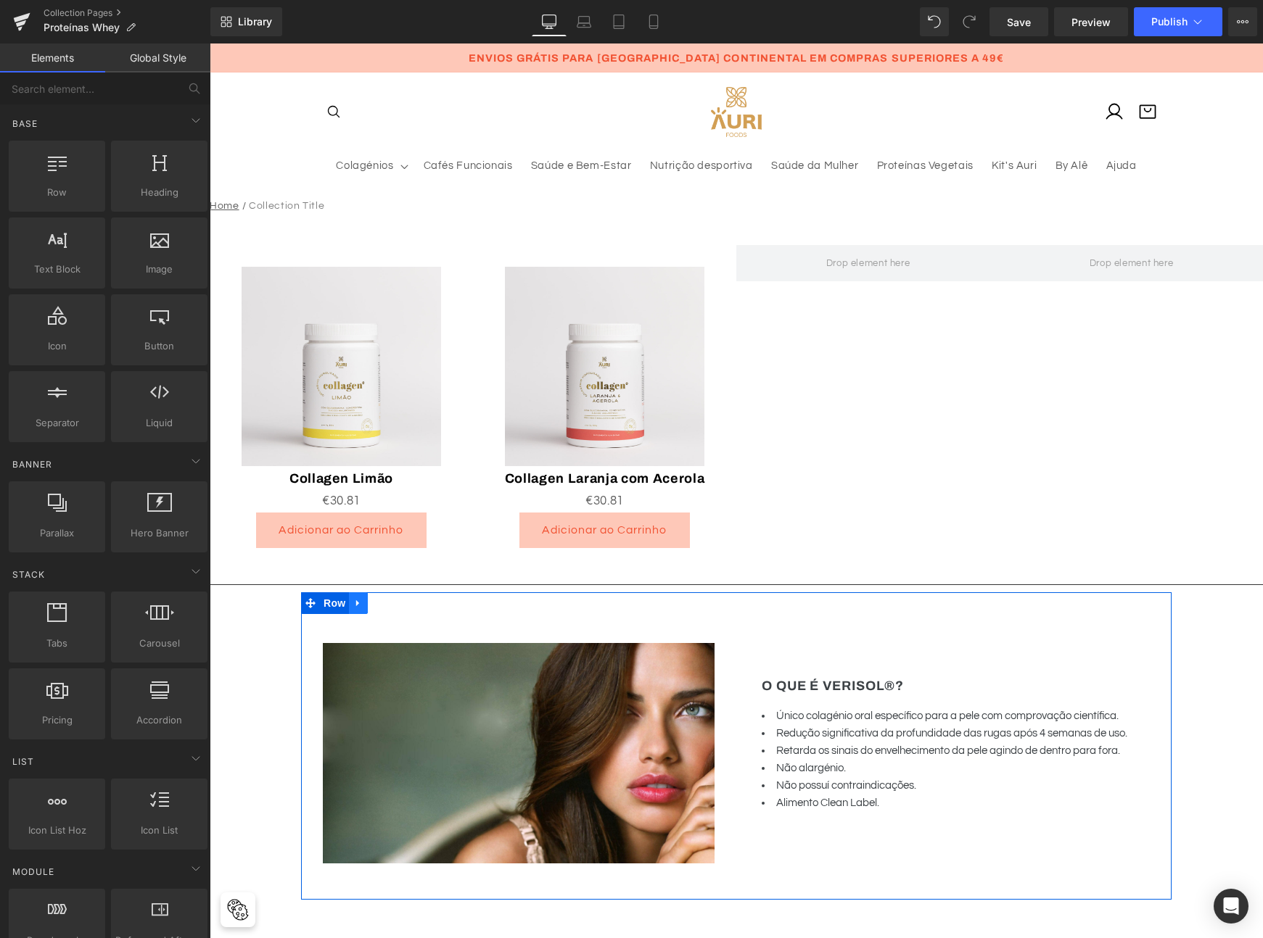
click at [360, 606] on link at bounding box center [358, 604] width 19 height 22
click at [391, 603] on icon at bounding box center [396, 603] width 10 height 11
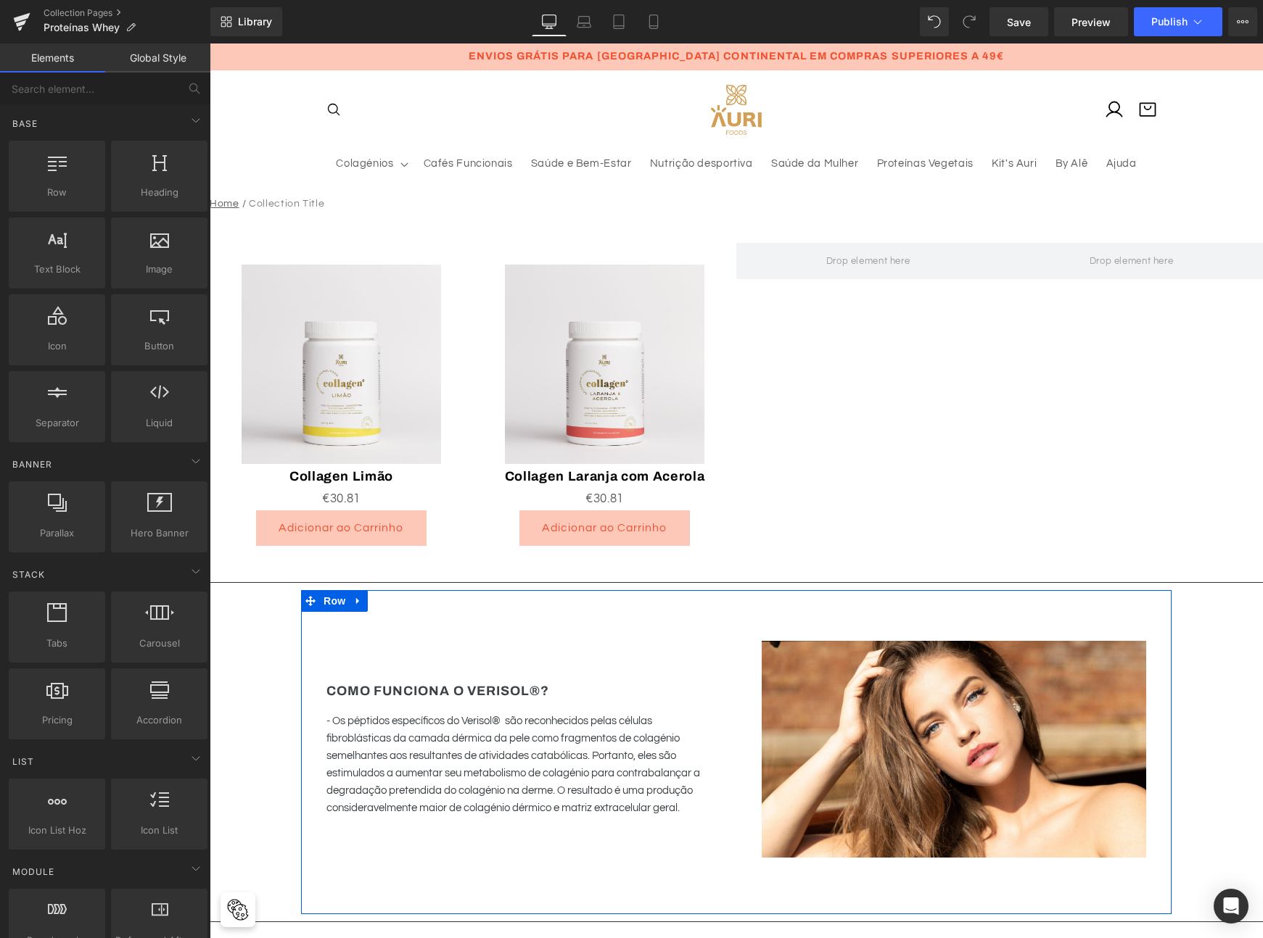
scroll to position [3, 0]
click at [360, 601] on link at bounding box center [358, 601] width 19 height 22
click at [387, 600] on link at bounding box center [396, 601] width 19 height 22
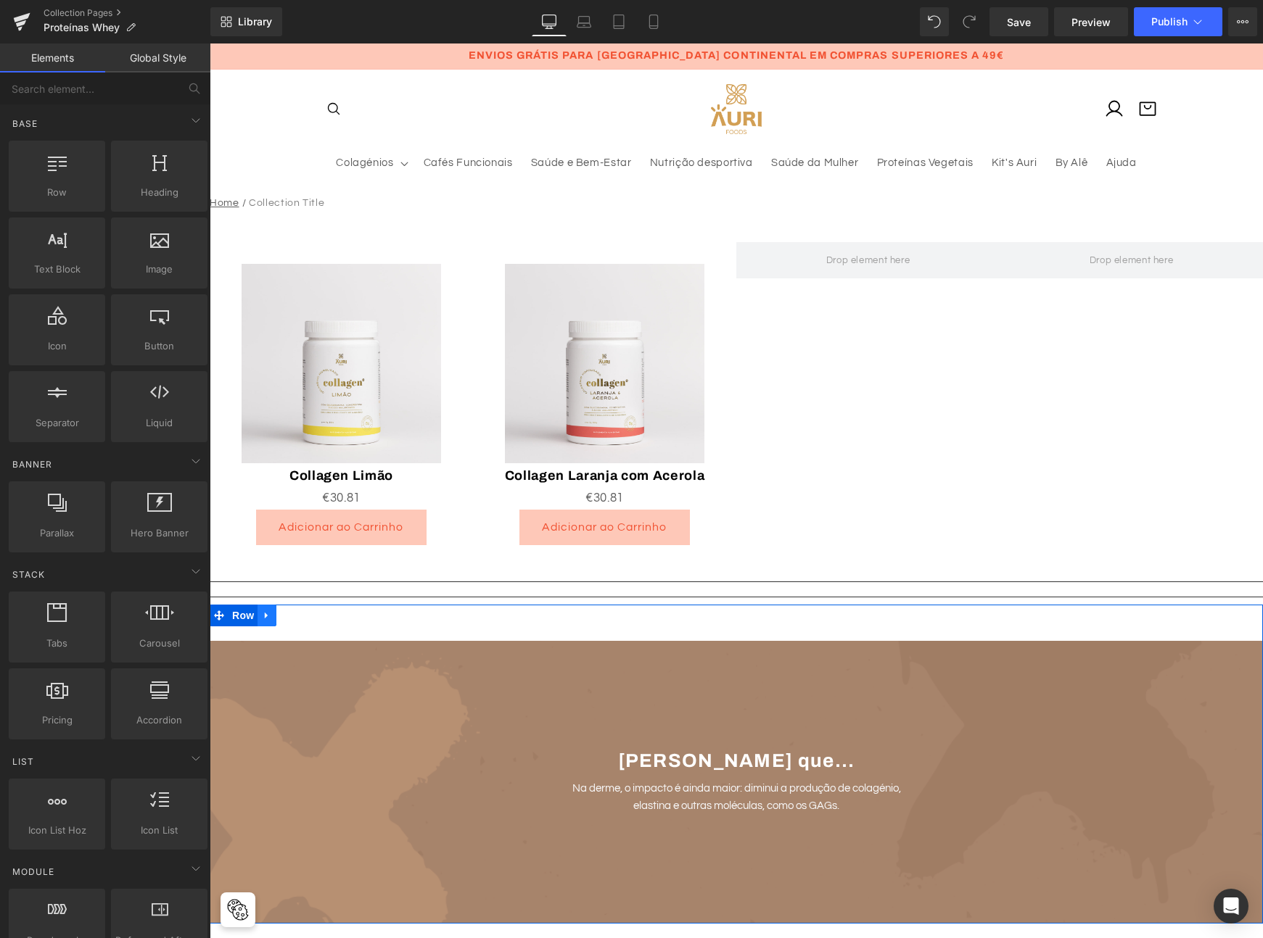
click at [266, 620] on icon at bounding box center [267, 616] width 10 height 11
click at [300, 619] on icon at bounding box center [305, 616] width 10 height 10
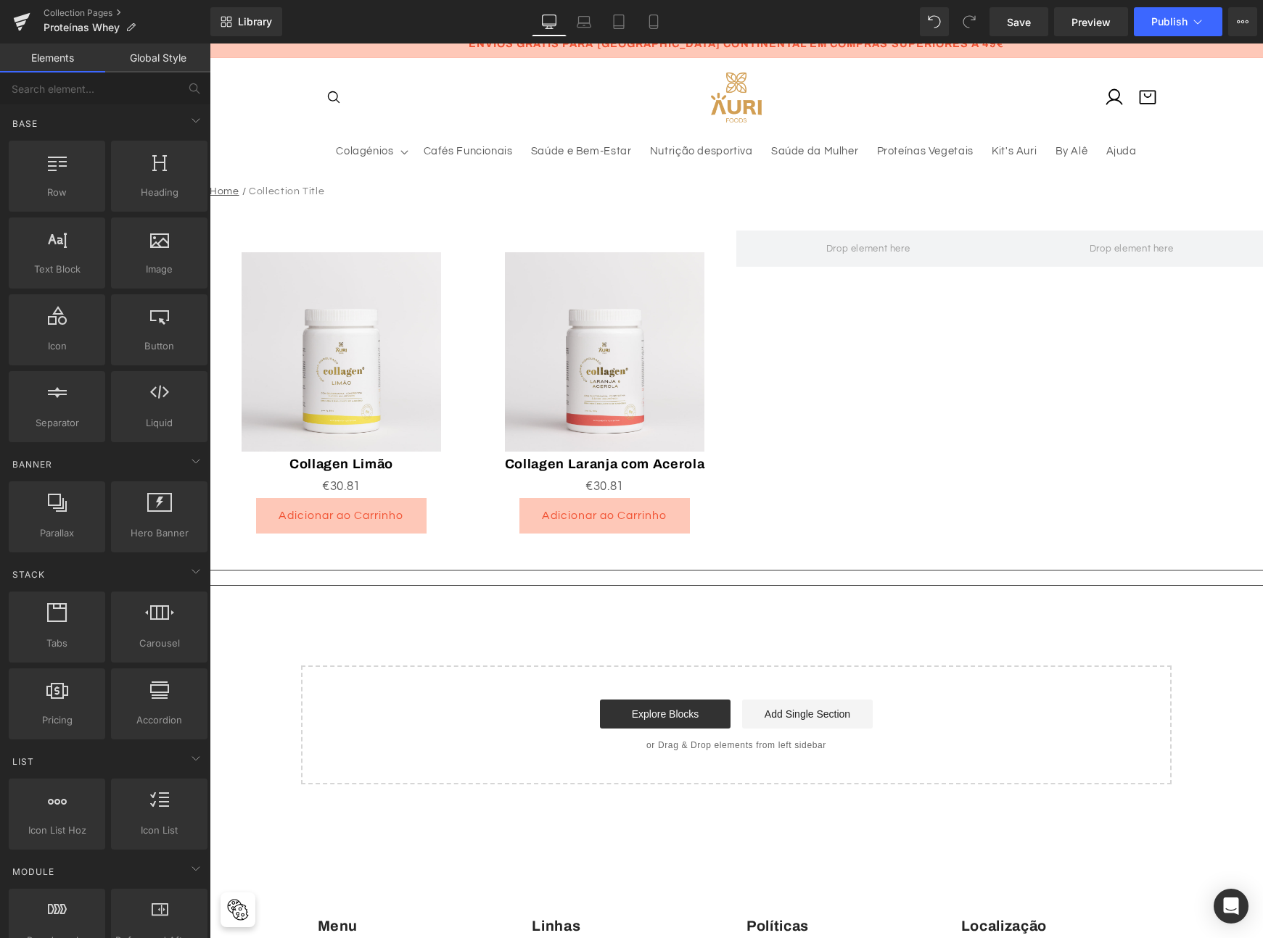
scroll to position [0, 0]
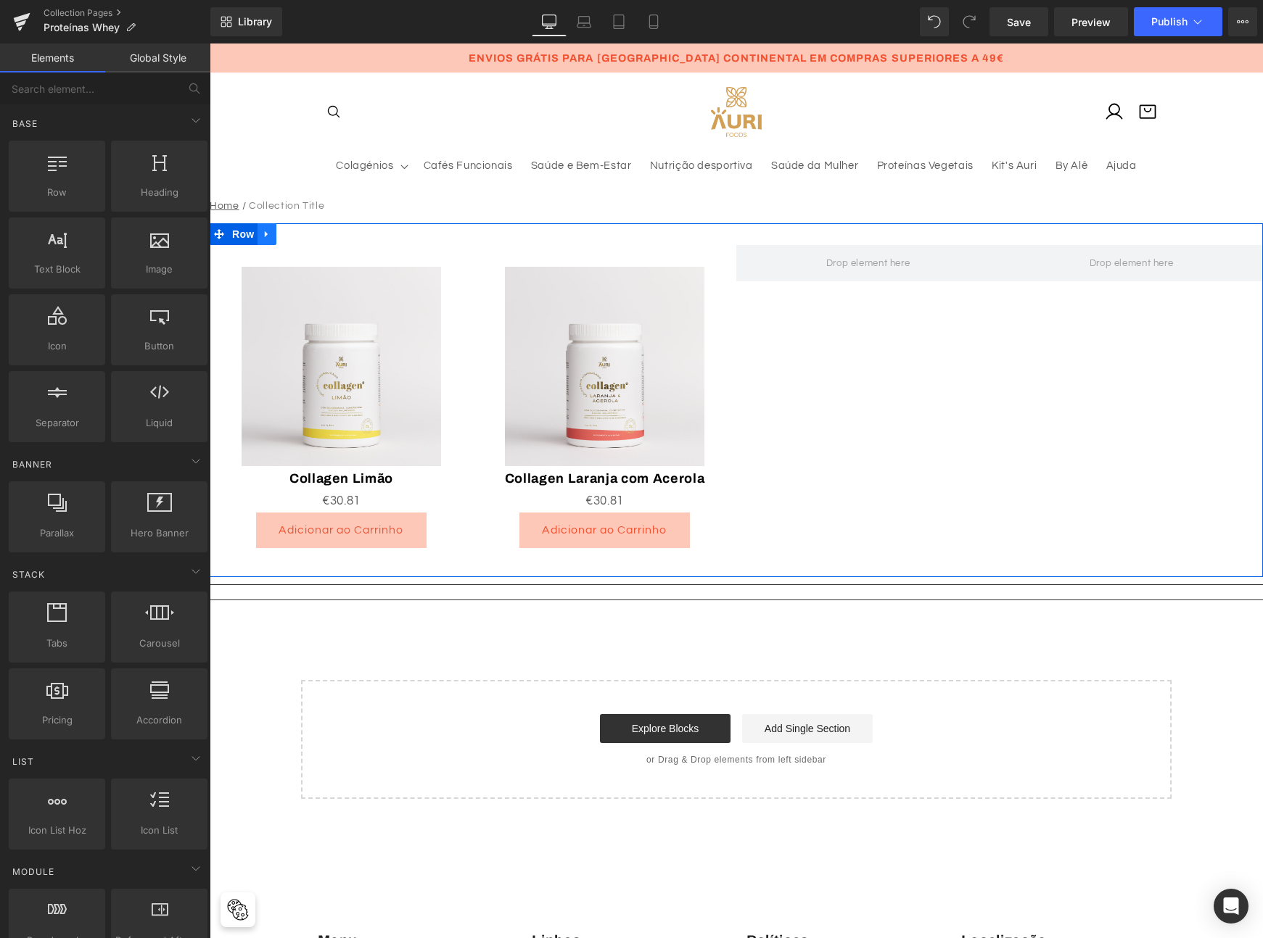
click at [266, 234] on icon at bounding box center [267, 234] width 10 height 11
click at [377, 257] on link at bounding box center [374, 256] width 19 height 22
click at [386, 256] on link at bounding box center [383, 256] width 19 height 22
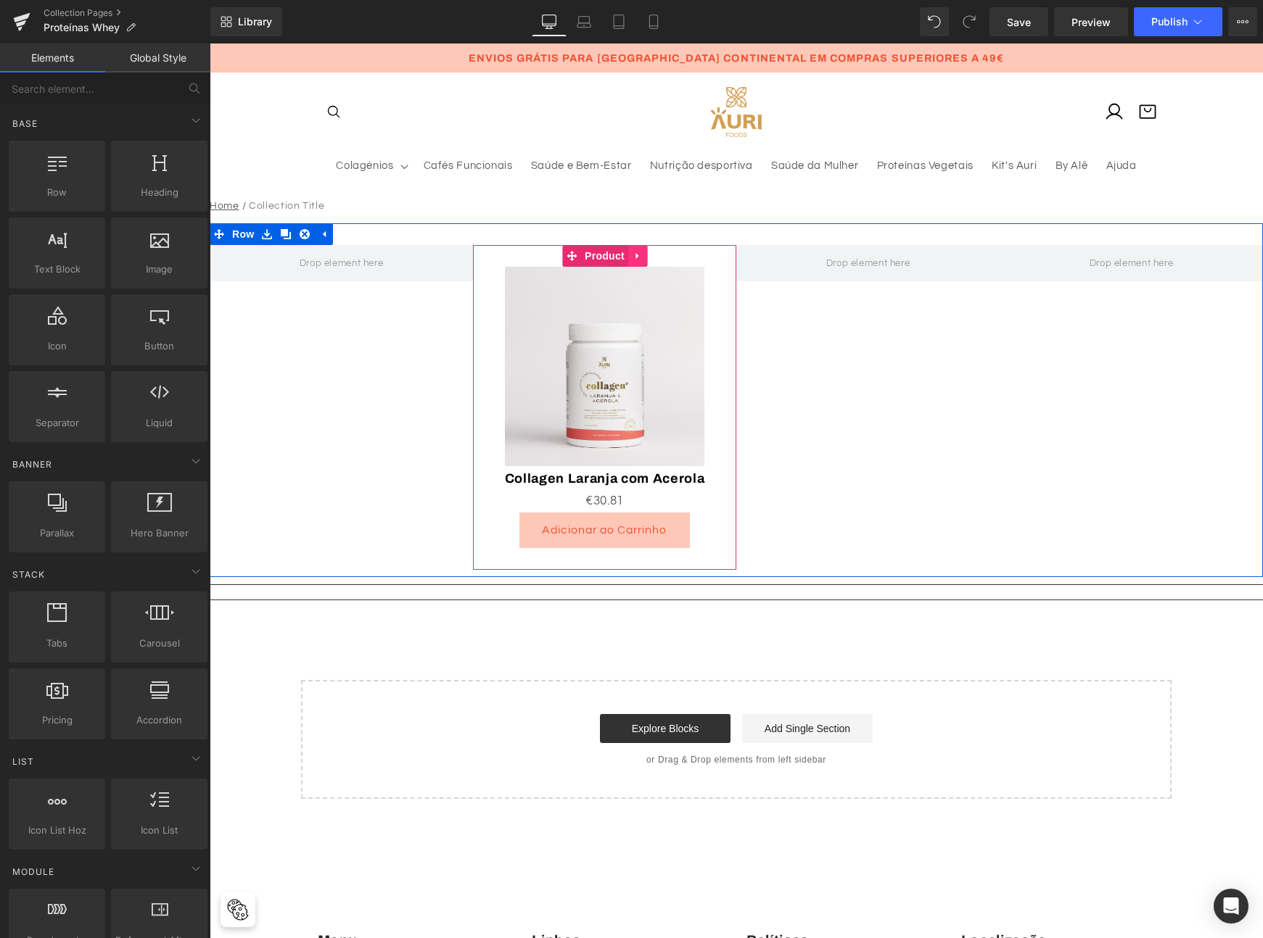
click at [632, 260] on icon at bounding box center [637, 256] width 10 height 11
click at [644, 257] on icon at bounding box center [647, 256] width 10 height 10
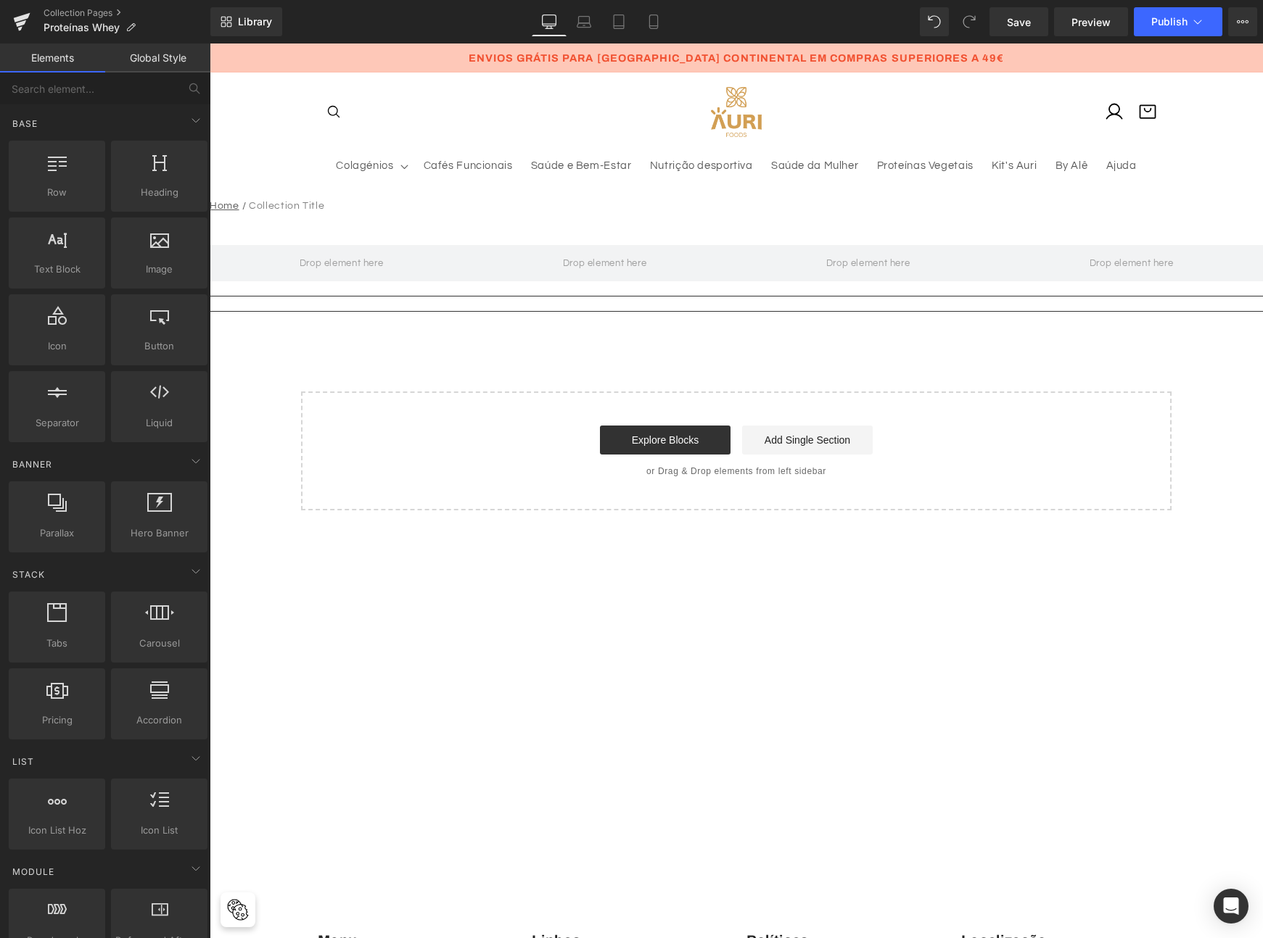
click at [44, 70] on link "Elements" at bounding box center [52, 58] width 105 height 29
click at [41, 83] on input "text" at bounding box center [89, 89] width 178 height 32
type input "li"
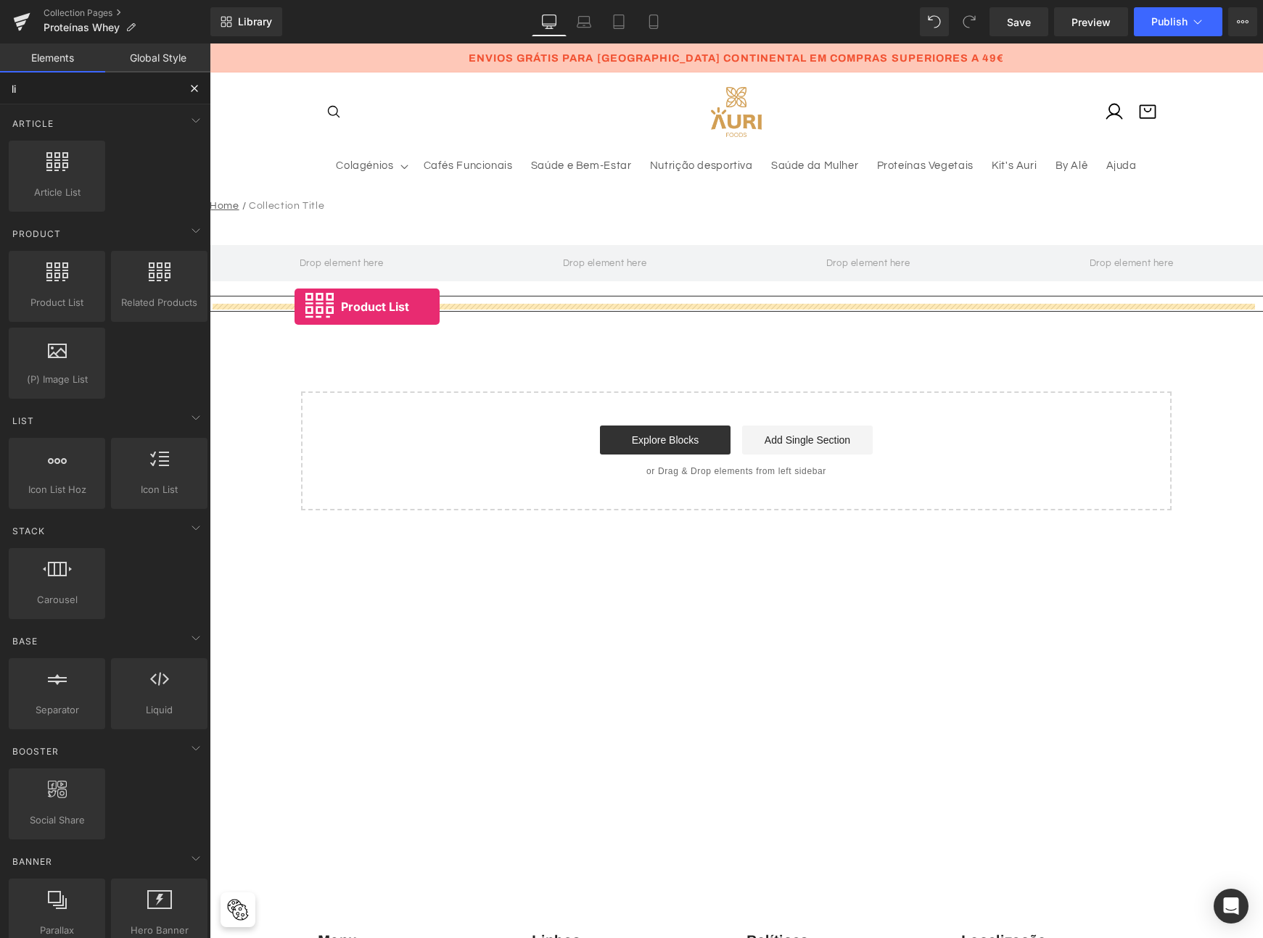
drag, startPoint x: 257, startPoint y: 326, endPoint x: 294, endPoint y: 307, distance: 41.8
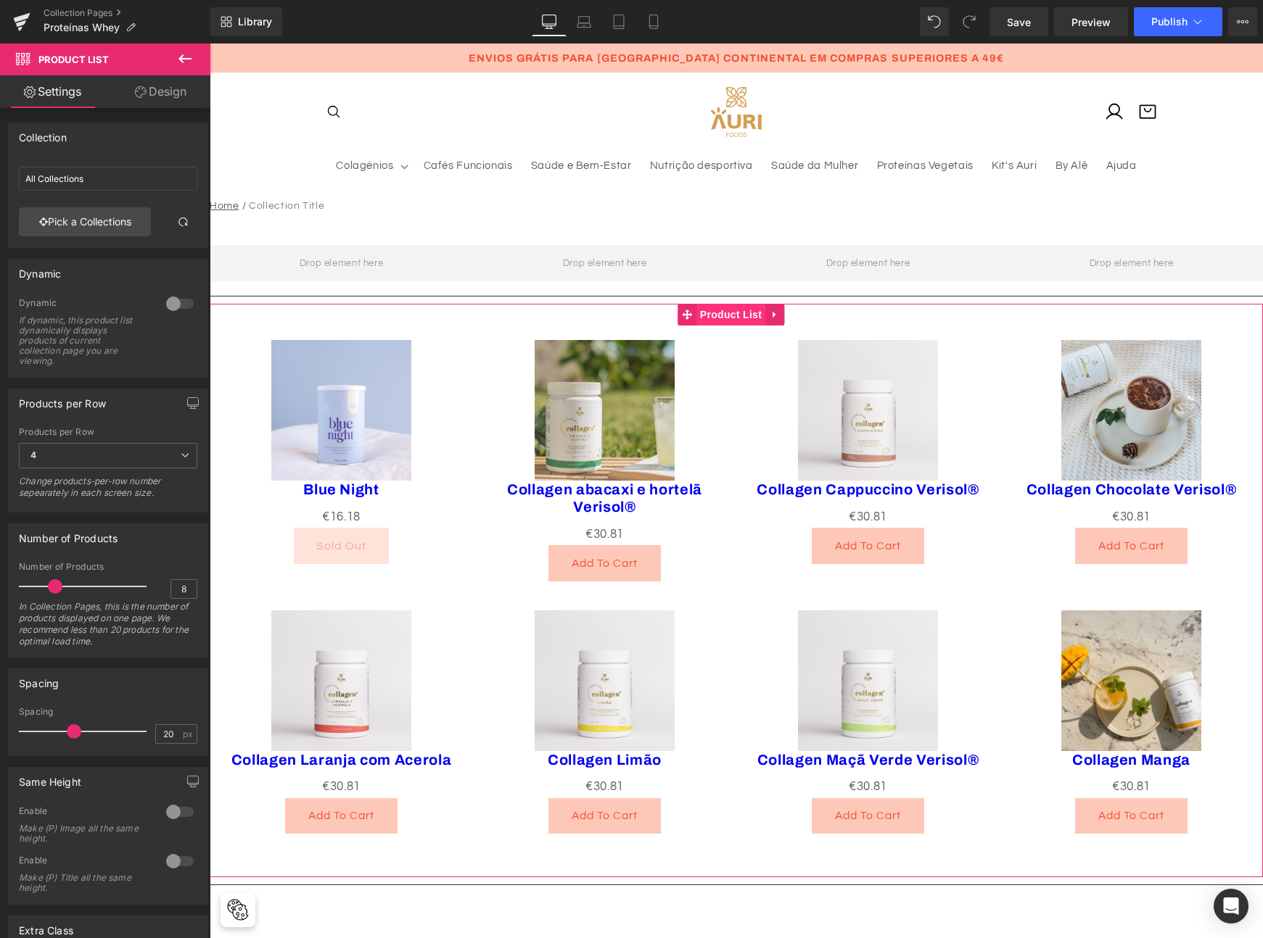
click at [727, 318] on span "Product List" at bounding box center [730, 315] width 69 height 22
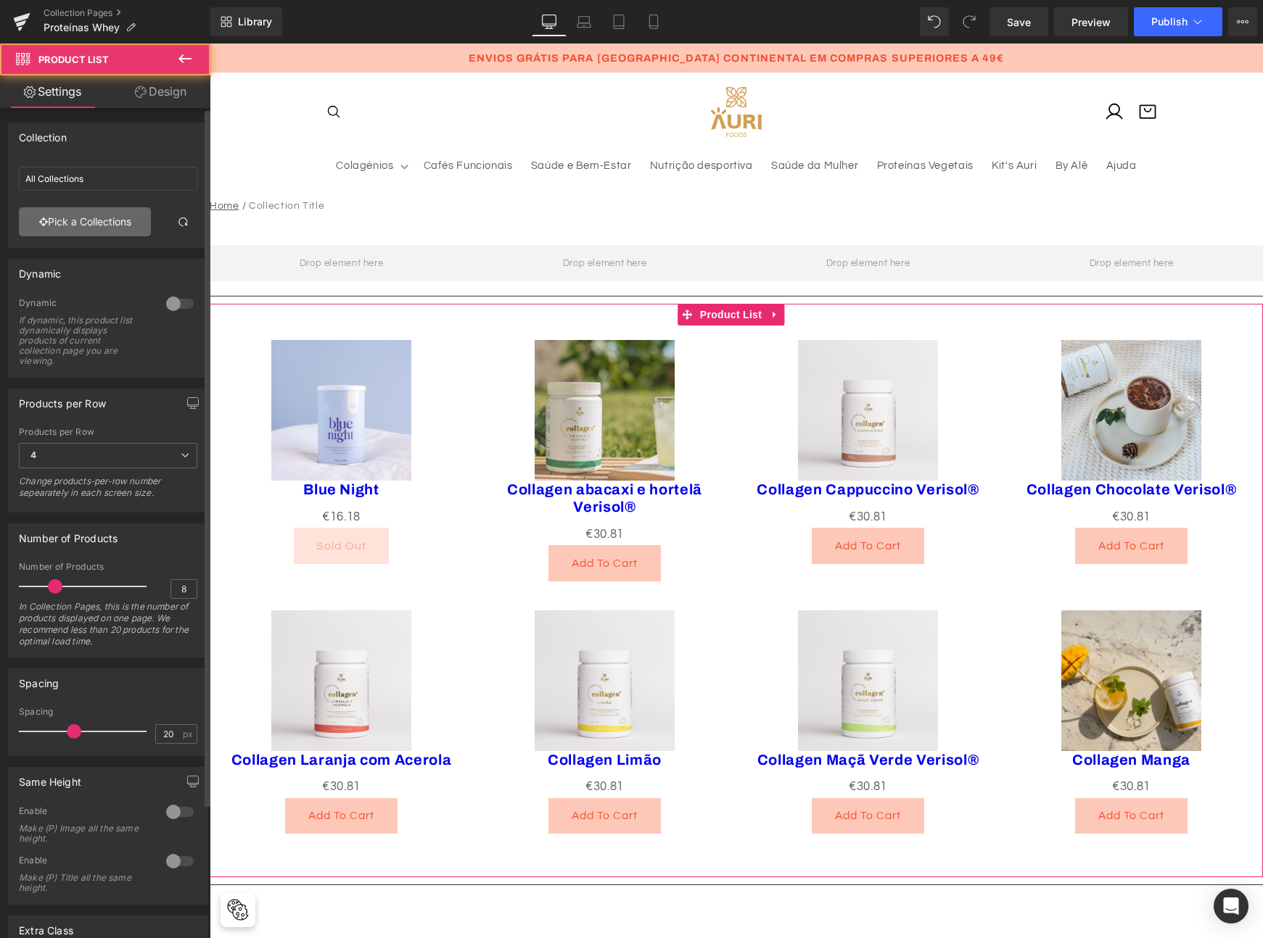
click at [70, 221] on link "Pick a Collections" at bounding box center [85, 221] width 132 height 29
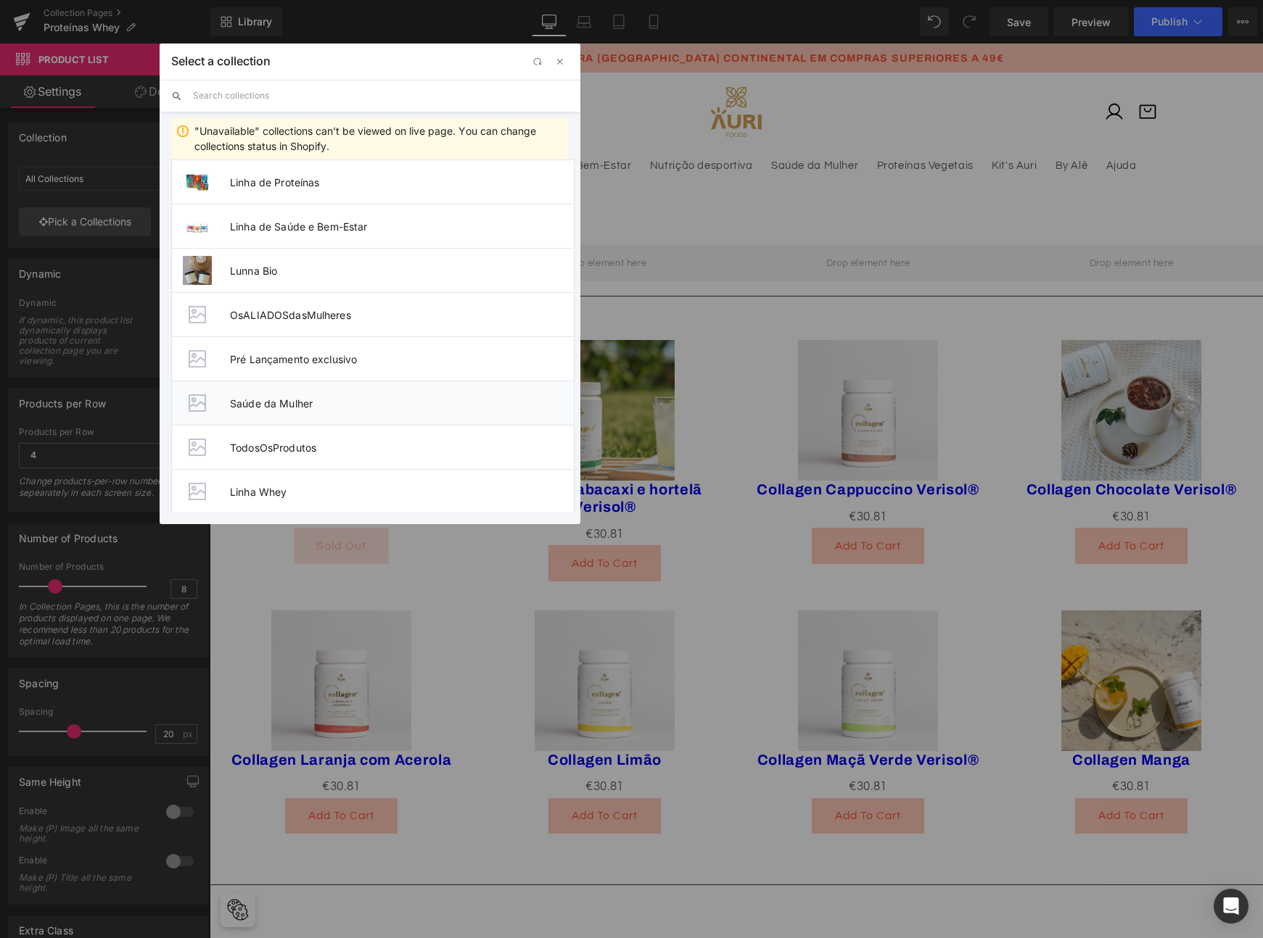
scroll to position [497, 0]
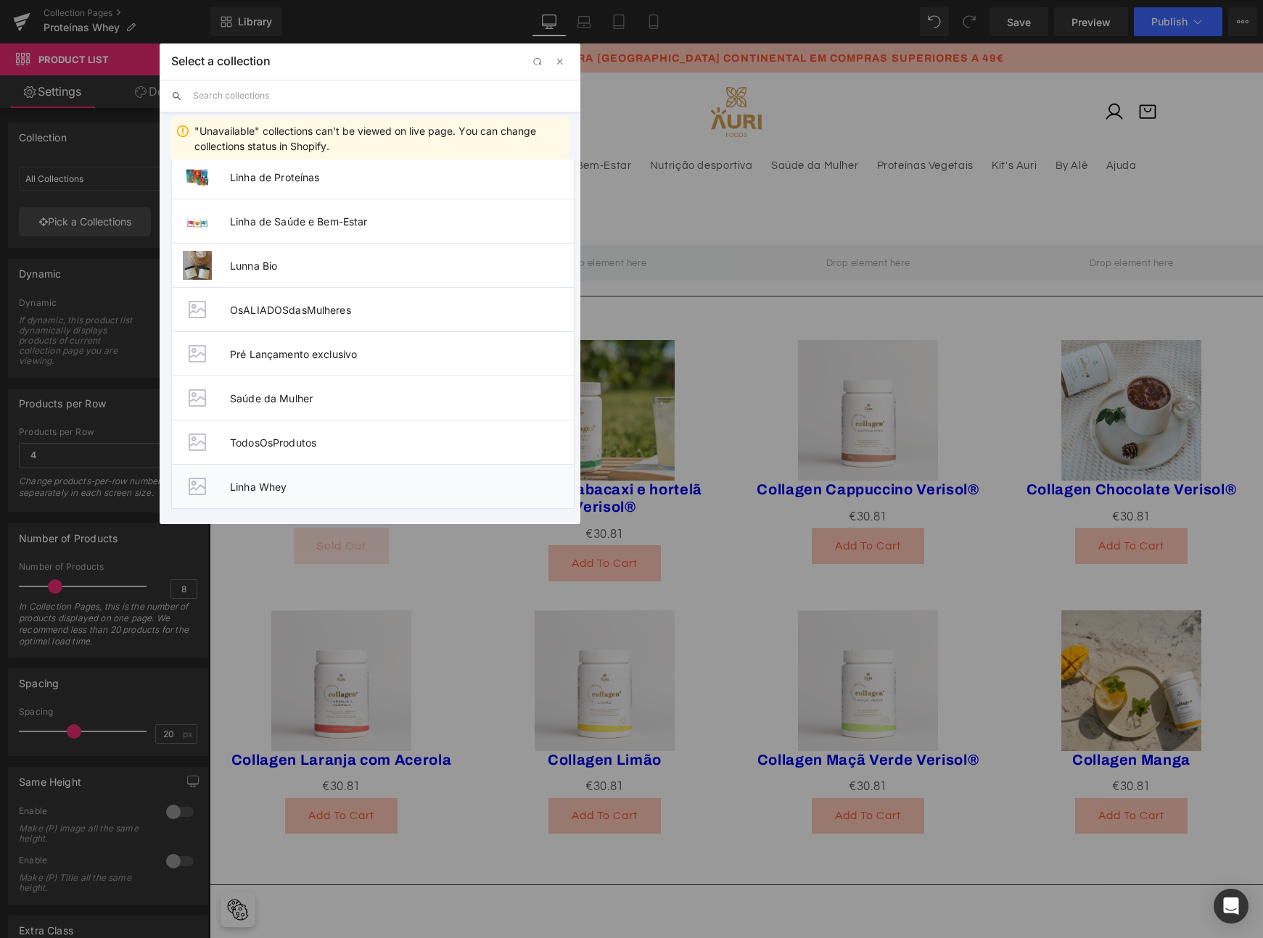
click at [255, 495] on li "Linha Whey" at bounding box center [372, 486] width 403 height 45
type input "Linha Whey"
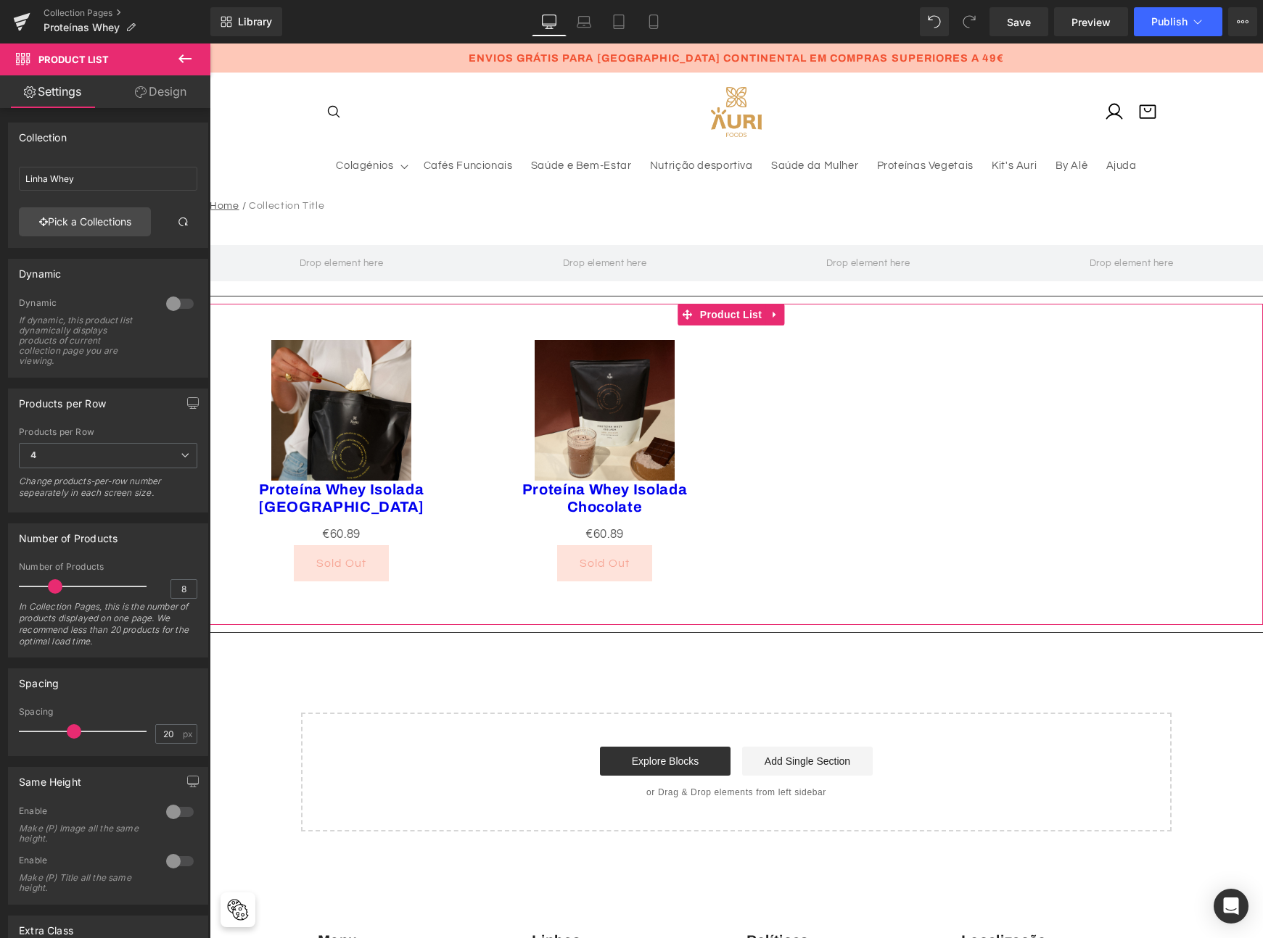
click at [879, 503] on div "Sale Off (P) Image Proteína Whey Isolada Baunilha (P) Title €0 €60.89 (P) Price…" at bounding box center [736, 454] width 1053 height 300
click at [880, 418] on div "Sale Off (P) Image Proteína Whey Isolada Baunilha (P) Title €0 €60.89 (P) Price…" at bounding box center [736, 454] width 1053 height 300
click at [247, 28] on link "Library" at bounding box center [246, 21] width 72 height 29
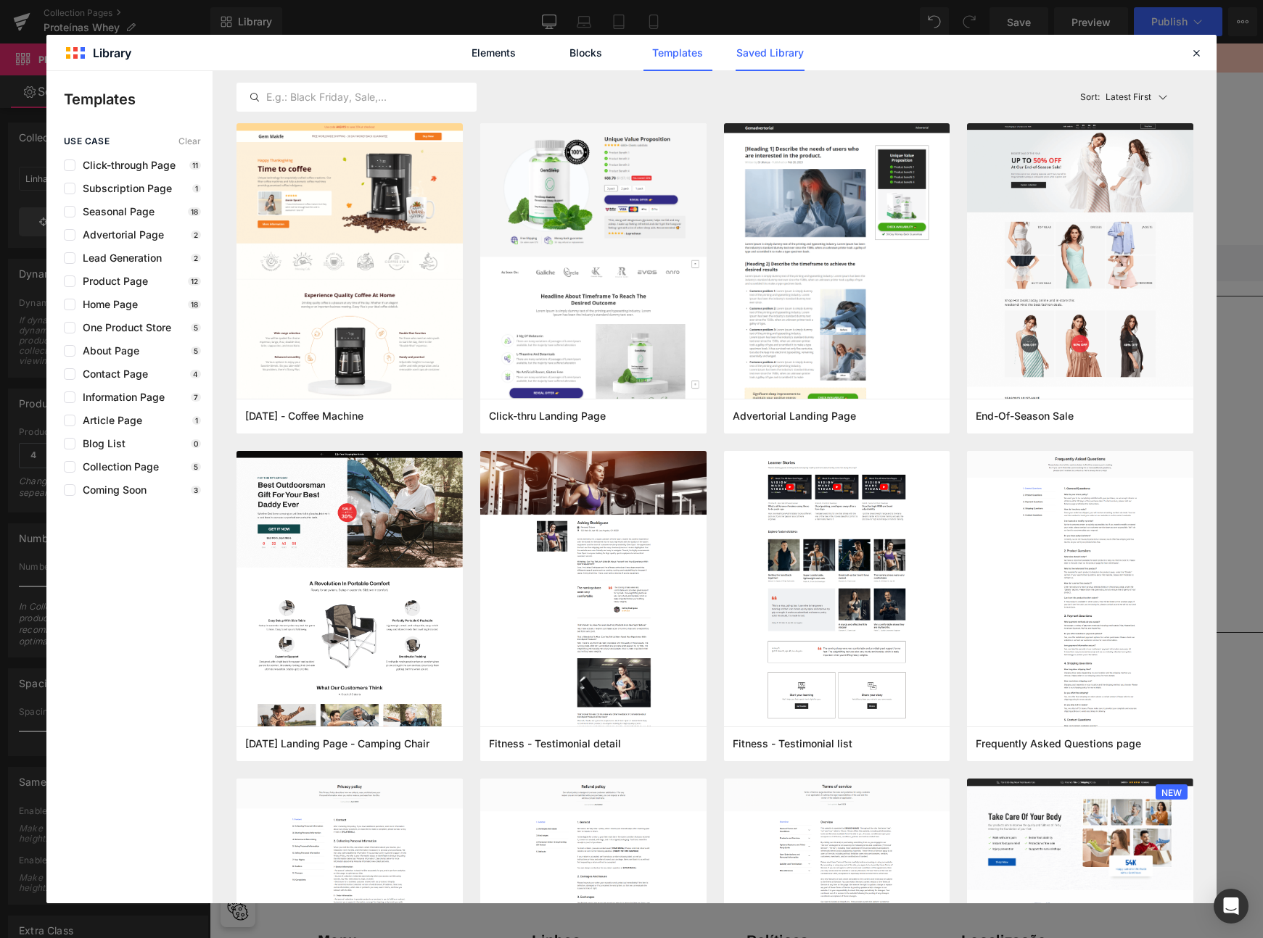
click at [772, 50] on link "Saved Library" at bounding box center [769, 53] width 69 height 36
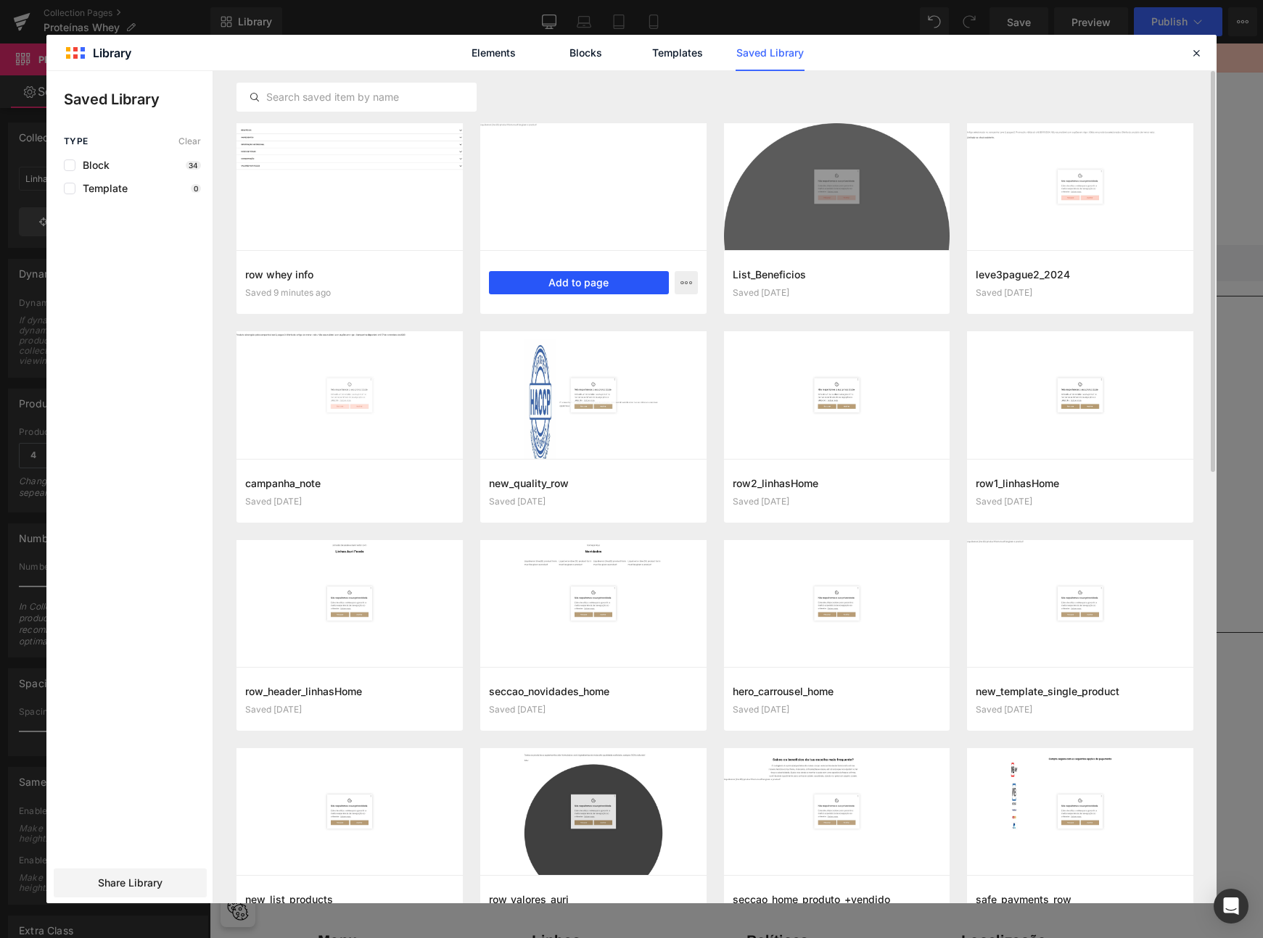
click at [531, 286] on button "Add to page" at bounding box center [579, 282] width 180 height 23
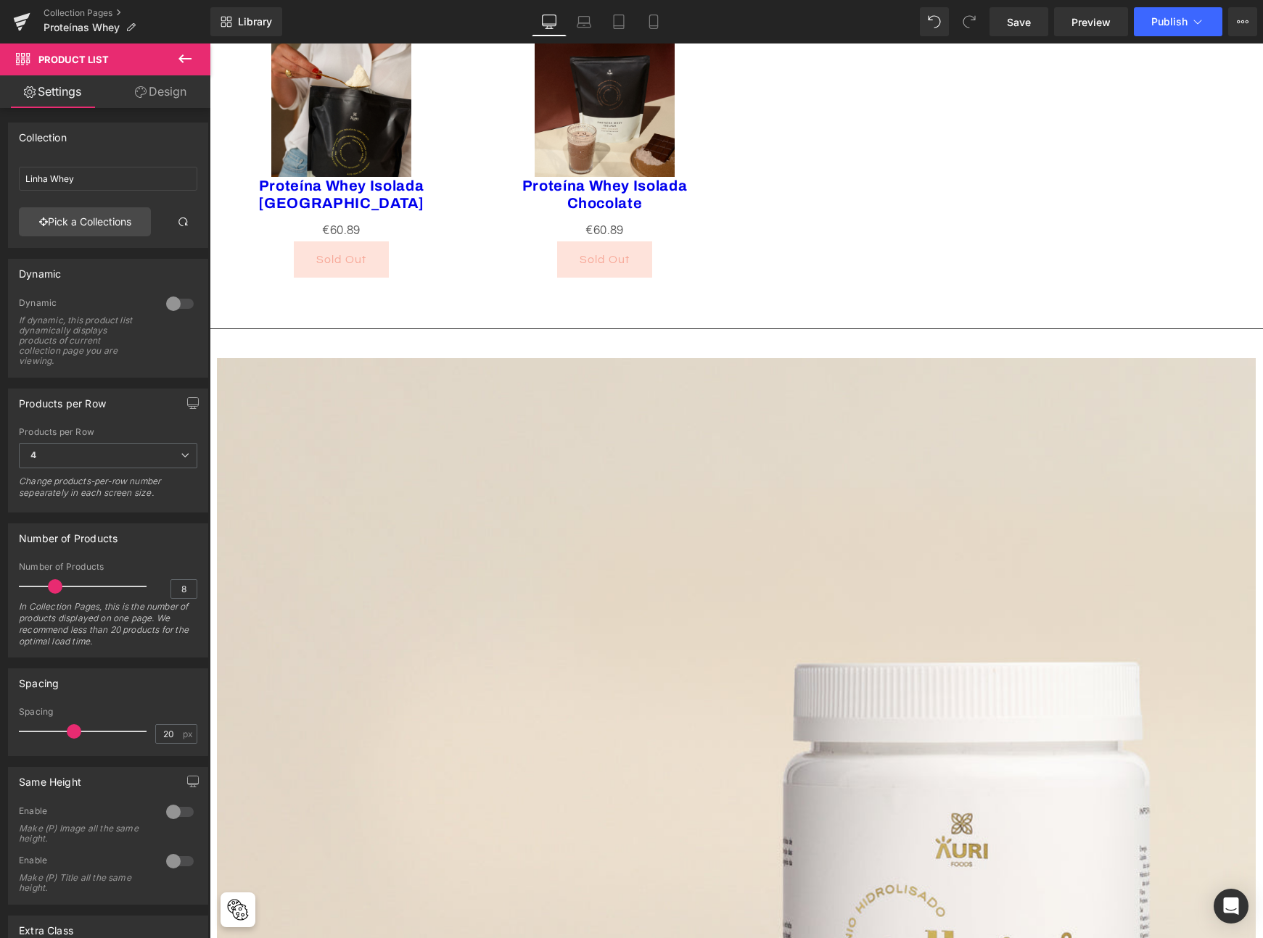
scroll to position [0, 0]
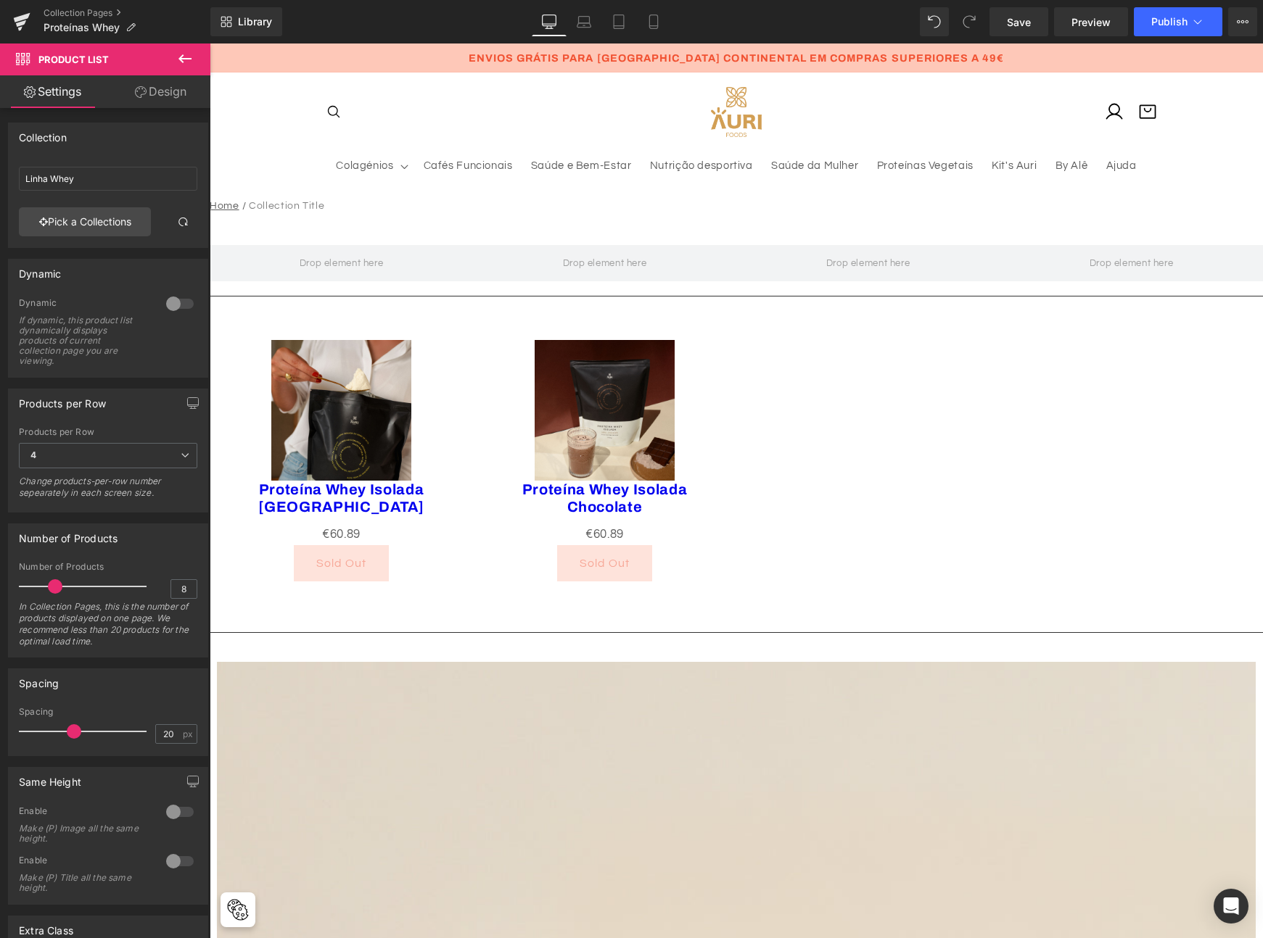
click at [247, 6] on div "Library Desktop Desktop Laptop Tablet Mobile Save Preview Publish Scheduled Vie…" at bounding box center [736, 22] width 1052 height 44
click at [249, 28] on span "Library" at bounding box center [255, 21] width 34 height 13
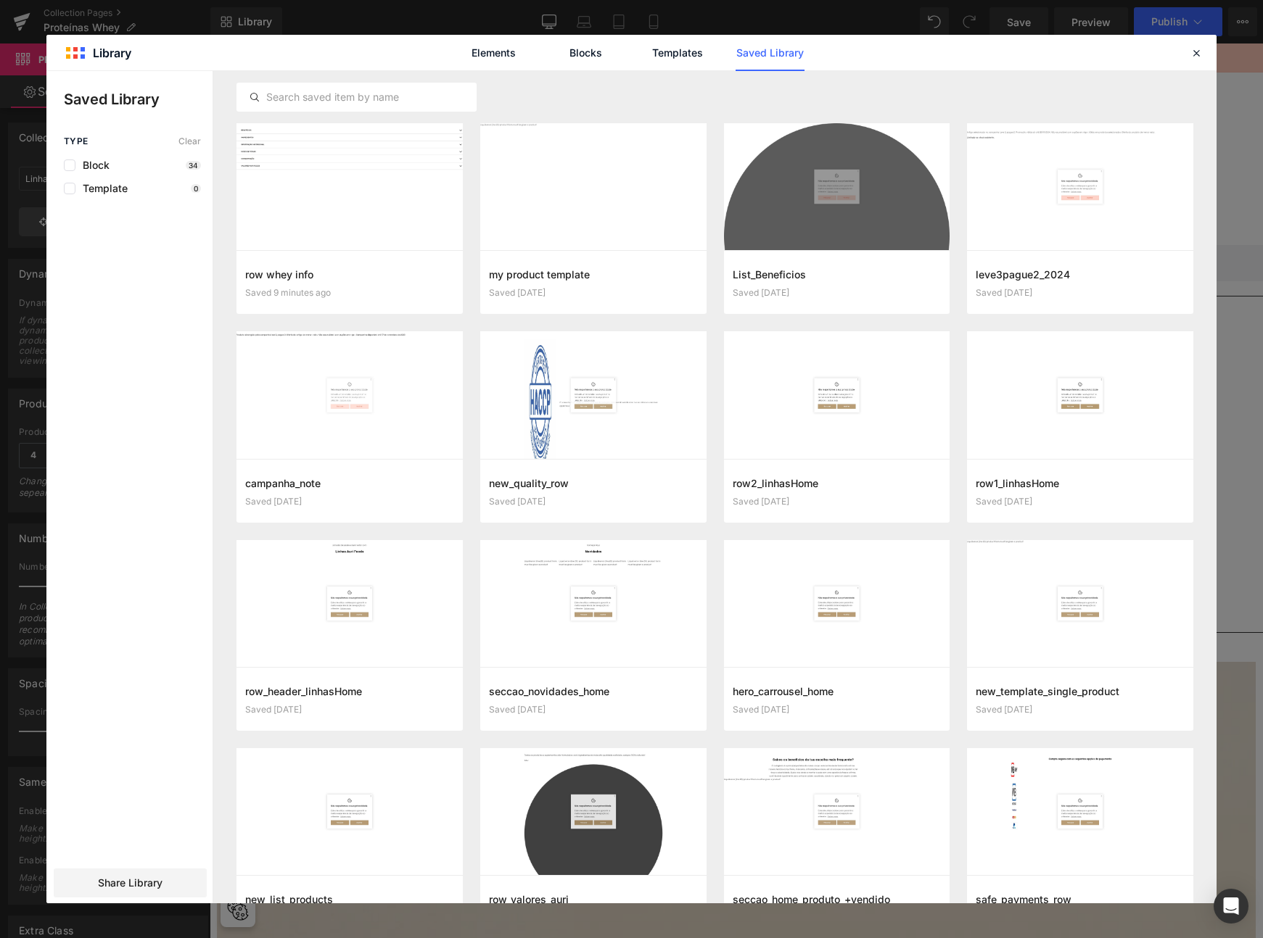
click at [745, 51] on link "Saved Library" at bounding box center [769, 53] width 69 height 36
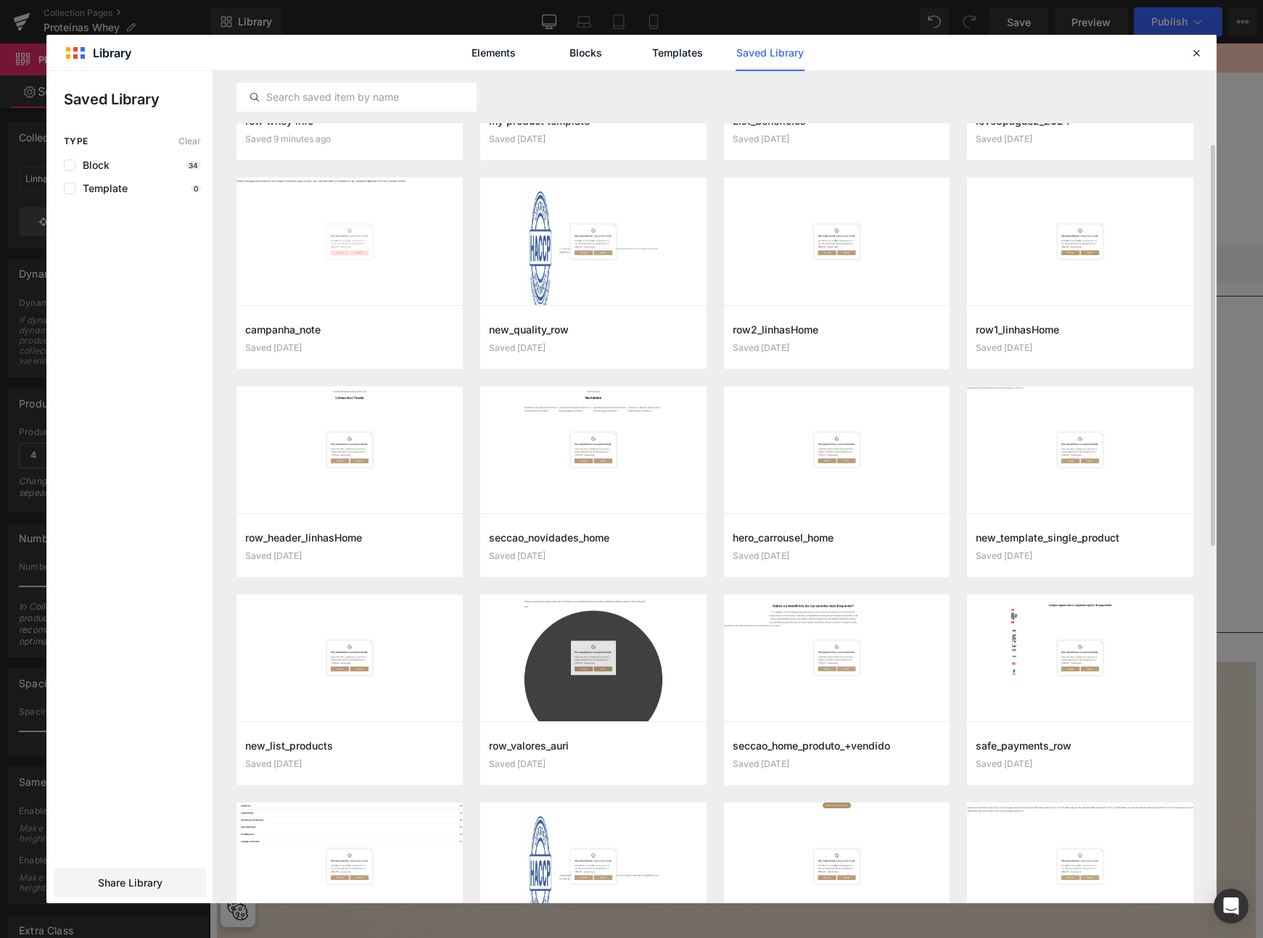
scroll to position [164, 0]
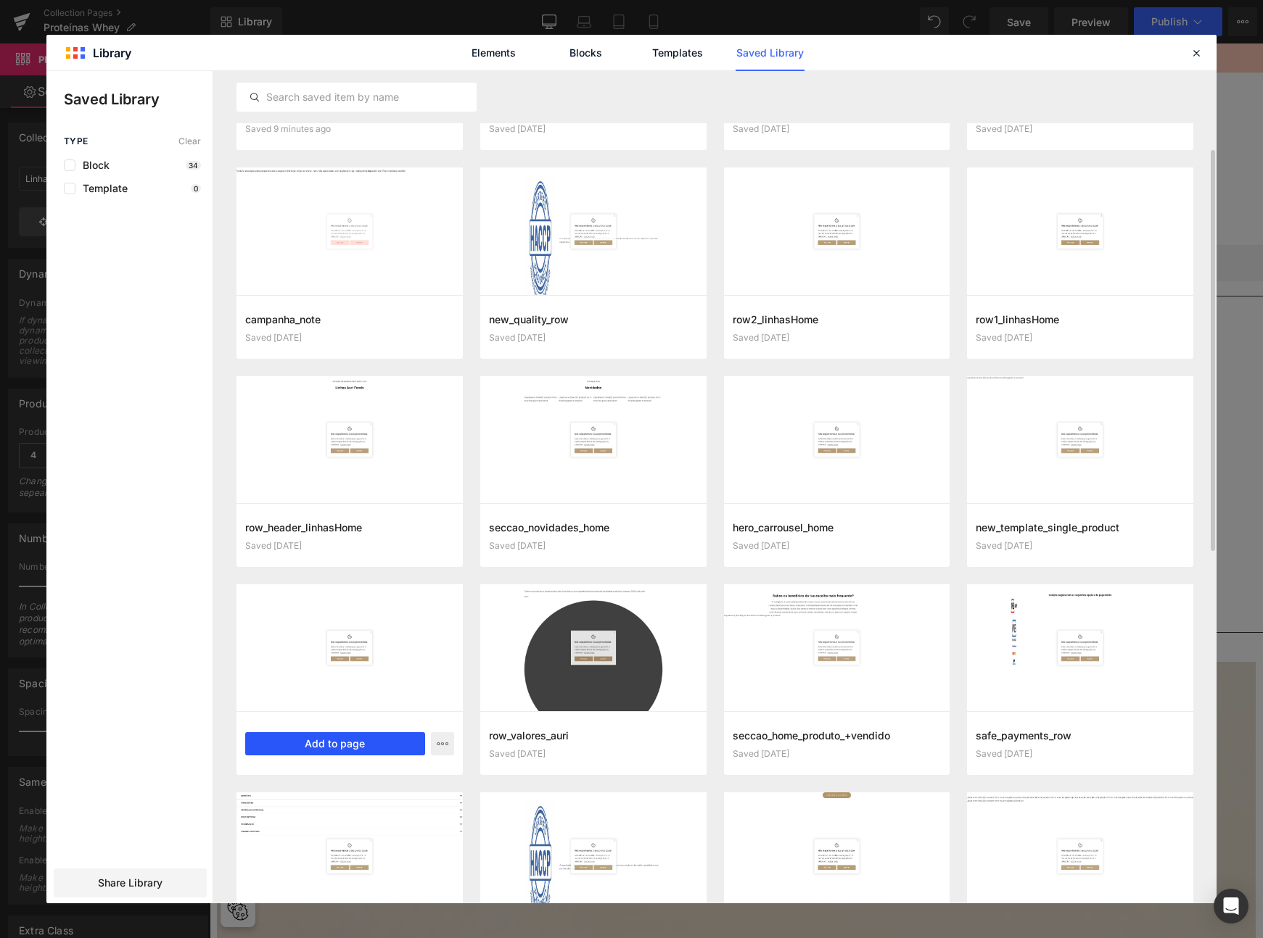
click at [346, 742] on button "Add to page" at bounding box center [335, 743] width 180 height 23
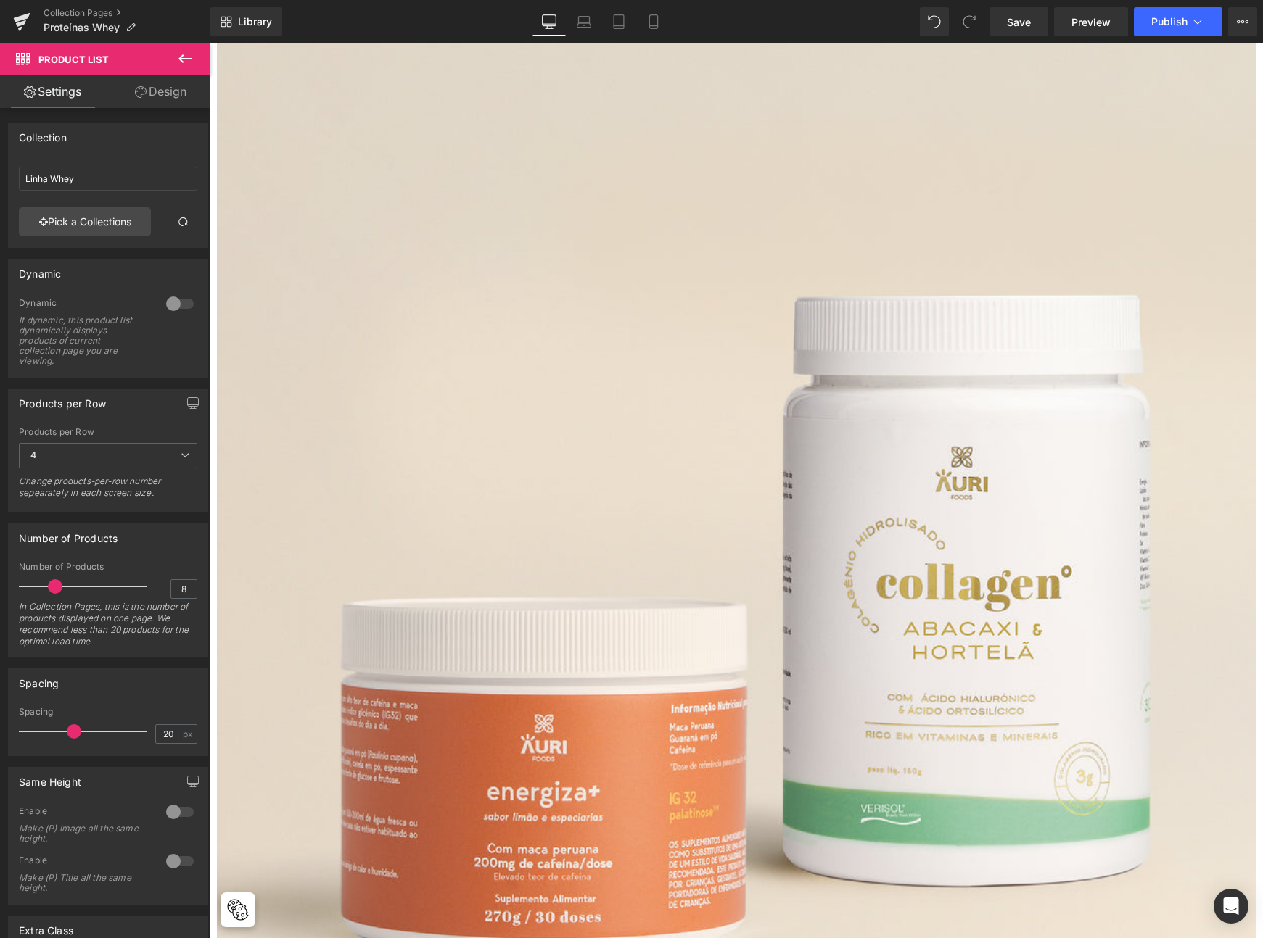
scroll to position [71, 0]
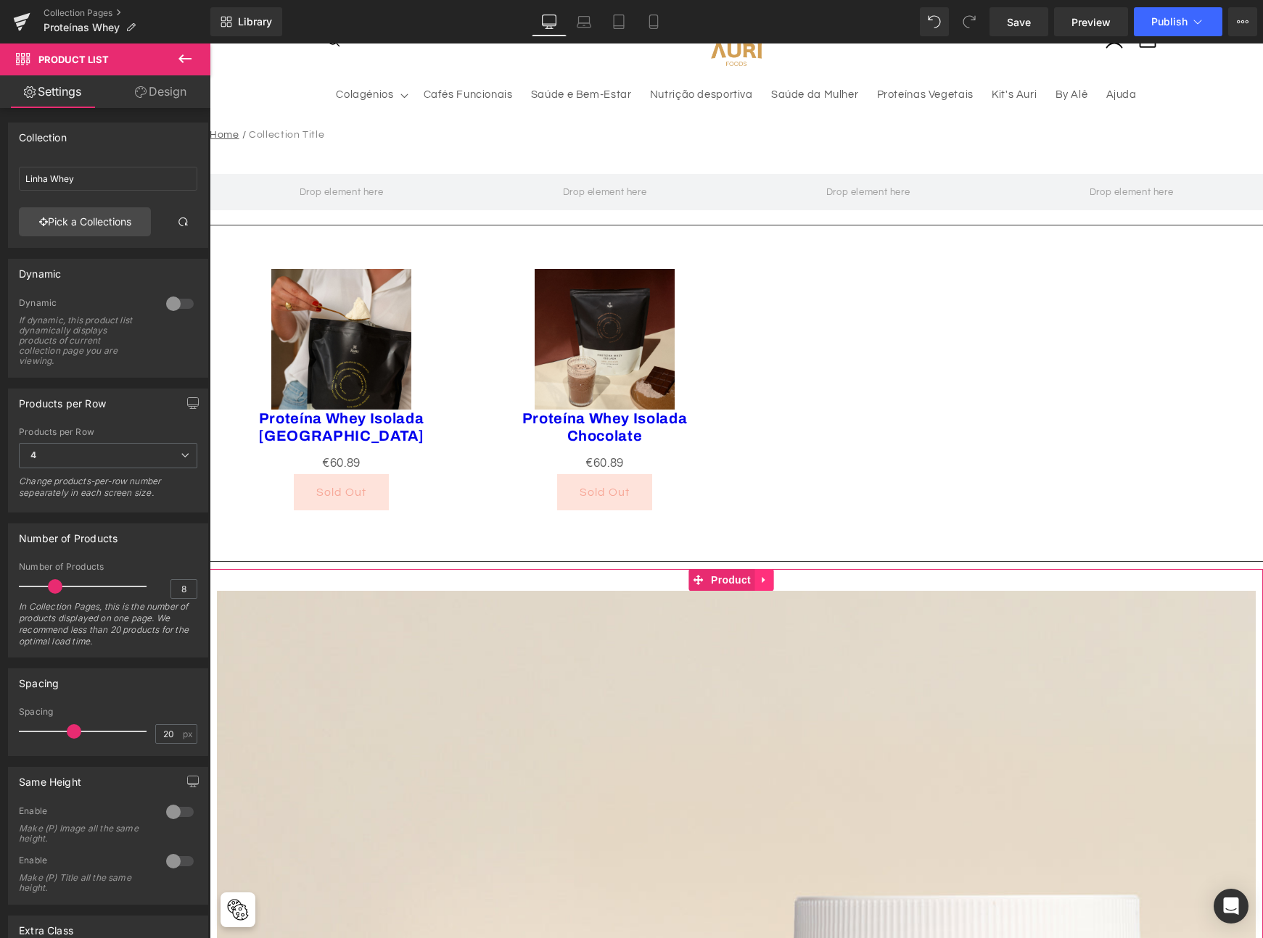
click at [759, 581] on icon at bounding box center [764, 579] width 10 height 11
click at [774, 576] on icon at bounding box center [773, 580] width 10 height 10
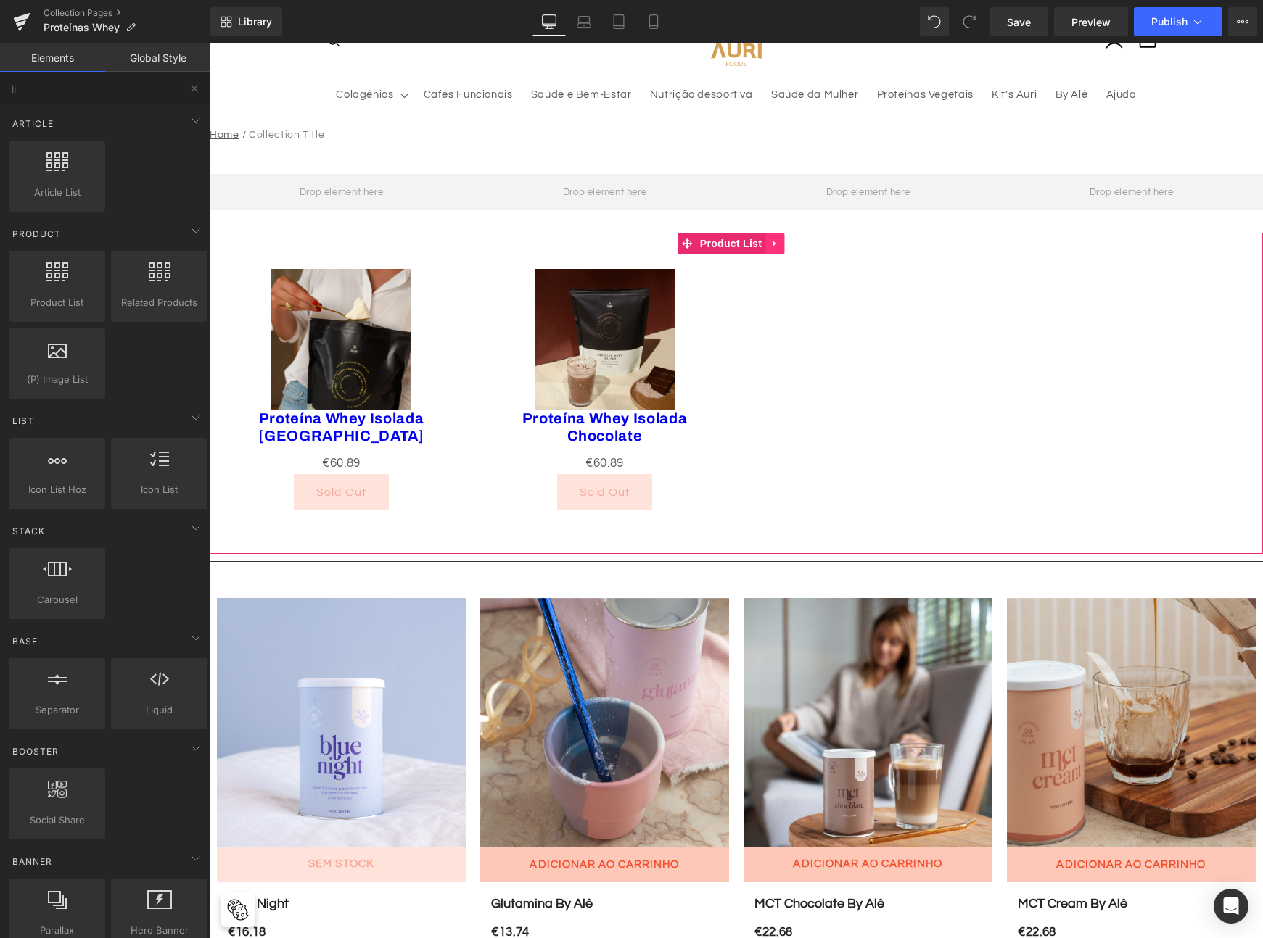
click at [775, 243] on icon at bounding box center [773, 244] width 3 height 7
click at [783, 243] on icon at bounding box center [784, 244] width 10 height 11
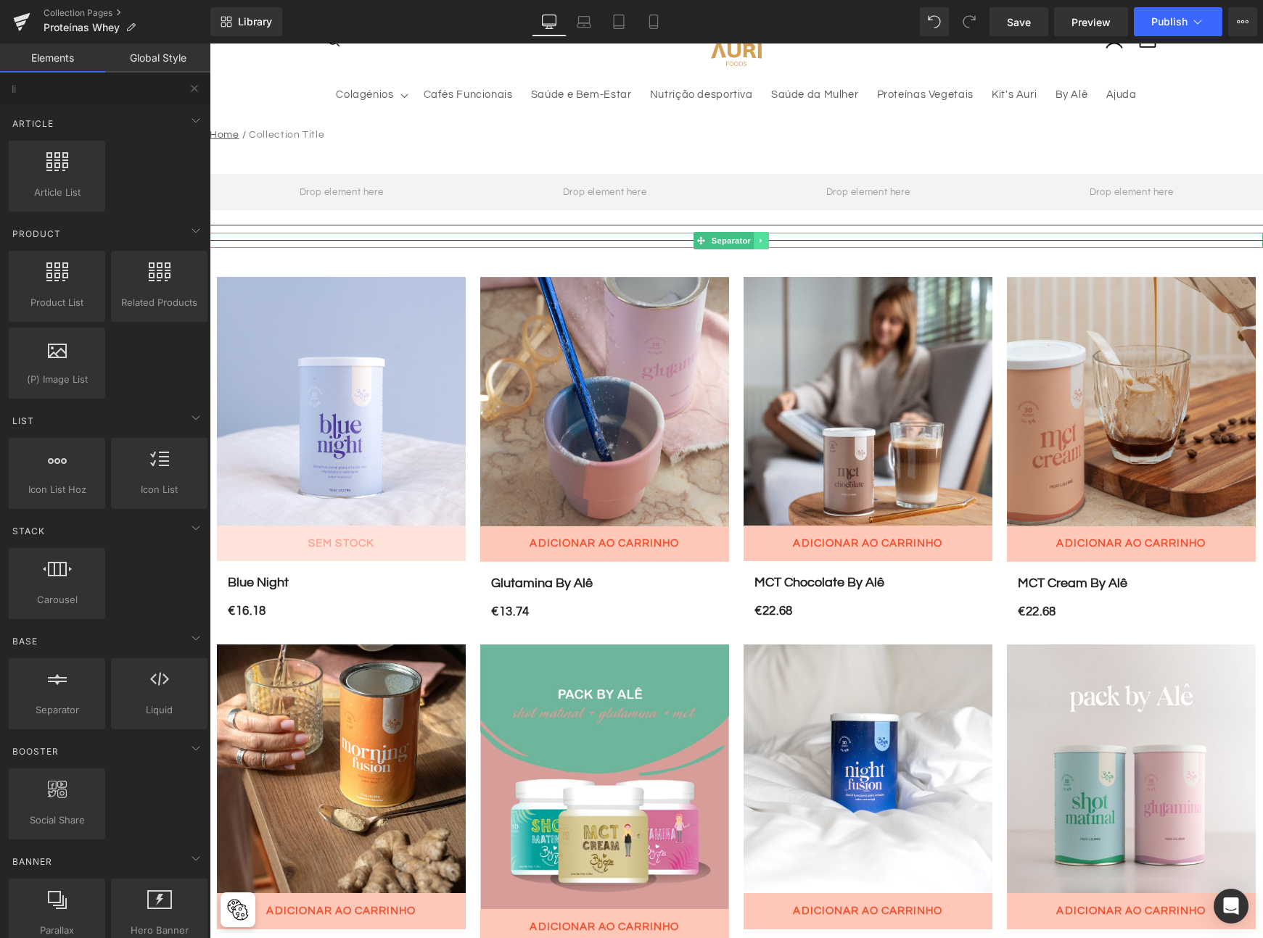
click at [766, 241] on link at bounding box center [761, 240] width 15 height 17
click at [770, 243] on icon at bounding box center [768, 240] width 8 height 8
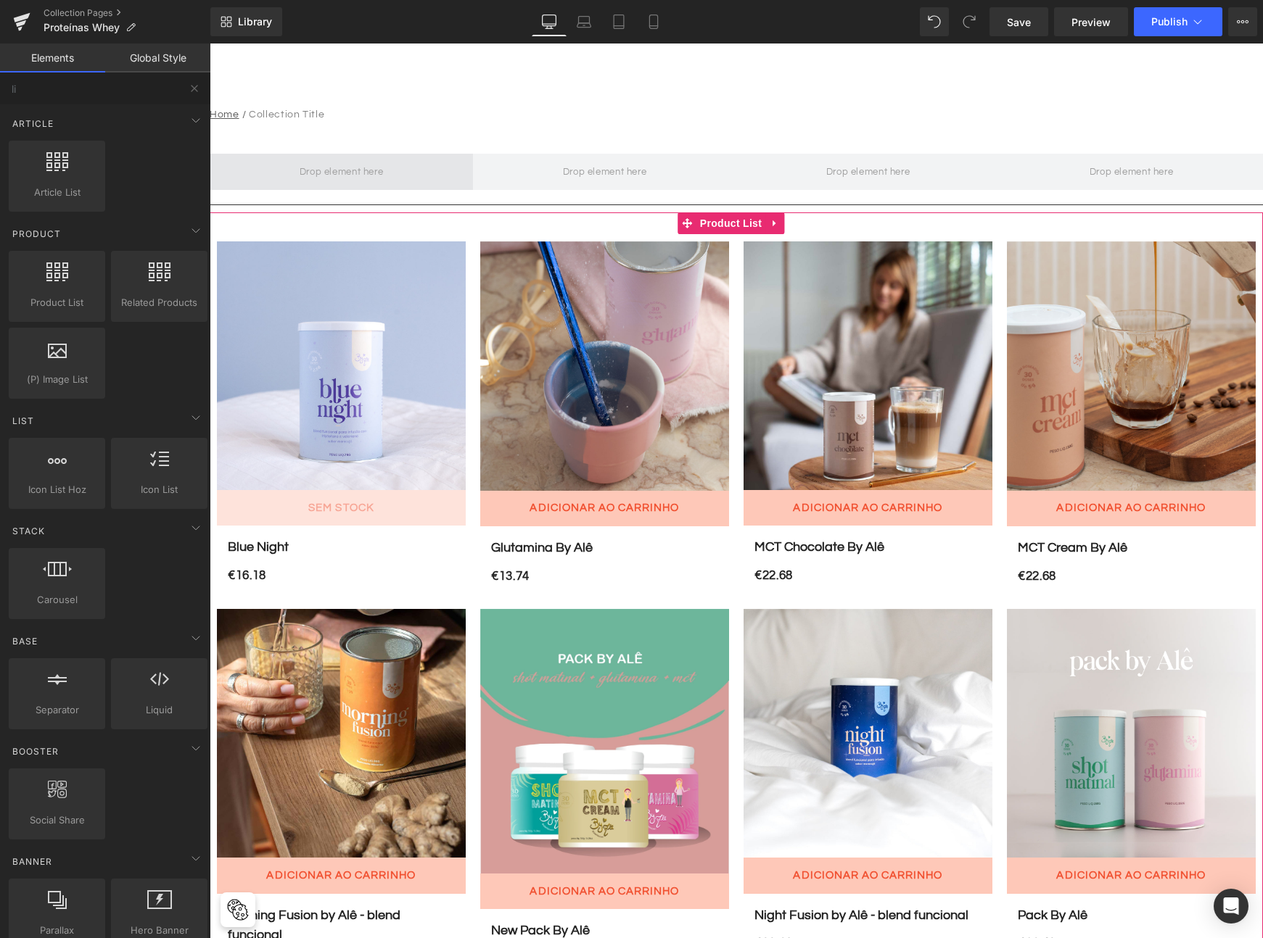
scroll to position [58, 0]
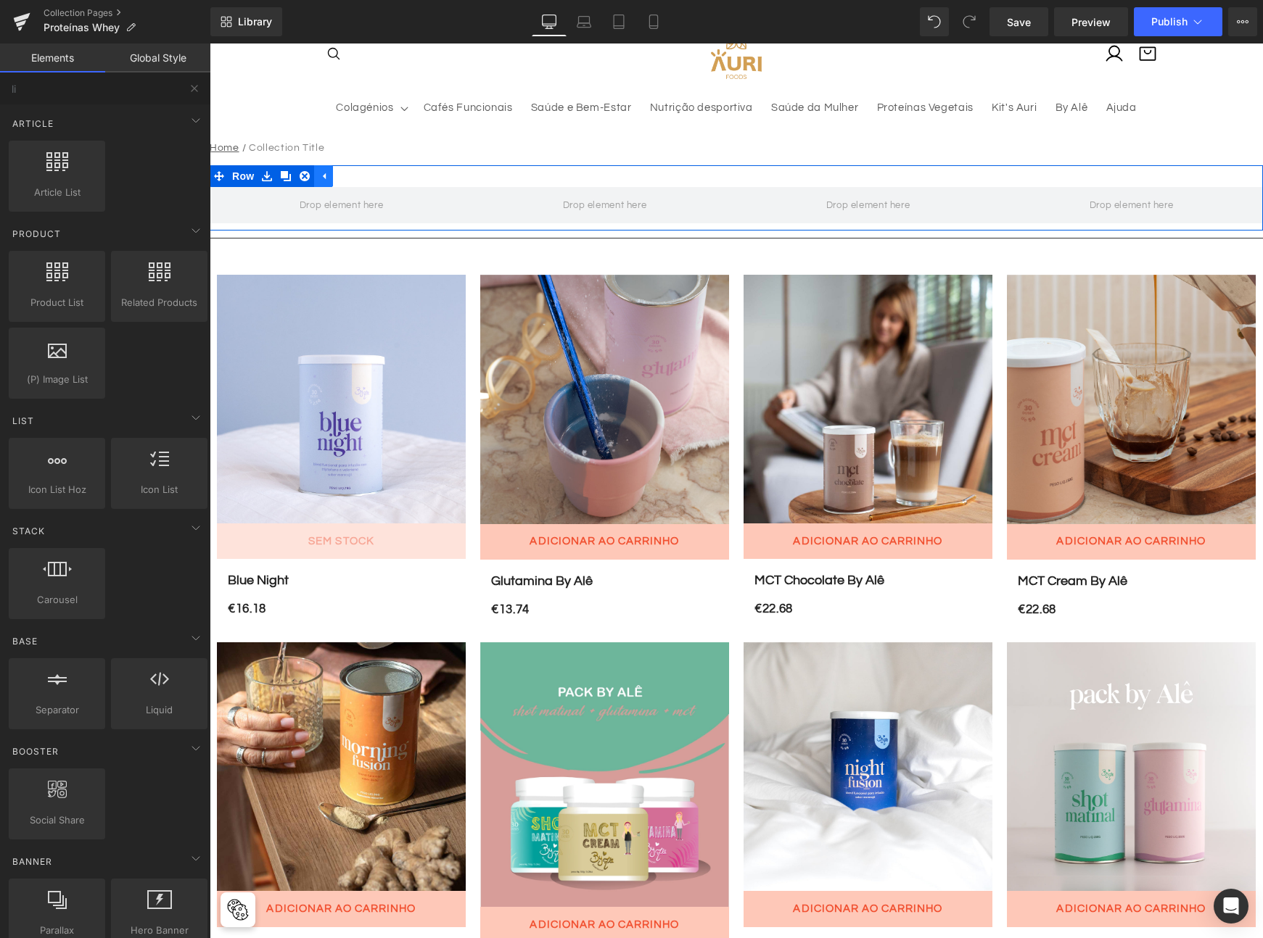
click at [322, 177] on icon at bounding box center [323, 176] width 10 height 11
click at [269, 175] on link at bounding box center [266, 176] width 19 height 22
click at [304, 177] on icon at bounding box center [305, 176] width 10 height 10
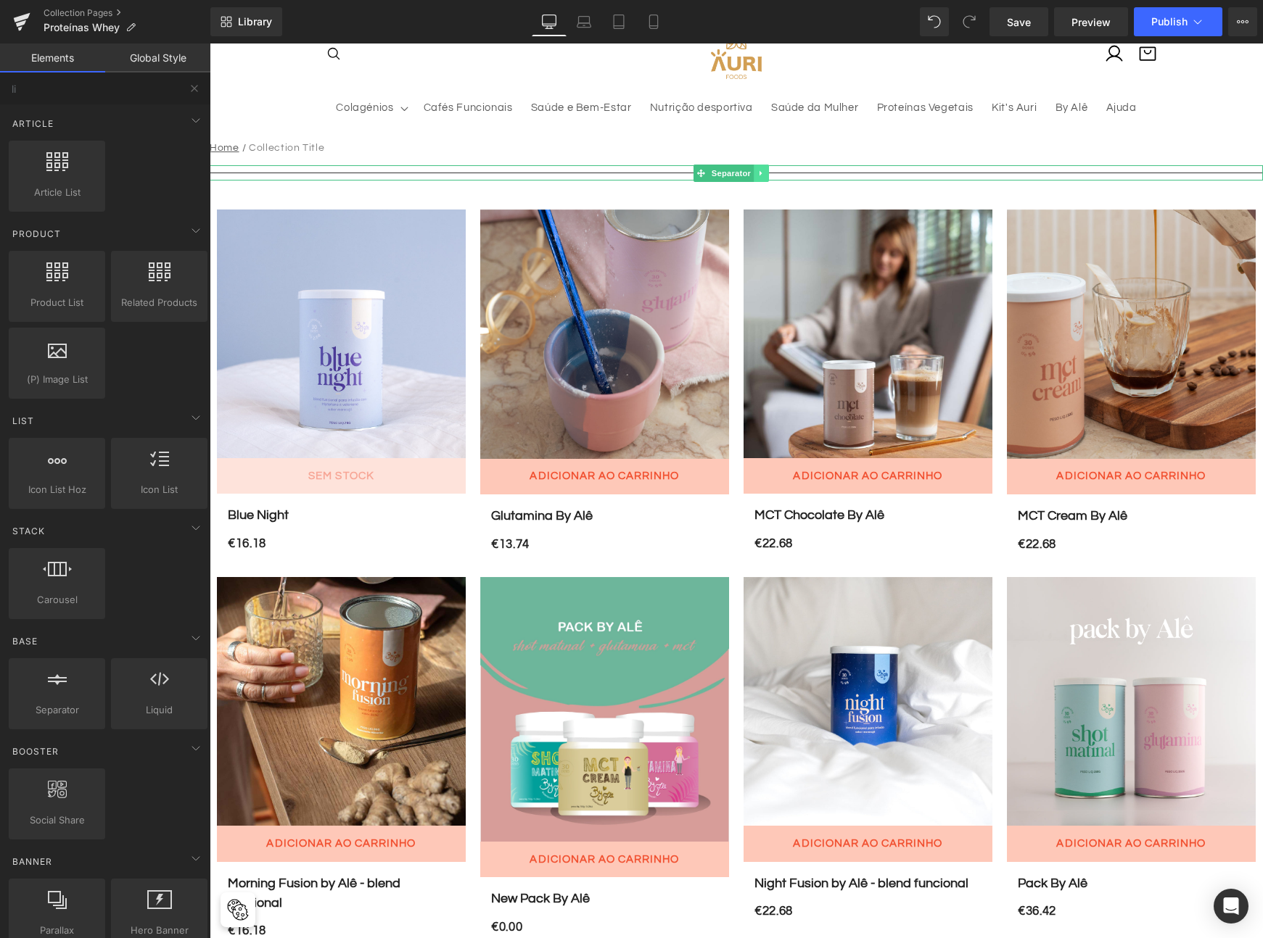
click at [764, 173] on icon at bounding box center [761, 173] width 8 height 9
click at [768, 171] on icon at bounding box center [768, 173] width 8 height 8
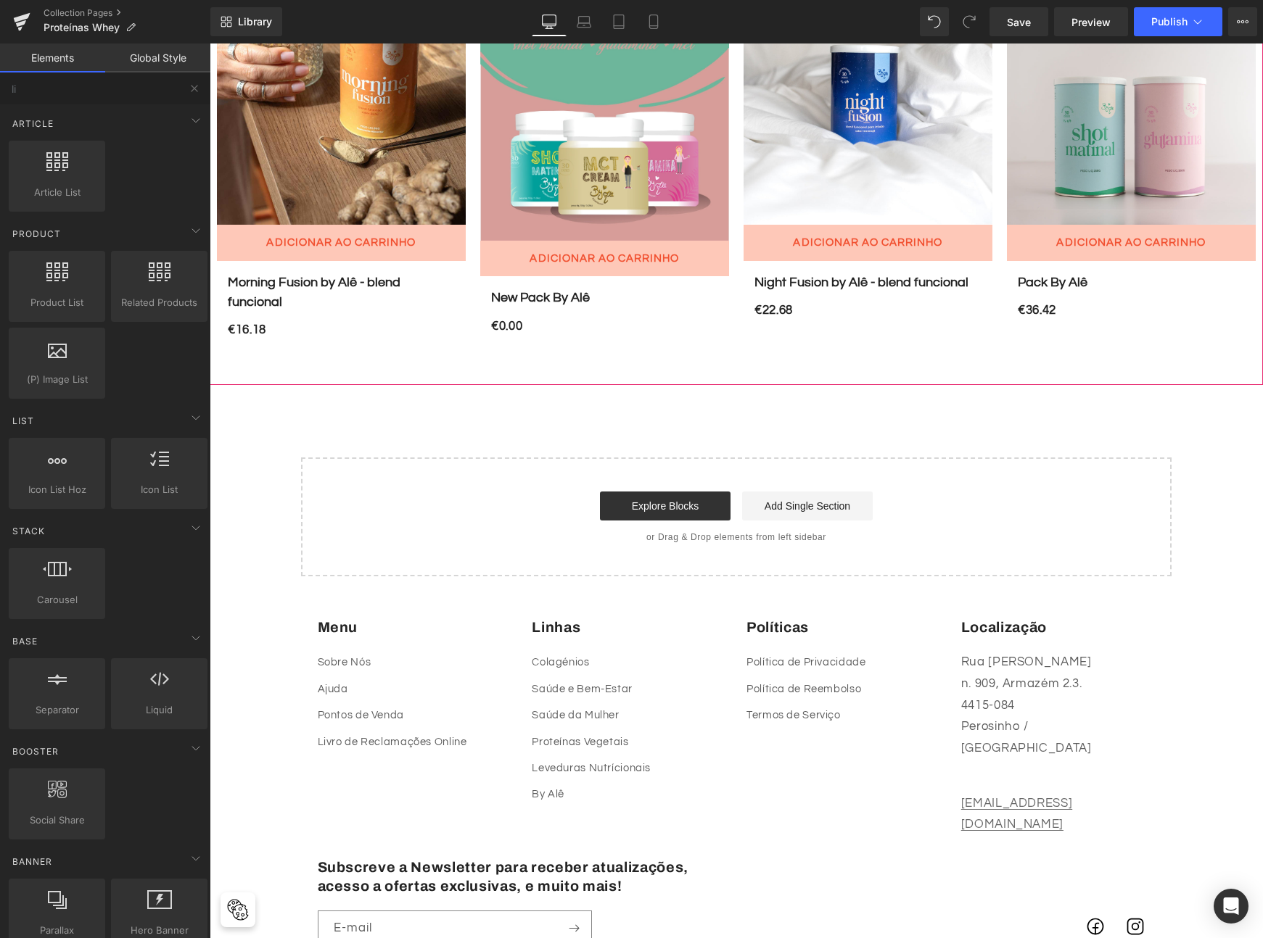
scroll to position [792, 0]
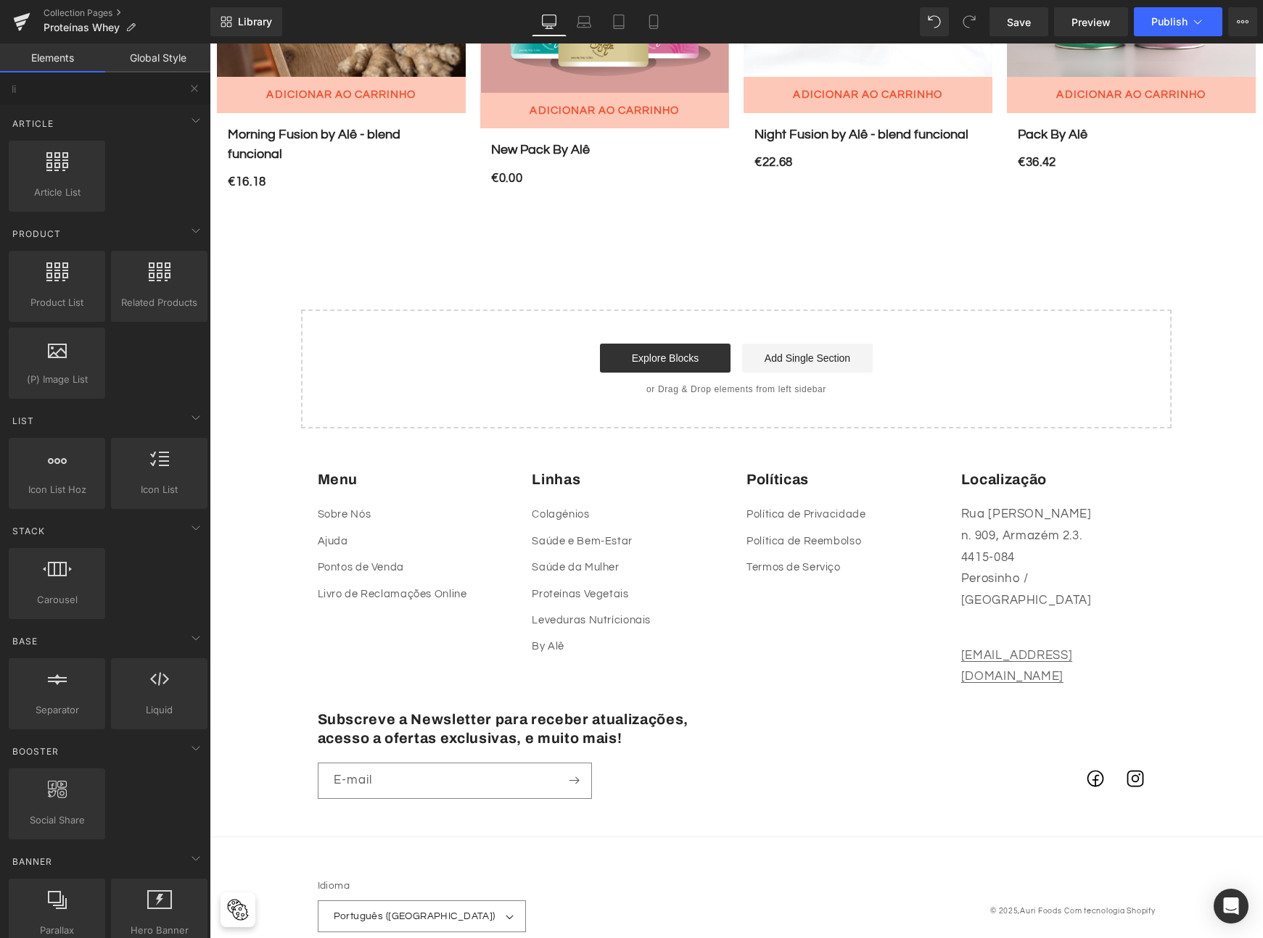
click at [266, 9] on link "Library" at bounding box center [246, 21] width 72 height 29
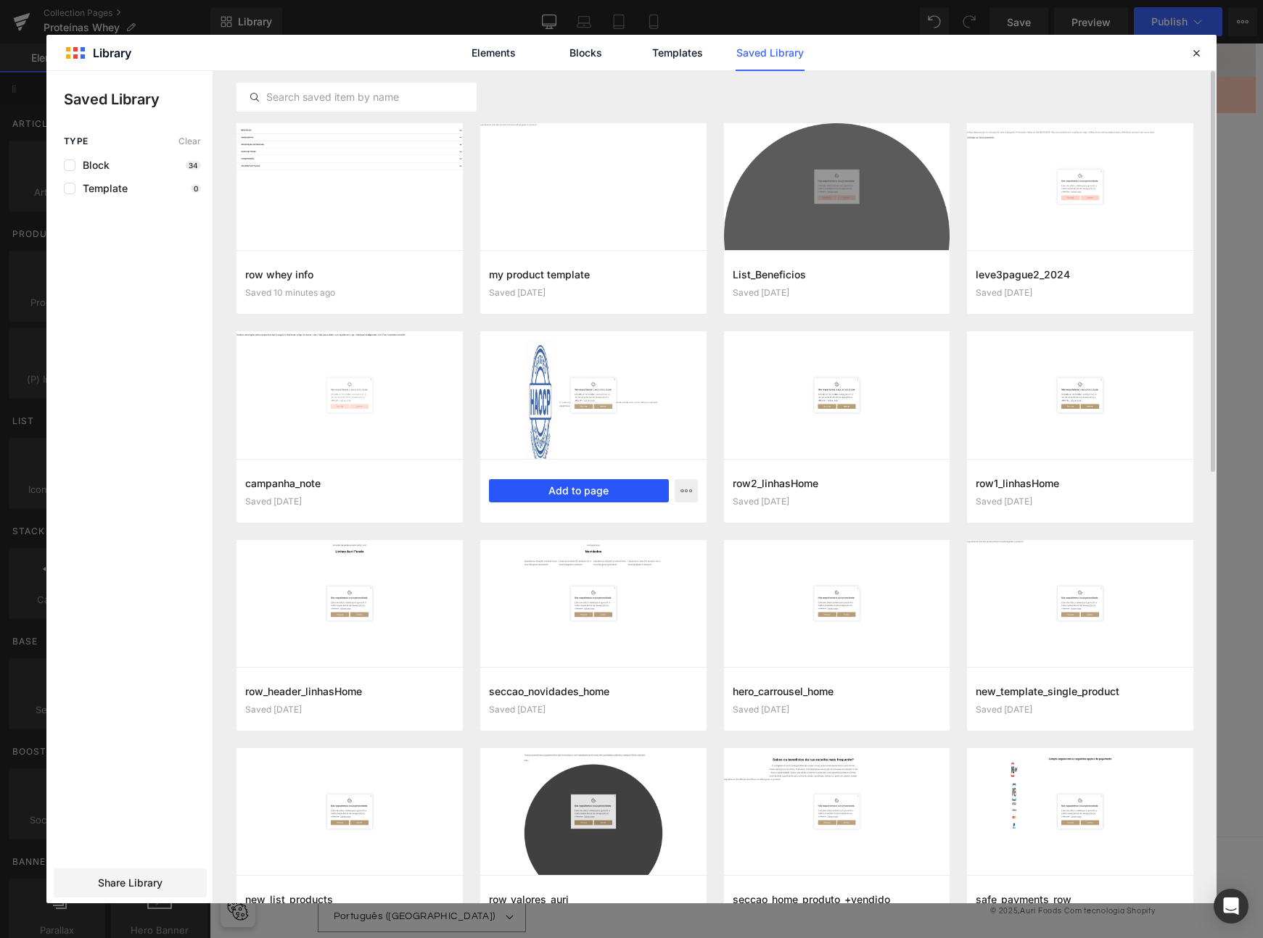
click at [566, 487] on button "Add to page" at bounding box center [579, 490] width 180 height 23
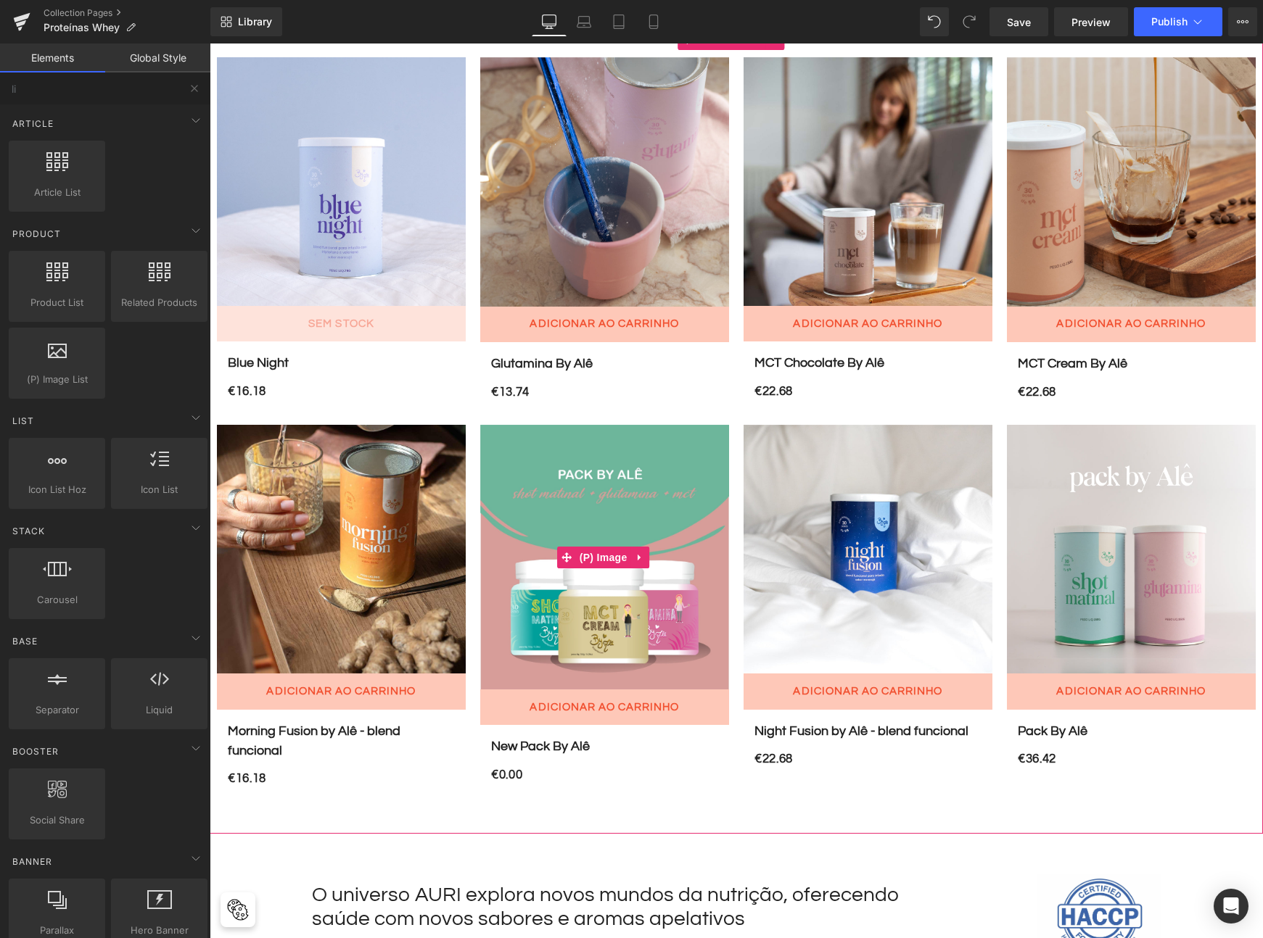
scroll to position [0, 0]
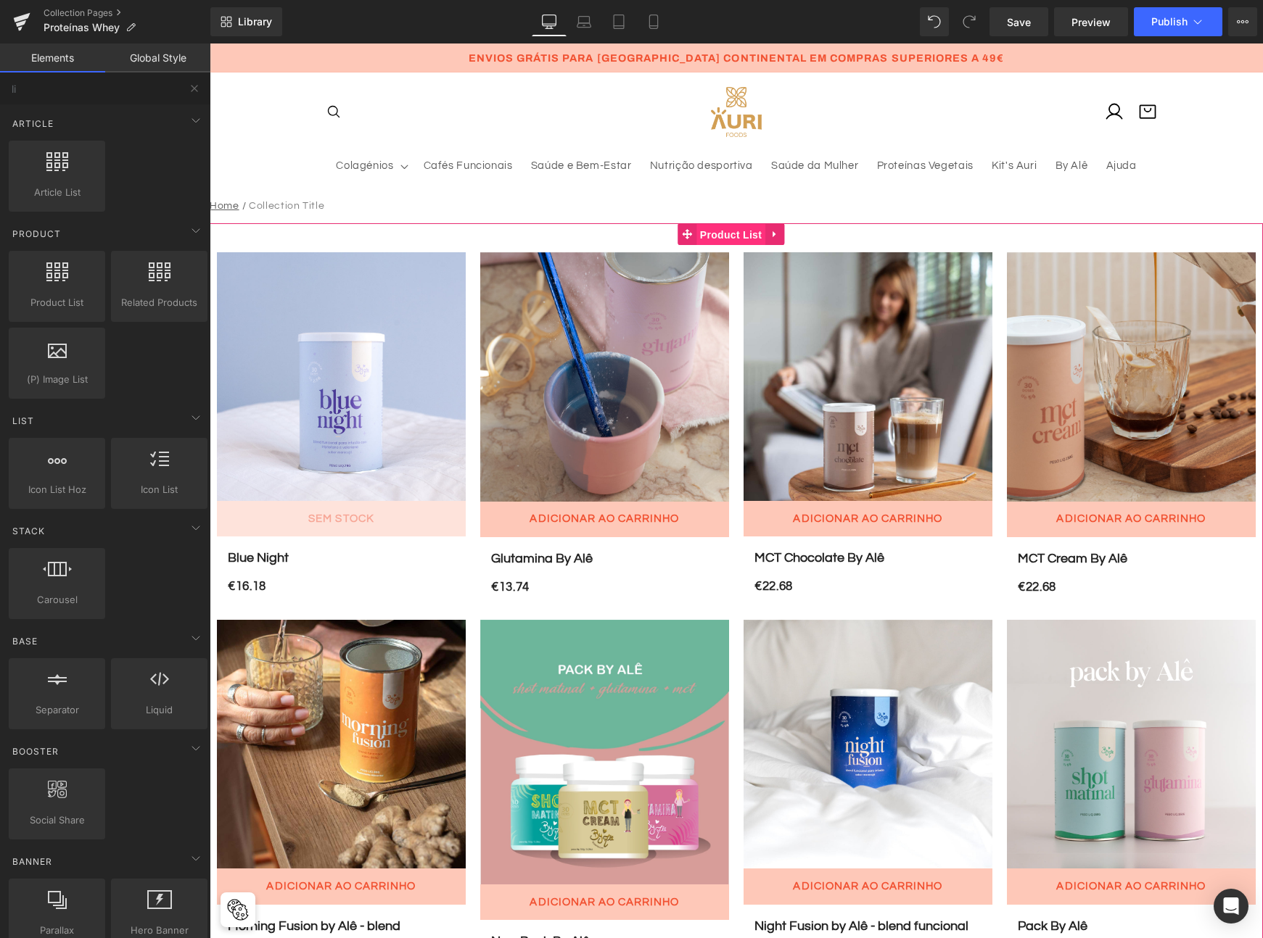
click at [727, 236] on span "Product List" at bounding box center [730, 235] width 69 height 22
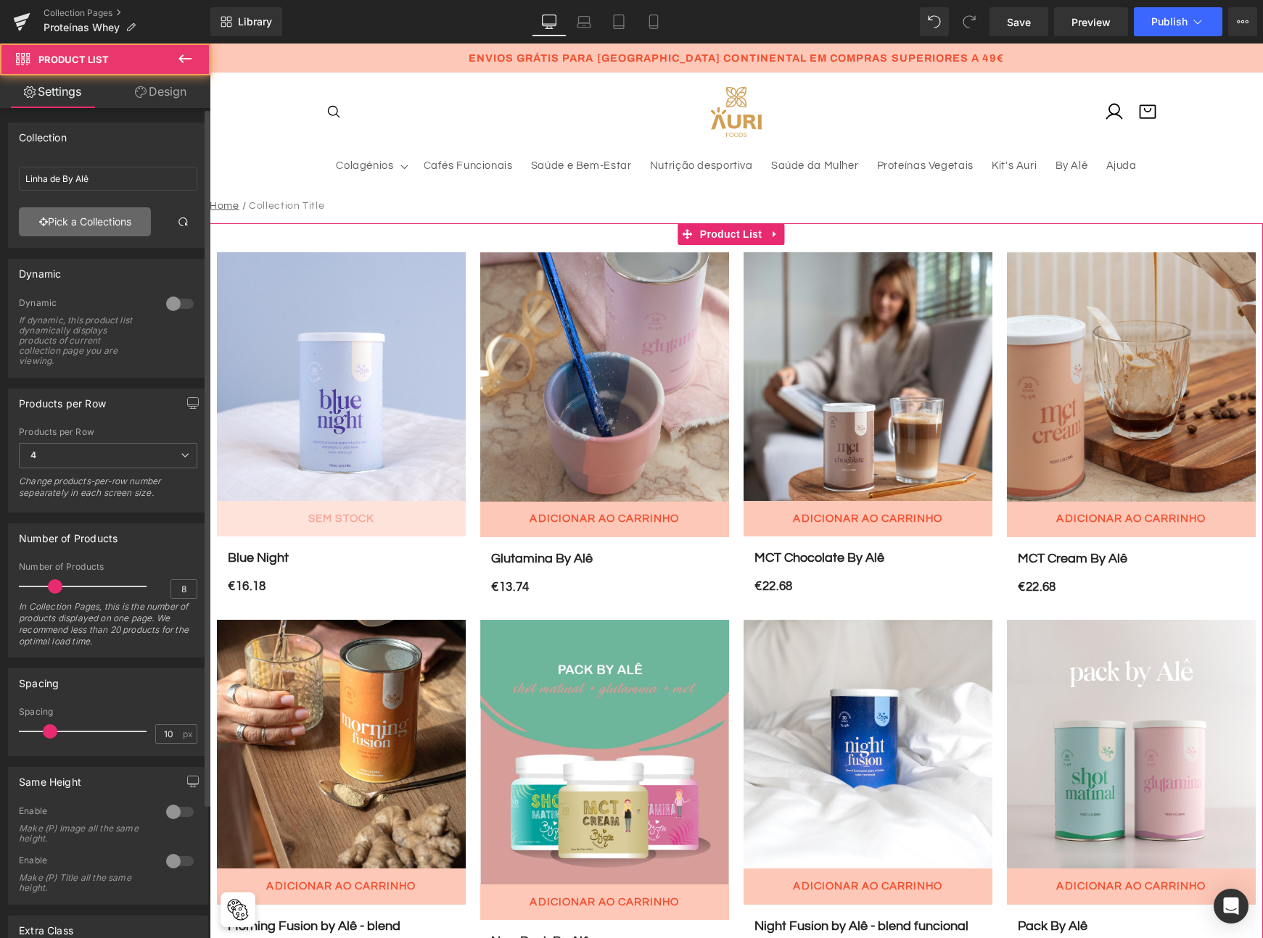
click at [126, 227] on link "Pick a Collections" at bounding box center [85, 221] width 132 height 29
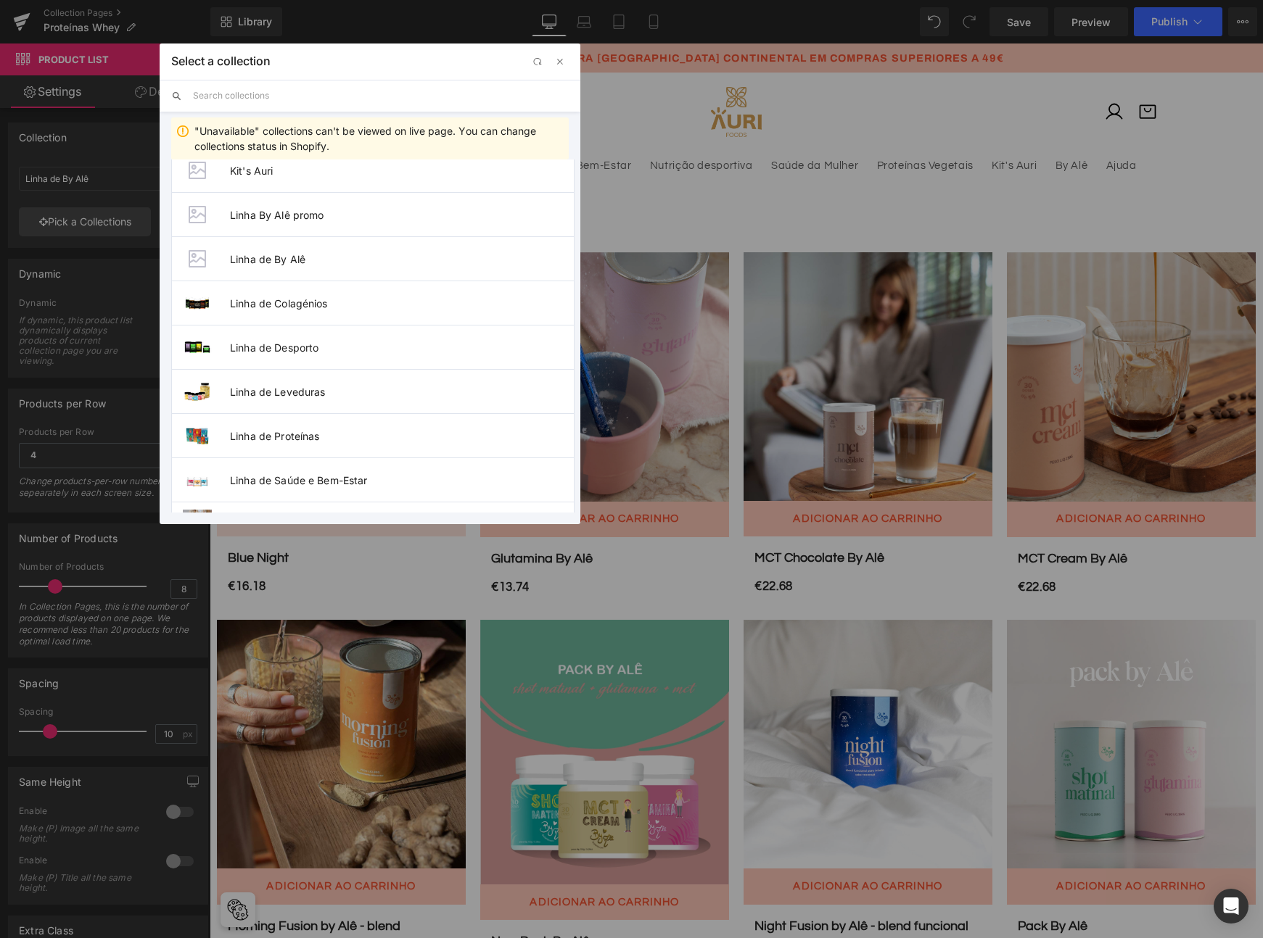
scroll to position [497, 0]
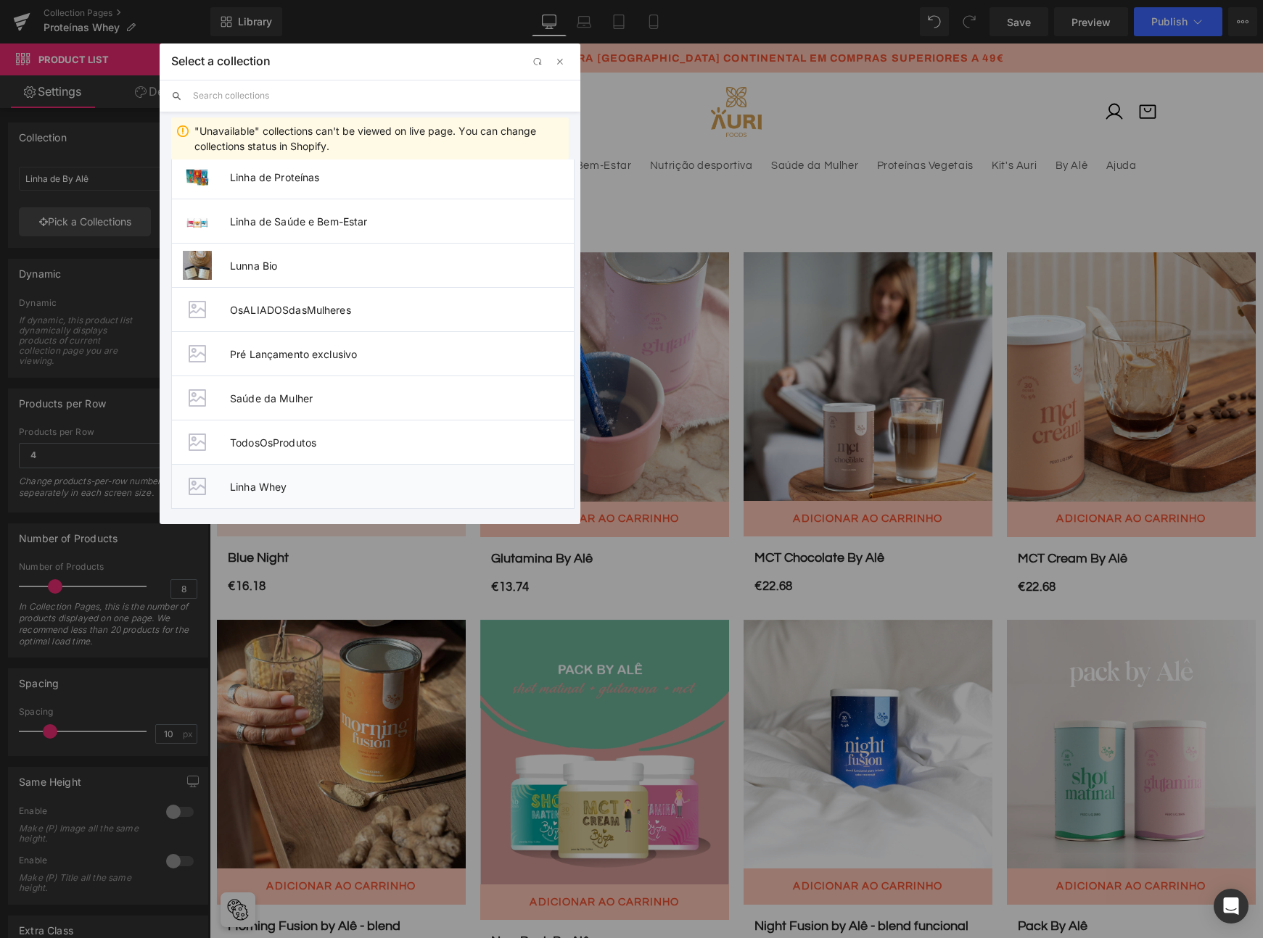
click at [253, 487] on span "Linha Whey" at bounding box center [402, 487] width 344 height 12
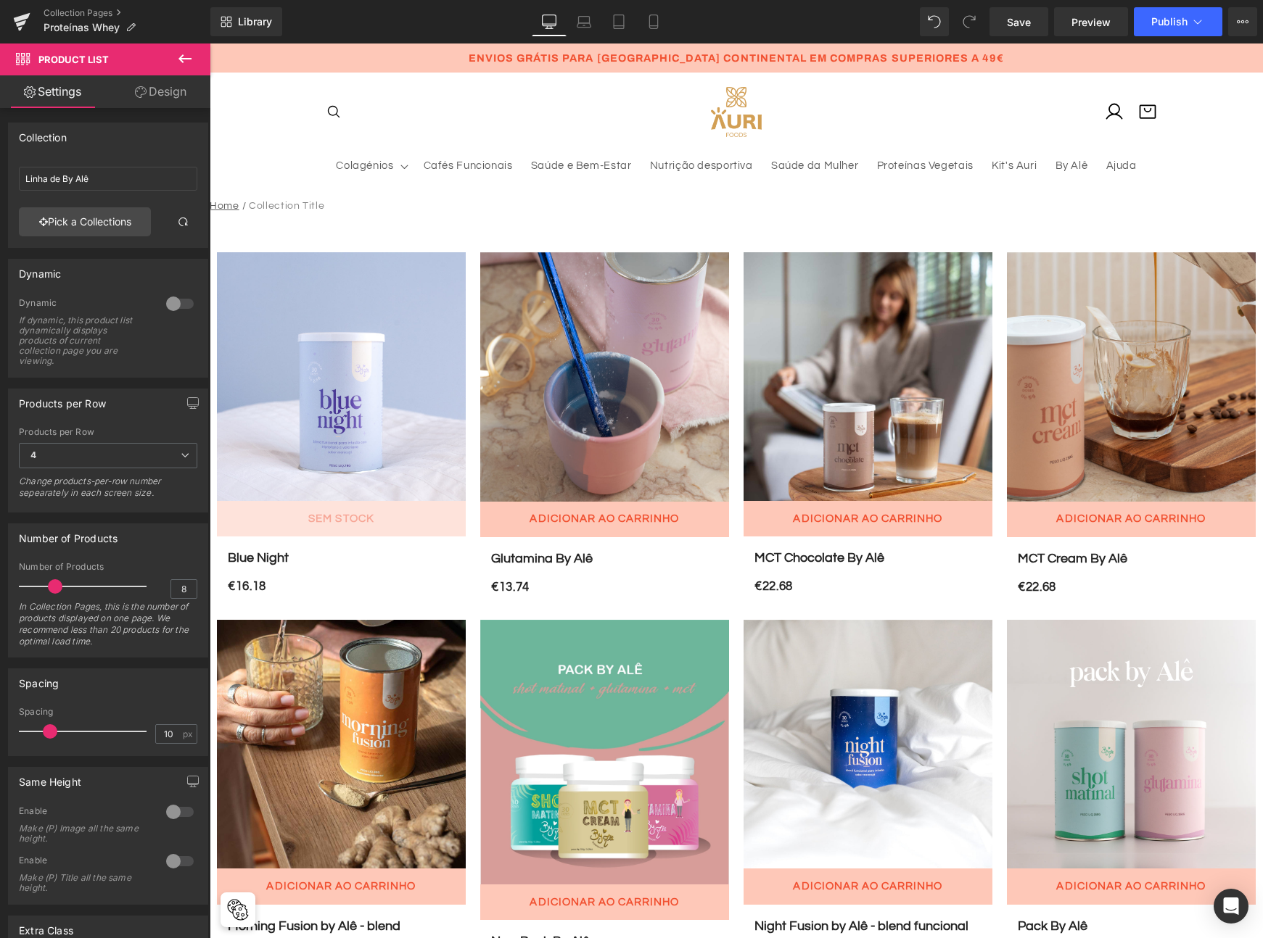
type input "Linha Whey"
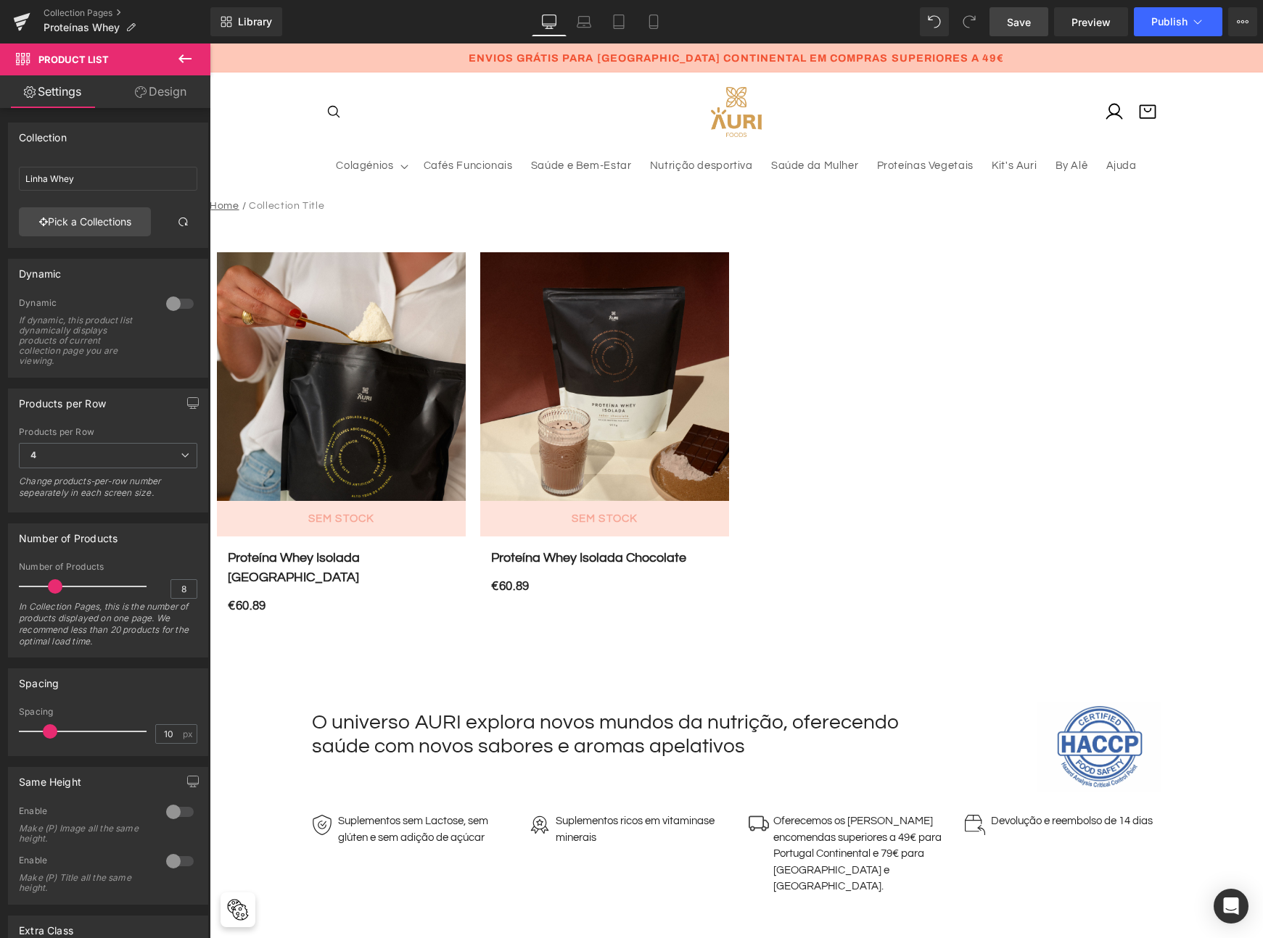
click at [1024, 28] on span "Save" at bounding box center [1019, 22] width 24 height 15
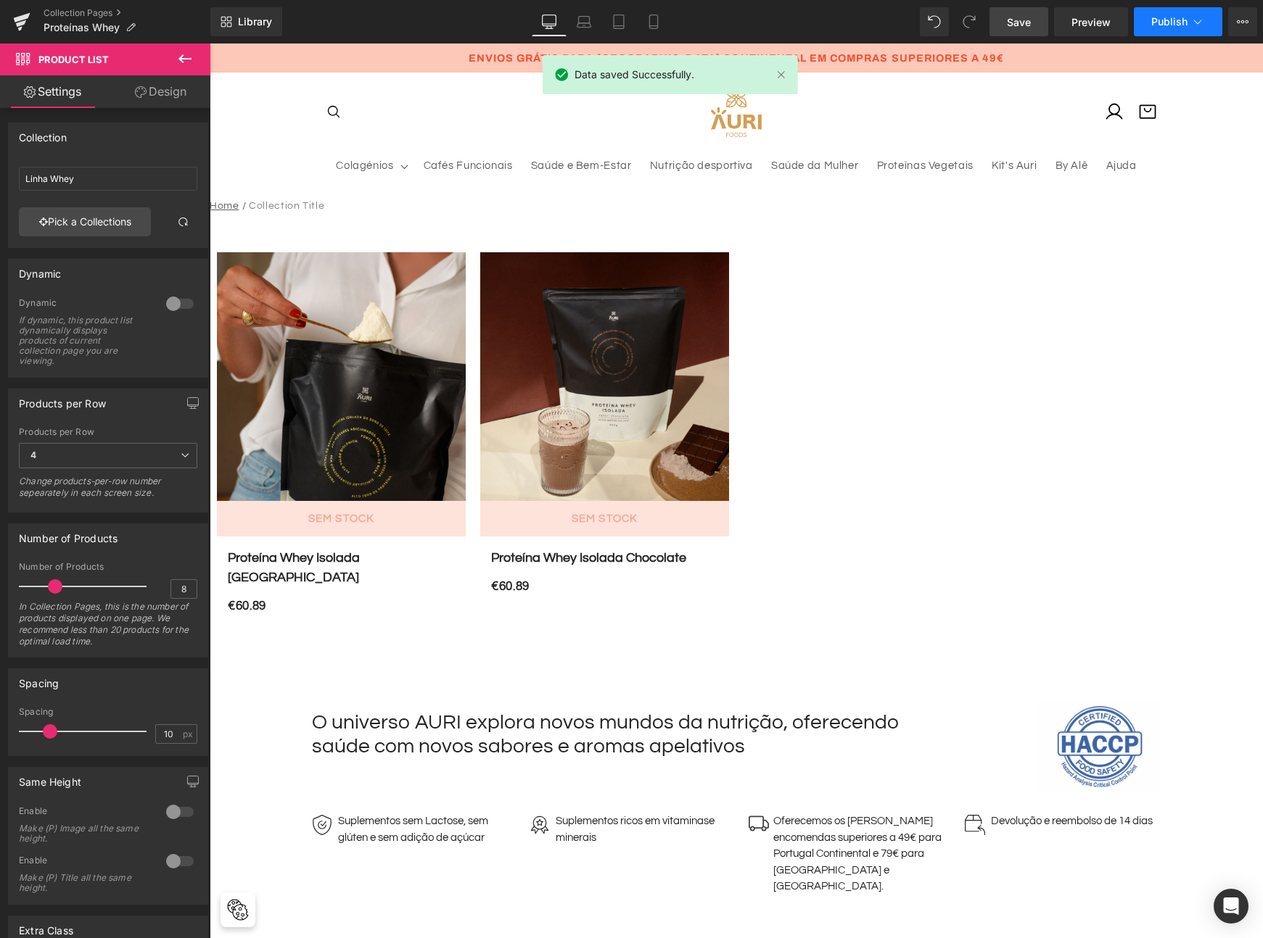
click at [1153, 28] on button "Publish" at bounding box center [1178, 21] width 88 height 29
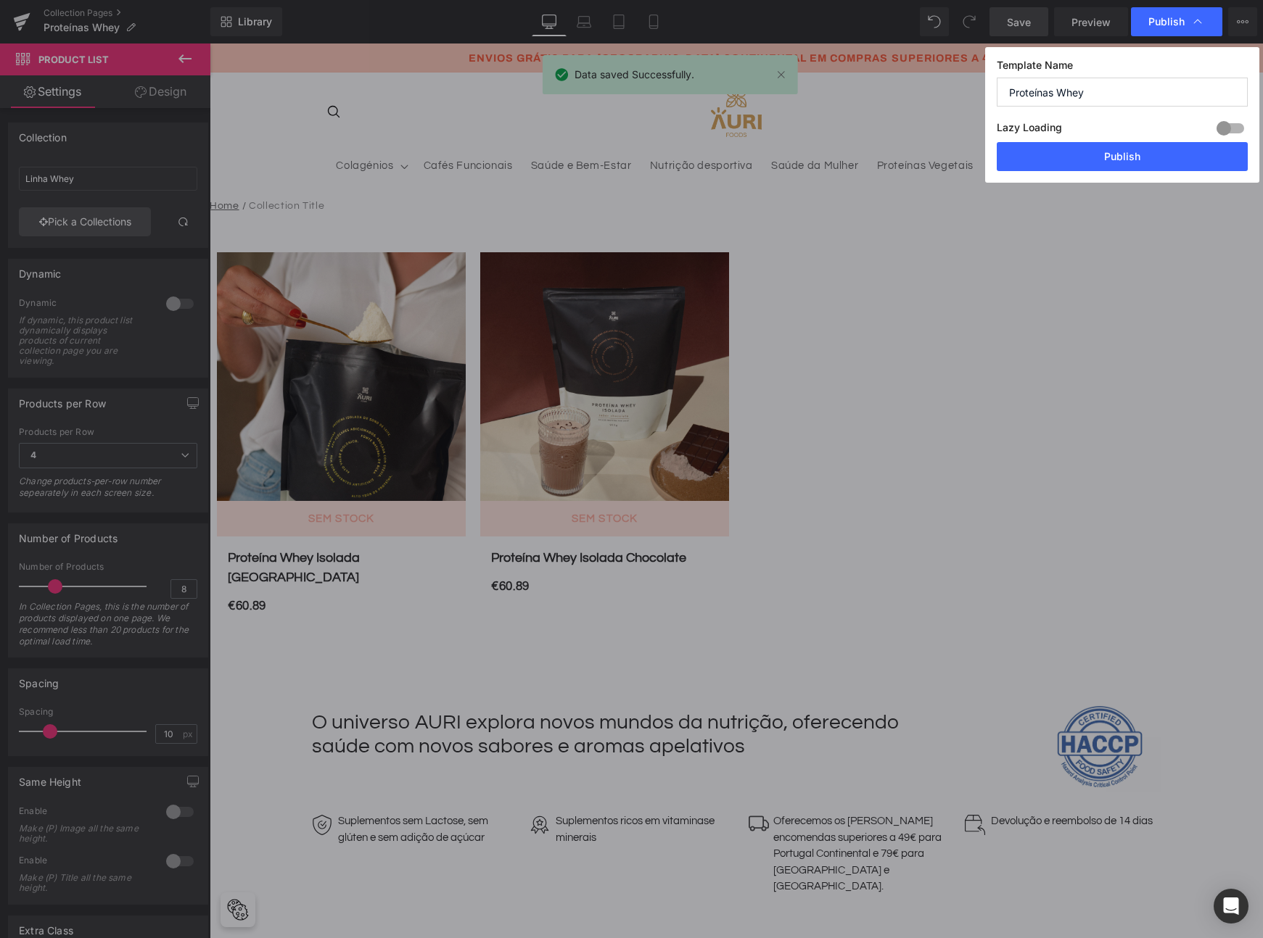
click at [1223, 127] on div at bounding box center [1230, 128] width 35 height 23
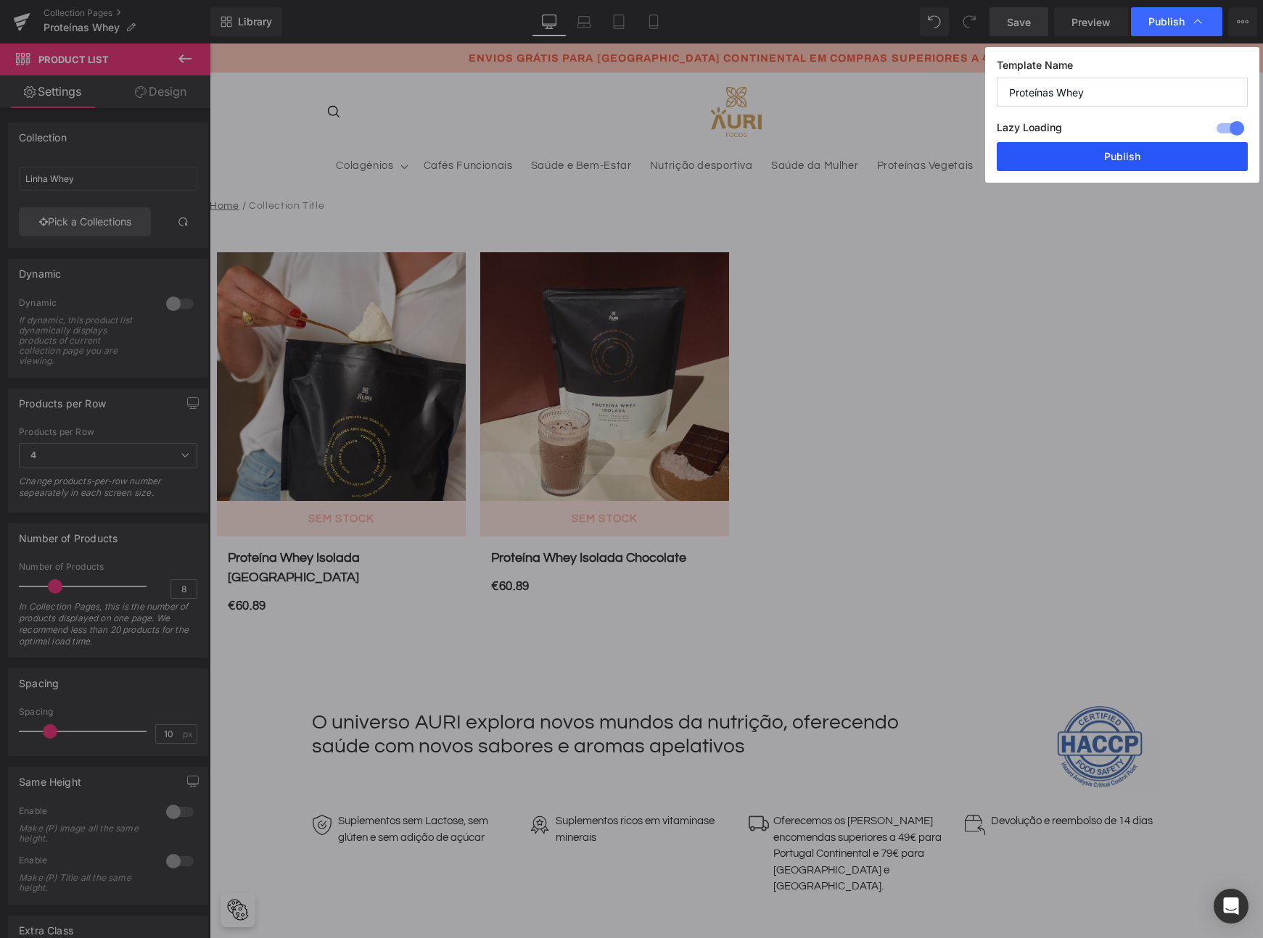
drag, startPoint x: 1142, startPoint y: 155, endPoint x: 907, endPoint y: 144, distance: 235.2
click at [1142, 155] on button "Publish" at bounding box center [1121, 156] width 251 height 29
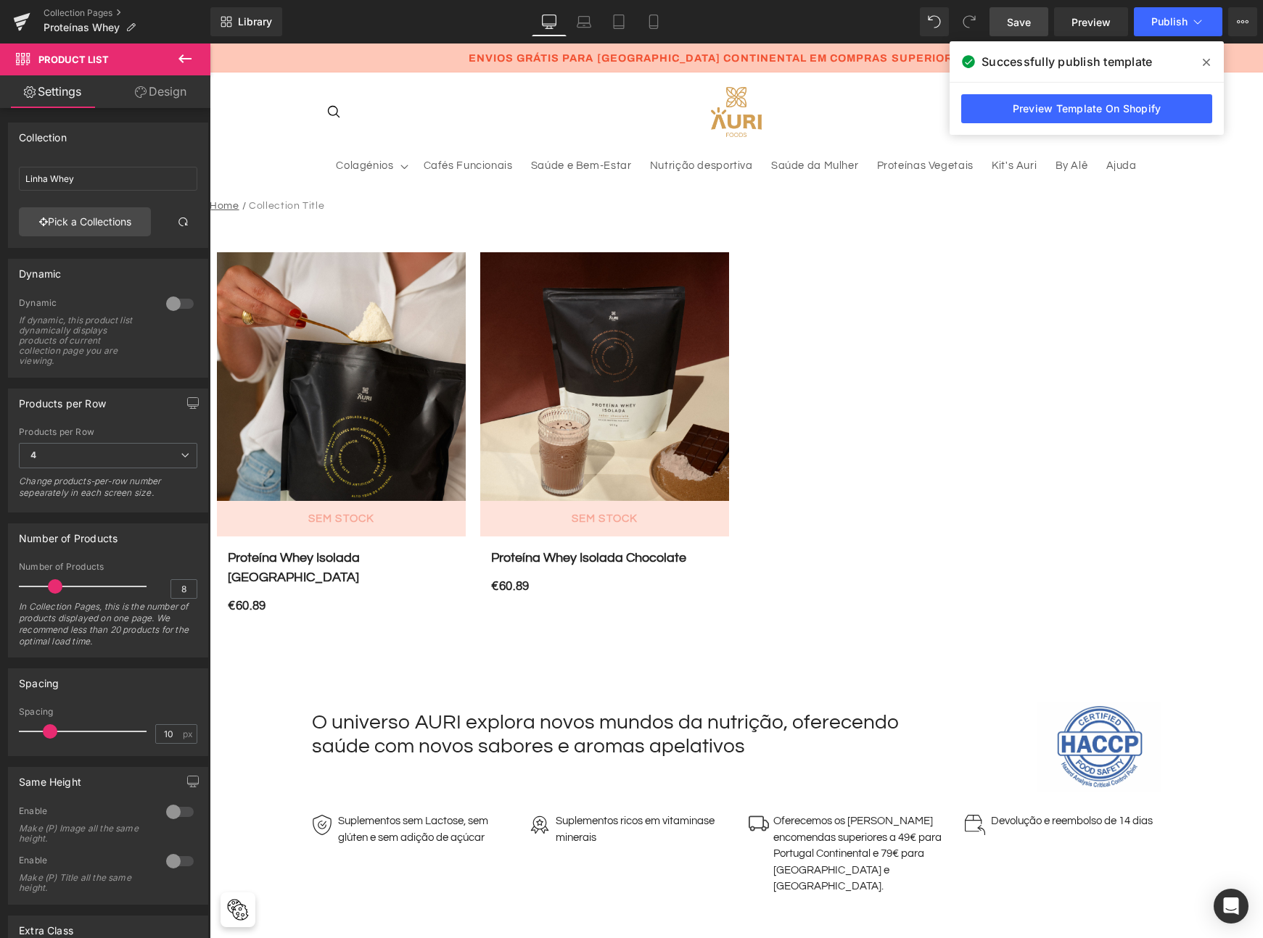
click at [1205, 63] on icon at bounding box center [1205, 62] width 7 height 7
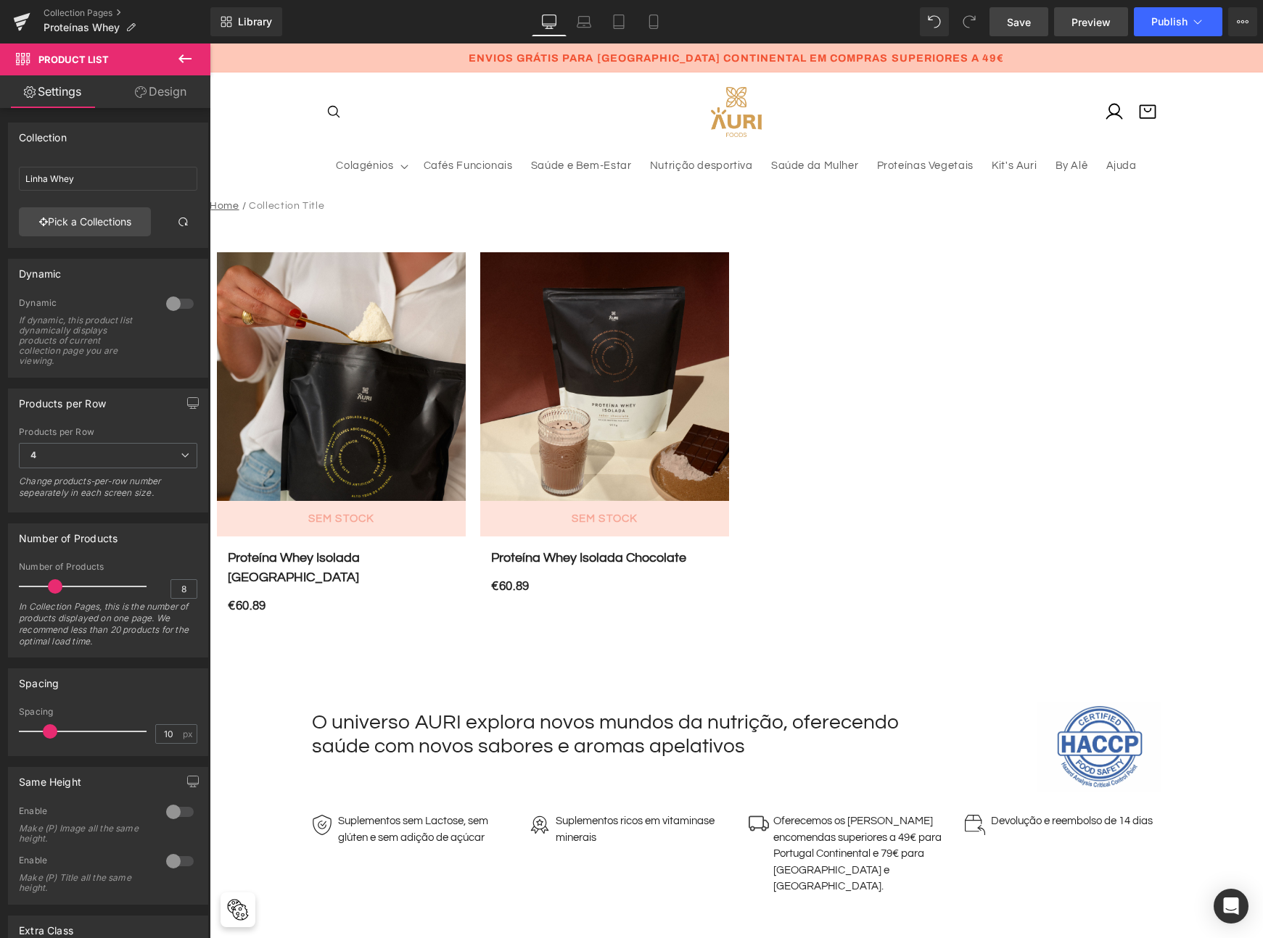
click at [1097, 22] on span "Preview" at bounding box center [1090, 22] width 39 height 15
click at [1247, 22] on icon at bounding box center [1242, 22] width 12 height 12
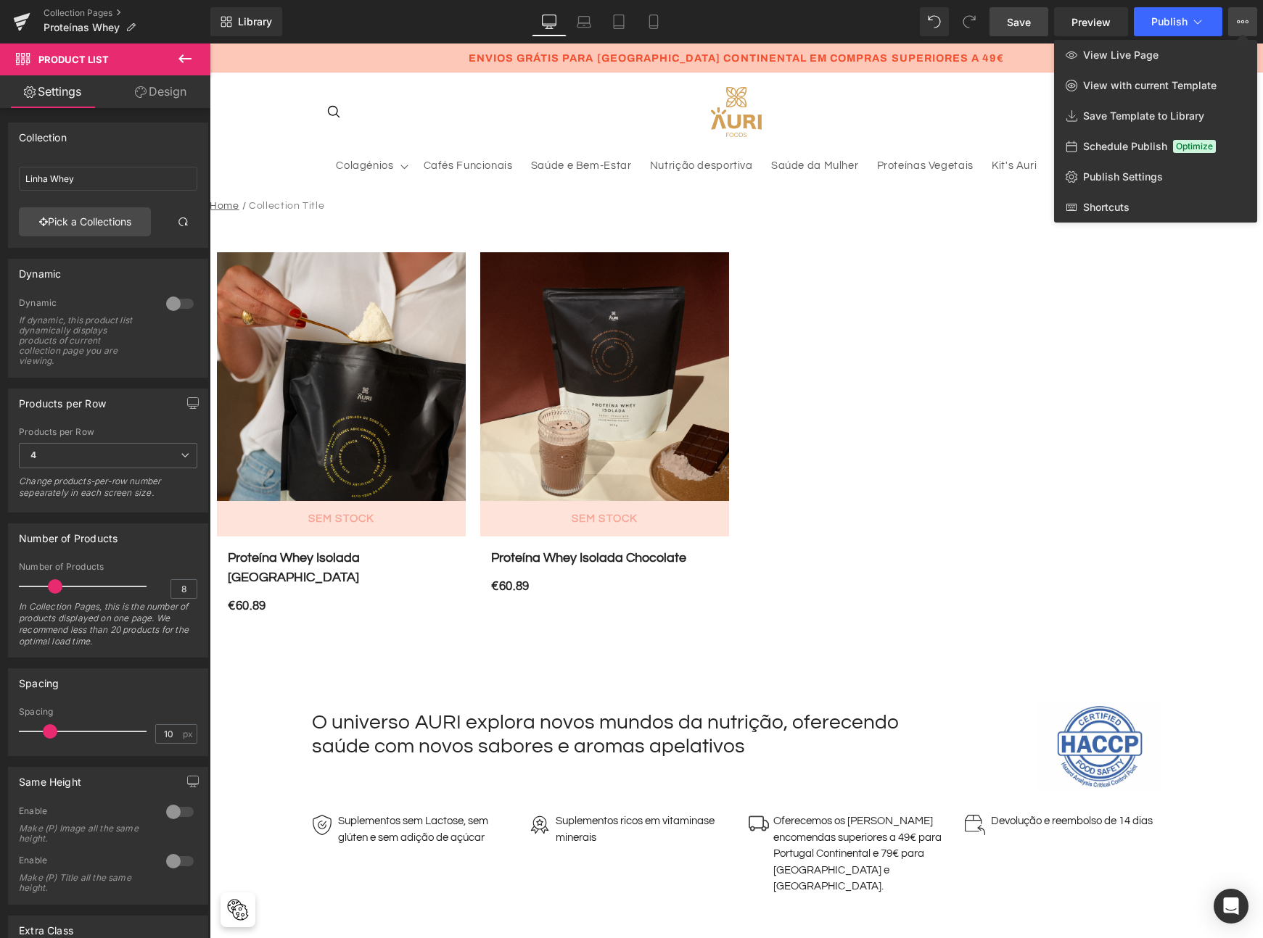
click at [885, 220] on div at bounding box center [736, 491] width 1053 height 895
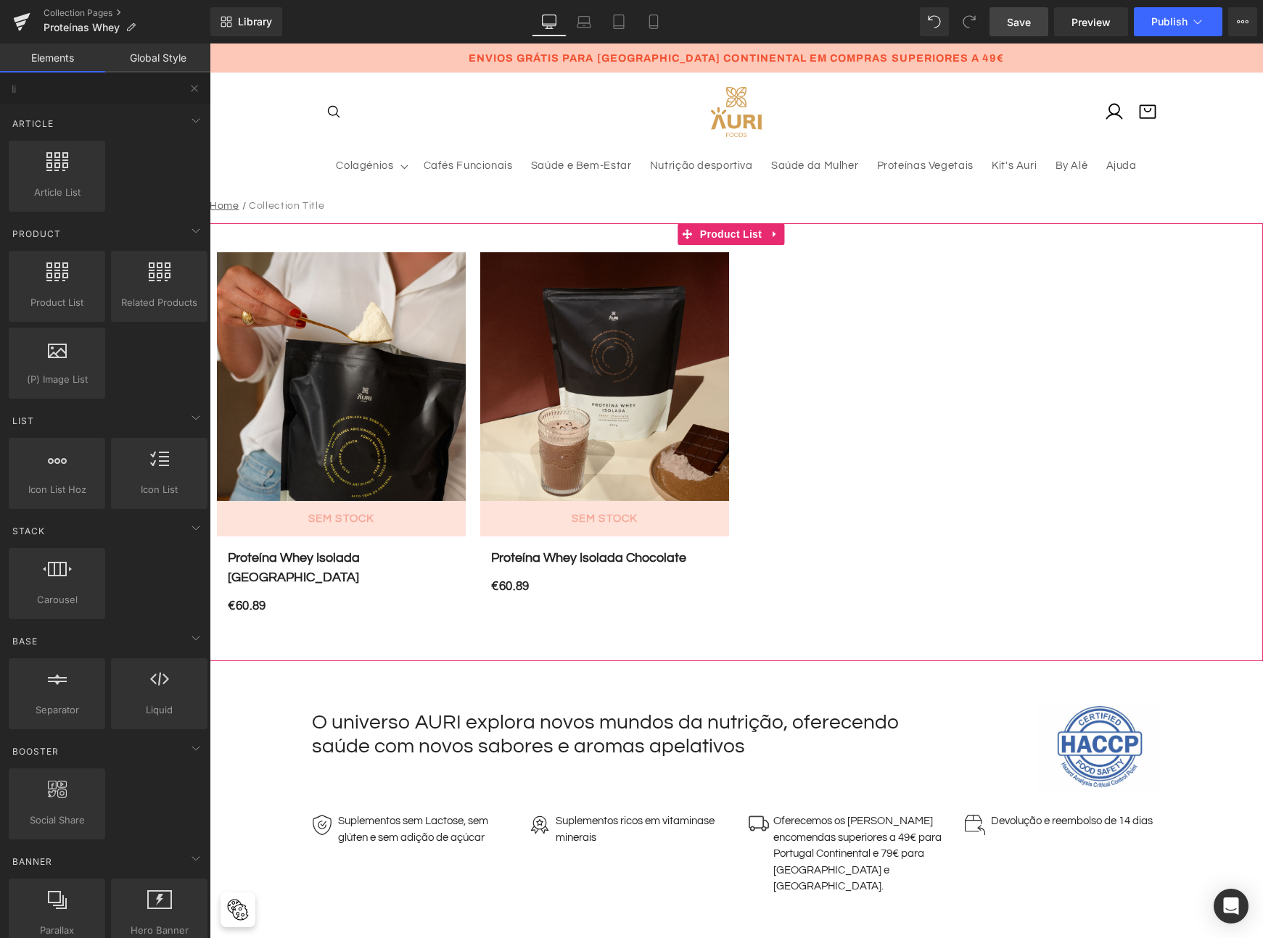
click at [689, 620] on div "Sale Off (P) Image sem stock (P) Cart Button Proteína Whey Isolada Baunilha (P)…" at bounding box center [736, 442] width 1053 height 438
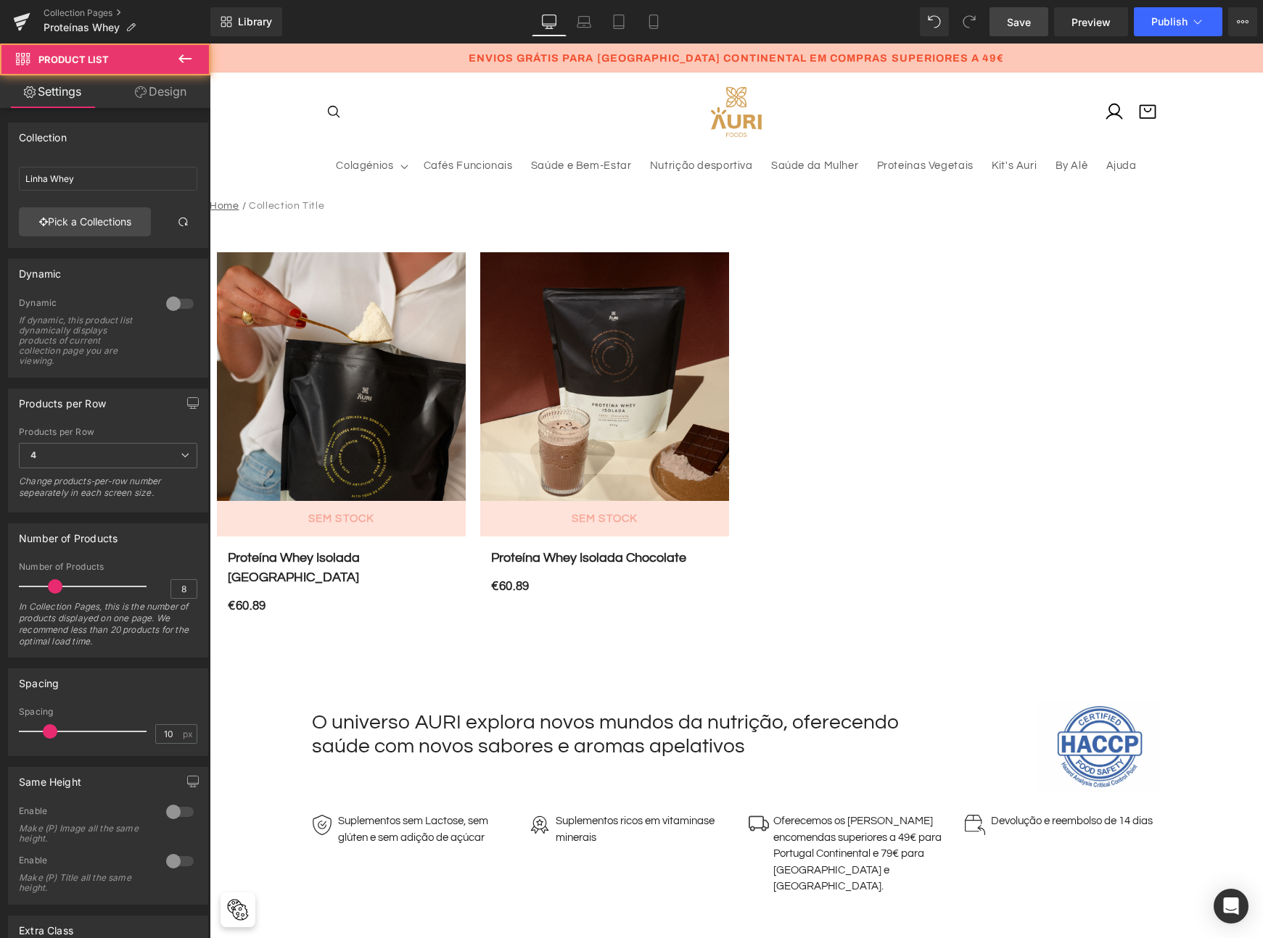
click at [210, 44] on div "56px" at bounding box center [210, 44] width 0 height 0
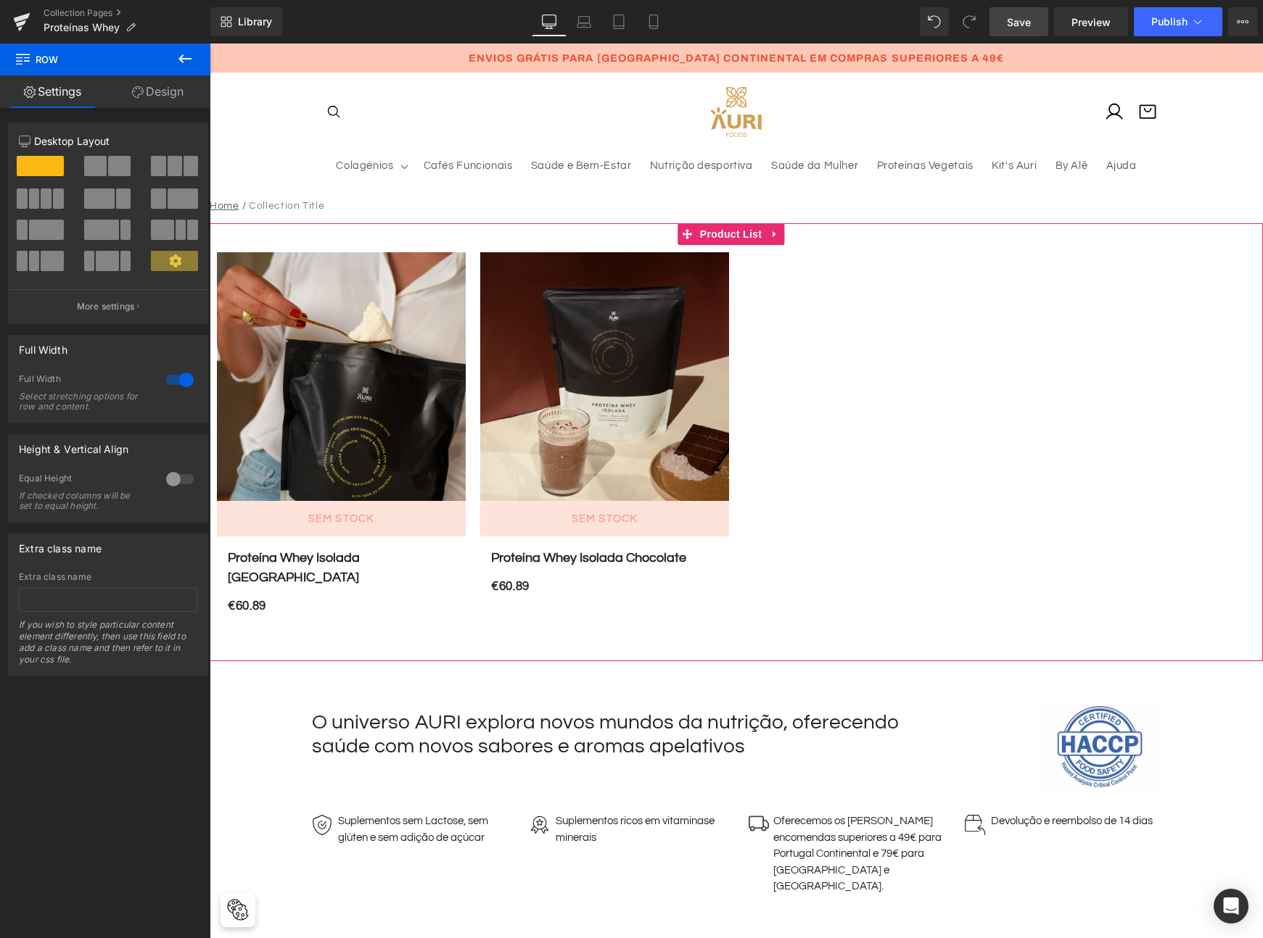
click at [779, 600] on div "Sale Off (P) Image sem stock (P) Cart Button Proteína Whey Isolada Baunilha (P)…" at bounding box center [736, 431] width 1053 height 416
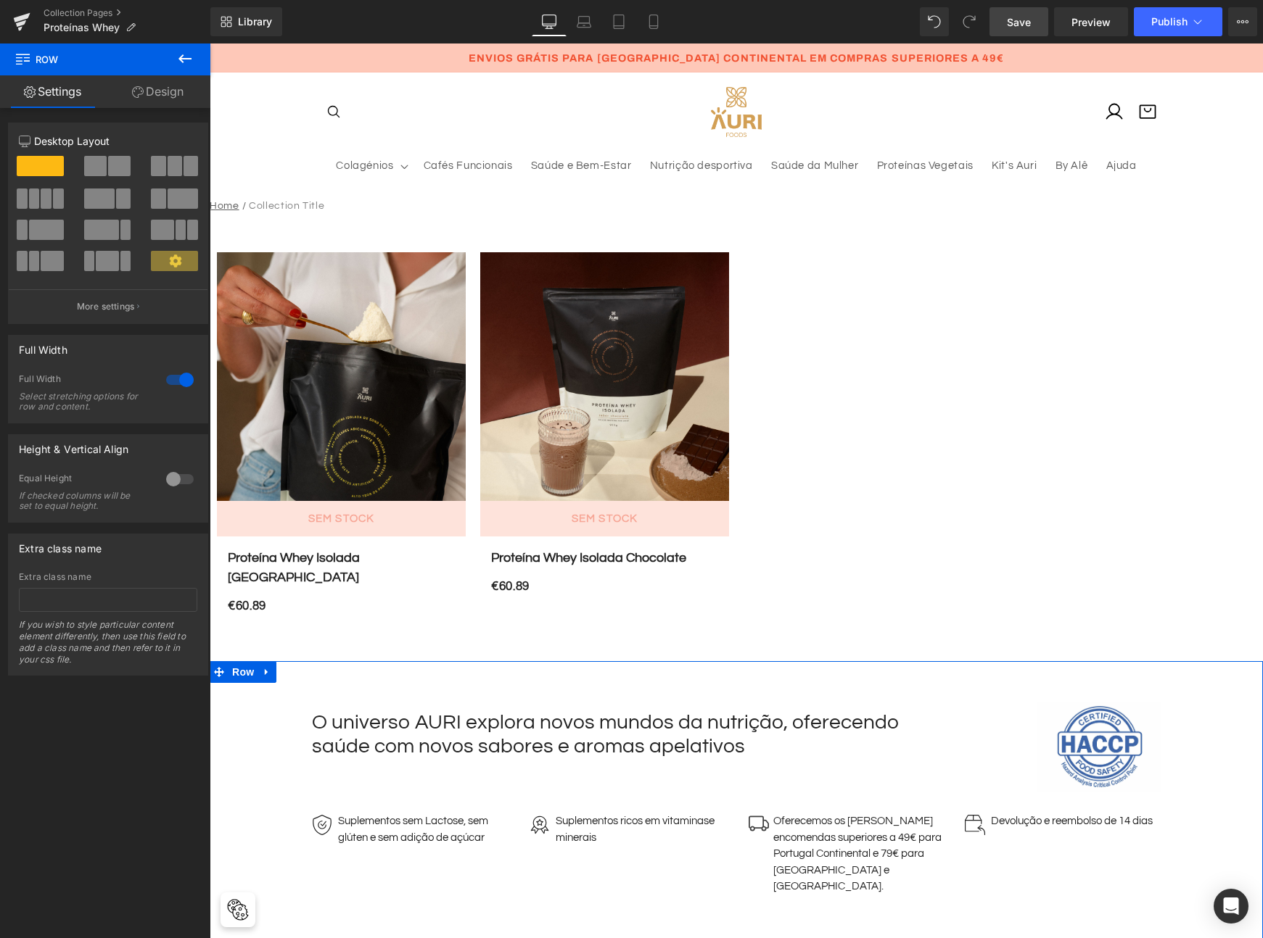
click at [281, 781] on div "Image O universo AURI explora novos mundos da nutrição, oferecendo saúde com no…" at bounding box center [736, 819] width 1053 height 235
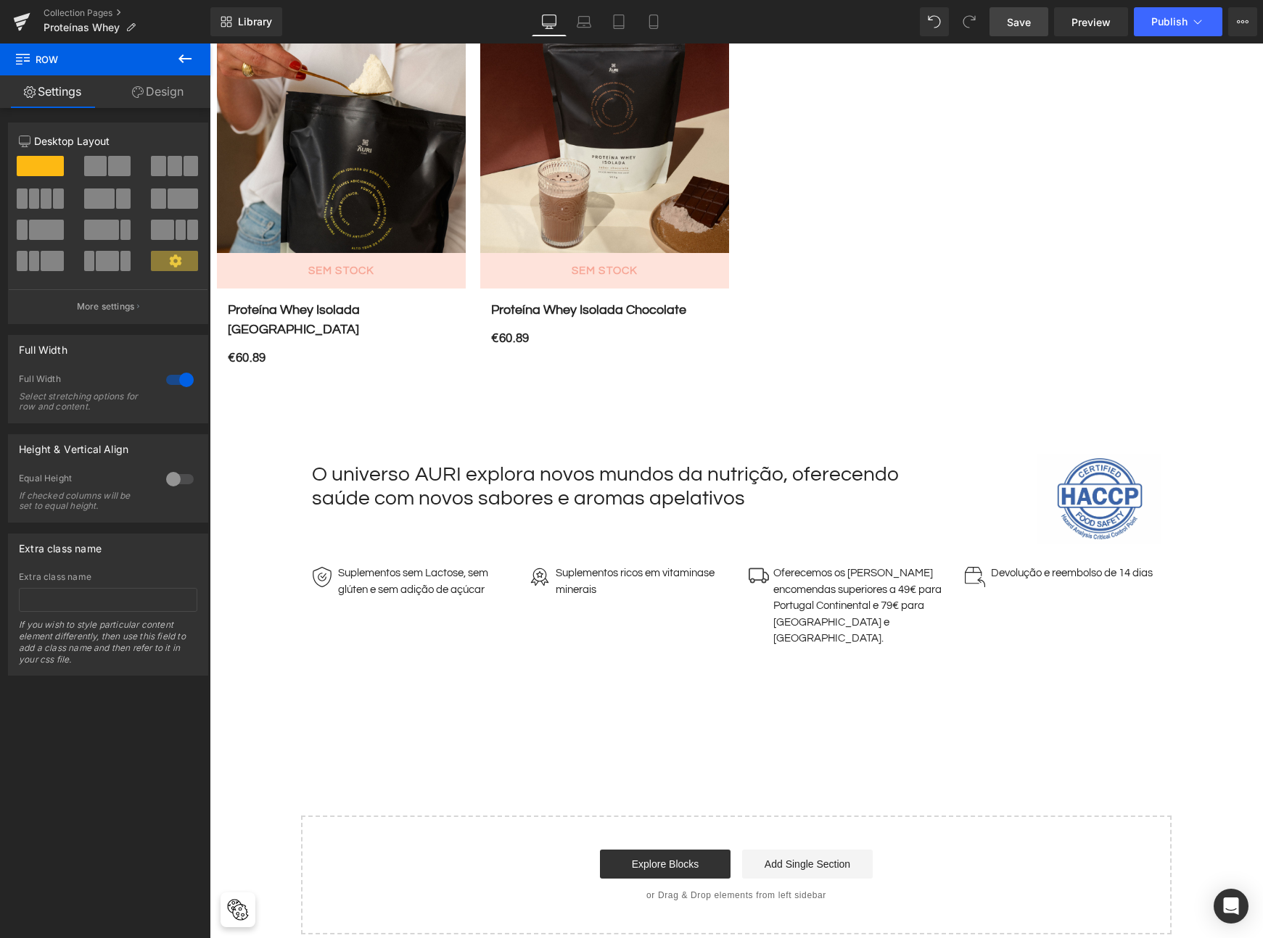
scroll to position [261, 0]
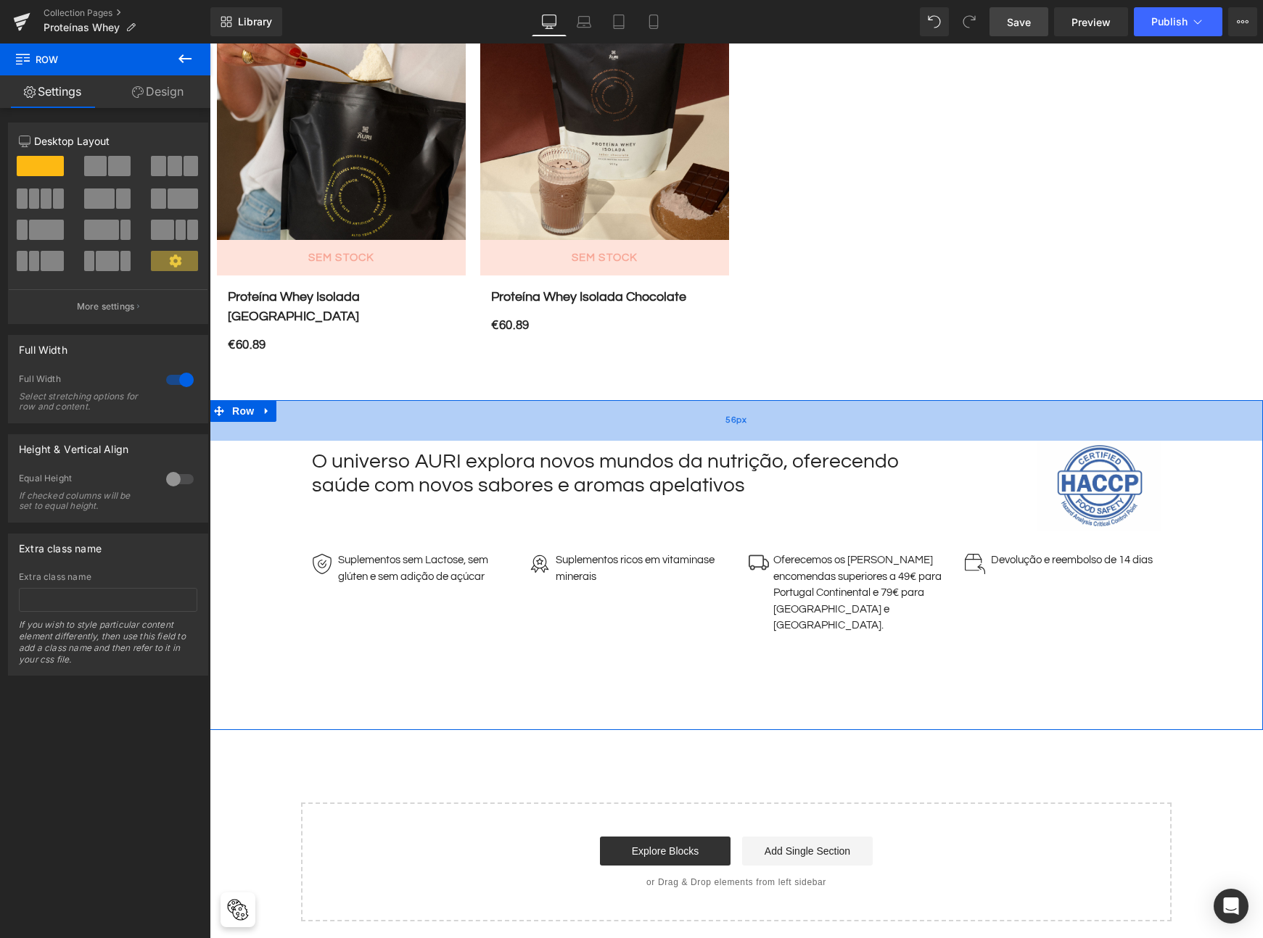
click at [272, 400] on div "56px" at bounding box center [736, 420] width 1053 height 41
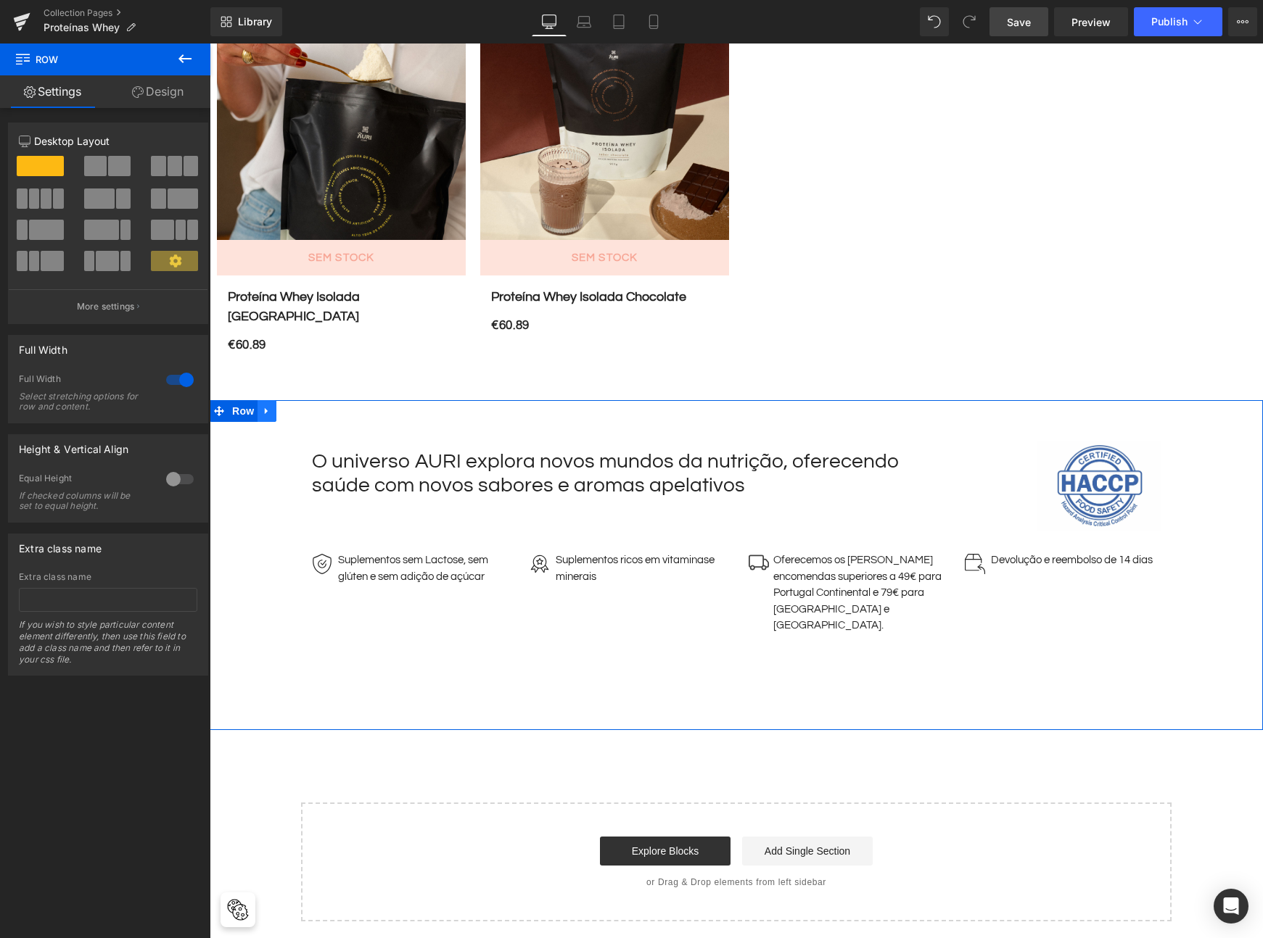
click at [268, 400] on link at bounding box center [266, 411] width 19 height 22
click at [305, 400] on link at bounding box center [304, 411] width 19 height 22
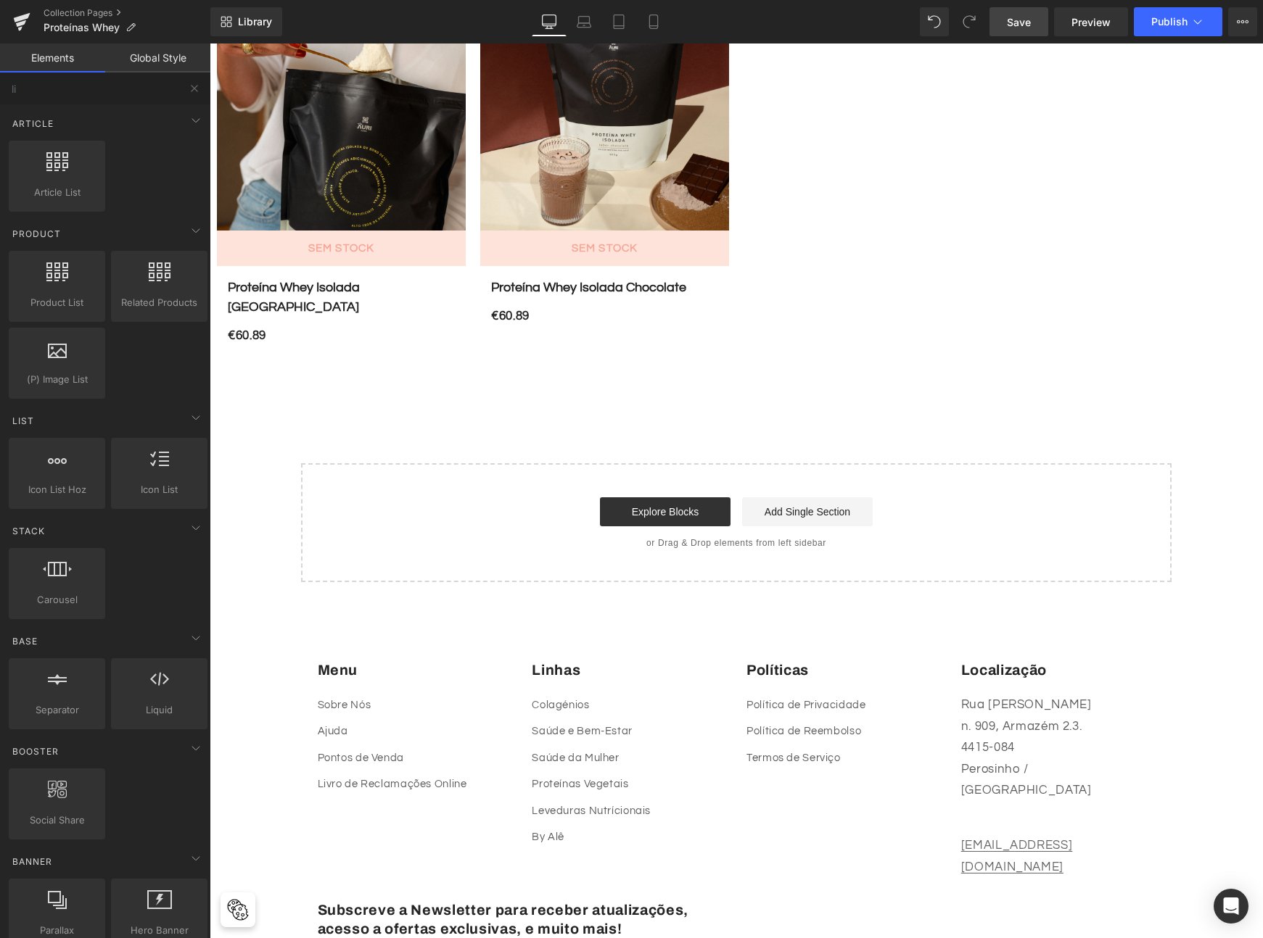
scroll to position [268, 0]
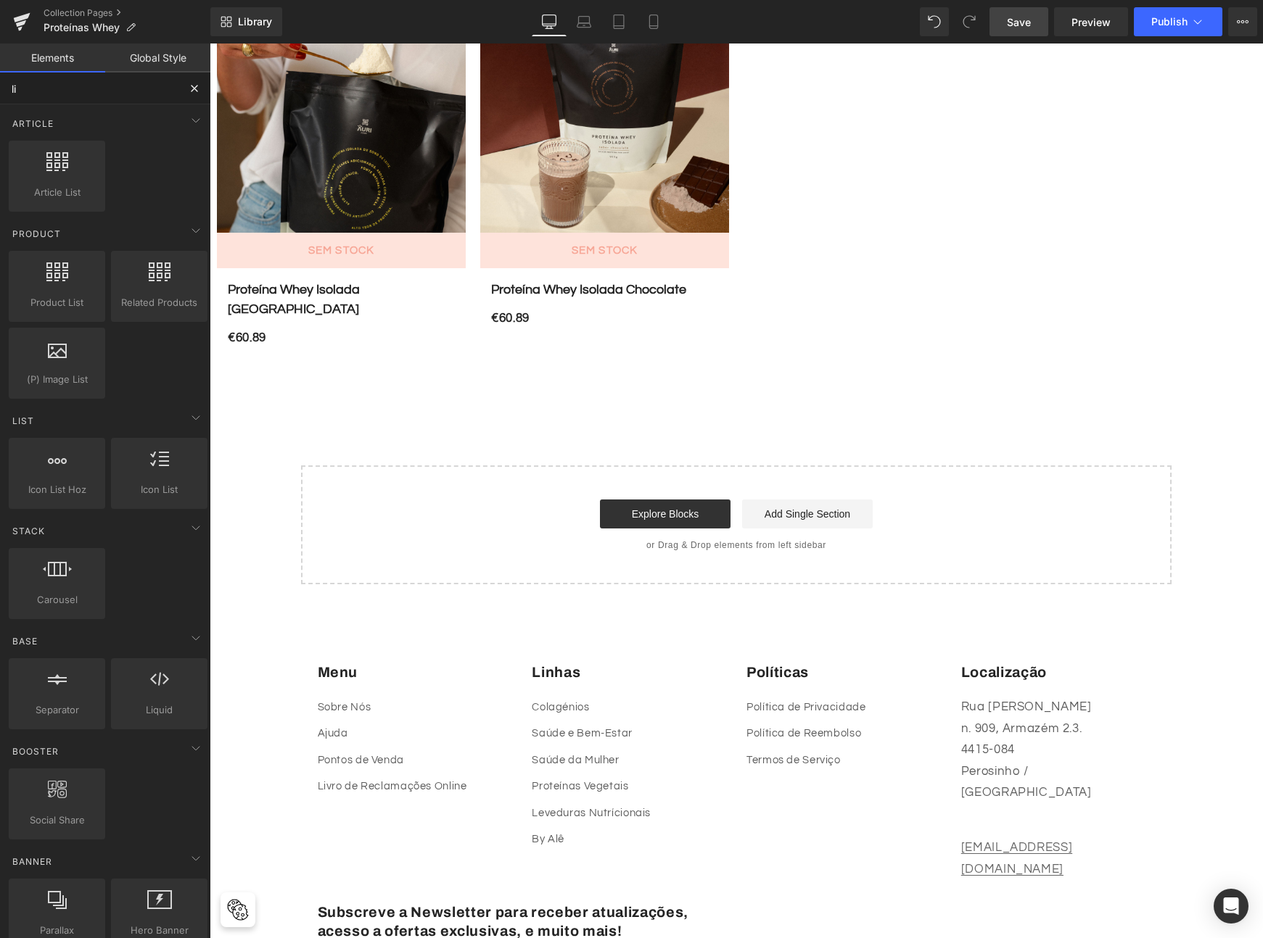
click at [145, 86] on input "li" at bounding box center [89, 89] width 178 height 32
type input "l"
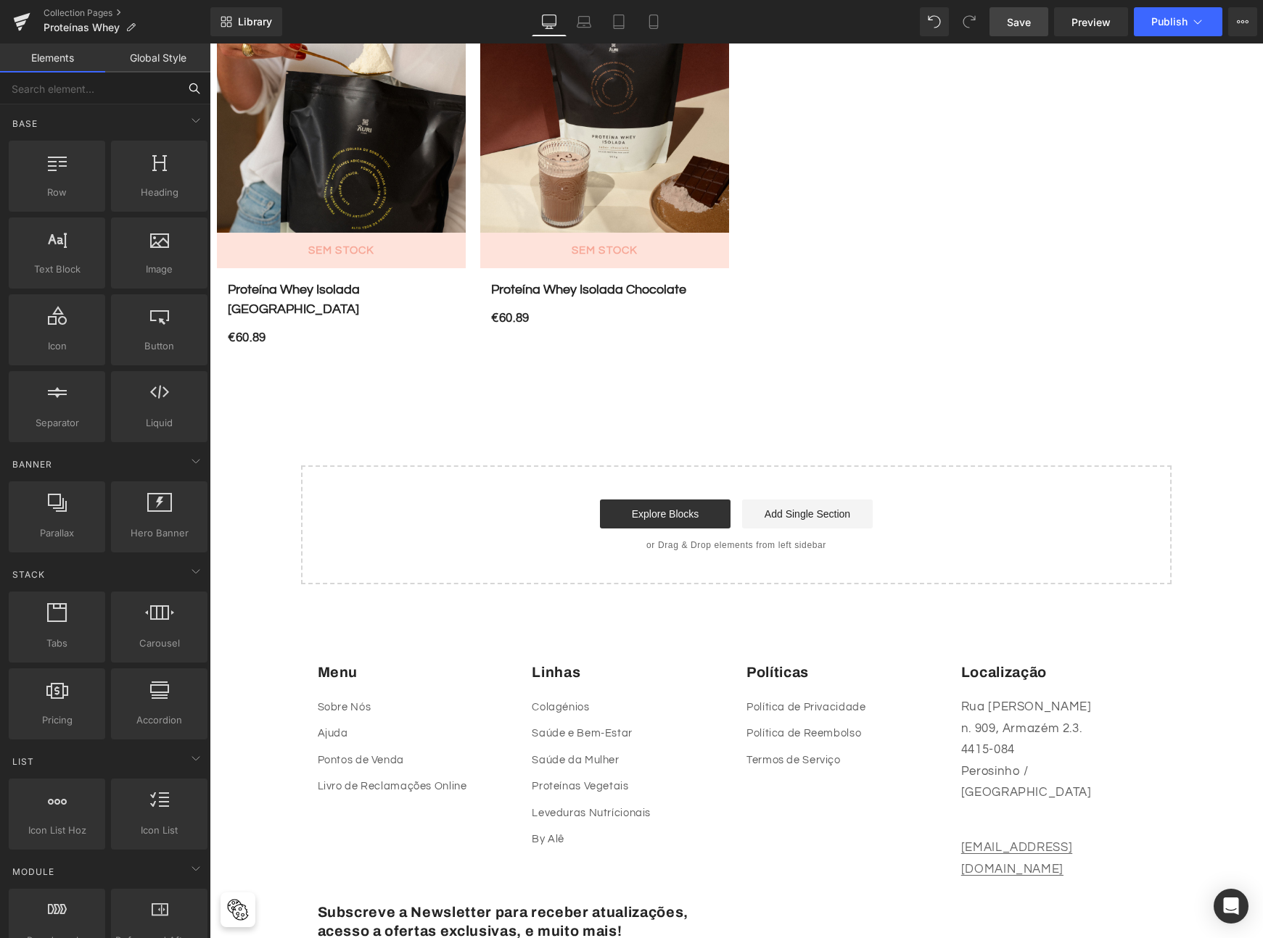
type input "a"
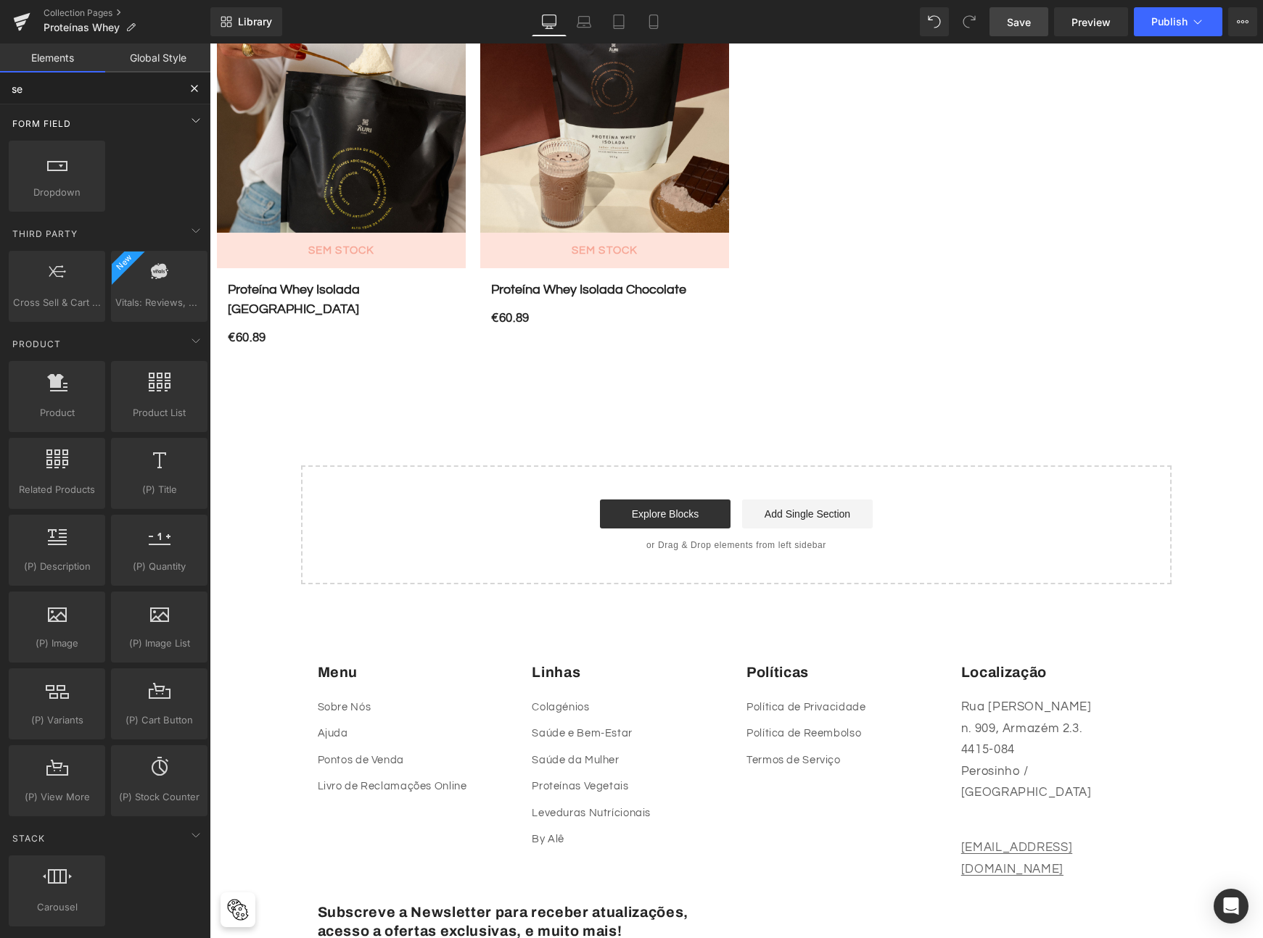
type input "sep"
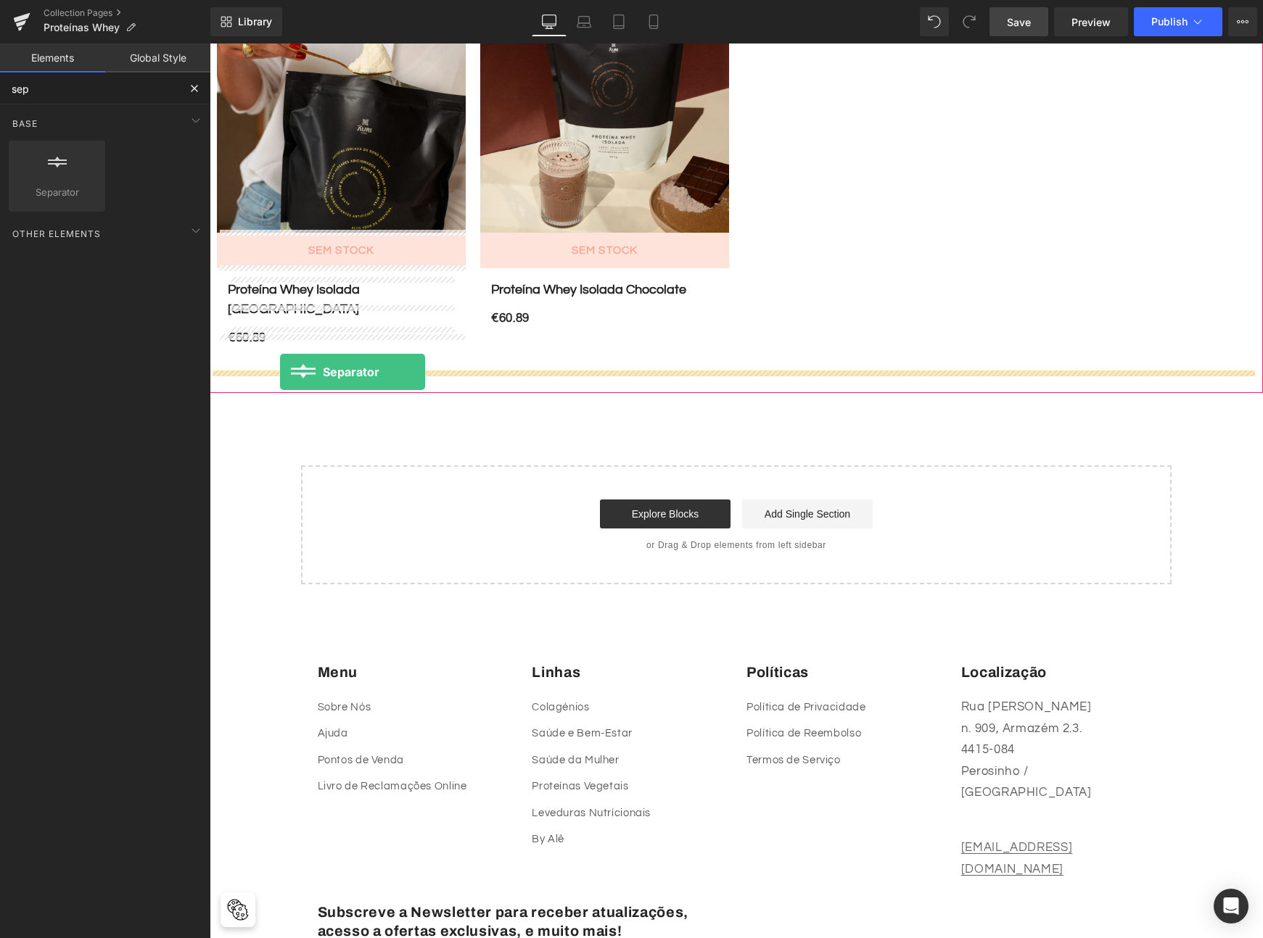
drag, startPoint x: 334, startPoint y: 267, endPoint x: 280, endPoint y: 372, distance: 118.4
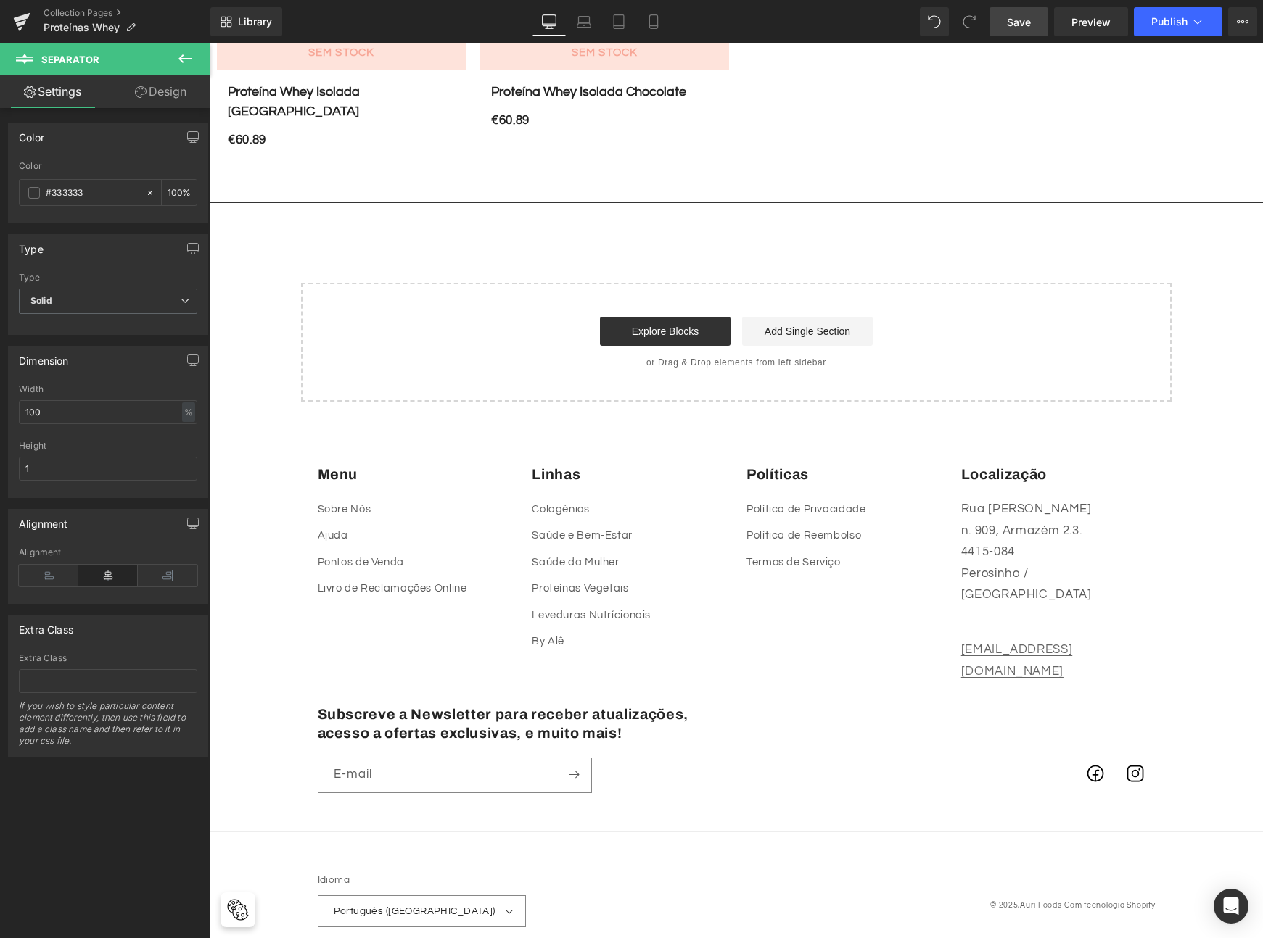
scroll to position [0, 0]
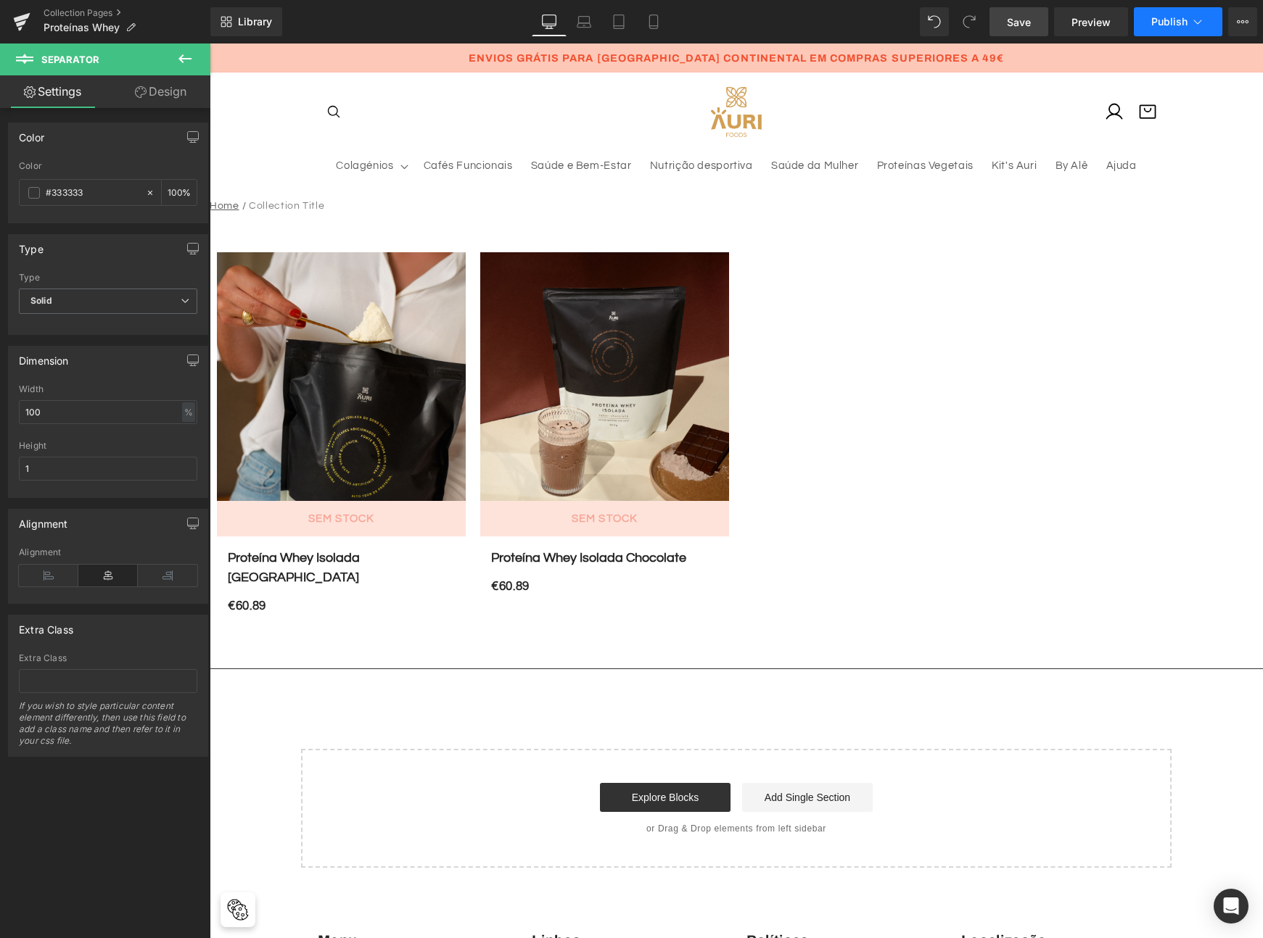
click at [1154, 28] on button "Publish" at bounding box center [1178, 21] width 88 height 29
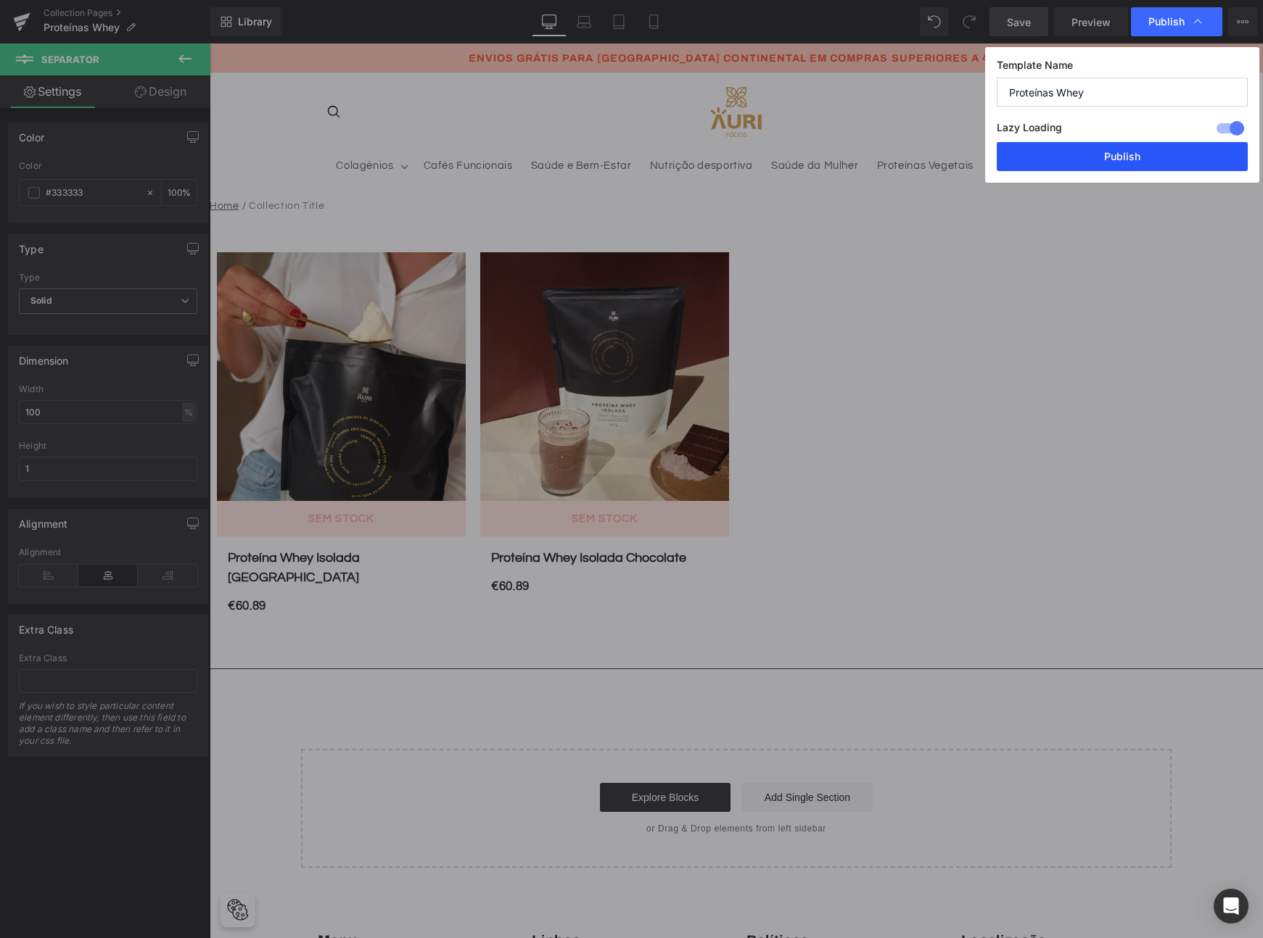
click at [1094, 156] on button "Publish" at bounding box center [1121, 156] width 251 height 29
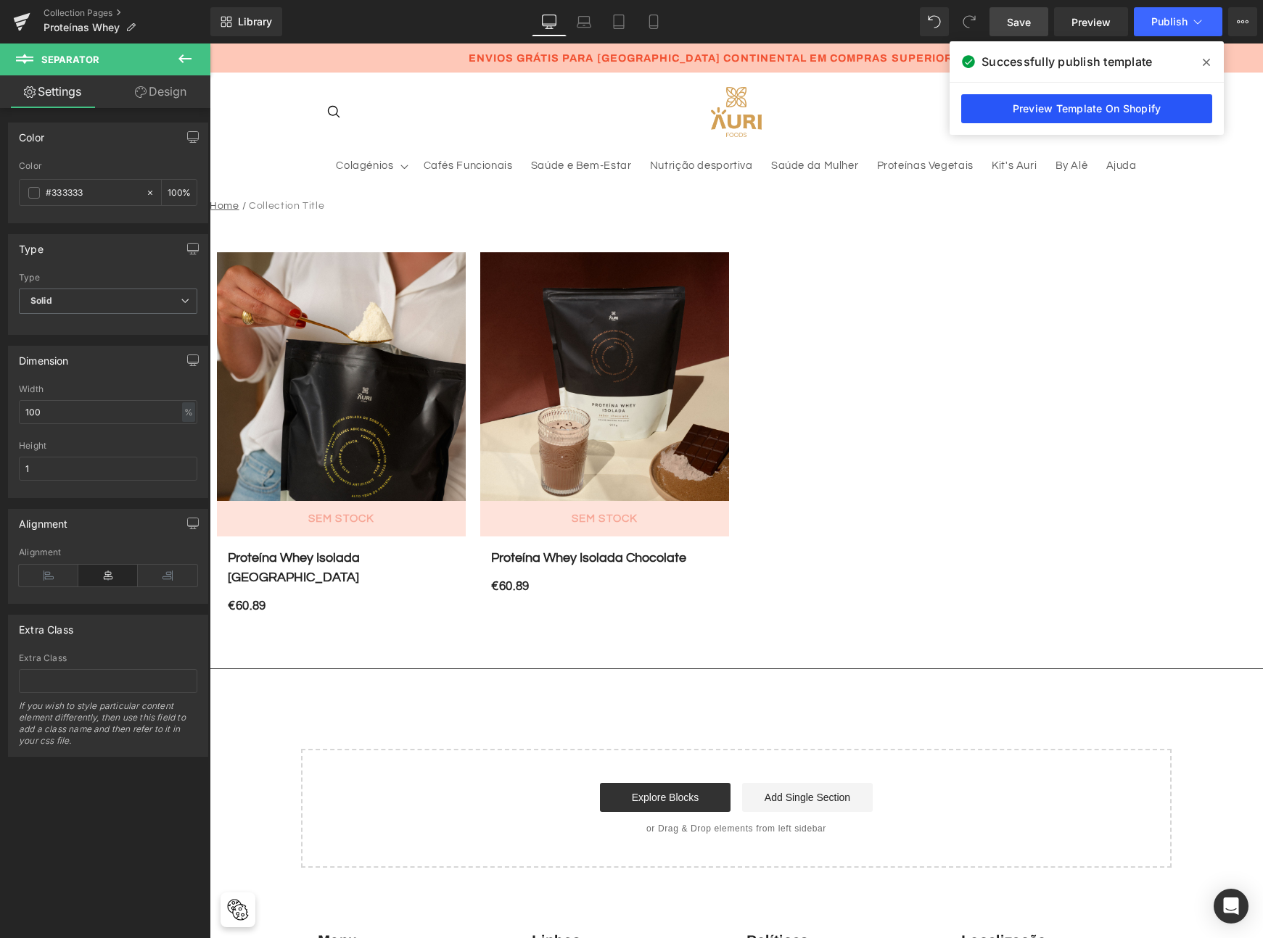
click at [1108, 110] on link "Preview Template On Shopify" at bounding box center [1086, 108] width 251 height 29
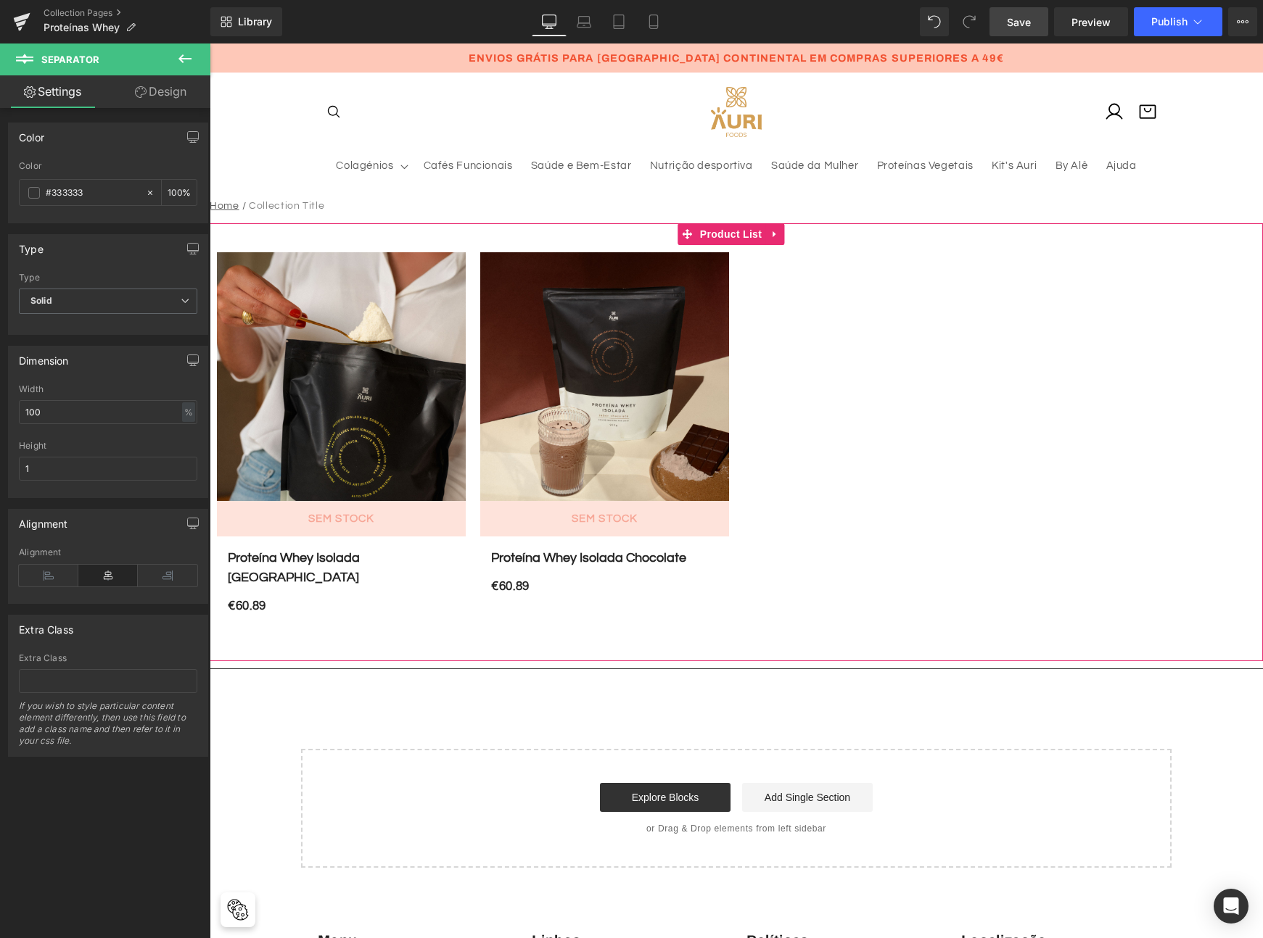
click at [943, 401] on div "Sale Off (P) Image sem stock (P) Cart Button Proteína Whey Isolada Baunilha (P)…" at bounding box center [736, 431] width 1053 height 416
click at [94, 9] on link "Collection Pages" at bounding box center [127, 13] width 167 height 12
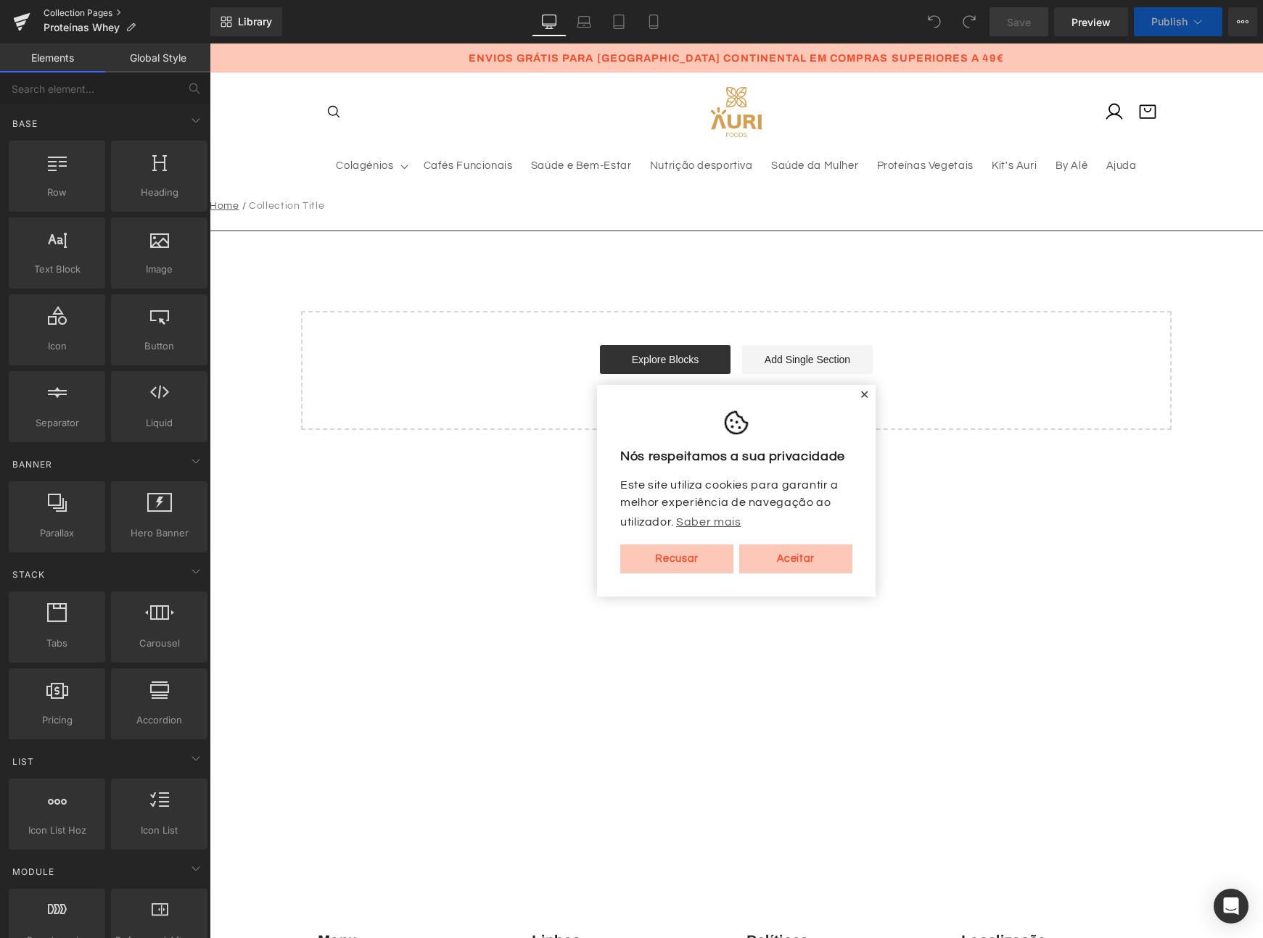
click at [92, 8] on link "Collection Pages" at bounding box center [127, 13] width 167 height 12
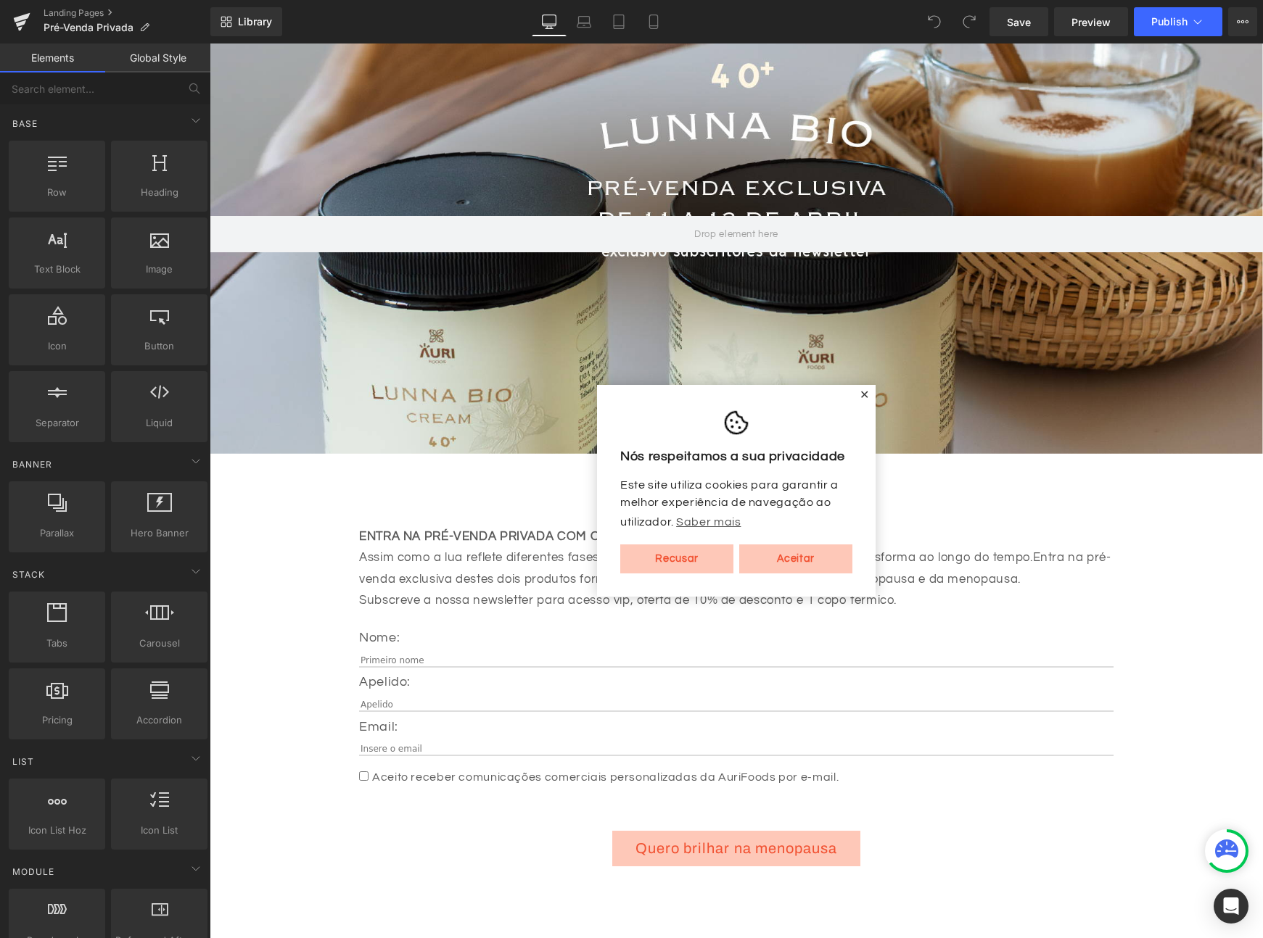
scroll to position [189, 0]
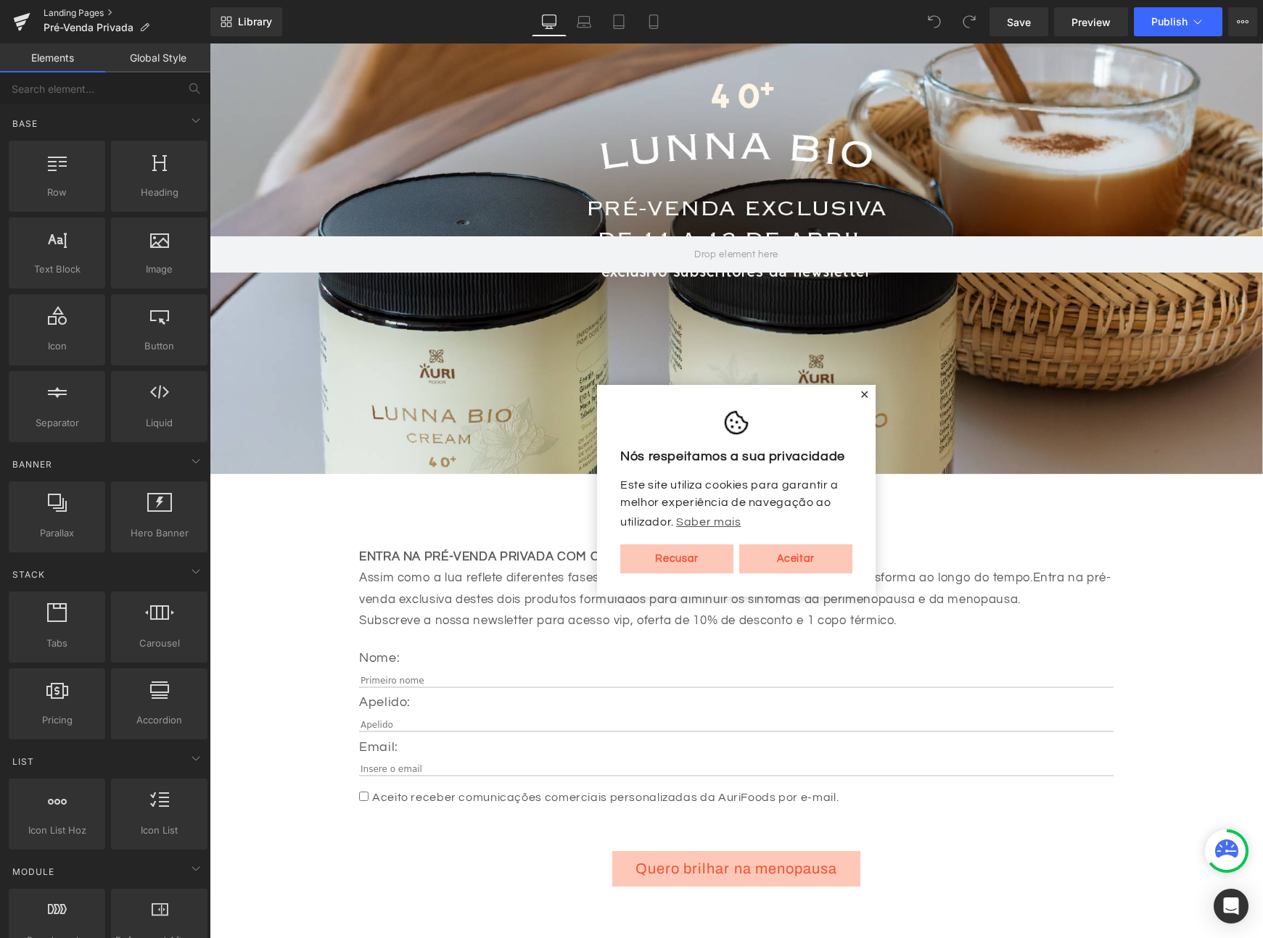
click at [70, 11] on link "Landing Pages" at bounding box center [127, 13] width 167 height 12
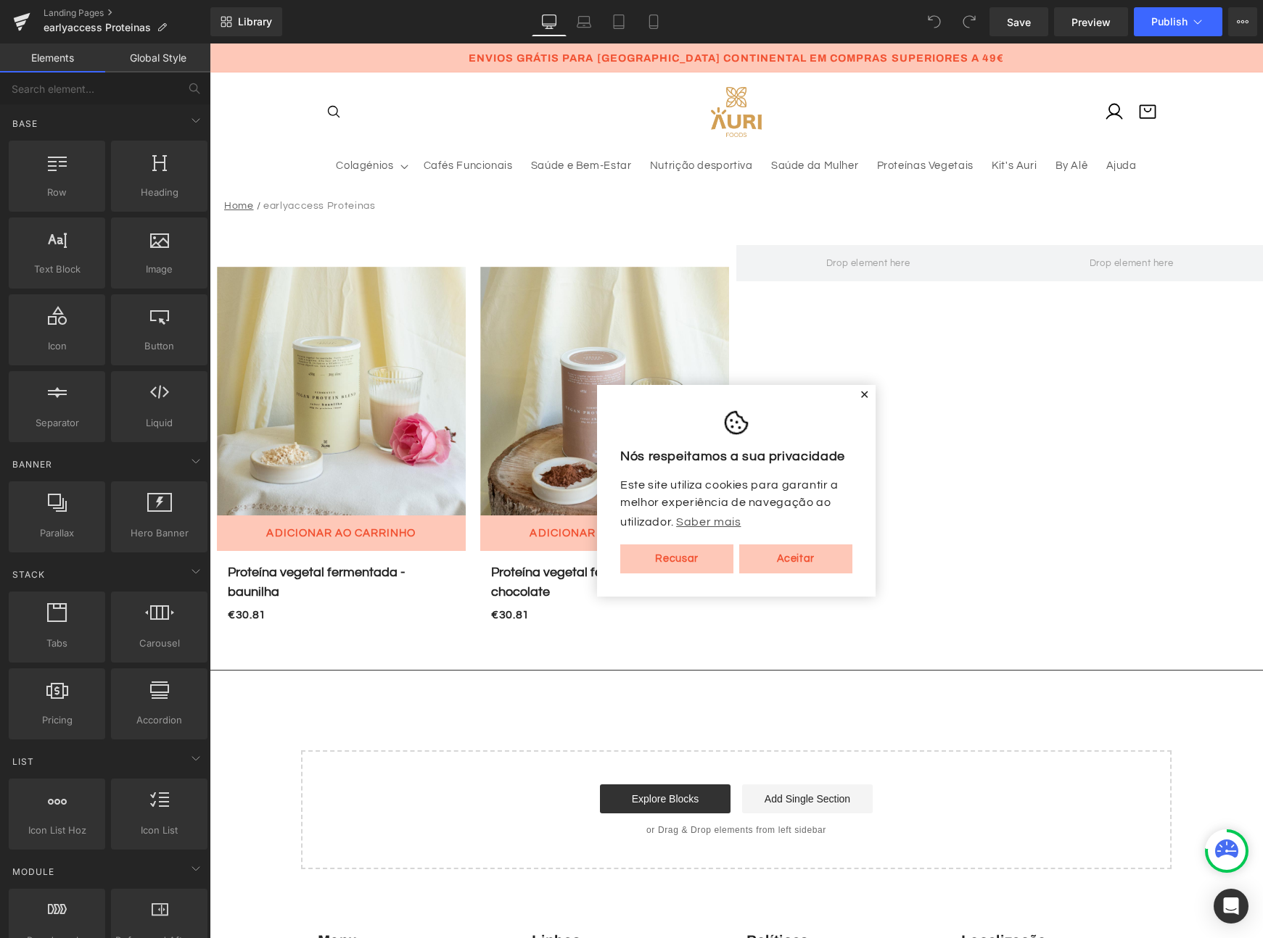
click at [862, 395] on span "✕" at bounding box center [864, 395] width 10 height 9
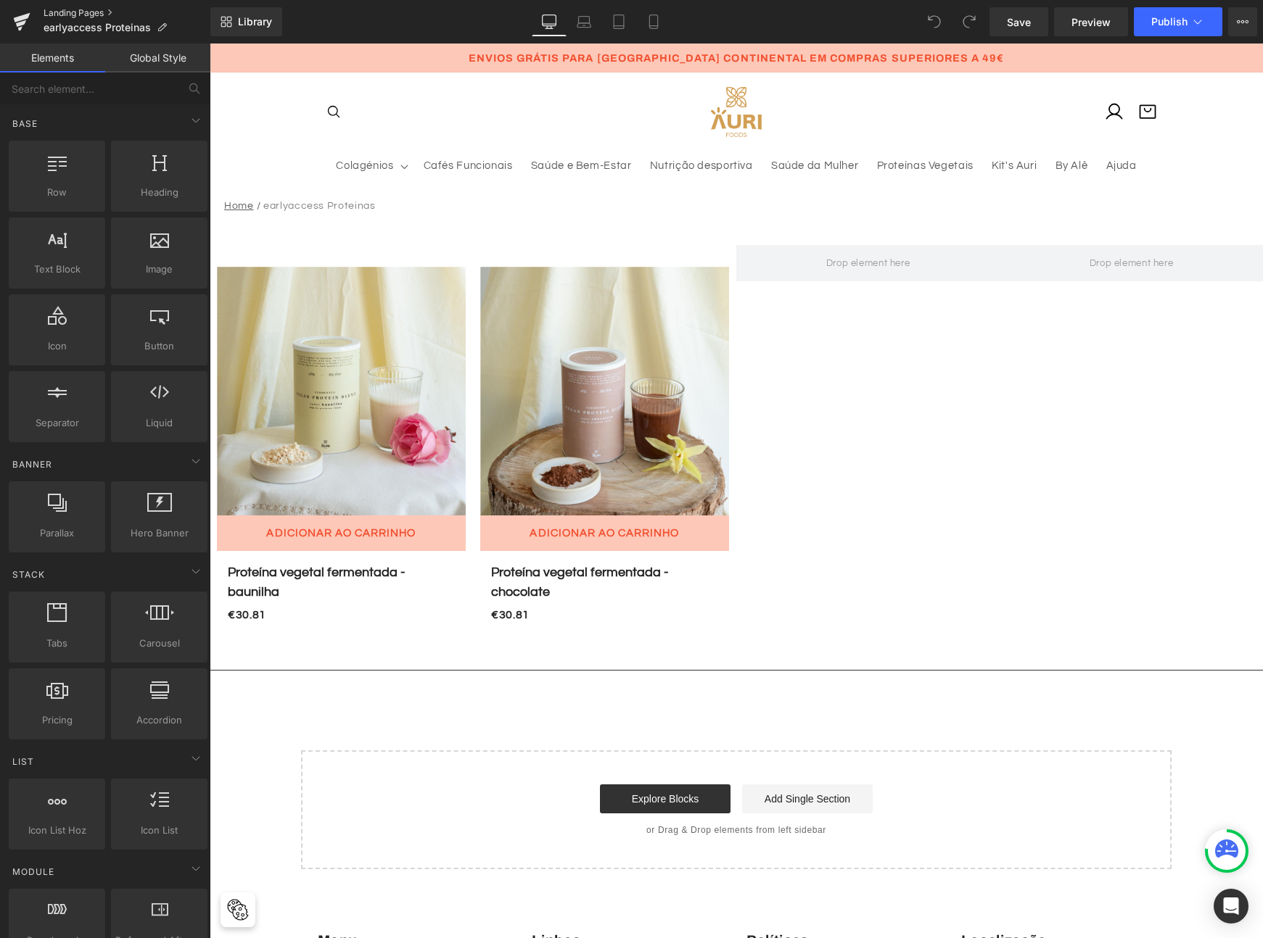
click at [82, 11] on link "Landing Pages" at bounding box center [127, 13] width 167 height 12
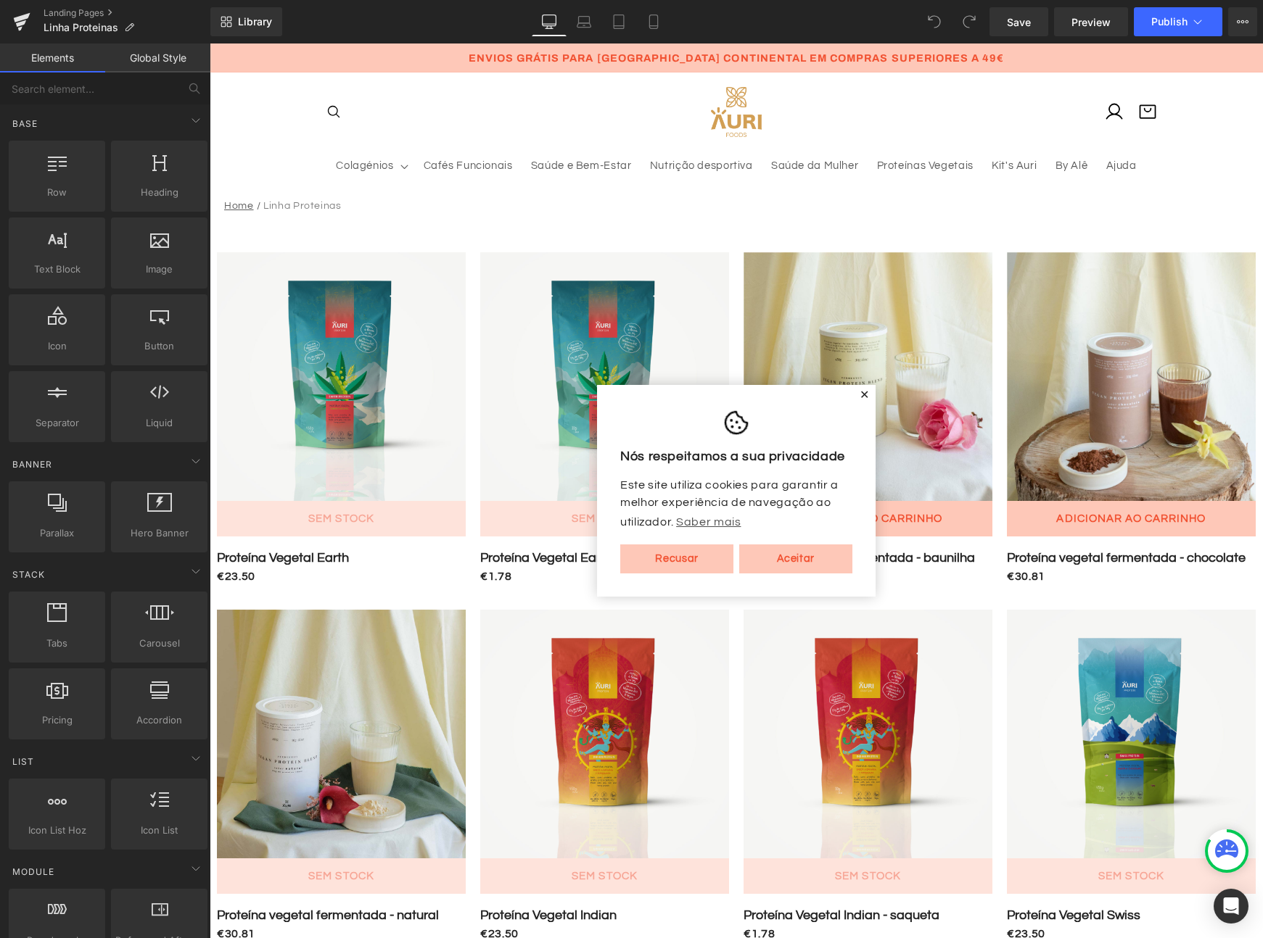
click at [859, 395] on span "✕" at bounding box center [864, 395] width 10 height 9
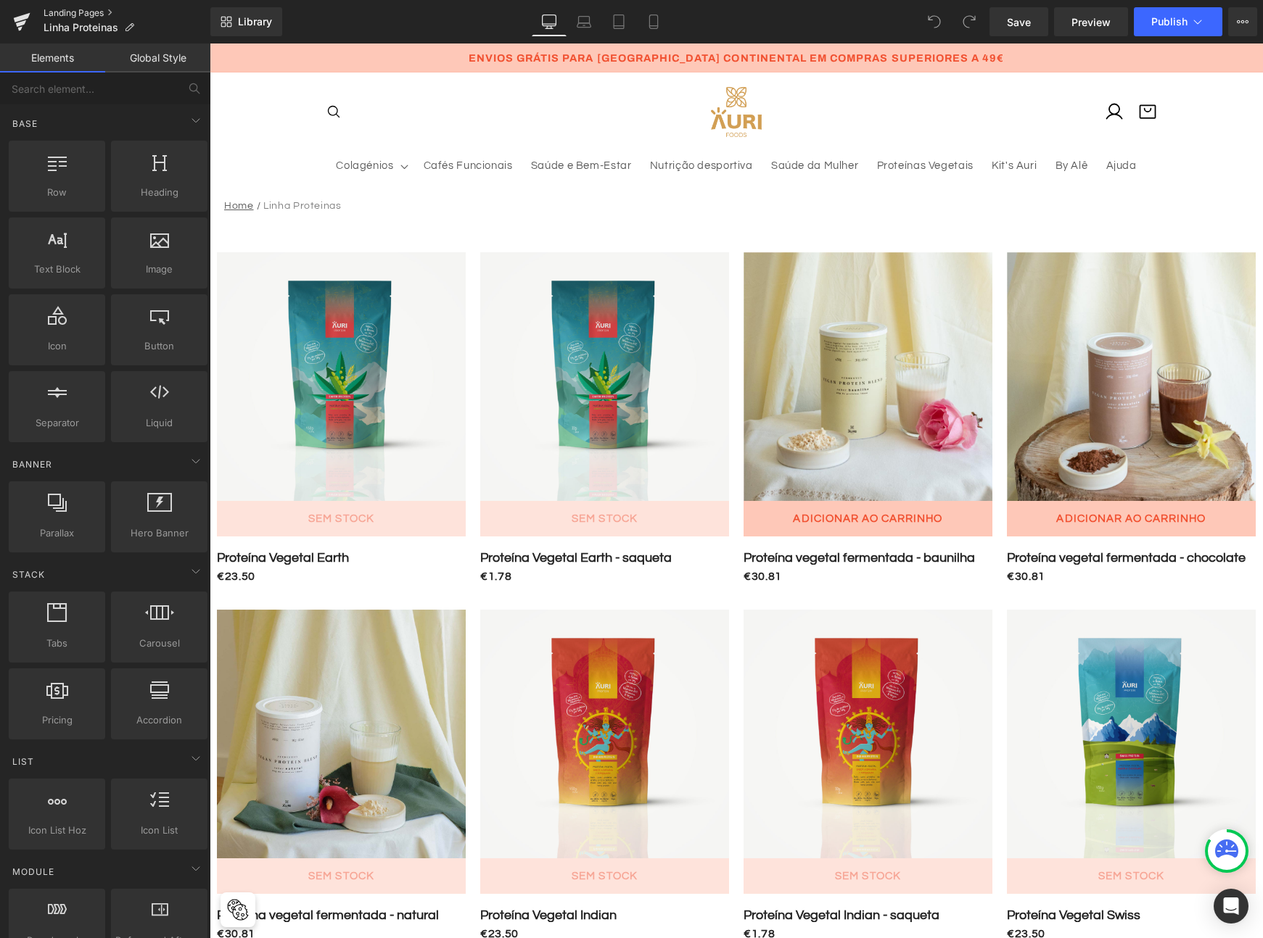
click at [73, 10] on link "Landing Pages" at bounding box center [127, 13] width 167 height 12
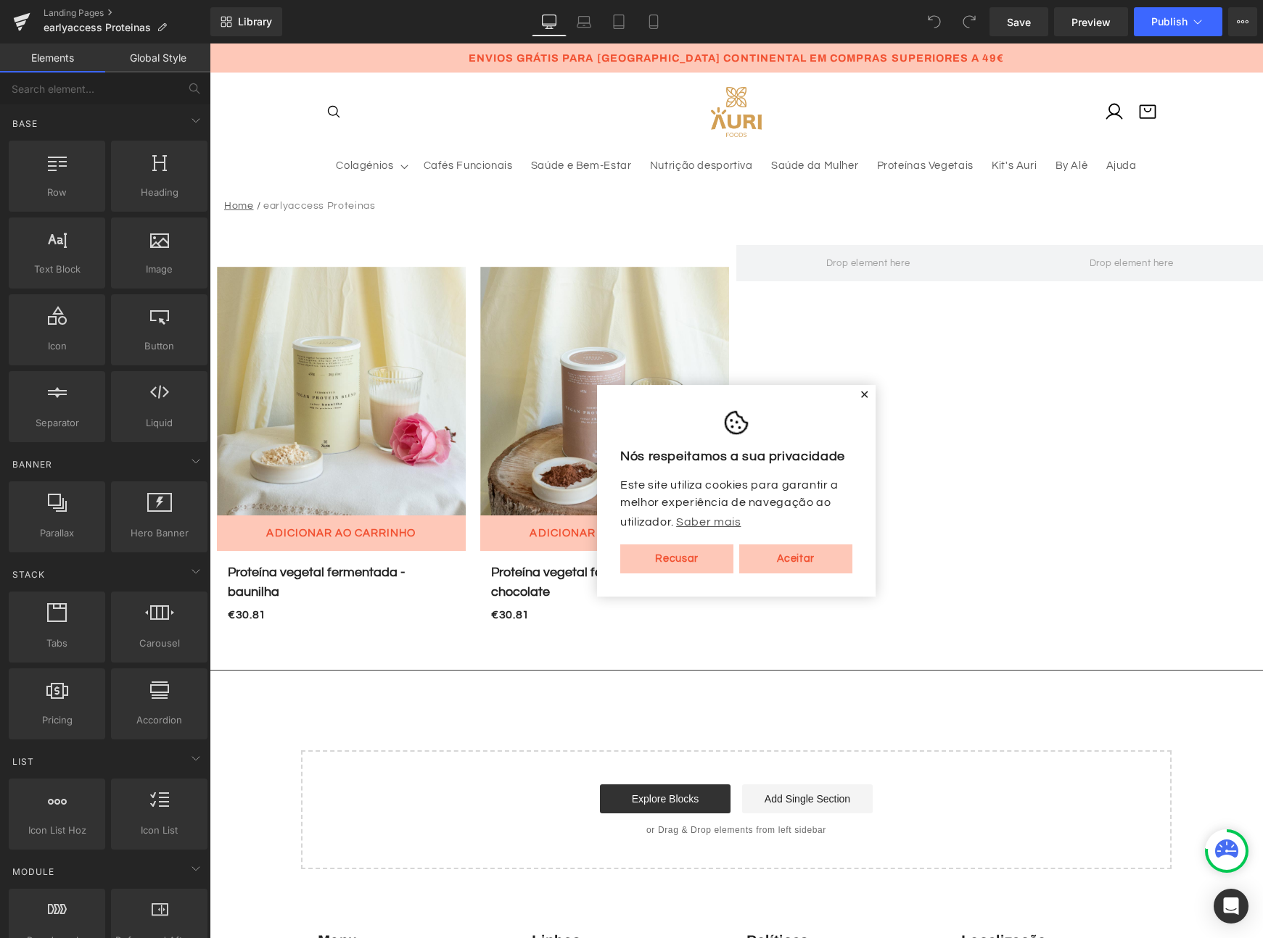
click at [859, 397] on span "✕" at bounding box center [864, 395] width 10 height 9
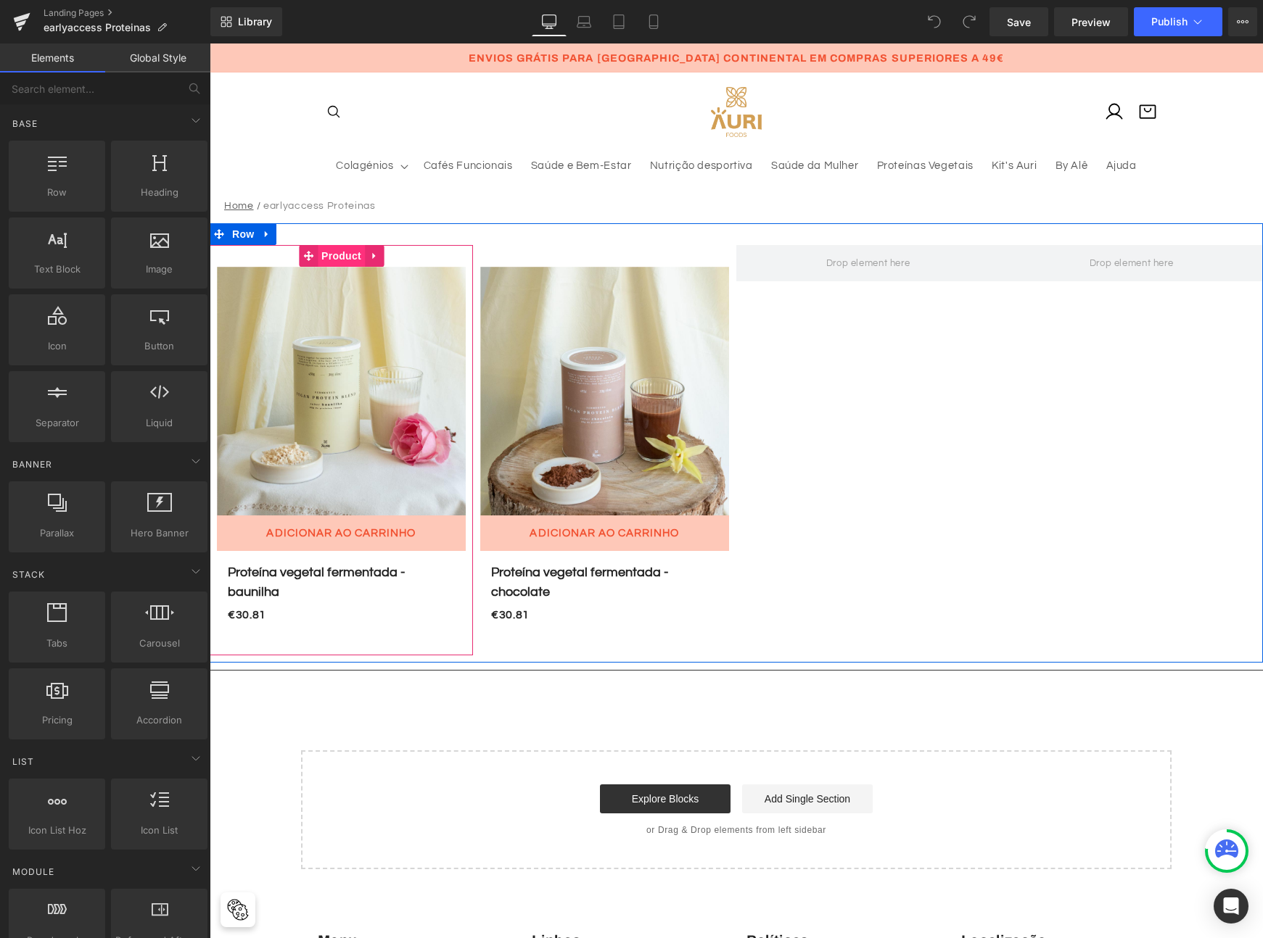
click at [335, 257] on span "Product" at bounding box center [341, 256] width 47 height 22
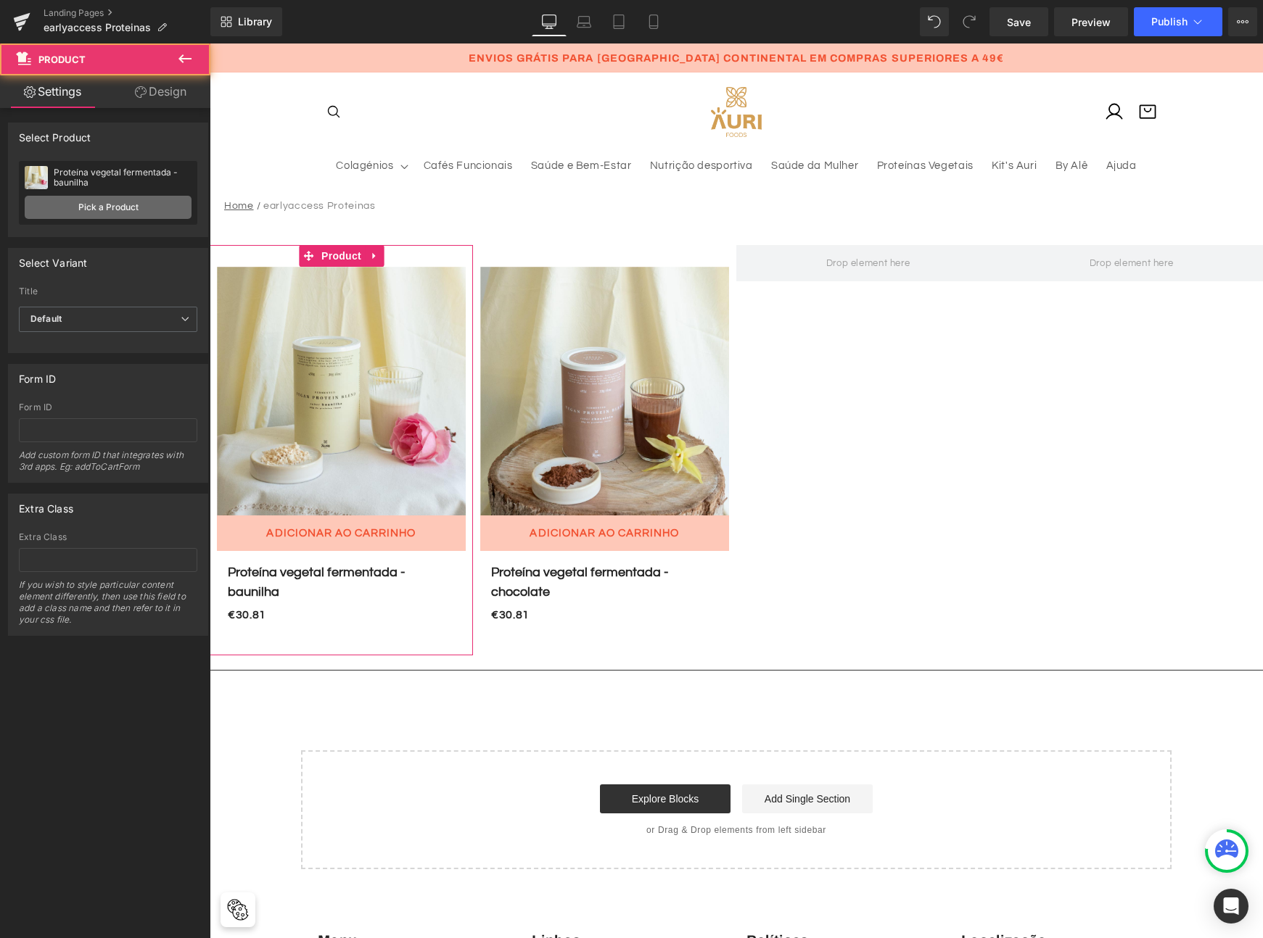
click at [73, 210] on link "Pick a Product" at bounding box center [108, 207] width 167 height 23
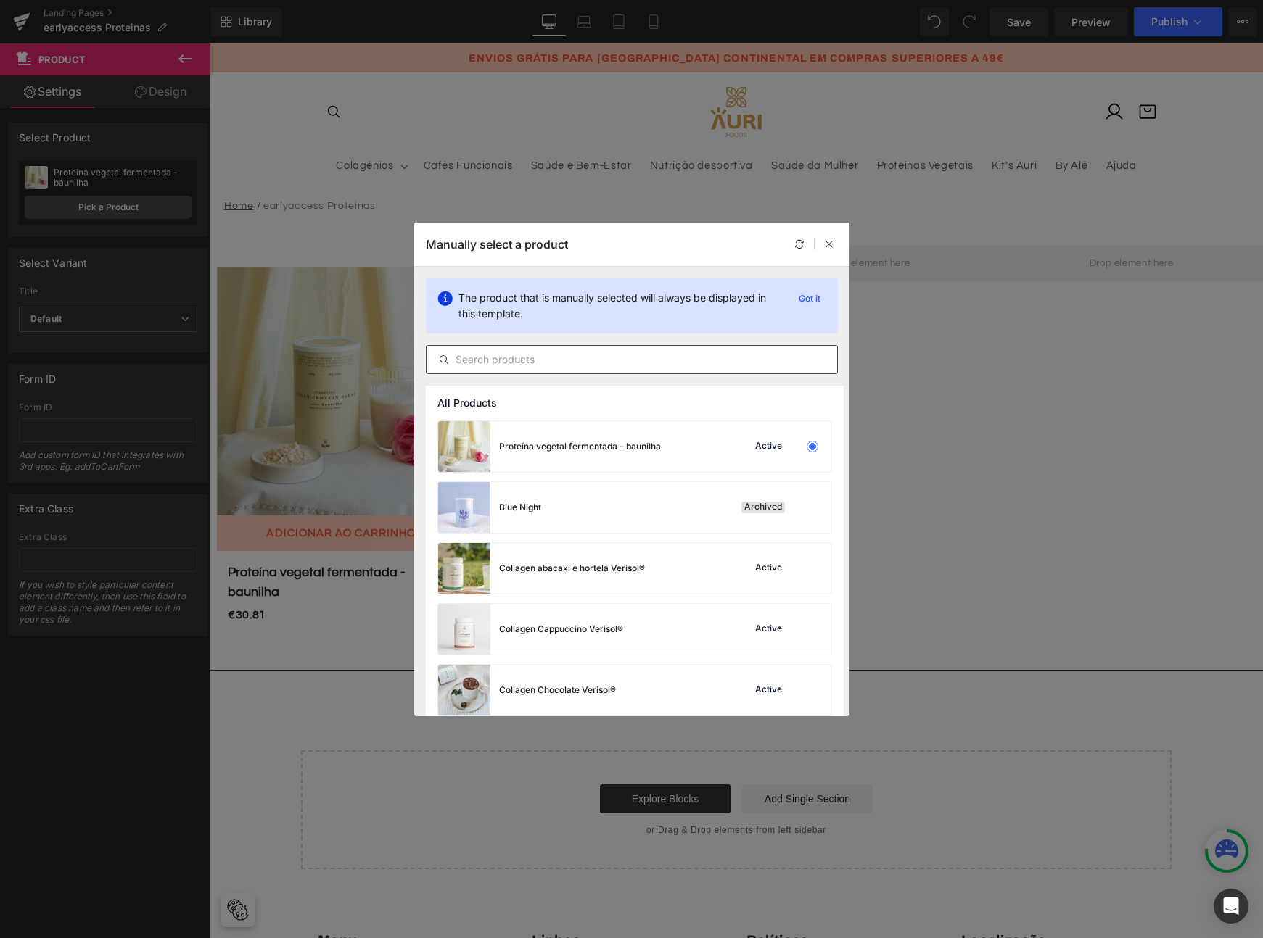
click at [534, 361] on input "text" at bounding box center [631, 359] width 410 height 17
click at [831, 247] on icon at bounding box center [829, 244] width 10 height 10
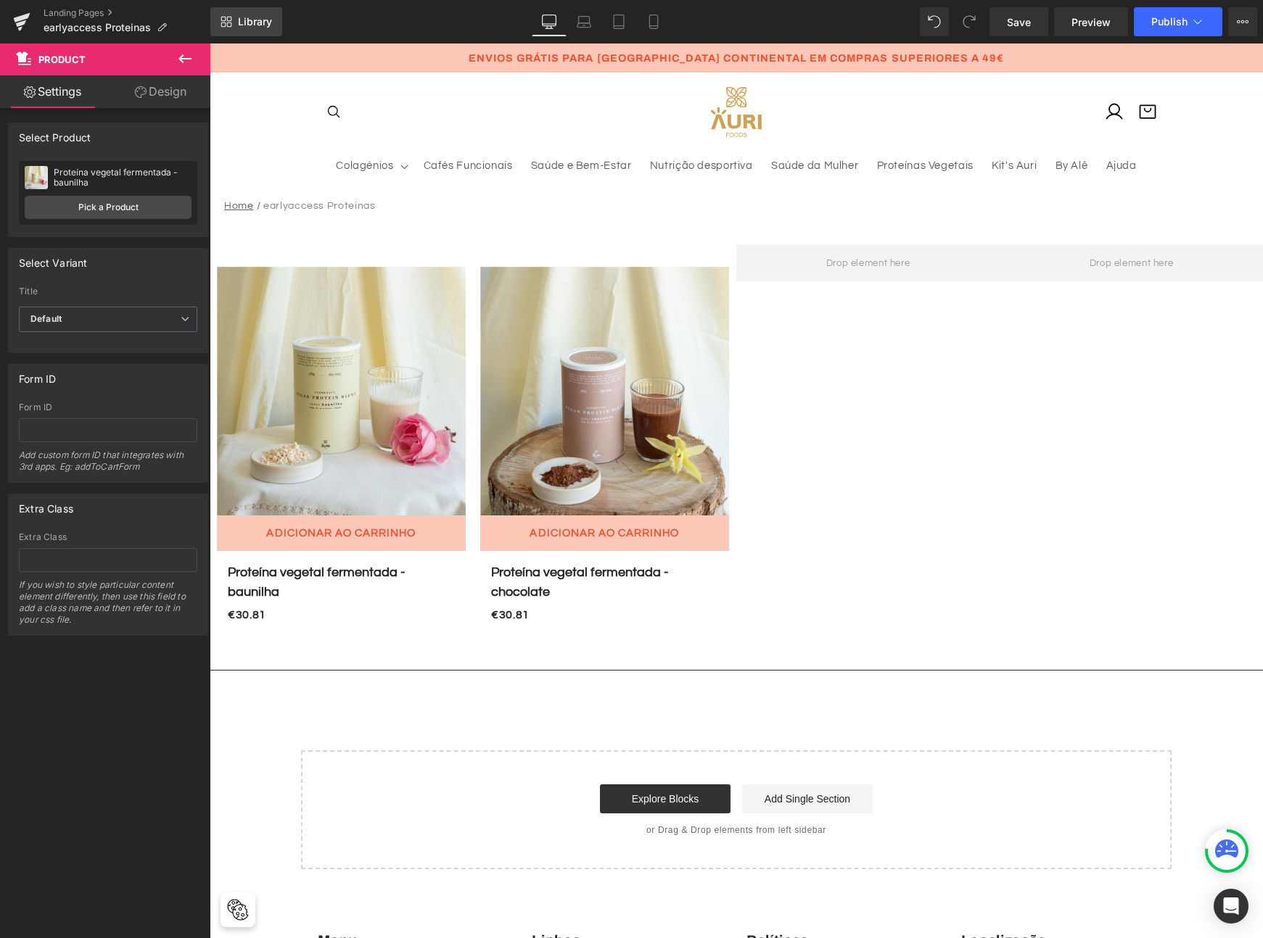
click at [244, 20] on span "Library" at bounding box center [255, 21] width 34 height 13
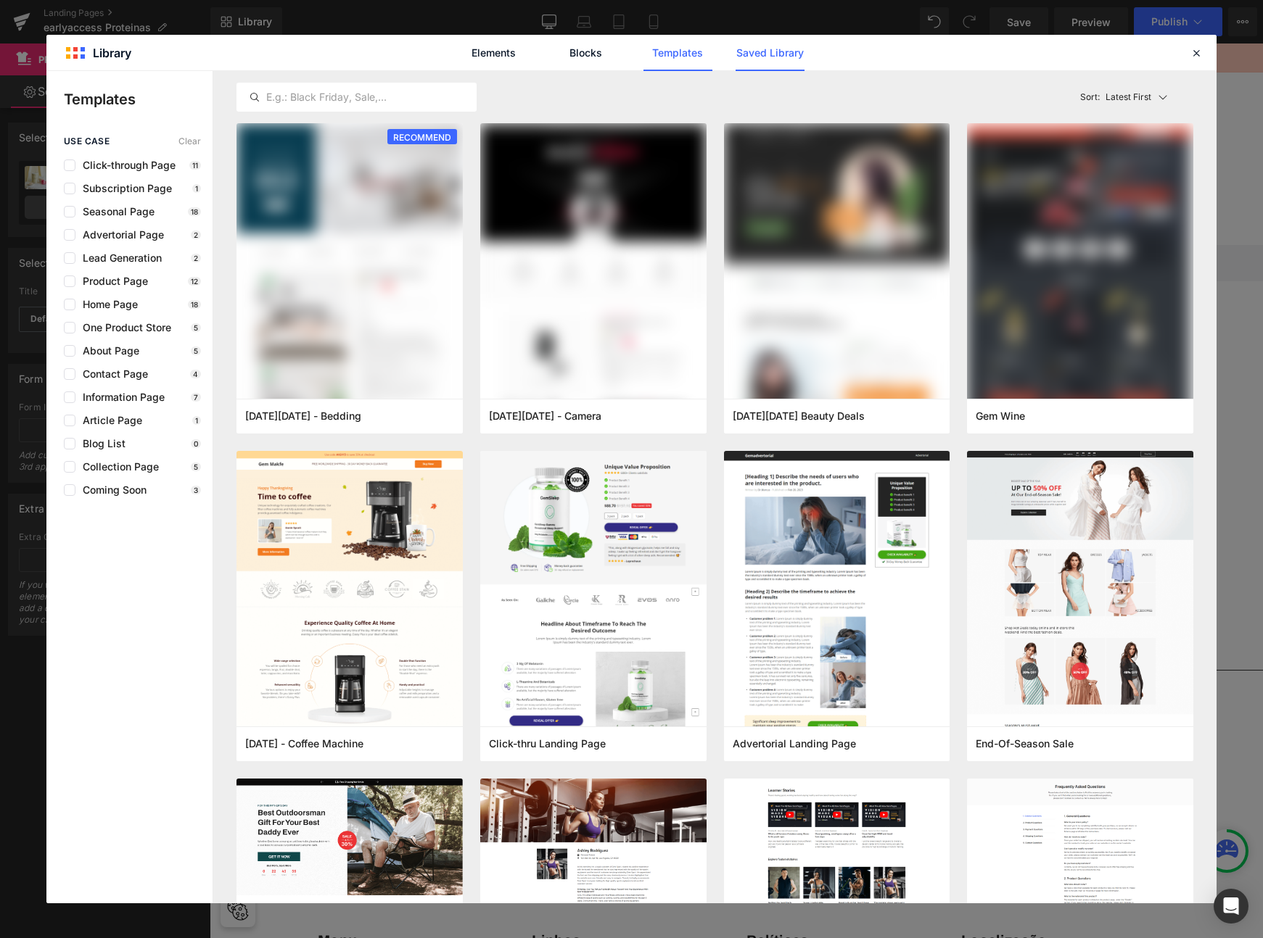
click at [775, 51] on link "Saved Library" at bounding box center [769, 53] width 69 height 36
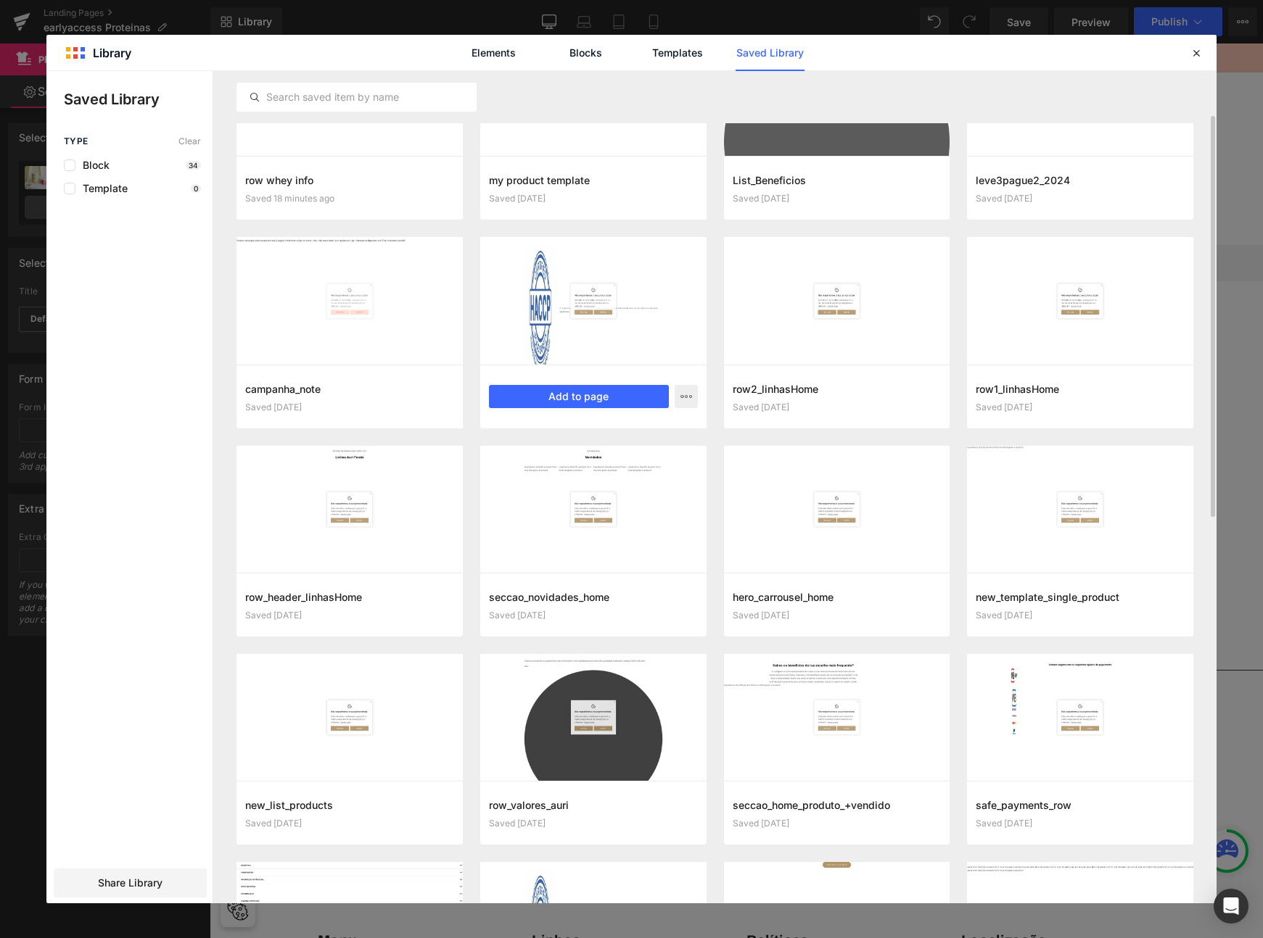
scroll to position [151, 0]
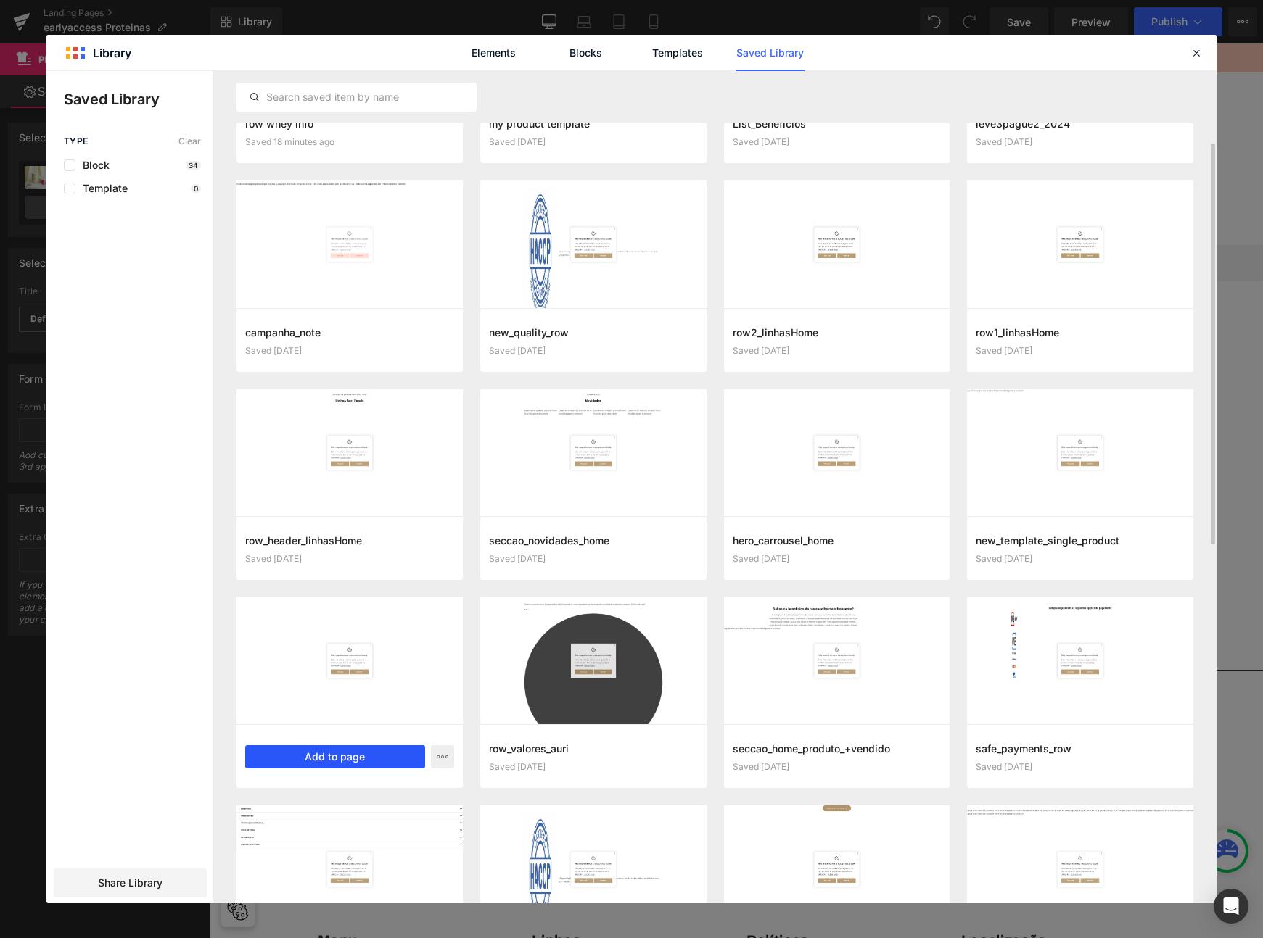
click at [334, 761] on button "Add to page" at bounding box center [335, 757] width 180 height 23
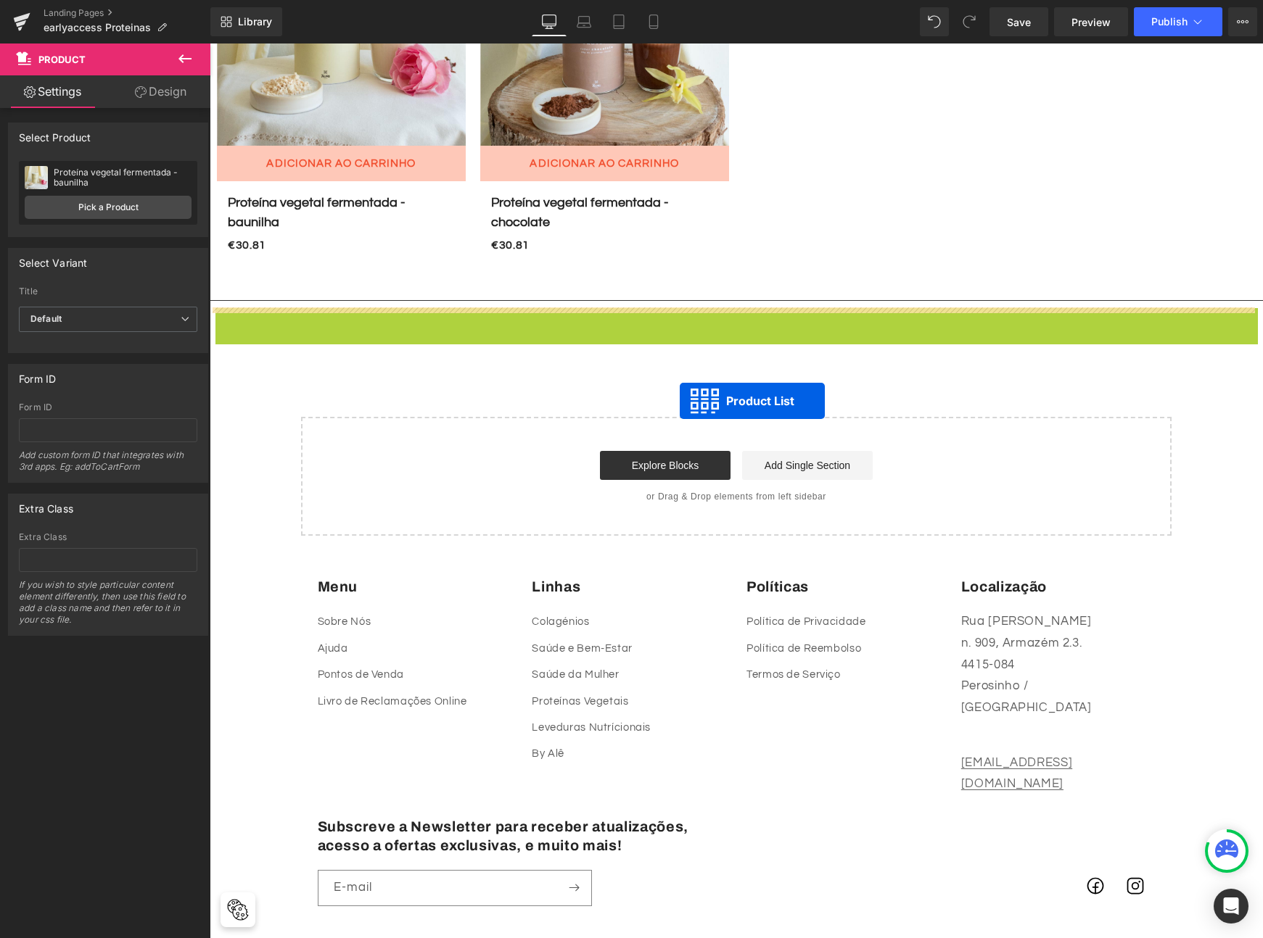
scroll to position [0, 0]
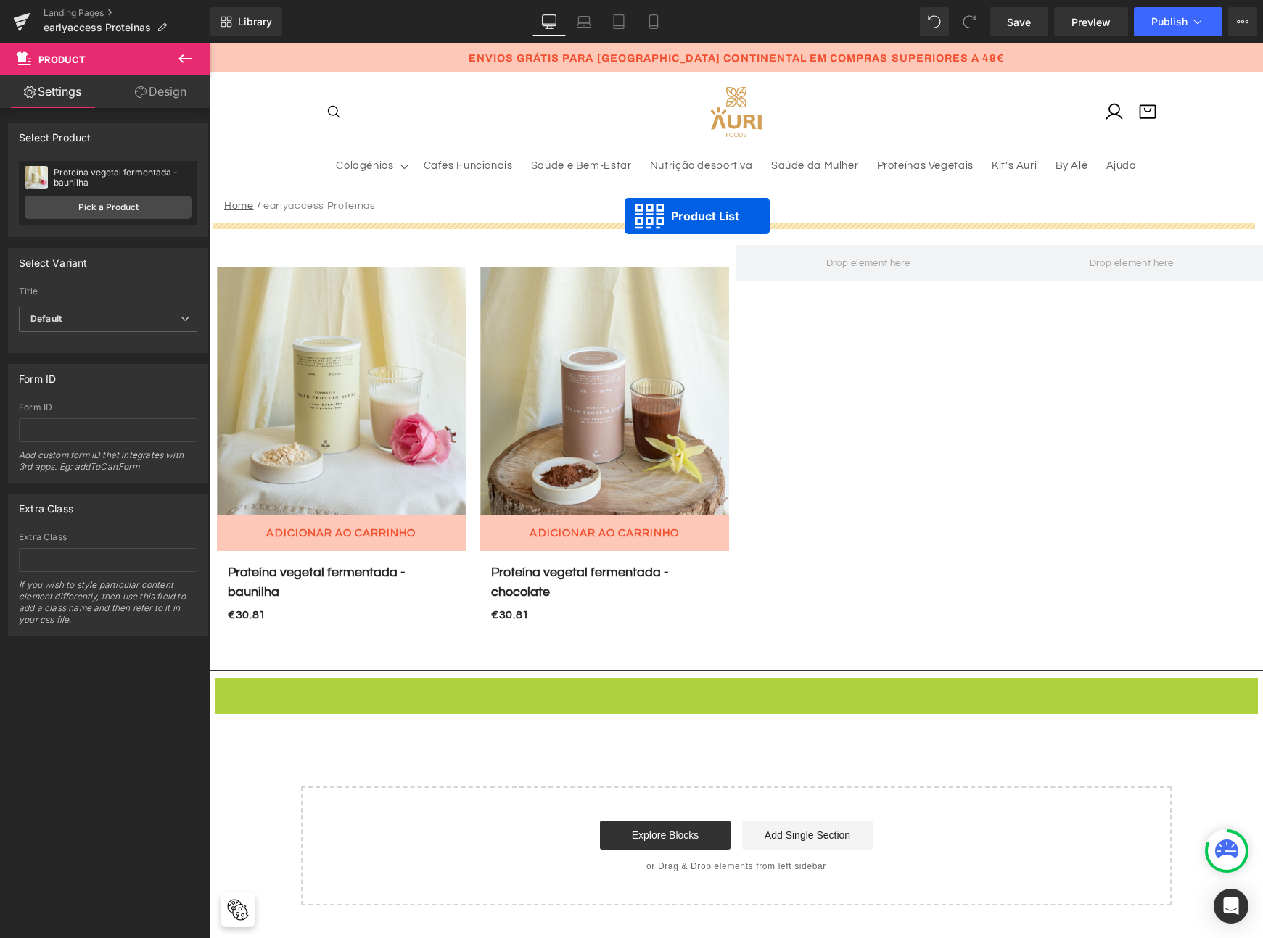
drag, startPoint x: 688, startPoint y: 437, endPoint x: 624, endPoint y: 216, distance: 230.0
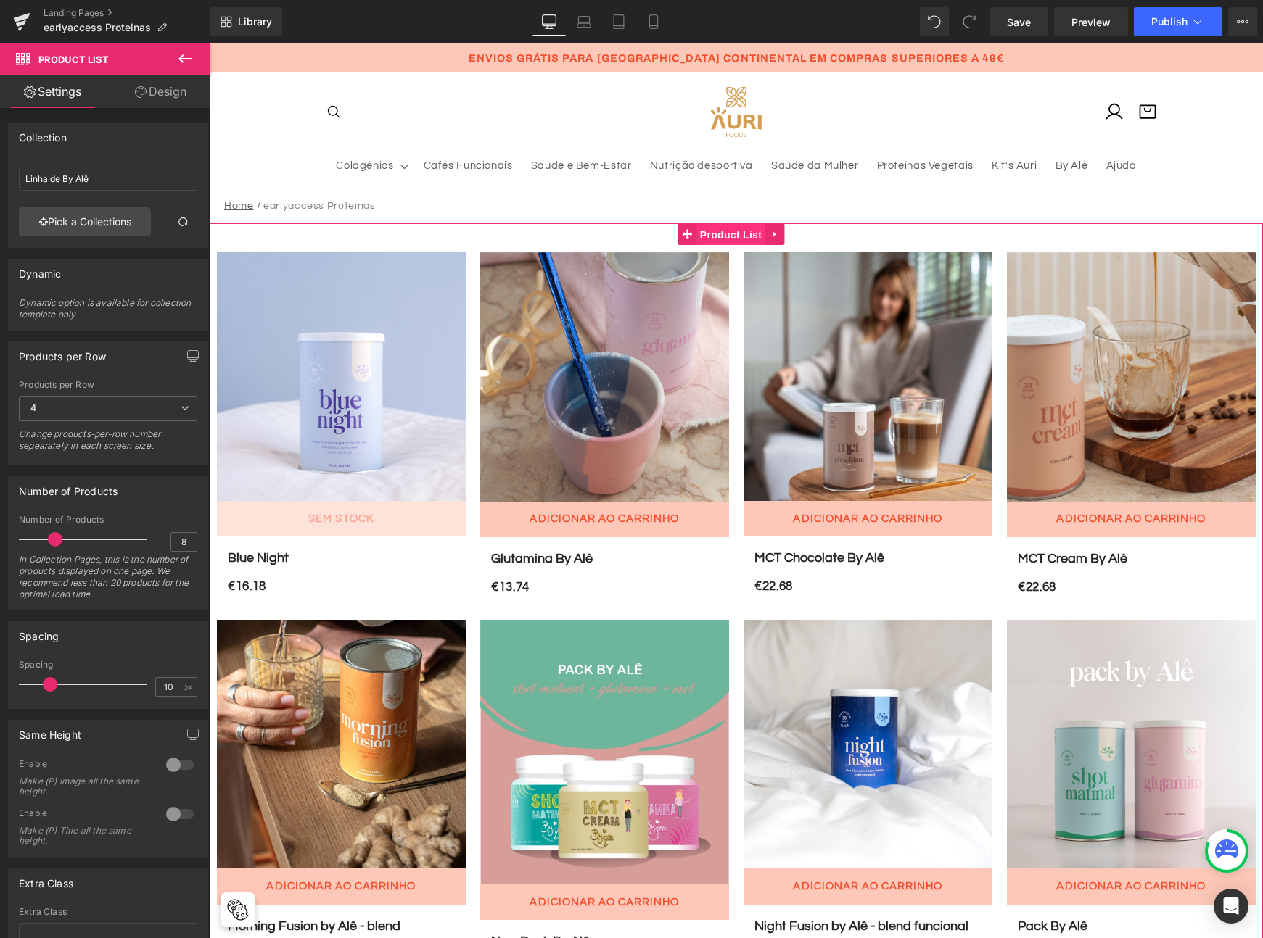
click at [726, 230] on span "Product List" at bounding box center [730, 235] width 69 height 22
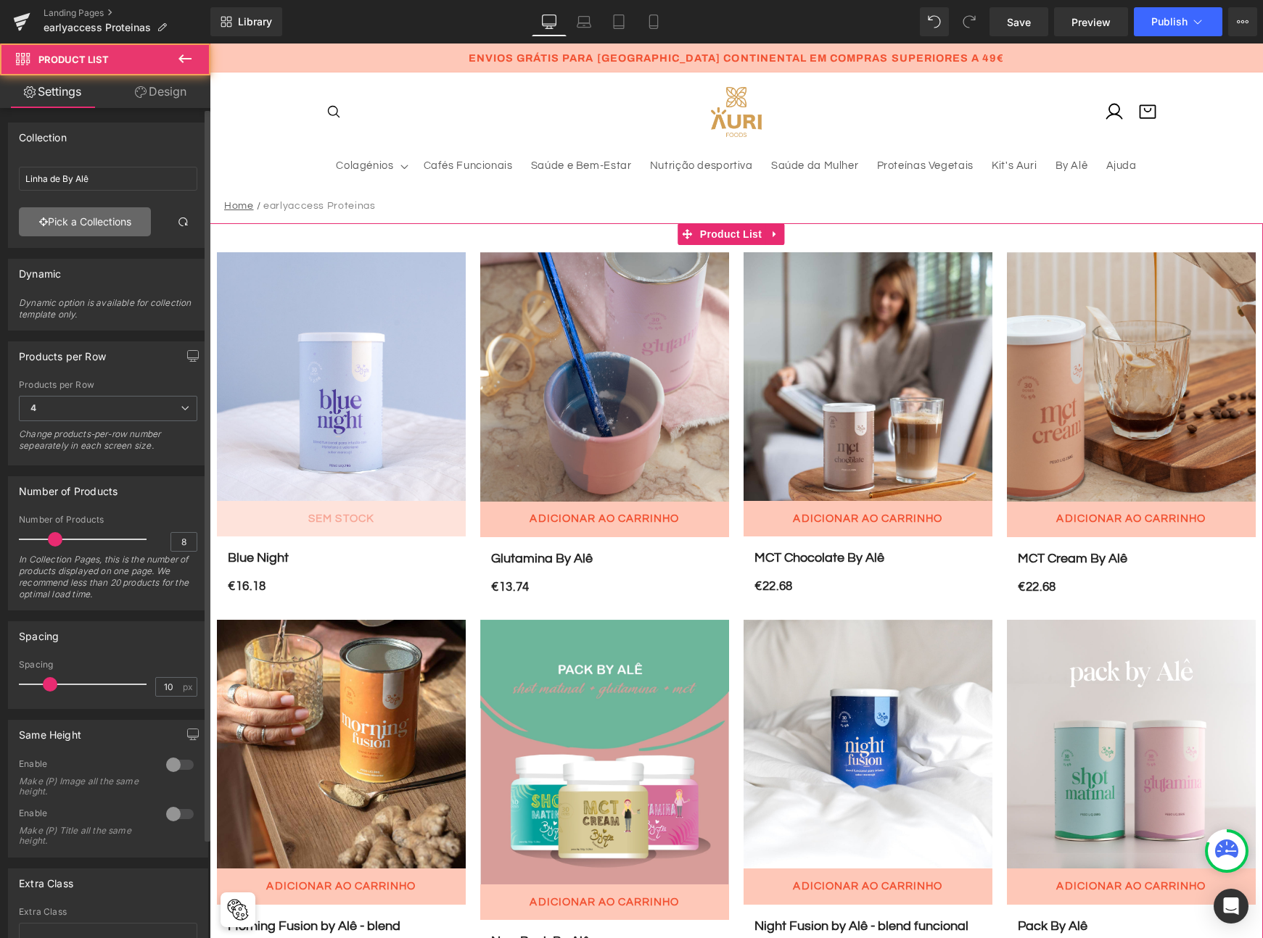
click at [104, 234] on link "Pick a Collections" at bounding box center [85, 221] width 132 height 29
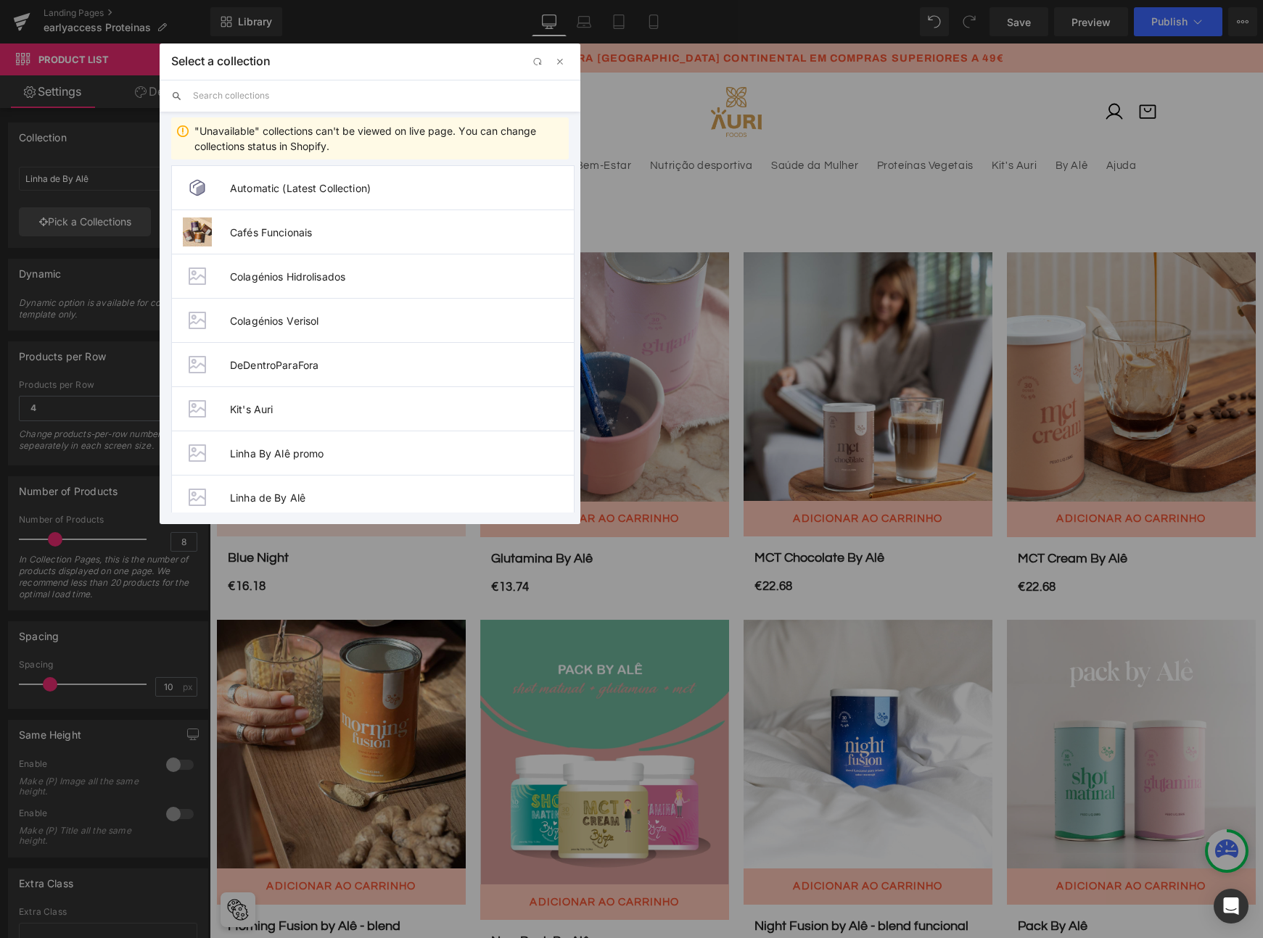
click at [242, 100] on input "text" at bounding box center [381, 96] width 376 height 32
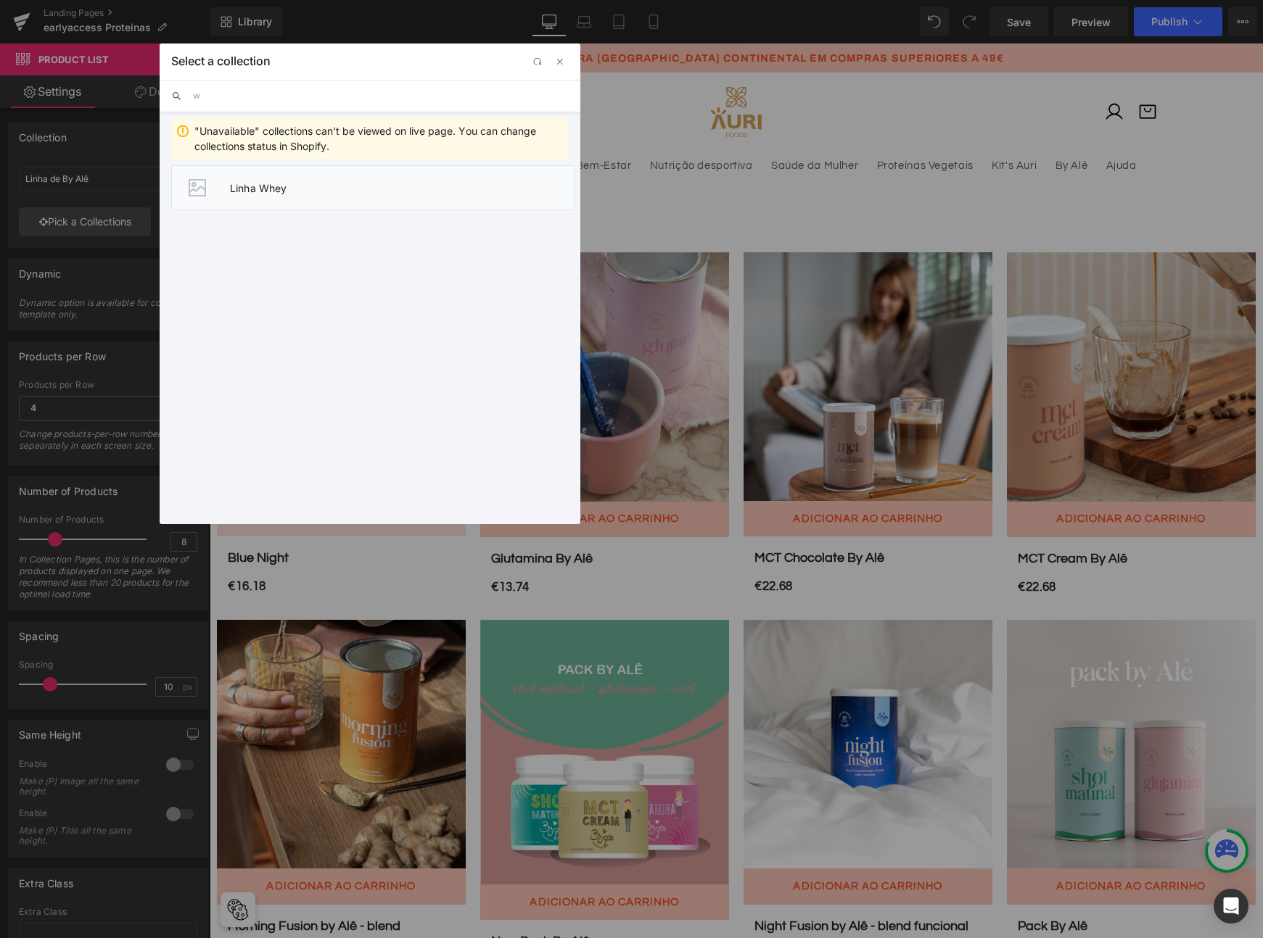
type input "w"
drag, startPoint x: 273, startPoint y: 179, endPoint x: 93, endPoint y: 194, distance: 180.5
click at [273, 179] on li "Linha Whey" at bounding box center [372, 187] width 403 height 45
type input "Linha Whey"
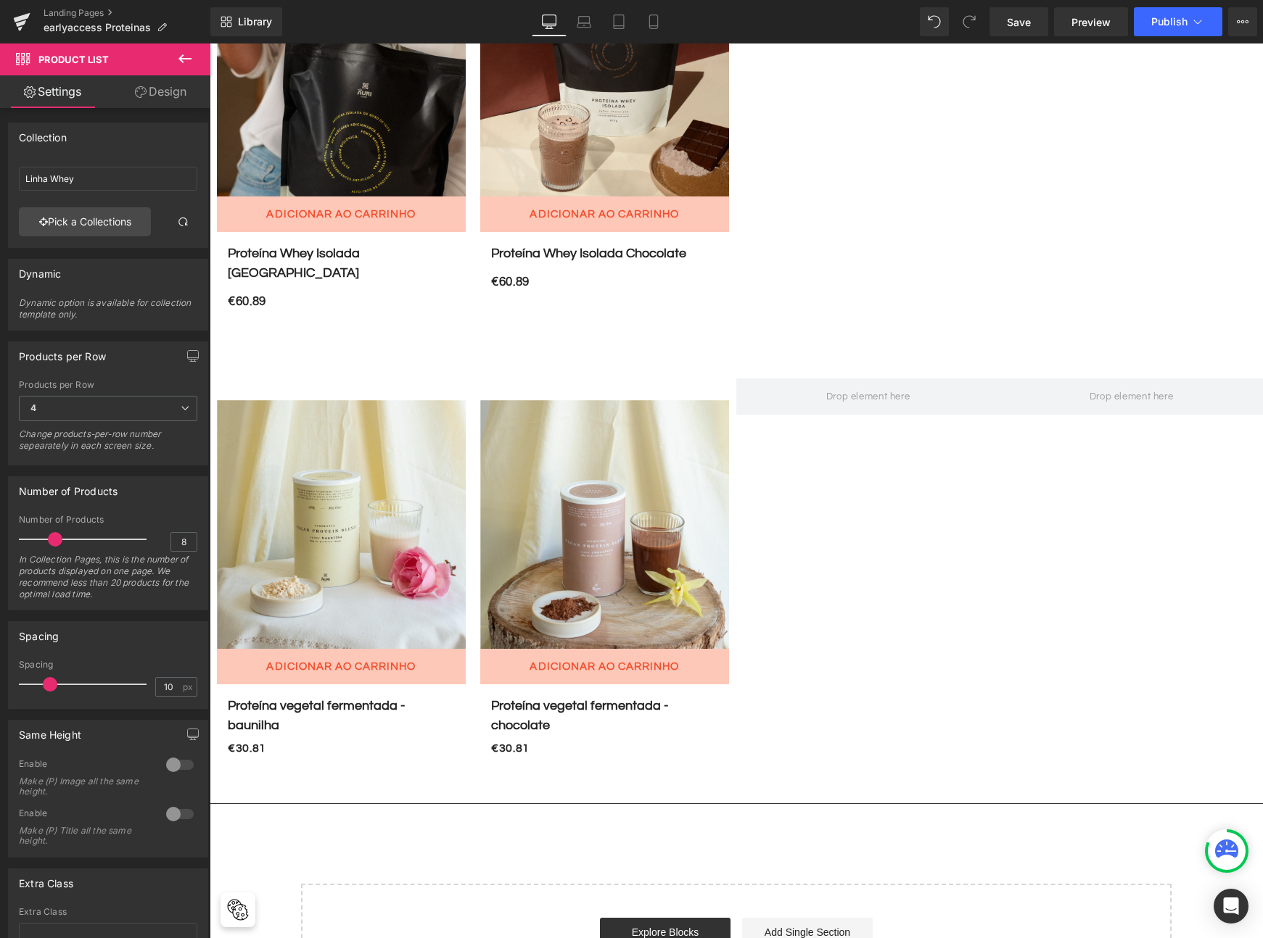
scroll to position [311, 0]
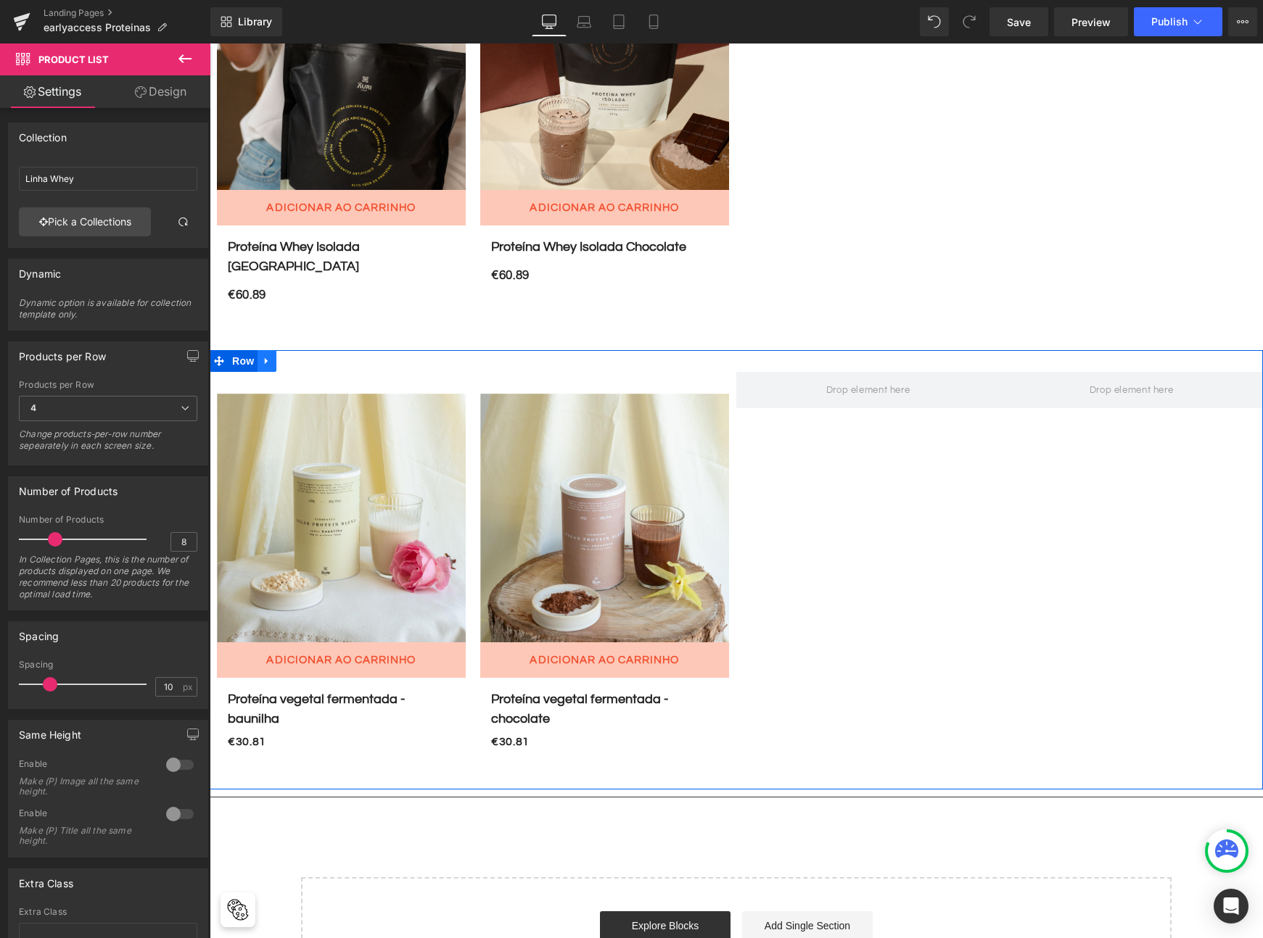
click at [267, 350] on link at bounding box center [266, 361] width 19 height 22
click at [300, 356] on icon at bounding box center [305, 361] width 10 height 10
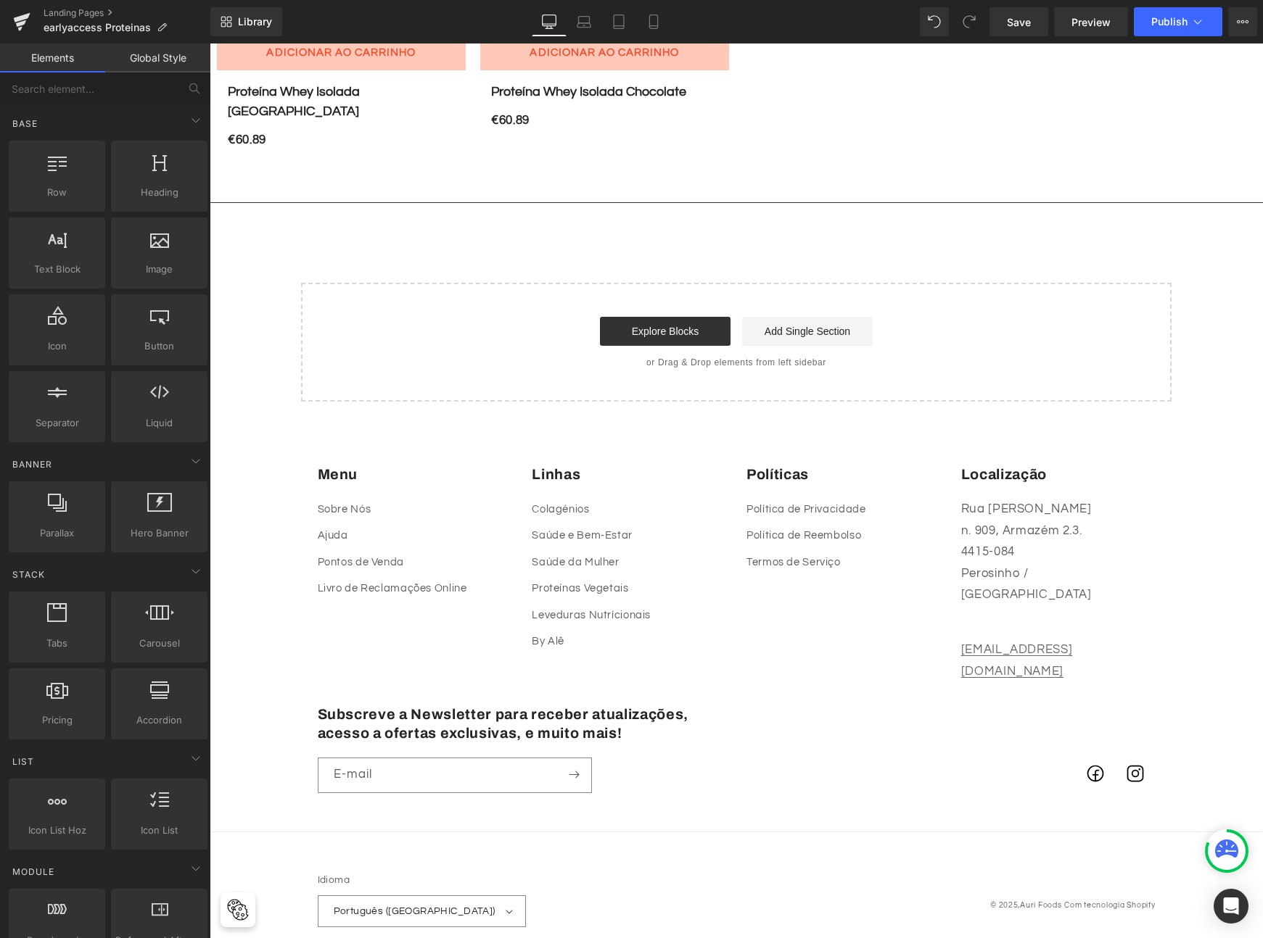
scroll to position [0, 0]
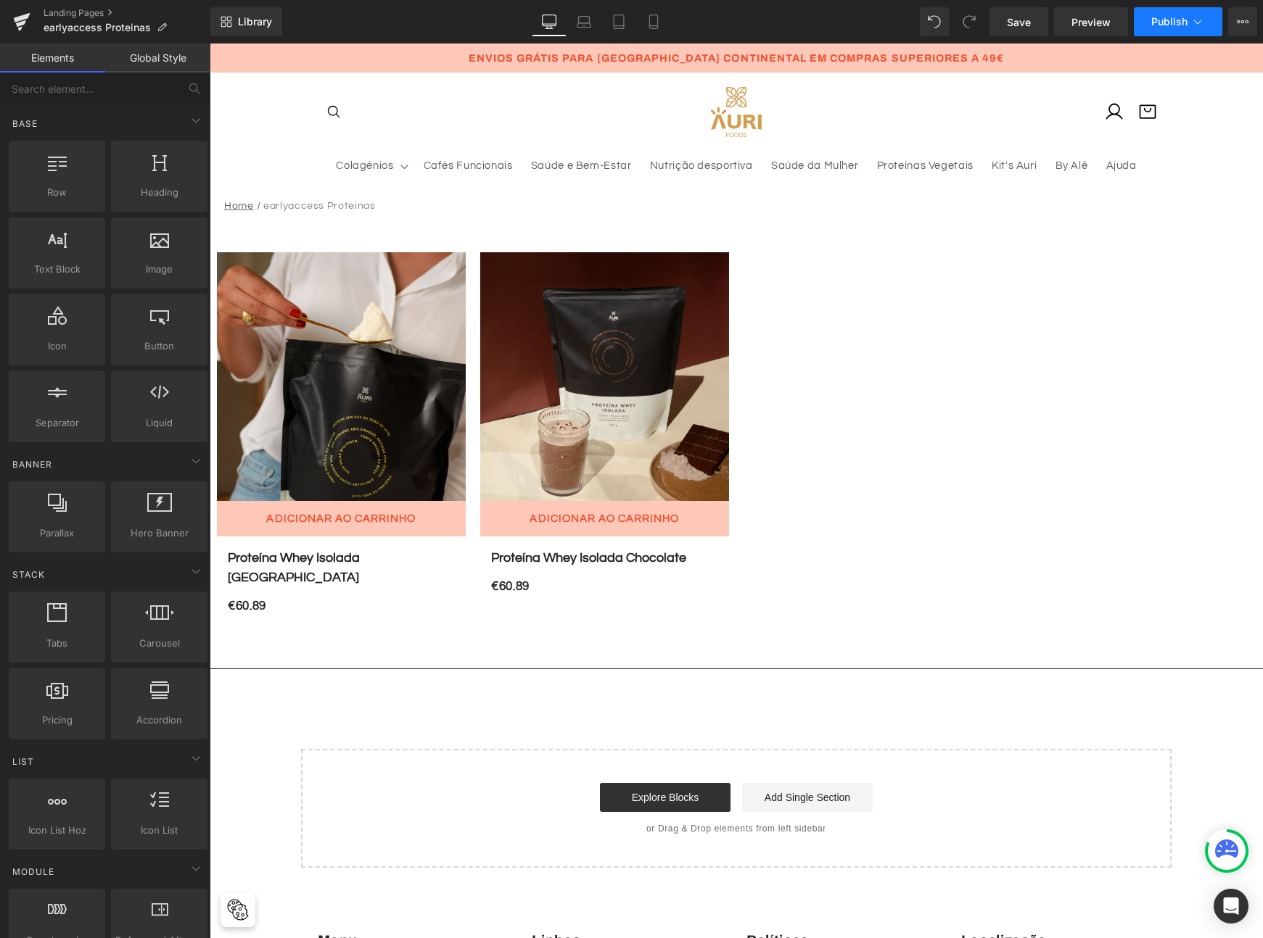
click at [1157, 22] on span "Publish" at bounding box center [1169, 22] width 36 height 12
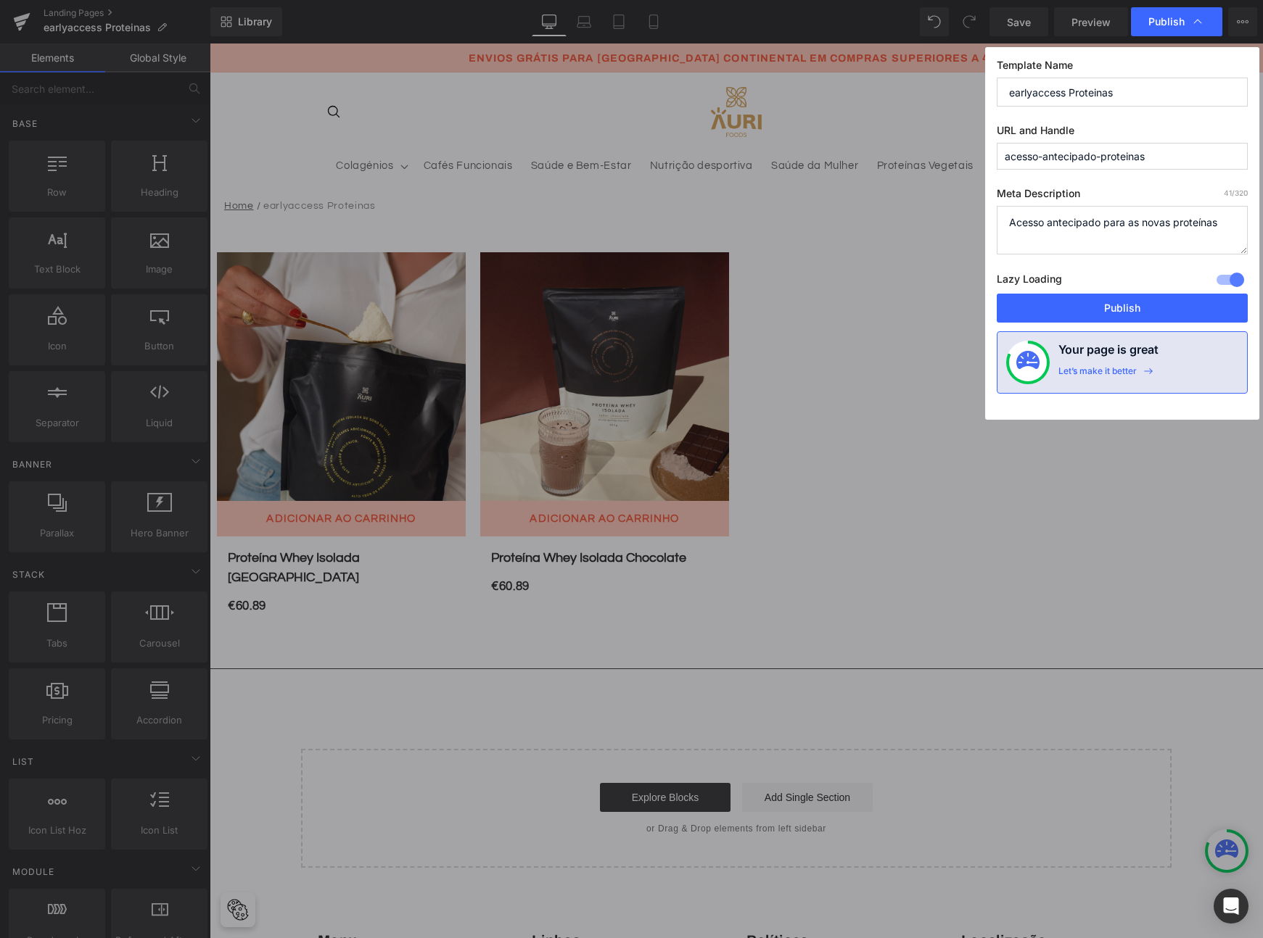
drag, startPoint x: 1154, startPoint y: 156, endPoint x: 1102, endPoint y: 160, distance: 51.7
click at [1102, 160] on input "acesso-antecipado-proteinas" at bounding box center [1121, 156] width 251 height 27
click at [1168, 149] on input "acesso-antecipado-proteinas" at bounding box center [1121, 156] width 251 height 27
click at [1226, 223] on textarea "Acesso antecipado para as novas proteínas" at bounding box center [1121, 230] width 251 height 49
type textarea "Acesso antecipado para as novas proteínas whey da Auri"
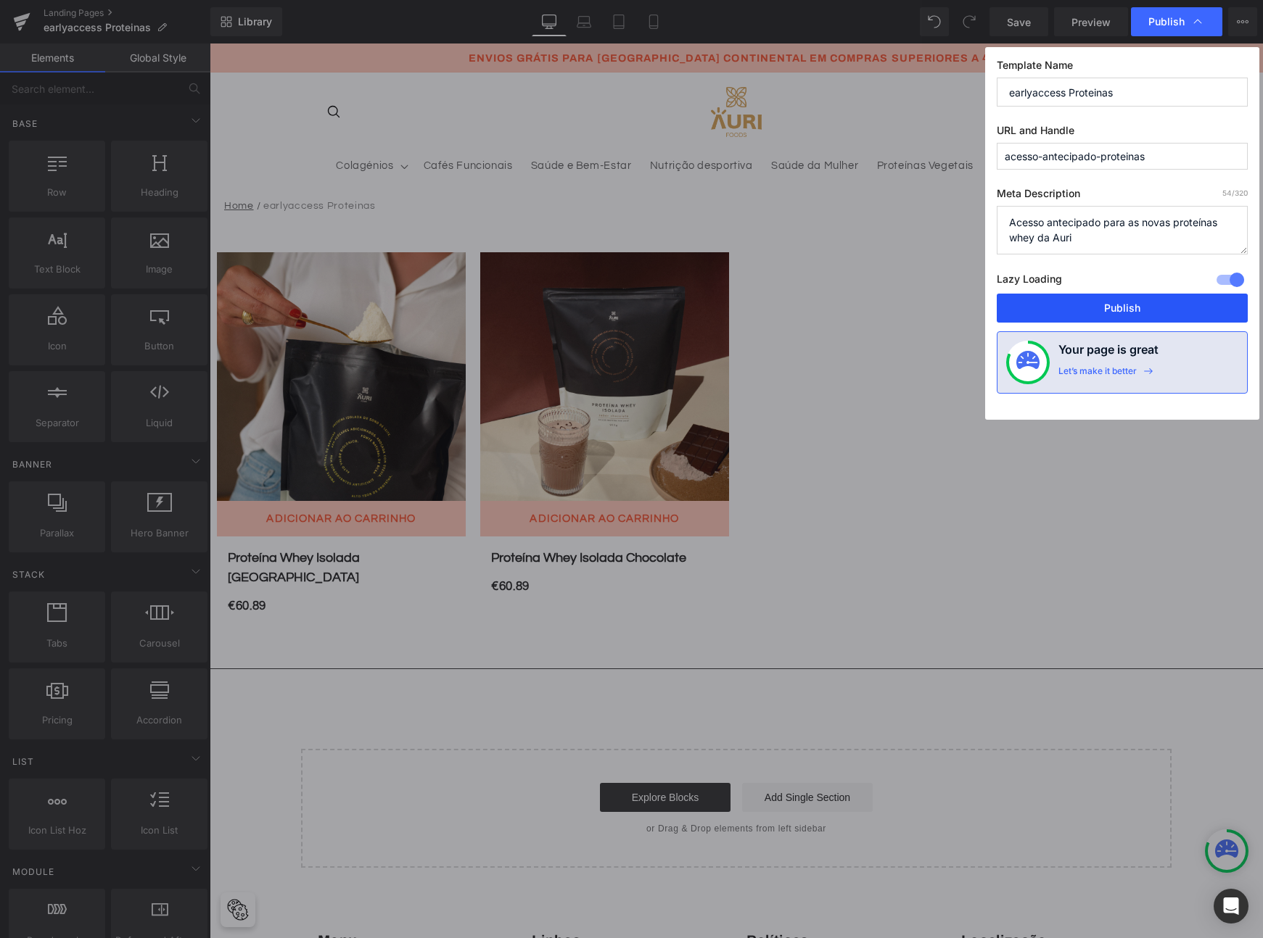
click at [1149, 305] on button "Publish" at bounding box center [1121, 308] width 251 height 29
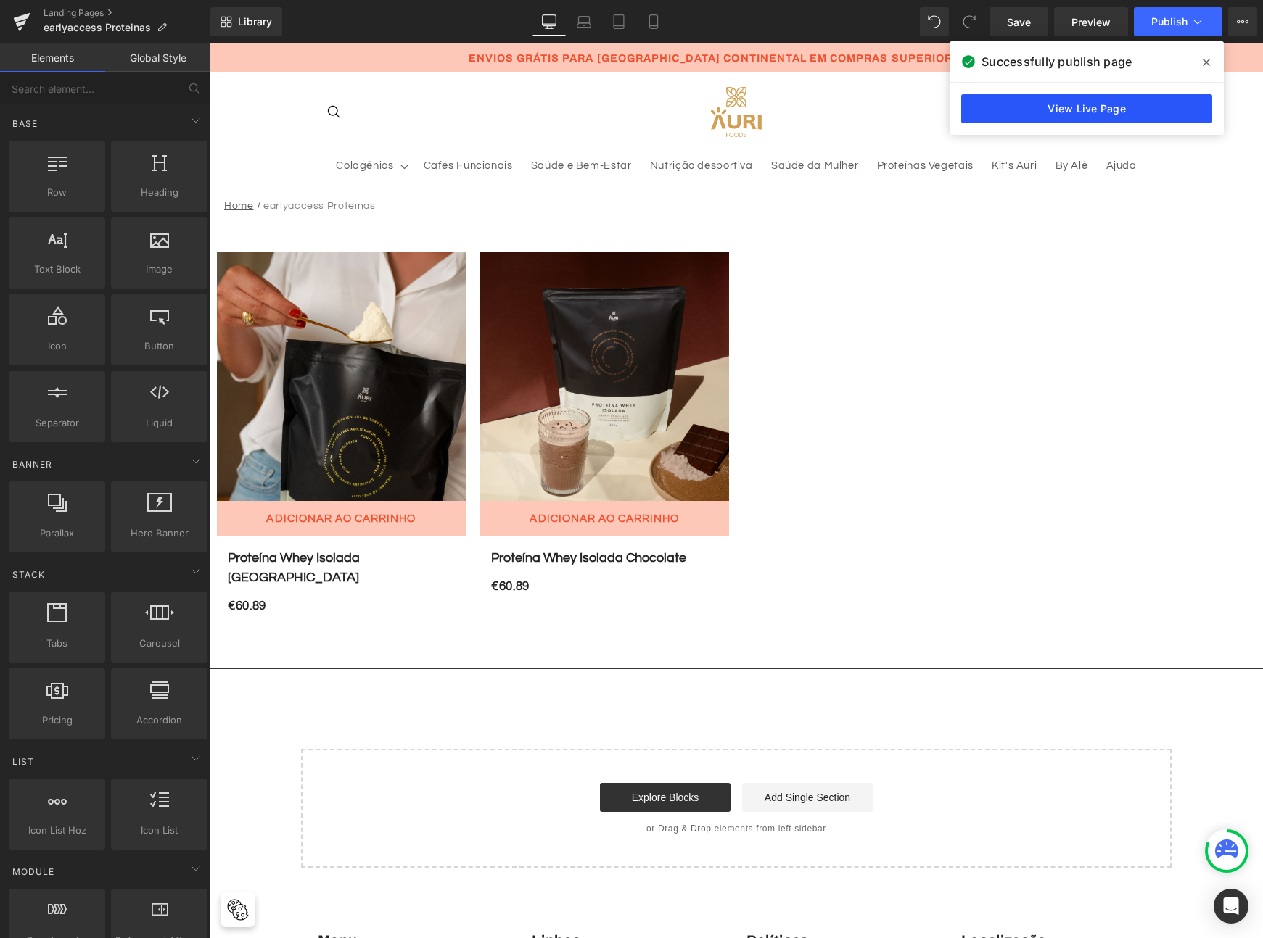
click at [1075, 110] on link "View Live Page" at bounding box center [1086, 108] width 251 height 29
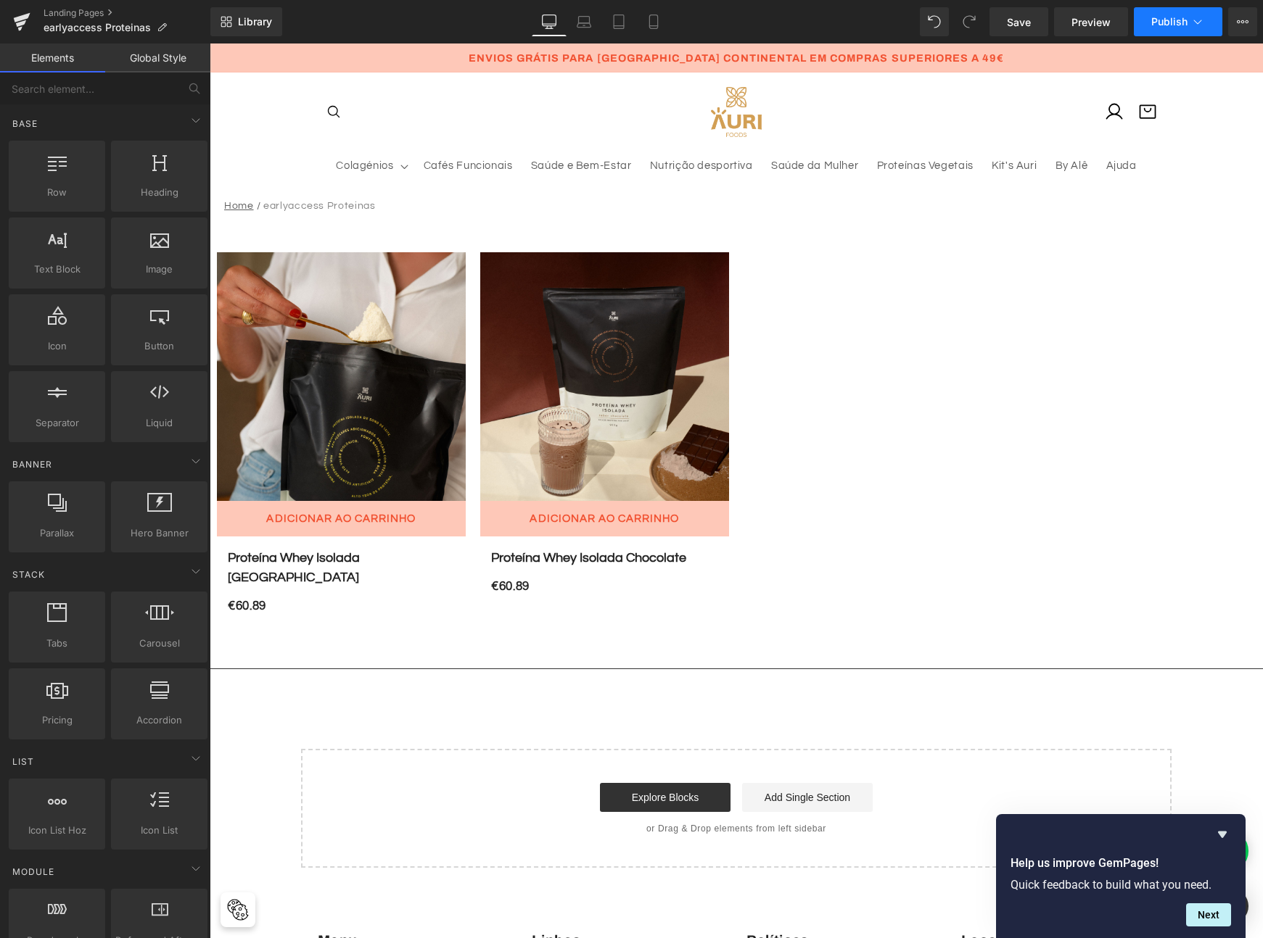
click at [1200, 22] on icon at bounding box center [1197, 22] width 15 height 15
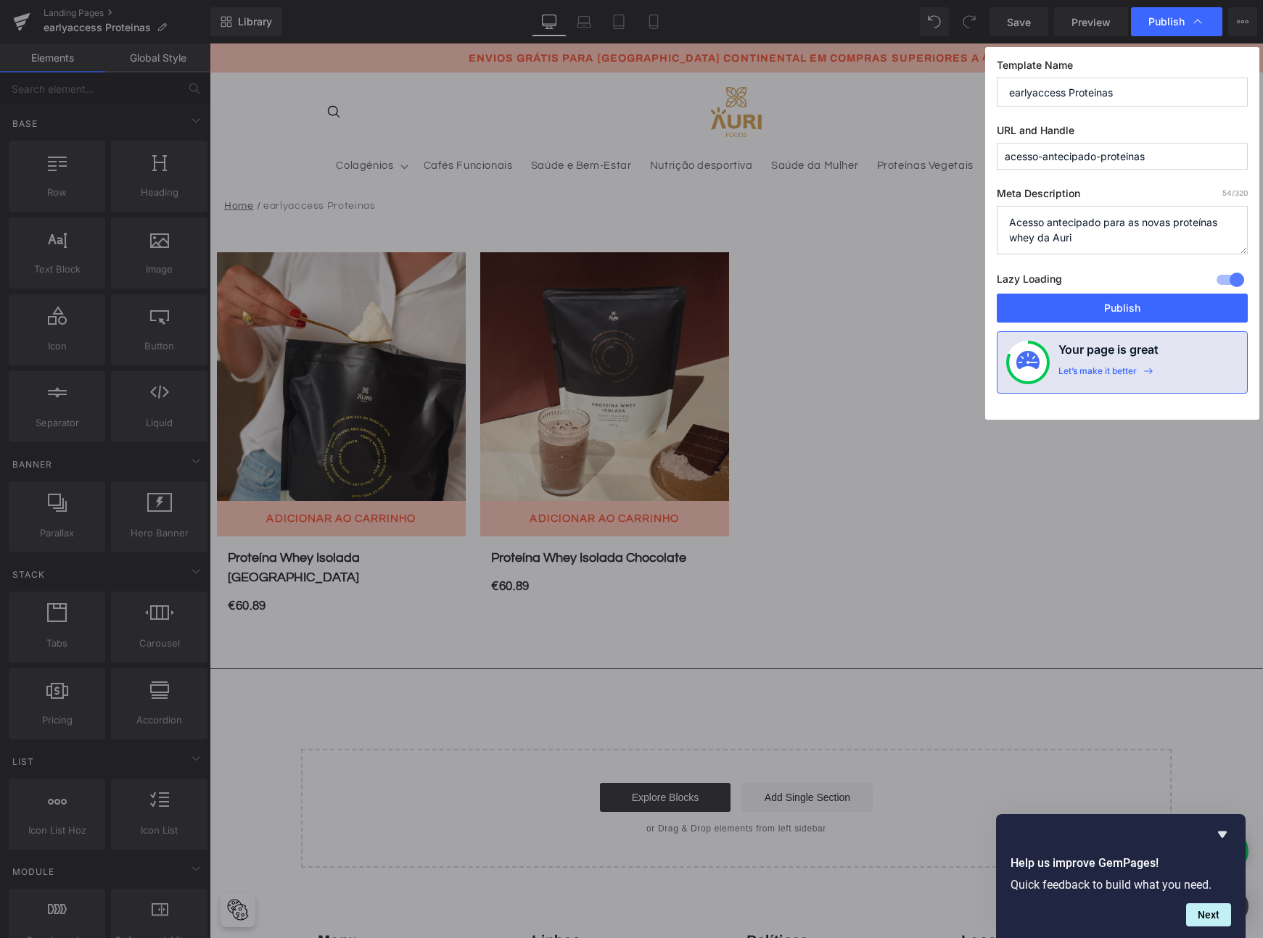
drag, startPoint x: 1165, startPoint y: 154, endPoint x: 991, endPoint y: 157, distance: 174.1
click at [991, 157] on div "Template Name earlyaccess Proteinas URL and Handle acesso-antecipado-proteinas …" at bounding box center [1122, 233] width 274 height 373
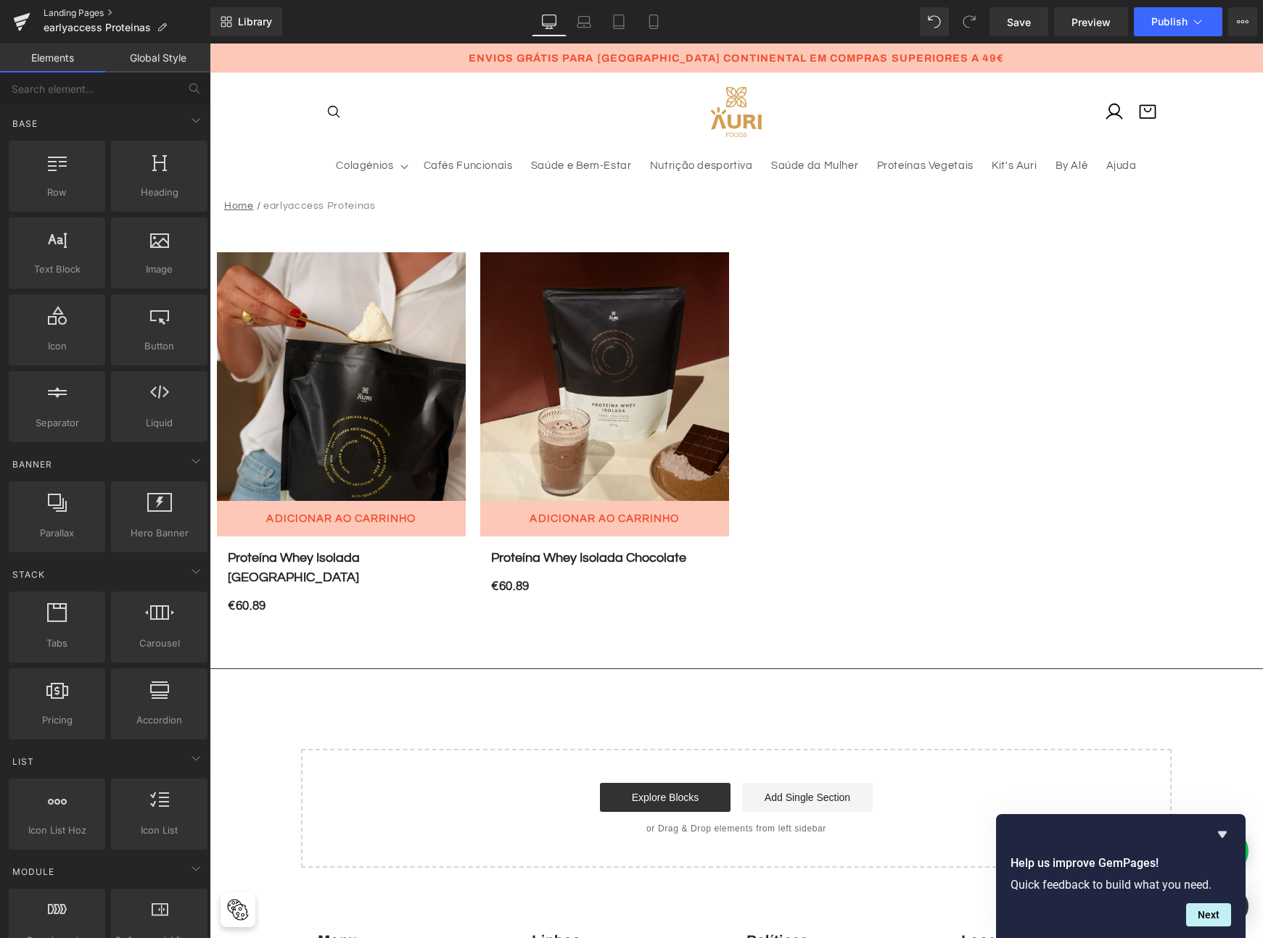
click at [87, 9] on link "Landing Pages" at bounding box center [127, 13] width 167 height 12
